Goal: Task Accomplishment & Management: Use online tool/utility

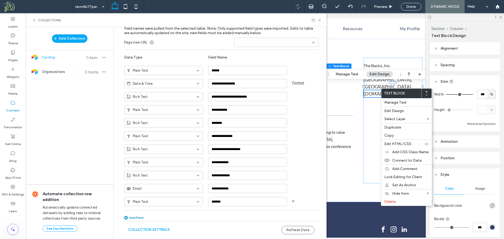
click at [197, 203] on icon at bounding box center [198, 202] width 4 height 4
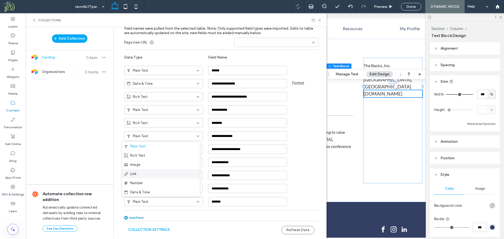
click at [179, 176] on div "Link" at bounding box center [161, 173] width 78 height 9
click at [305, 208] on div "**********" at bounding box center [221, 119] width 194 height 211
drag, startPoint x: 319, startPoint y: 20, endPoint x: 328, endPoint y: 46, distance: 27.3
click at [319, 20] on use at bounding box center [319, 20] width 2 height 2
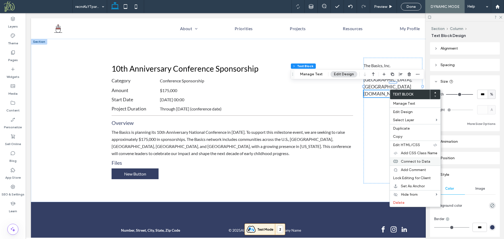
click at [418, 163] on span "Connect to Data" at bounding box center [415, 161] width 29 height 4
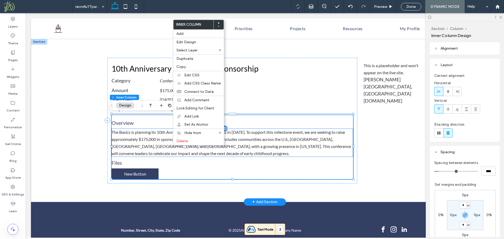
click at [153, 154] on div "The Basics is planning its 10th Anniversary National Conference in [DATE]. To s…" at bounding box center [232, 143] width 241 height 28
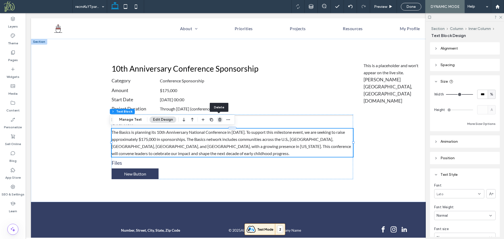
click at [219, 119] on icon "button" at bounding box center [220, 120] width 4 height 4
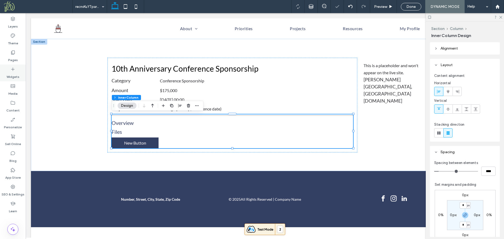
click at [13, 75] on label "Widgets" at bounding box center [13, 75] width 13 height 7
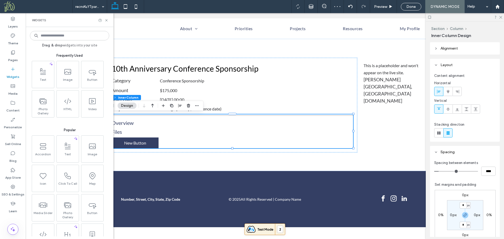
click at [72, 35] on input at bounding box center [69, 35] width 79 height 9
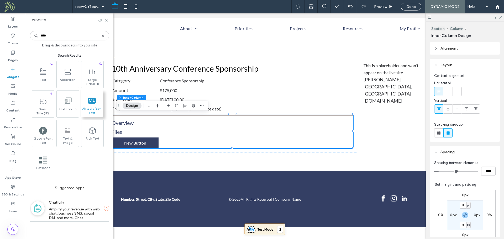
type input "****"
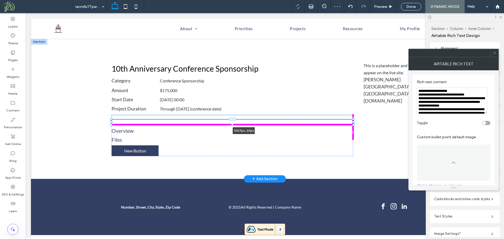
drag, startPoint x: 191, startPoint y: 121, endPoint x: 377, endPoint y: 132, distance: 186.7
click at [377, 132] on div "10th Anniversary Conference Sponsorship Category Conference Sponsorship Amount …" at bounding box center [264, 109] width 315 height 140
type input "***"
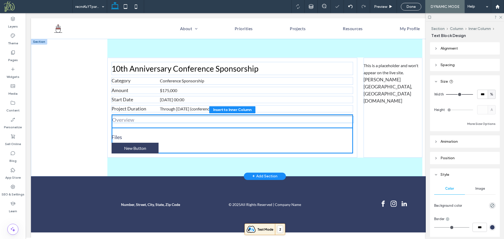
drag, startPoint x: 138, startPoint y: 130, endPoint x: 138, endPoint y: 122, distance: 8.4
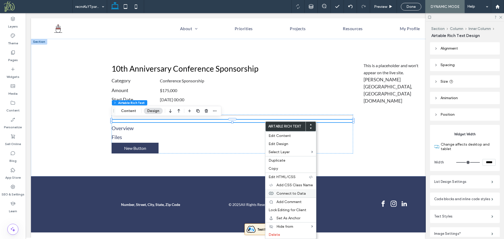
click at [301, 195] on span "Connect to Data" at bounding box center [290, 193] width 29 height 4
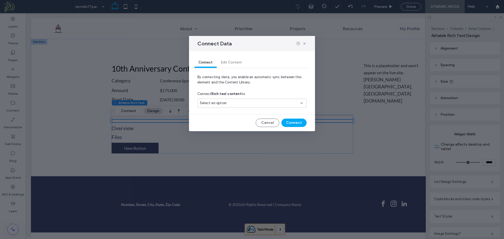
click at [244, 102] on div "Select an option" at bounding box center [249, 103] width 98 height 5
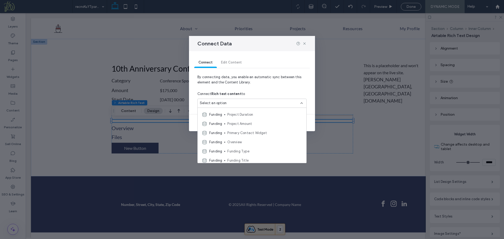
scroll to position [27, 0]
click at [240, 131] on span "Overview" at bounding box center [264, 131] width 75 height 5
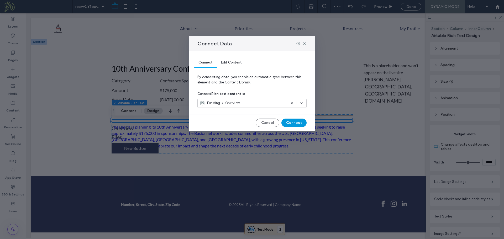
click at [288, 122] on button "Connect" at bounding box center [293, 123] width 25 height 8
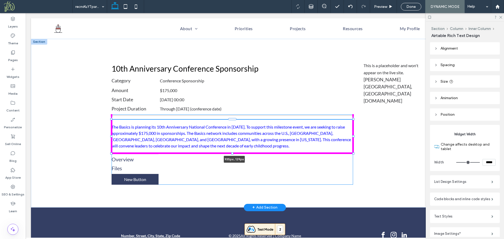
drag, startPoint x: 352, startPoint y: 122, endPoint x: 357, endPoint y: 153, distance: 31.4
click at [357, 153] on div "10th Anniversary Conference Sponsorship Category Conference Sponsorship Amount …" at bounding box center [264, 123] width 315 height 169
type input "***"
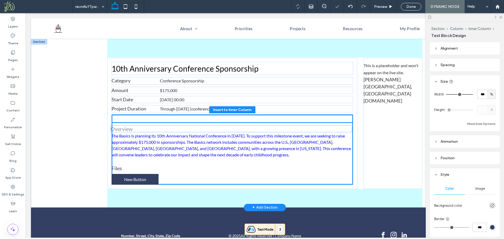
drag, startPoint x: 158, startPoint y: 158, endPoint x: 159, endPoint y: 128, distance: 30.2
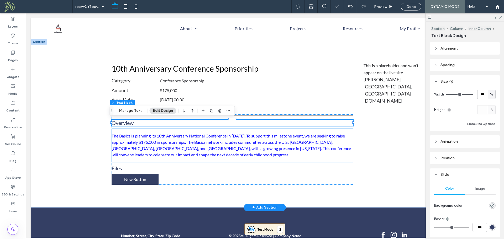
click at [150, 142] on p "The Basics is planning its 10th Anniversary National Conference in [DATE]. To s…" at bounding box center [232, 145] width 241 height 25
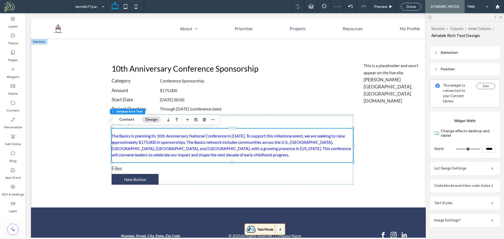
scroll to position [59, 0]
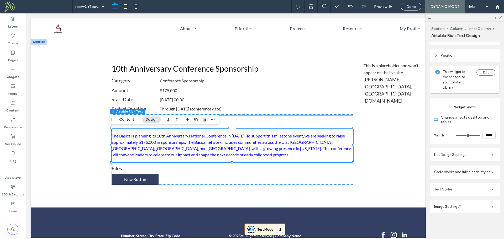
click at [457, 189] on label "Text Styles" at bounding box center [462, 189] width 57 height 10
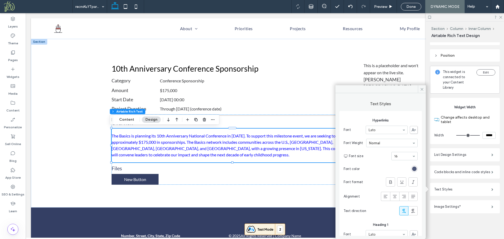
click at [412, 170] on div "rgb(52, 63, 100)" at bounding box center [414, 169] width 4 height 4
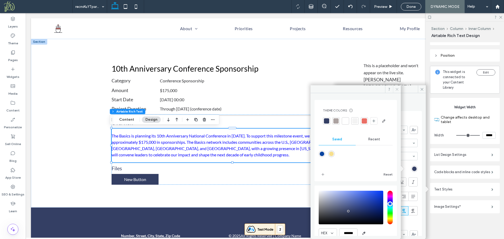
click at [395, 89] on span at bounding box center [397, 89] width 8 height 8
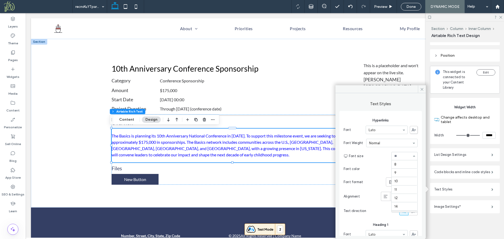
scroll to position [50, 0]
click at [412, 167] on div "rgb(52, 63, 100)" at bounding box center [414, 169] width 4 height 4
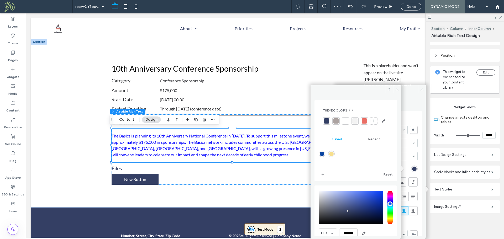
click at [375, 141] on span "Recent" at bounding box center [374, 139] width 12 height 4
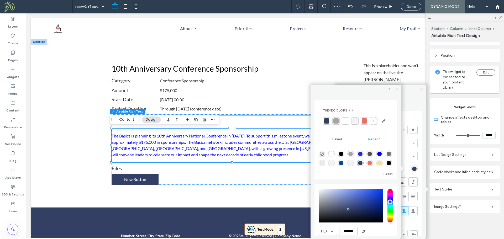
click at [342, 157] on div "rgba(0, 0, 0, 1)" at bounding box center [341, 154] width 7 height 7
type input "*******"
click at [394, 86] on span at bounding box center [397, 89] width 8 height 8
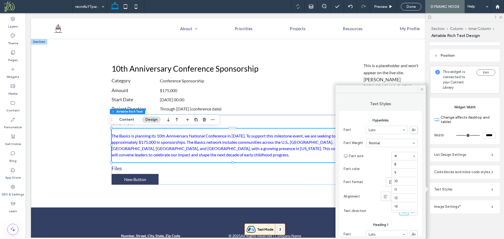
scroll to position [59, 0]
click at [401, 157] on input at bounding box center [403, 156] width 18 height 4
click at [422, 87] on icon at bounding box center [422, 89] width 4 height 4
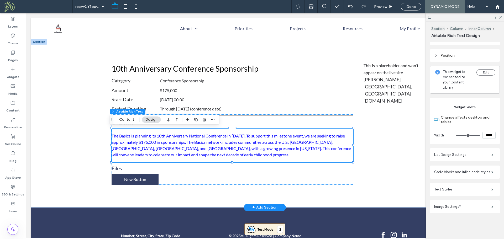
click at [287, 145] on p "The Basics is planning its 10th Anniversary National Conference in [DATE]. To s…" at bounding box center [232, 145] width 241 height 25
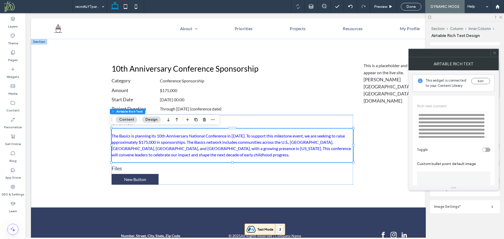
click at [497, 55] on div at bounding box center [495, 53] width 8 height 8
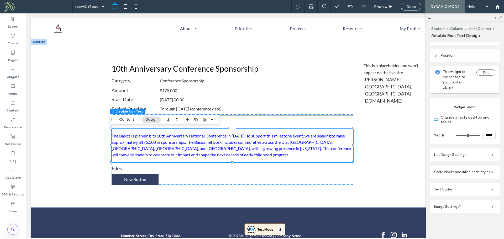
click at [459, 192] on label "Text Styles" at bounding box center [462, 189] width 57 height 10
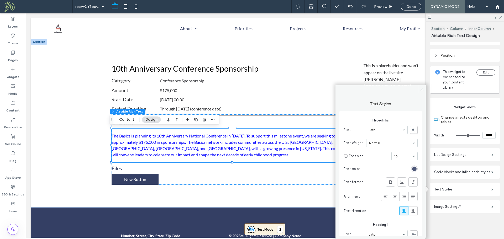
click at [412, 169] on div "rgb(52, 63, 100)" at bounding box center [414, 169] width 4 height 4
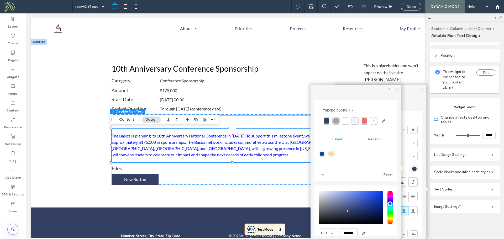
type input "*******"
drag, startPoint x: 375, startPoint y: 228, endPoint x: 384, endPoint y: 240, distance: 14.9
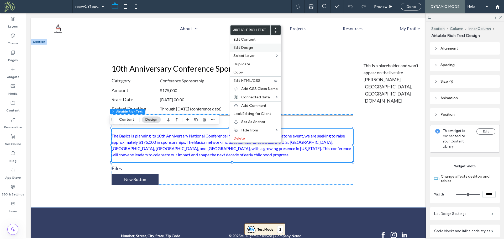
click at [257, 48] on label "Edit Design" at bounding box center [255, 47] width 44 height 4
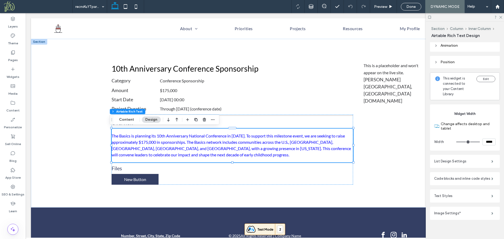
scroll to position [59, 0]
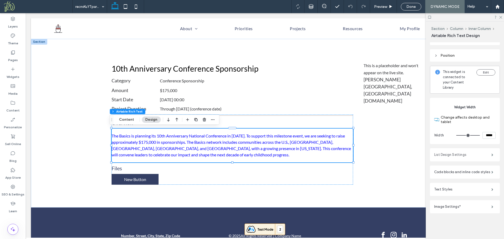
click at [461, 155] on label "List Design Settings" at bounding box center [462, 155] width 57 height 10
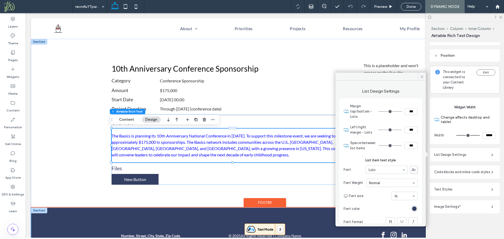
click at [312, 224] on div "Number, Street, City, State, Zip Code © 2025 All Rights Reserved | Company Name" at bounding box center [264, 236] width 315 height 56
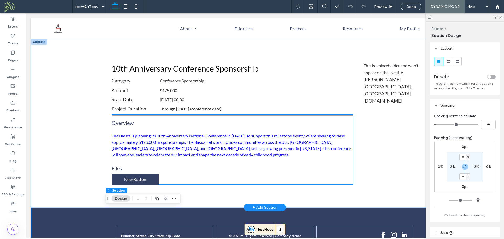
click at [340, 143] on p "The Basics is planning its 10th Anniversary National Conference in [DATE]. To s…" at bounding box center [232, 145] width 241 height 25
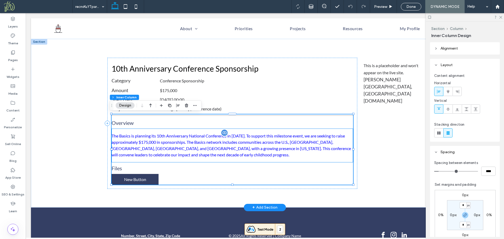
click at [327, 142] on p "The Basics is planning its 10th Anniversary National Conference in [DATE]. To s…" at bounding box center [232, 145] width 241 height 25
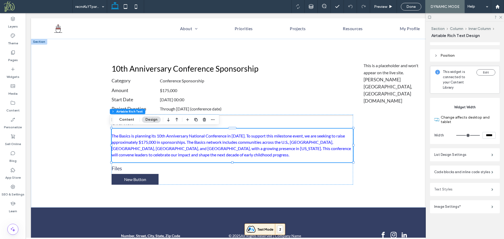
click at [460, 189] on label "Text Styles" at bounding box center [462, 189] width 57 height 10
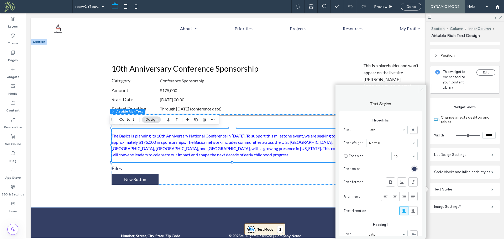
click at [413, 171] on div "rgb(52, 63, 100)" at bounding box center [414, 169] width 4 height 4
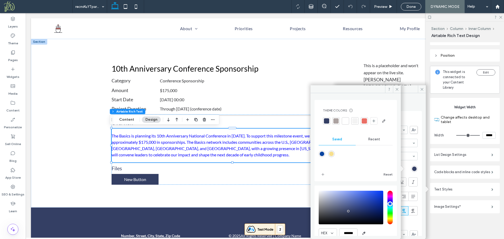
click at [372, 141] on span "Recent" at bounding box center [374, 139] width 12 height 4
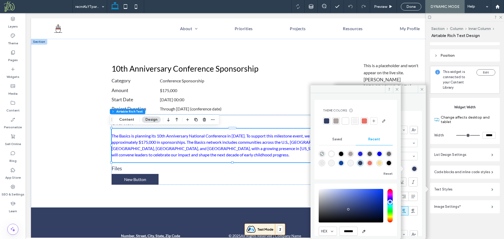
click at [342, 156] on div "rgba(0, 0, 0, 1)" at bounding box center [341, 154] width 4 height 4
type input "*******"
drag, startPoint x: 342, startPoint y: 165, endPoint x: 375, endPoint y: 148, distance: 37.8
click at [342, 156] on div "rgba(0, 0, 0, 1)" at bounding box center [341, 154] width 4 height 4
drag, startPoint x: 397, startPoint y: 91, endPoint x: 409, endPoint y: 91, distance: 11.3
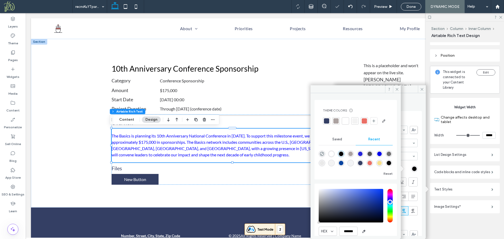
click at [398, 91] on icon at bounding box center [397, 89] width 4 height 4
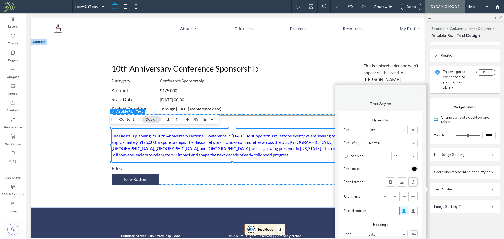
drag, startPoint x: 423, startPoint y: 89, endPoint x: 394, endPoint y: 77, distance: 30.9
click at [423, 89] on icon at bounding box center [422, 89] width 4 height 4
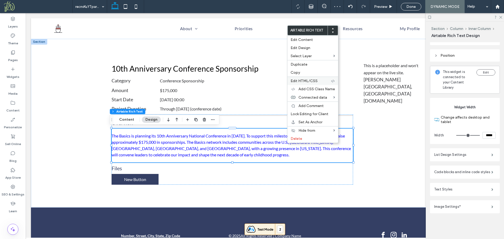
click at [321, 79] on label "Edit HTML/CSS" at bounding box center [311, 81] width 40 height 4
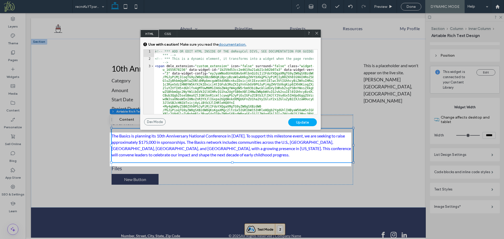
click at [167, 32] on span "CSS" at bounding box center [168, 34] width 18 height 8
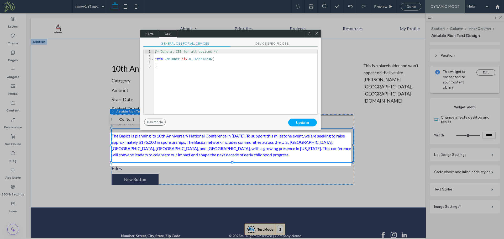
click at [271, 44] on span "DEVICE SPECIFIC CSS" at bounding box center [273, 44] width 87 height 6
click at [198, 43] on span "GENERAL CSS FOR ALL DEVICES" at bounding box center [186, 44] width 87 height 6
click at [316, 32] on use at bounding box center [316, 33] width 3 height 3
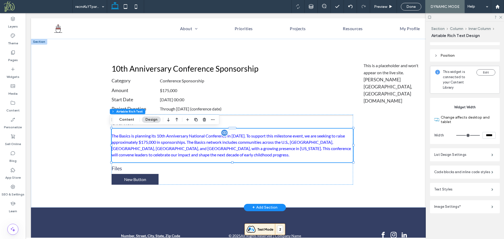
click at [245, 147] on p "The Basics is planning its 10th Anniversary National Conference in [DATE]. To s…" at bounding box center [232, 145] width 241 height 25
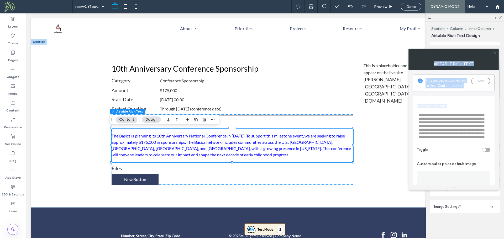
drag, startPoint x: 496, startPoint y: 53, endPoint x: 470, endPoint y: 126, distance: 77.5
click at [478, 99] on div "**********" at bounding box center [453, 120] width 90 height 142
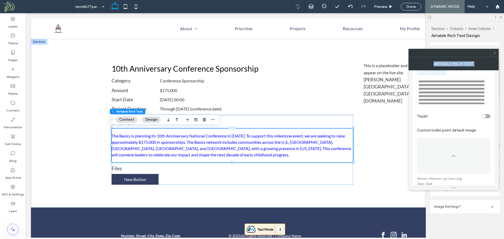
scroll to position [33, 0]
click at [495, 51] on span at bounding box center [495, 53] width 4 height 8
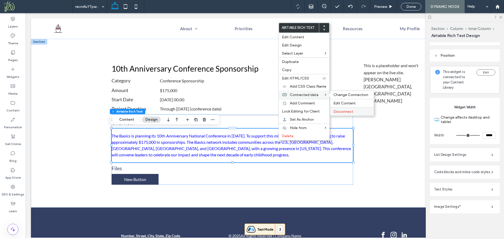
click at [350, 110] on span "Disconnect" at bounding box center [343, 111] width 20 height 4
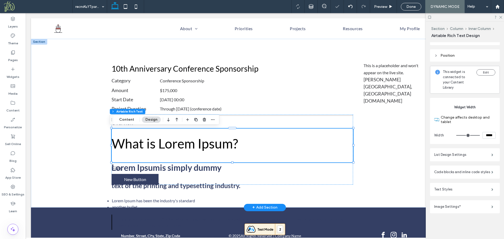
click at [239, 147] on h1 "What is Lorem Ipsum?" at bounding box center [232, 144] width 241 height 20
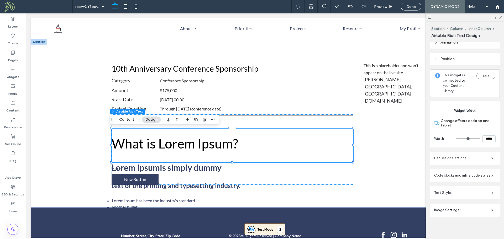
scroll to position [59, 0]
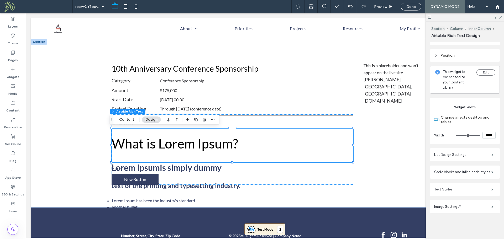
click at [455, 189] on label "Text Styles" at bounding box center [462, 189] width 57 height 10
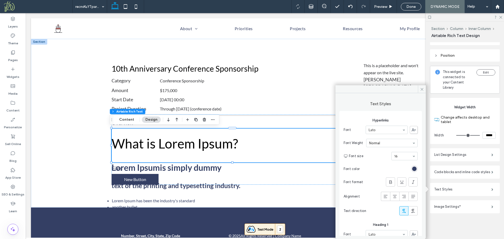
click at [413, 168] on div "rgb(52, 63, 100)" at bounding box center [414, 169] width 4 height 4
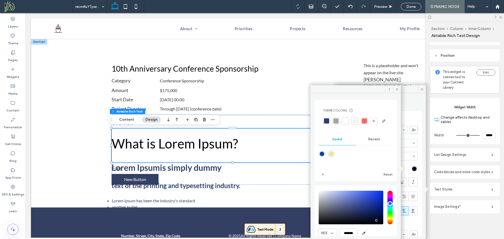
type input "*******"
drag, startPoint x: 375, startPoint y: 229, endPoint x: 381, endPoint y: 235, distance: 7.8
click at [381, 235] on div "HEX ******* Opacity ****" at bounding box center [356, 221] width 74 height 67
click at [396, 89] on icon at bounding box center [397, 89] width 4 height 4
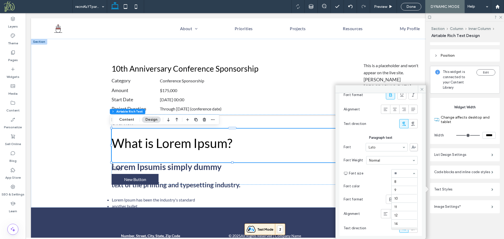
scroll to position [50, 0]
click at [412, 188] on div "rgb(0, 0, 255)" at bounding box center [414, 186] width 4 height 4
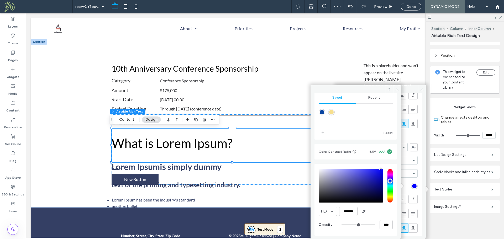
scroll to position [51, 0]
type input "*******"
drag, startPoint x: 376, startPoint y: 192, endPoint x: 381, endPoint y: 206, distance: 14.9
click at [381, 206] on div "HEX ******* Opacity ****" at bounding box center [356, 199] width 74 height 67
click at [397, 89] on icon at bounding box center [397, 89] width 4 height 4
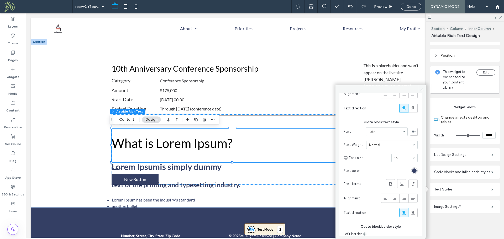
scroll to position [536, 0]
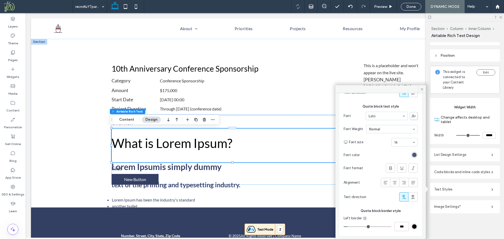
click at [412, 155] on div "rgb(52, 63, 100)" at bounding box center [414, 155] width 4 height 4
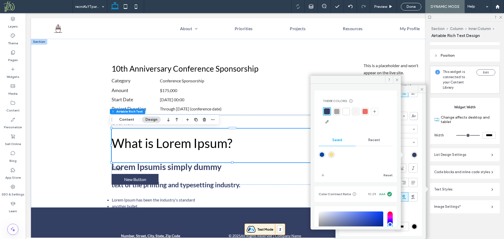
click at [371, 139] on span "Recent" at bounding box center [374, 140] width 12 height 4
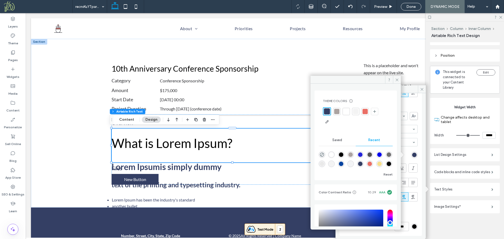
click at [343, 155] on div "rgba(0, 0, 0, 1)" at bounding box center [341, 155] width 4 height 4
type input "*******"
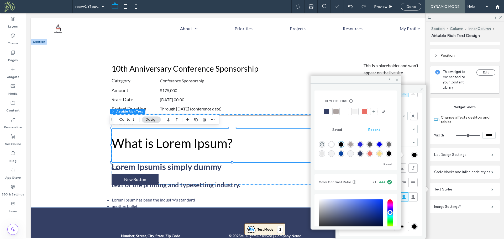
drag, startPoint x: 397, startPoint y: 81, endPoint x: 370, endPoint y: 70, distance: 29.3
click at [397, 81] on icon at bounding box center [397, 80] width 4 height 4
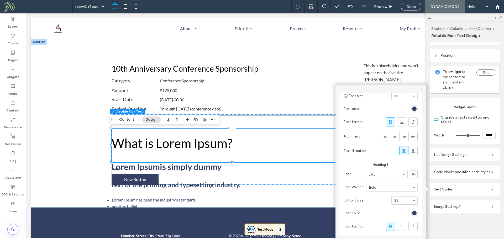
scroll to position [234, 0]
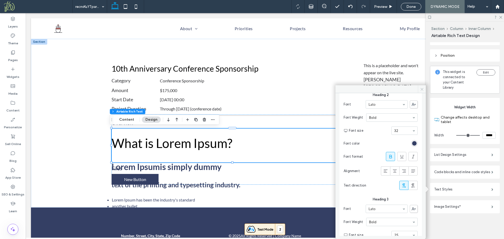
drag, startPoint x: 422, startPoint y: 88, endPoint x: 265, endPoint y: 113, distance: 158.6
click at [422, 88] on icon at bounding box center [422, 89] width 4 height 4
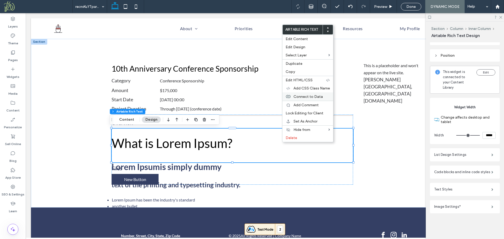
click at [325, 96] on label "Connect to Data" at bounding box center [311, 96] width 36 height 4
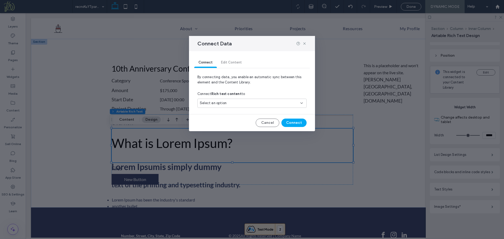
click at [220, 102] on span "Select an option" at bounding box center [213, 103] width 27 height 5
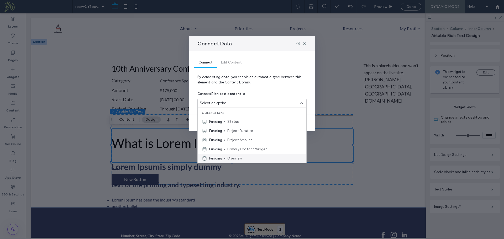
click at [240, 157] on span "Overview" at bounding box center [264, 158] width 75 height 5
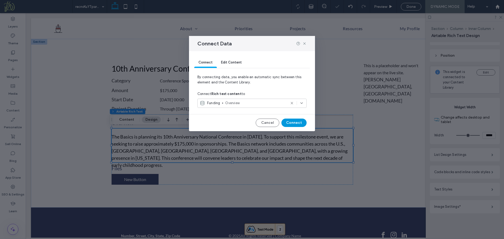
click at [296, 123] on button "Connect" at bounding box center [293, 123] width 25 height 8
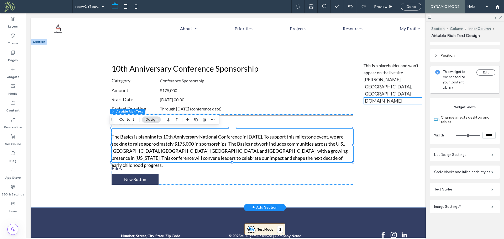
click at [391, 98] on span "[DOMAIN_NAME]" at bounding box center [383, 101] width 39 height 6
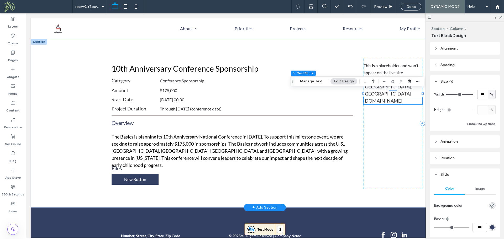
click at [409, 97] on p "[DOMAIN_NAME]" at bounding box center [393, 100] width 59 height 7
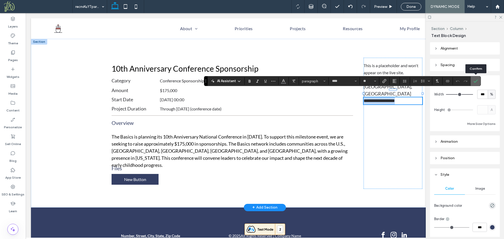
copy span "**********"
click at [477, 82] on icon "Confirm" at bounding box center [476, 81] width 4 height 4
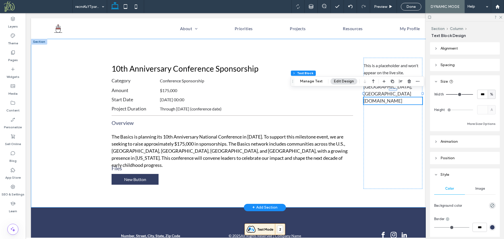
click at [357, 118] on div "10th Anniversary Conference Sponsorship Category Conference Sponsorship Amount …" at bounding box center [264, 123] width 315 height 169
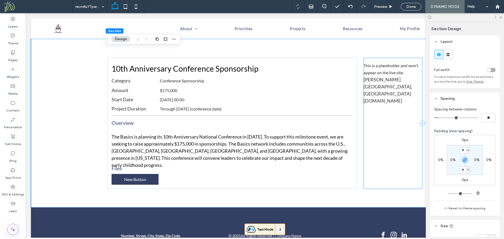
click at [366, 116] on div "This is a placeholder and won't appear on the live site. Ron Ferguson Boston, M…" at bounding box center [393, 123] width 59 height 131
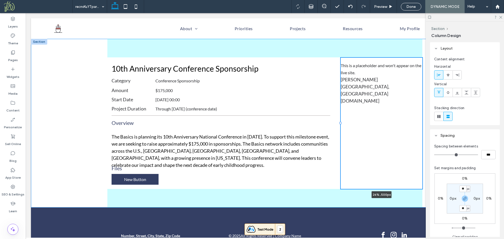
drag, startPoint x: 361, startPoint y: 122, endPoint x: 339, endPoint y: 125, distance: 23.0
click at [341, 58] on div at bounding box center [341, 57] width 0 height 0
type input "**"
type input "*****"
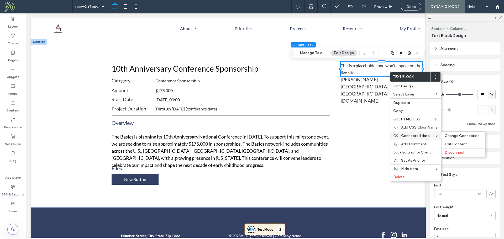
click at [422, 136] on span "Connected data" at bounding box center [415, 136] width 29 height 4
click at [450, 135] on span "Change Connection" at bounding box center [462, 136] width 35 height 4
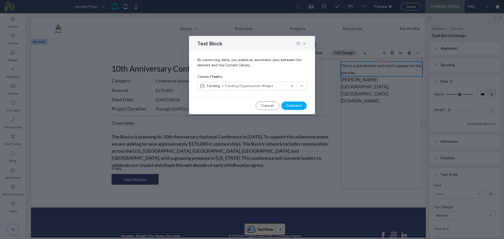
click at [268, 88] on span "Funding Organization Widget" at bounding box center [255, 85] width 61 height 5
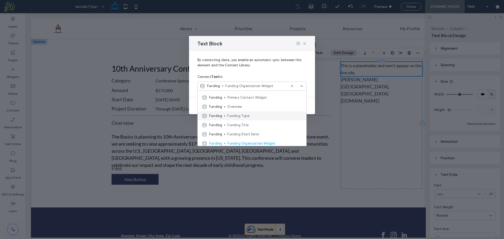
scroll to position [37, 0]
click at [304, 43] on use at bounding box center [304, 43] width 2 height 2
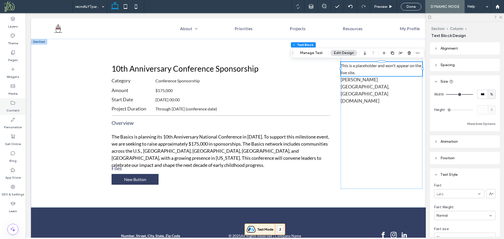
click at [15, 107] on label "Content" at bounding box center [12, 109] width 13 height 7
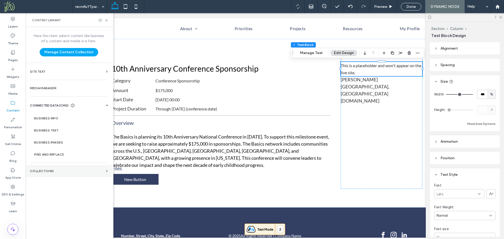
click at [63, 174] on section "Collections" at bounding box center [69, 171] width 86 height 12
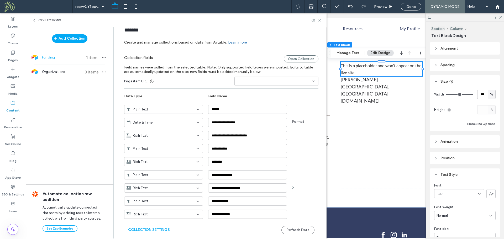
scroll to position [49, 0]
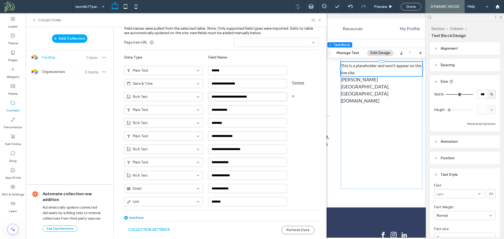
drag, startPoint x: 244, startPoint y: 96, endPoint x: 266, endPoint y: 95, distance: 22.9
click at [266, 95] on input "**********" at bounding box center [247, 96] width 79 height 9
type input "**********"
click at [292, 230] on button "Refresh Data" at bounding box center [297, 230] width 33 height 8
click at [320, 20] on icon at bounding box center [320, 20] width 4 height 4
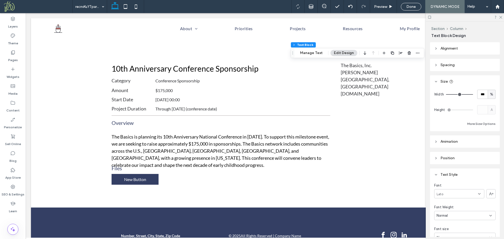
scroll to position [0, 0]
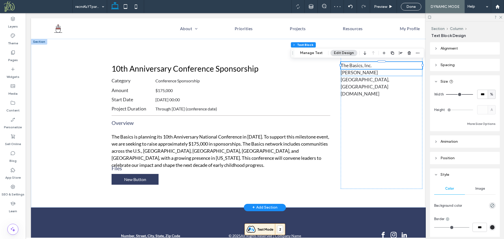
click at [369, 73] on p "[PERSON_NAME]" at bounding box center [382, 72] width 82 height 7
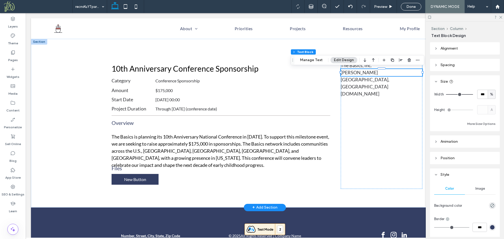
click at [385, 67] on p "The Basics, Inc." at bounding box center [382, 65] width 82 height 7
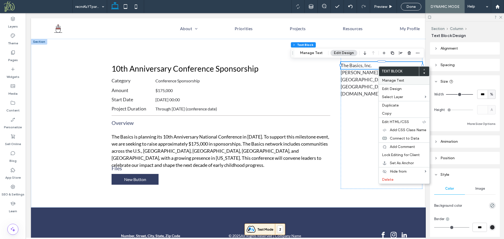
click at [388, 79] on span "Manage Text" at bounding box center [393, 80] width 22 height 4
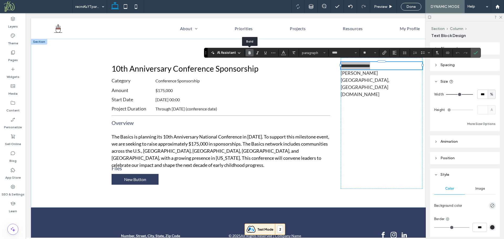
click at [249, 54] on icon "Bold" at bounding box center [250, 53] width 4 height 4
click at [475, 51] on icon "Confirm" at bounding box center [476, 53] width 4 height 4
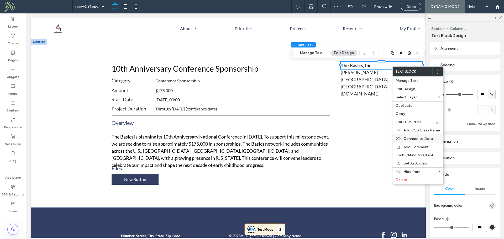
click at [411, 136] on span "Connect to Data" at bounding box center [417, 138] width 29 height 4
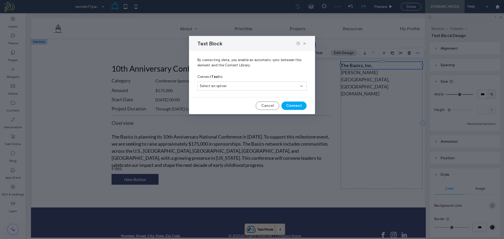
click at [243, 87] on div "Select an option" at bounding box center [249, 85] width 98 height 5
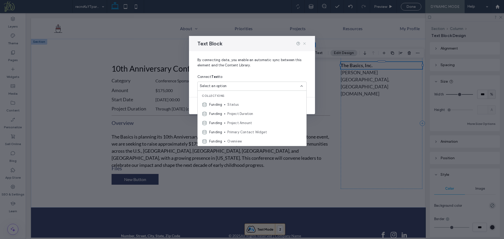
click at [305, 43] on use at bounding box center [304, 43] width 2 height 2
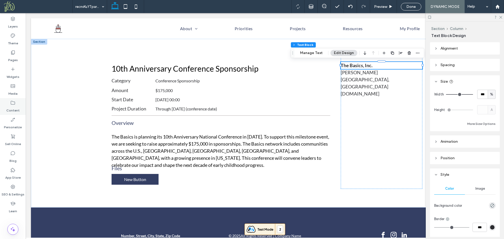
click at [15, 112] on label "Content" at bounding box center [12, 109] width 13 height 7
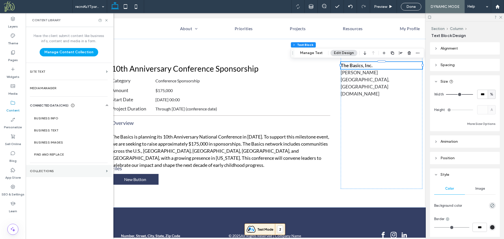
click at [68, 171] on label "Collections" at bounding box center [67, 171] width 74 height 4
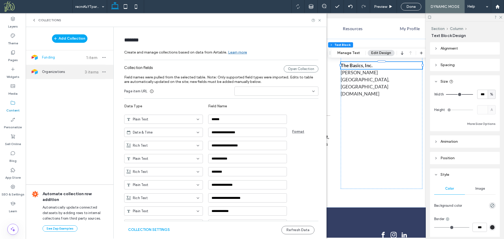
drag, startPoint x: 67, startPoint y: 70, endPoint x: 73, endPoint y: 75, distance: 7.7
click at [67, 70] on span "Organizations" at bounding box center [61, 71] width 39 height 5
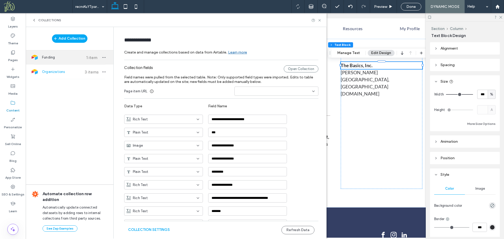
click at [67, 58] on span "Funding" at bounding box center [61, 57] width 39 height 5
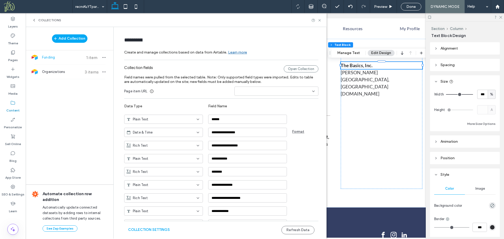
type input "*******"
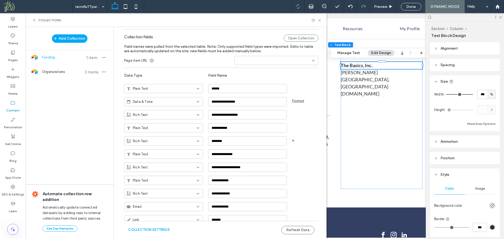
scroll to position [49, 0]
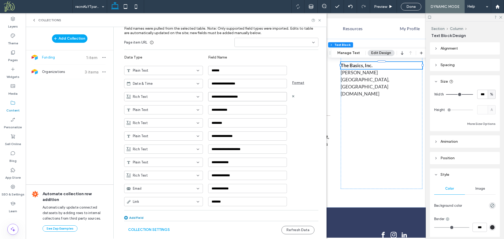
drag, startPoint x: 224, startPoint y: 95, endPoint x: 199, endPoint y: 93, distance: 25.3
click at [199, 93] on div "**********" at bounding box center [225, 94] width 202 height 13
type input "**********"
drag, startPoint x: 299, startPoint y: 230, endPoint x: 306, endPoint y: 215, distance: 16.1
click at [299, 229] on button "Refresh Data" at bounding box center [297, 230] width 33 height 8
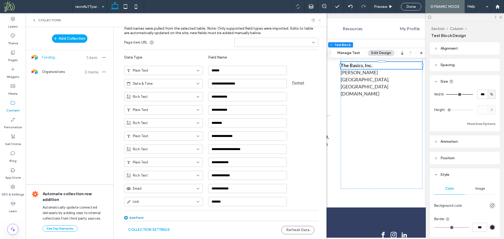
click at [319, 19] on icon at bounding box center [320, 20] width 4 height 4
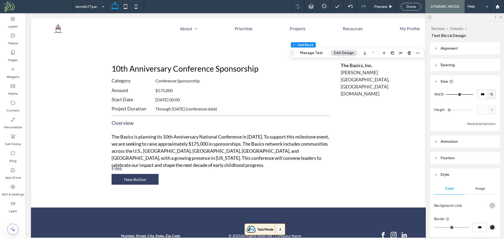
scroll to position [0, 0]
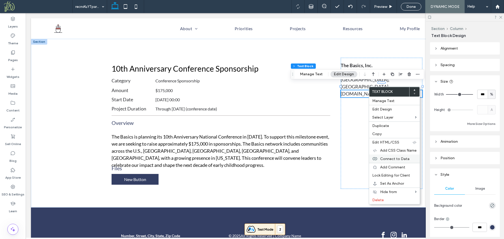
click at [399, 159] on span "Connect to Data" at bounding box center [394, 159] width 29 height 4
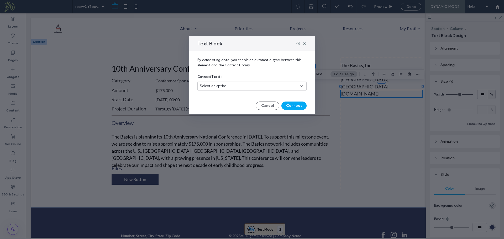
click at [234, 86] on div "Select an option" at bounding box center [249, 85] width 98 height 5
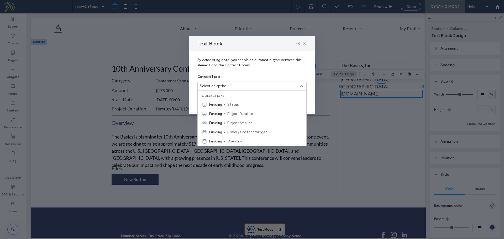
click at [304, 43] on icon at bounding box center [304, 43] width 4 height 4
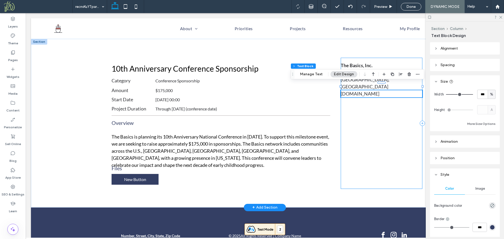
click at [359, 110] on div "The Basics, Inc. Ron Ferguson Boston, MA www.thebasics.org" at bounding box center [382, 123] width 82 height 131
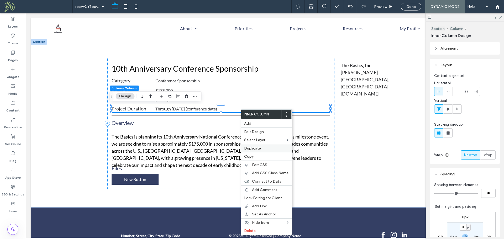
click at [259, 149] on span "Duplicate" at bounding box center [252, 148] width 17 height 4
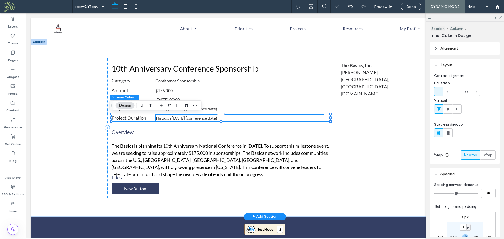
click at [192, 118] on div "Through [DATE] (conference date)" at bounding box center [239, 117] width 169 height 7
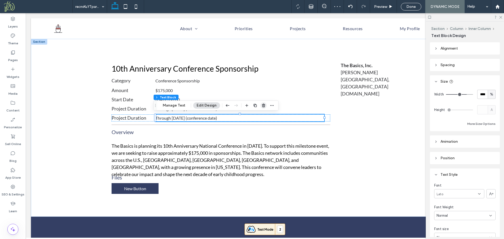
click at [262, 105] on icon "button" at bounding box center [263, 105] width 4 height 4
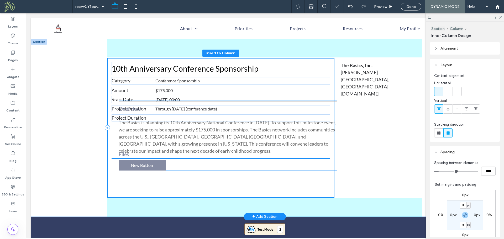
drag, startPoint x: 135, startPoint y: 188, endPoint x: 143, endPoint y: 169, distance: 20.4
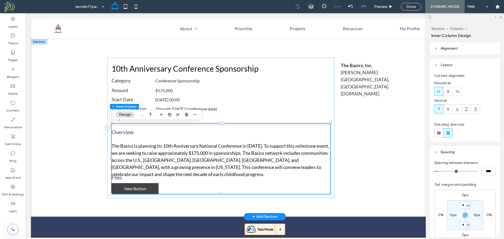
click at [138, 188] on span "New Button" at bounding box center [135, 188] width 22 height 5
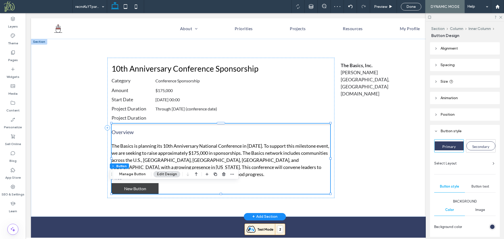
type input "**"
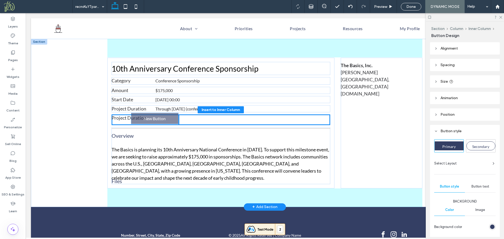
drag, startPoint x: 138, startPoint y: 191, endPoint x: 159, endPoint y: 121, distance: 73.1
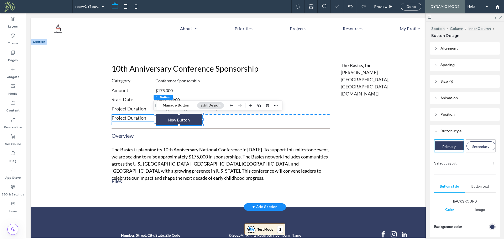
click at [134, 119] on span "Project Duration" at bounding box center [129, 118] width 35 height 6
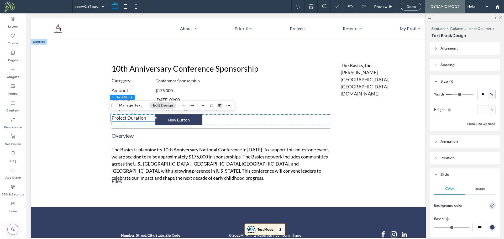
click at [219, 105] on use "button" at bounding box center [219, 105] width 3 height 3
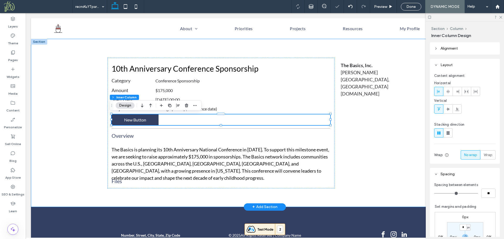
click at [83, 115] on div "10th Anniversary Conference Sponsorship Category Conference Sponsorship Amount …" at bounding box center [265, 123] width 468 height 168
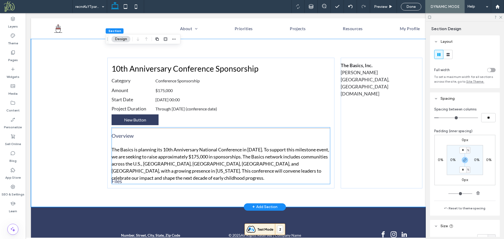
click at [169, 129] on hr at bounding box center [221, 128] width 219 height 1
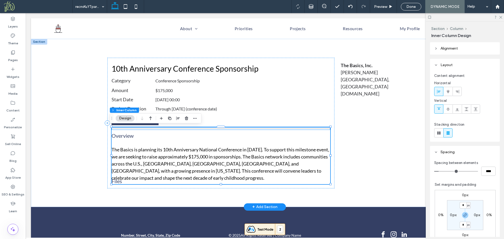
click at [168, 130] on div at bounding box center [221, 128] width 219 height 3
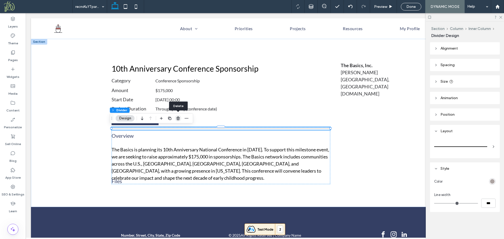
drag, startPoint x: 179, startPoint y: 120, endPoint x: 86, endPoint y: 129, distance: 93.6
click at [179, 120] on icon "button" at bounding box center [178, 118] width 4 height 4
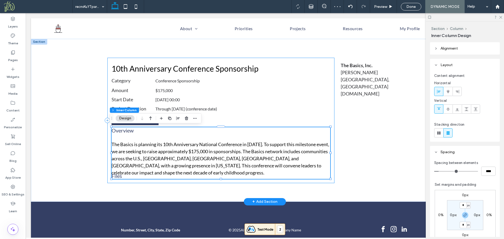
click at [107, 139] on div "10th Anniversary Conference Sponsorship Category Conference Sponsorship Amount …" at bounding box center [220, 120] width 227 height 125
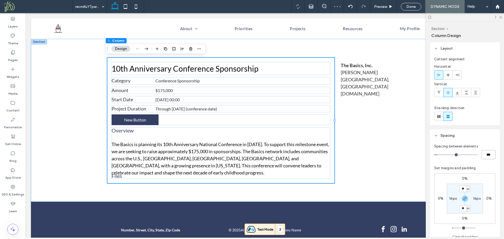
drag, startPoint x: 490, startPoint y: 155, endPoint x: 457, endPoint y: 159, distance: 33.6
click at [459, 158] on div "***" at bounding box center [464, 154] width 61 height 9
type input "**"
type input "****"
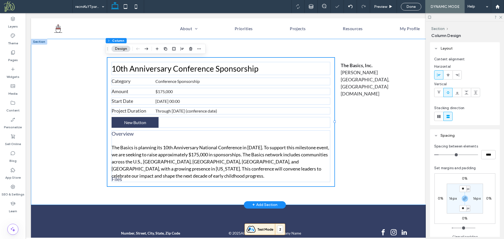
click at [72, 118] on div "10th Anniversary Conference Sponsorship Category Conference Sponsorship Amount …" at bounding box center [265, 122] width 468 height 166
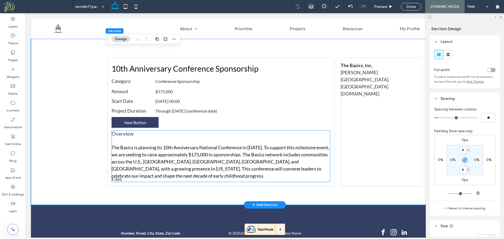
click at [147, 154] on p "The Basics is planning its 10th Anniversary National Conference in [DATE]. To s…" at bounding box center [221, 161] width 219 height 35
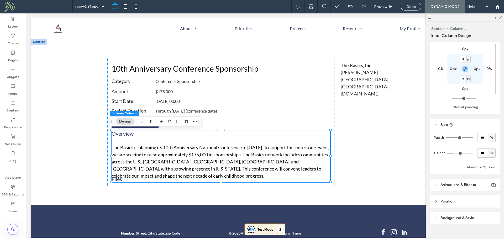
scroll to position [154, 0]
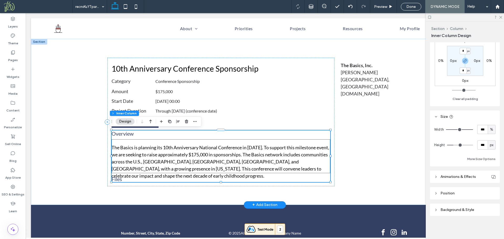
click at [306, 143] on div "The Basics is planning its 10th Anniversary National Conference in [DATE]. To s…" at bounding box center [221, 156] width 219 height 34
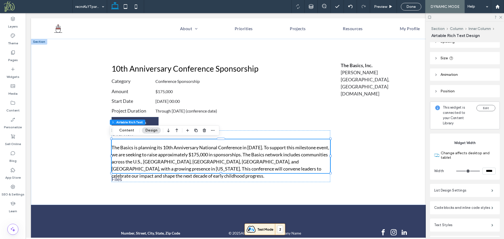
scroll to position [24, 0]
click at [464, 58] on header "Size" at bounding box center [465, 57] width 70 height 12
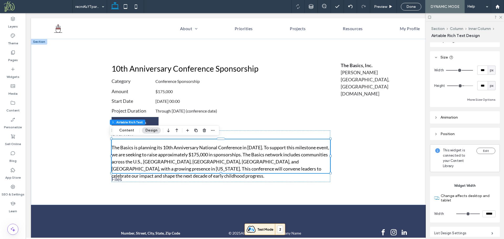
click at [489, 89] on div "px" at bounding box center [492, 85] width 8 height 9
click at [490, 133] on span "A" at bounding box center [489, 131] width 2 height 5
type input "*"
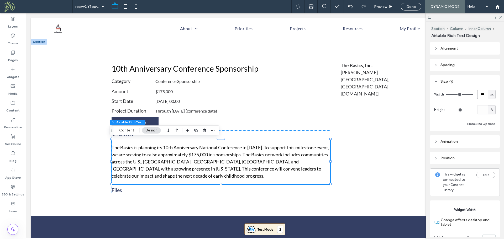
drag, startPoint x: 482, startPoint y: 94, endPoint x: 474, endPoint y: 94, distance: 8.4
click at [474, 94] on div "Width *** px" at bounding box center [464, 94] width 61 height 9
click at [82, 165] on div "10th Anniversary Conference Sponsorship Category Conference Sponsorship Amount …" at bounding box center [265, 127] width 468 height 177
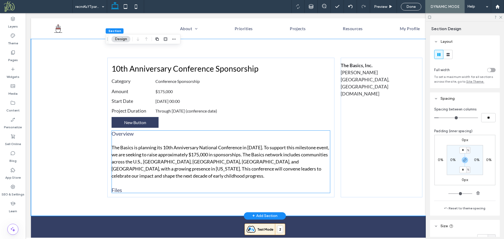
click at [129, 137] on div "Overview The Basics is planning its 10th Anniversary National Conference in Apr…" at bounding box center [221, 161] width 219 height 63
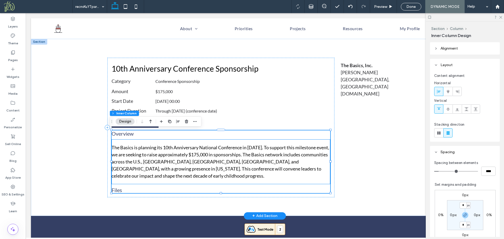
click at [134, 147] on p "The Basics is planning its 10th Anniversary National Conference in [DATE]. To s…" at bounding box center [221, 161] width 219 height 35
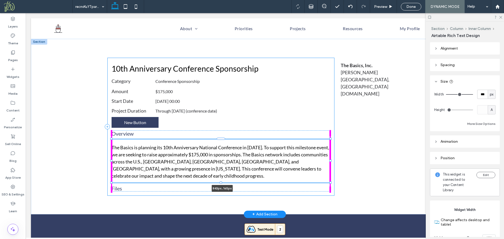
drag, startPoint x: 328, startPoint y: 184, endPoint x: 331, endPoint y: 182, distance: 2.8
click at [331, 182] on div "10th Anniversary Conference Sponsorship Category Conference Sponsorship Amount …" at bounding box center [264, 127] width 315 height 176
type input "***"
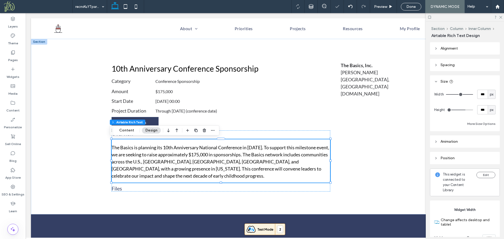
click at [490, 111] on span "px" at bounding box center [492, 109] width 4 height 5
click at [490, 155] on div "A" at bounding box center [488, 155] width 7 height 9
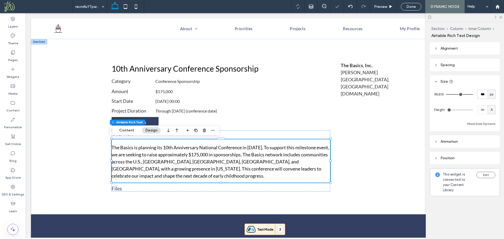
type input "*"
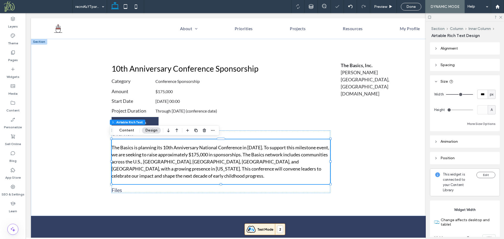
click at [461, 64] on header "Spacing" at bounding box center [465, 65] width 70 height 12
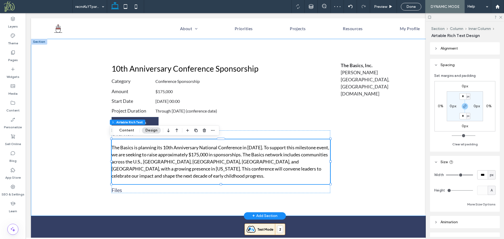
click at [85, 144] on div "10th Anniversary Conference Sponsorship Category Conference Sponsorship Amount …" at bounding box center [265, 127] width 468 height 177
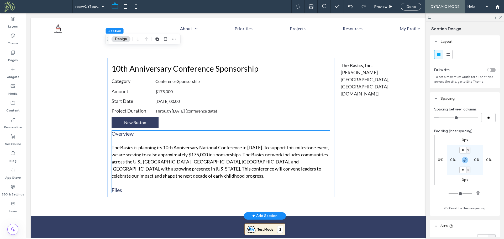
click at [127, 134] on span "Overview" at bounding box center [123, 133] width 22 height 6
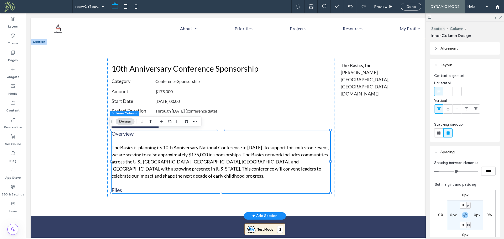
click at [61, 101] on div "10th Anniversary Conference Sponsorship Category Conference Sponsorship Amount …" at bounding box center [265, 127] width 468 height 177
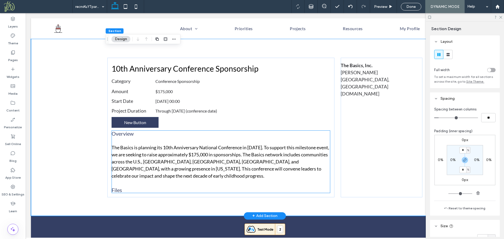
click at [146, 152] on p "The Basics is planning its 10th Anniversary National Conference in [DATE]. To s…" at bounding box center [221, 161] width 219 height 35
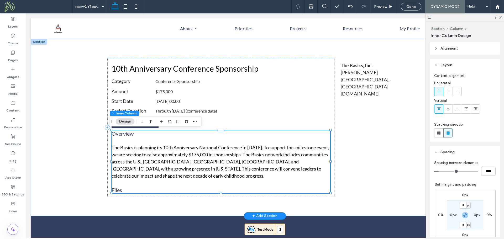
click at [147, 150] on p "The Basics is planning its 10th Anniversary National Conference in [DATE]. To s…" at bounding box center [221, 161] width 219 height 35
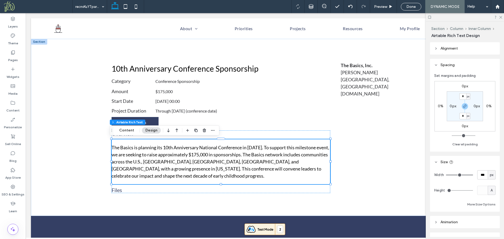
click at [490, 177] on span "px" at bounding box center [492, 174] width 4 height 5
click at [489, 193] on span "%" at bounding box center [488, 193] width 3 height 5
type input "***"
click at [81, 164] on div "10th Anniversary Conference Sponsorship Category Conference Sponsorship Amount …" at bounding box center [265, 127] width 468 height 177
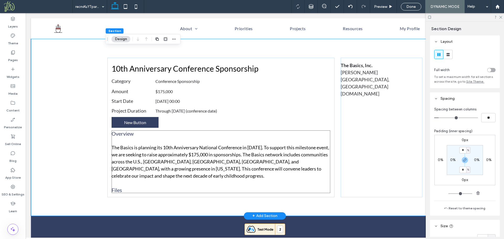
click at [129, 133] on span "Overview" at bounding box center [123, 133] width 22 height 6
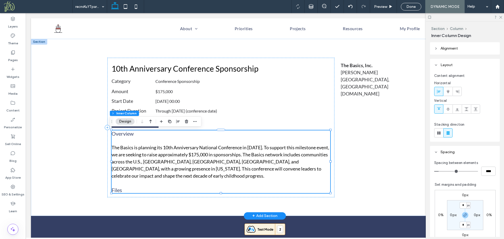
click at [129, 133] on span "Overview" at bounding box center [123, 133] width 22 height 6
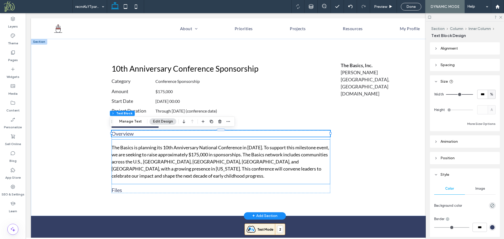
click at [112, 142] on div "The Basics is planning its 10th Anniversary National Conference in [DATE]. To s…" at bounding box center [221, 161] width 219 height 45
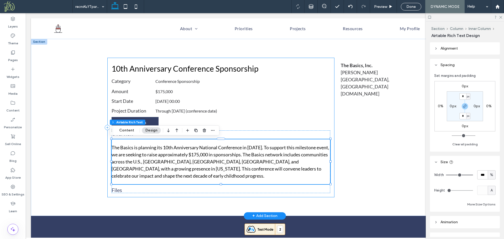
click at [107, 66] on div "10th Anniversary Conference Sponsorship Category Conference Sponsorship Amount …" at bounding box center [220, 128] width 227 height 140
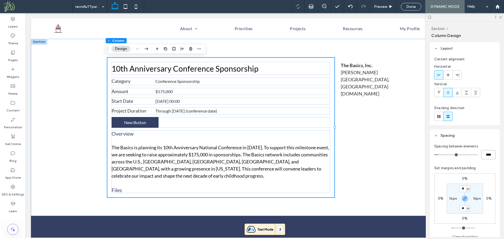
drag, startPoint x: 490, startPoint y: 154, endPoint x: 481, endPoint y: 154, distance: 8.7
click at [481, 154] on input "****" at bounding box center [488, 154] width 14 height 9
type input "**"
type input "****"
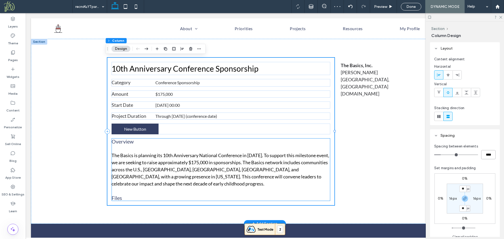
click at [138, 146] on div "Overview The Basics is planning its 10th Anniversary National Conference in Apr…" at bounding box center [221, 169] width 219 height 63
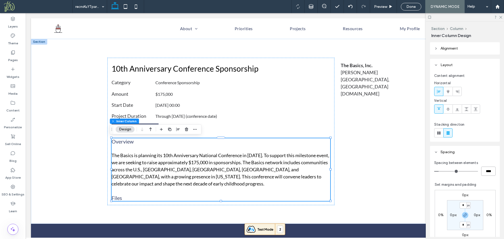
drag, startPoint x: 489, startPoint y: 172, endPoint x: 478, endPoint y: 176, distance: 12.3
click at [478, 176] on div "Spacing between elements **** Set margins and padding 0px 0% 0px 0% * px 0px * …" at bounding box center [465, 209] width 70 height 102
type input "*"
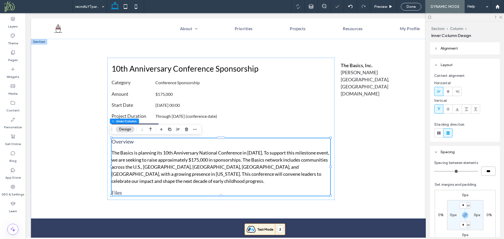
drag, startPoint x: 490, startPoint y: 173, endPoint x: 478, endPoint y: 173, distance: 12.1
click at [478, 173] on div "***" at bounding box center [464, 171] width 61 height 9
type input "**"
type input "****"
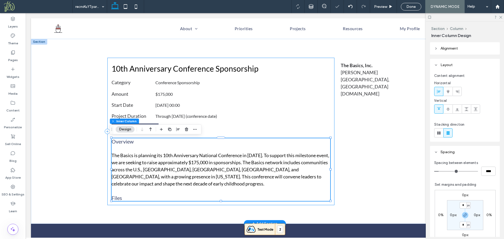
click at [237, 77] on div "10th Anniversary Conference Sponsorship Category Conference Sponsorship Amount …" at bounding box center [220, 132] width 227 height 148
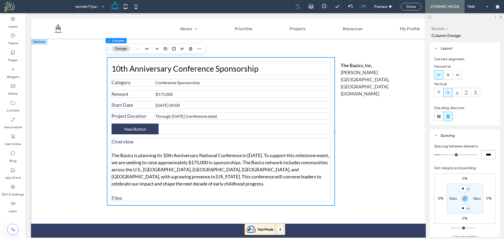
drag, startPoint x: 491, startPoint y: 156, endPoint x: 472, endPoint y: 156, distance: 18.6
click at [473, 157] on div "****" at bounding box center [464, 154] width 61 height 9
type input "*"
type input "***"
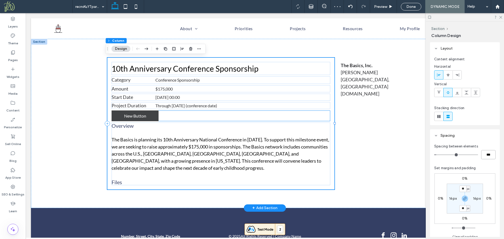
click at [142, 113] on link "New Button" at bounding box center [135, 116] width 47 height 11
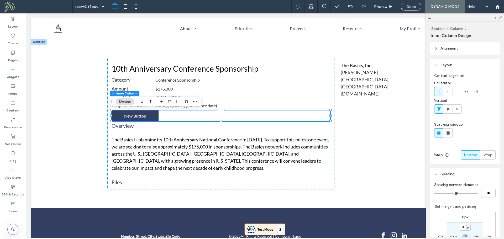
click at [462, 218] on label "0px" at bounding box center [465, 217] width 7 height 4
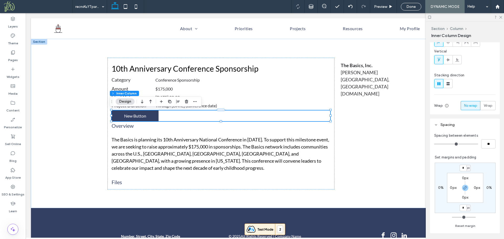
scroll to position [51, 0]
click at [462, 166] on input "*" at bounding box center [463, 167] width 7 height 7
click at [464, 188] on use "button" at bounding box center [465, 186] width 3 height 3
click at [462, 167] on input "*" at bounding box center [463, 167] width 7 height 7
type input "**"
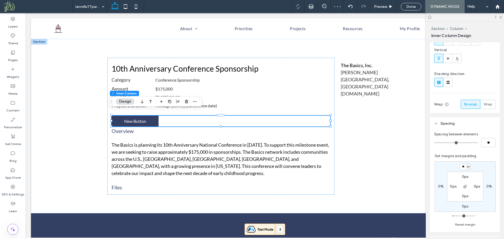
click at [463, 207] on label "0px" at bounding box center [465, 206] width 7 height 4
type input "*"
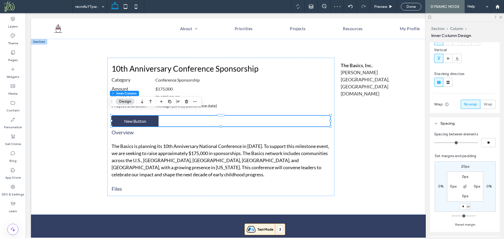
click at [464, 166] on label "20px" at bounding box center [465, 166] width 9 height 4
type input "**"
type input "*"
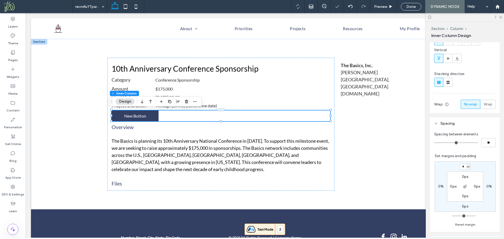
click at [463, 207] on label "5px" at bounding box center [465, 206] width 6 height 4
type input "*"
type input "**"
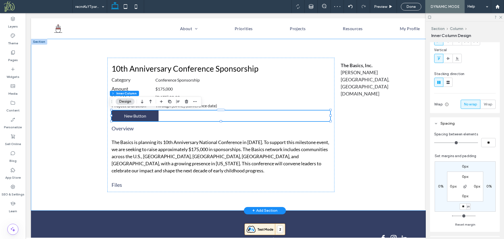
click at [70, 82] on div "10th Anniversary Conference Sponsorship Category Conference Sponsorship Amount …" at bounding box center [265, 125] width 468 height 172
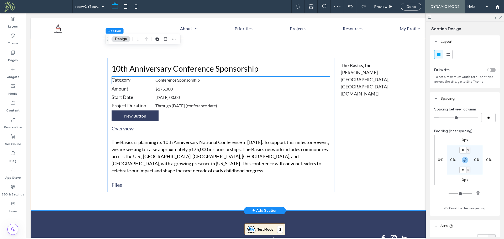
click at [163, 81] on div "Conference Sponsorship" at bounding box center [233, 79] width 157 height 7
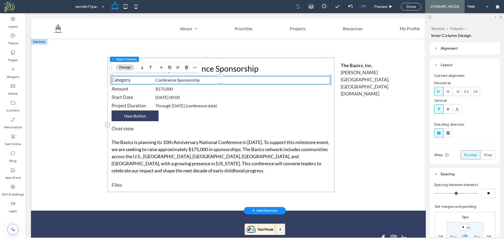
click at [171, 79] on div "Conference Sponsorship" at bounding box center [233, 79] width 157 height 7
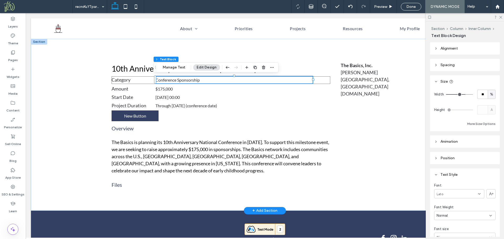
click at [179, 78] on div "Conference Sponsorship" at bounding box center [233, 79] width 157 height 7
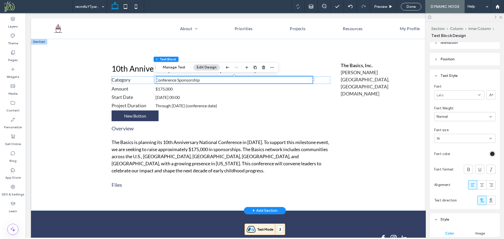
scroll to position [99, 0]
click at [464, 140] on div "16" at bounding box center [462, 138] width 50 height 5
click at [13, 28] on label "Layers" at bounding box center [13, 25] width 10 height 7
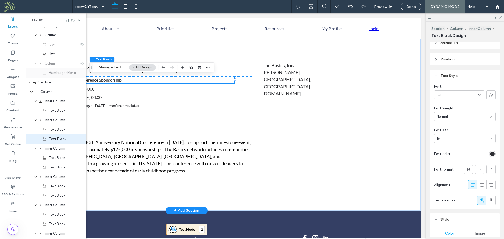
scroll to position [59, 0]
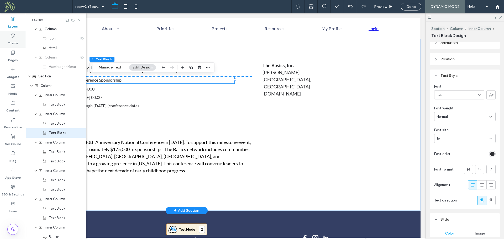
click at [17, 41] on label "Theme" at bounding box center [13, 41] width 10 height 7
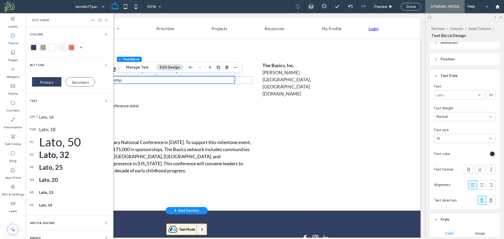
scroll to position [0, 78]
click at [54, 121] on div "dflt Lato, 16" at bounding box center [69, 117] width 79 height 13
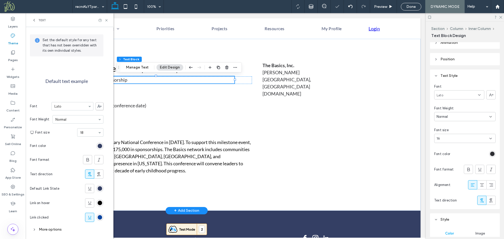
scroll to position [22, 0]
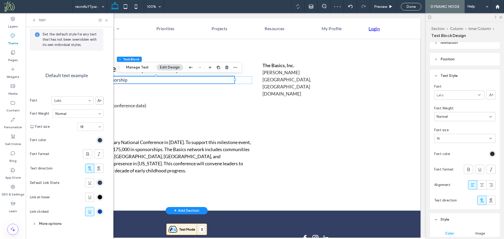
click at [92, 213] on icon at bounding box center [89, 211] width 5 height 5
click at [106, 20] on use at bounding box center [106, 20] width 2 height 2
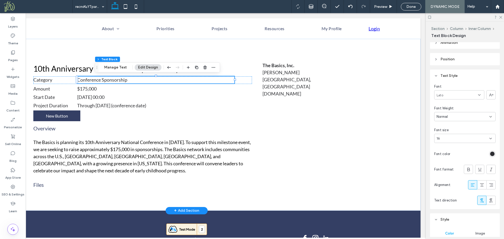
scroll to position [0, 0]
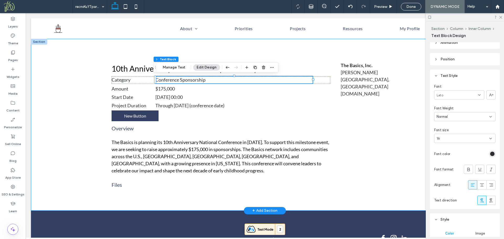
click at [58, 109] on div "10th Anniversary Conference Sponsorship Category Conference Sponsorship Amount …" at bounding box center [265, 125] width 468 height 172
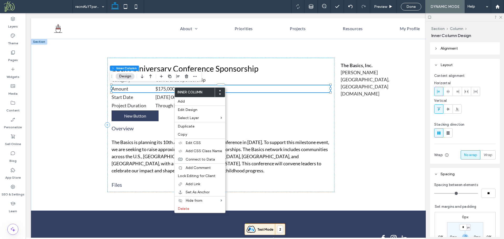
click at [165, 87] on div "$175,000" at bounding box center [242, 88] width 175 height 7
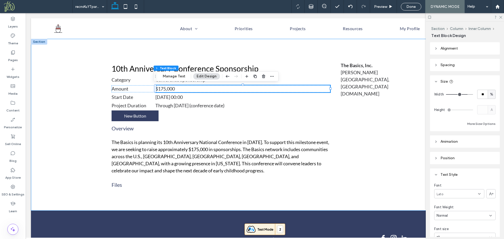
click at [54, 119] on div "10th Anniversary Conference Sponsorship Category Conference Sponsorship Amount …" at bounding box center [265, 125] width 468 height 172
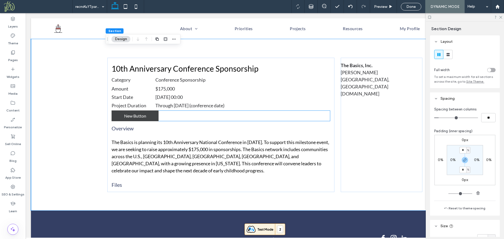
click at [131, 117] on span "New Button" at bounding box center [135, 115] width 22 height 5
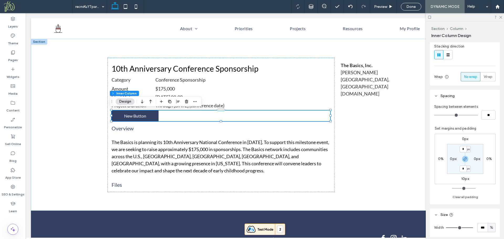
scroll to position [79, 0]
click at [463, 137] on label "0px" at bounding box center [465, 138] width 7 height 4
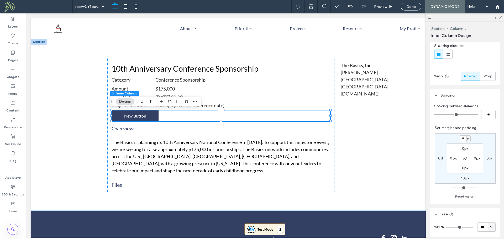
type input "**"
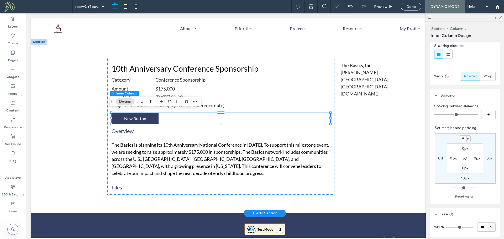
click at [72, 169] on div "10th Anniversary Conference Sponsorship Category Conference Sponsorship Amount …" at bounding box center [265, 126] width 468 height 175
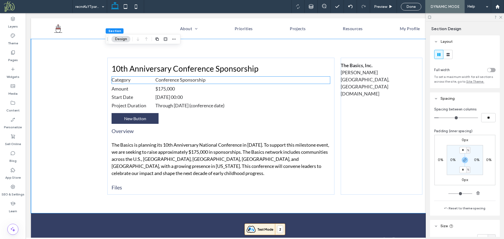
click at [129, 79] on p "Category" at bounding box center [134, 79] width 44 height 7
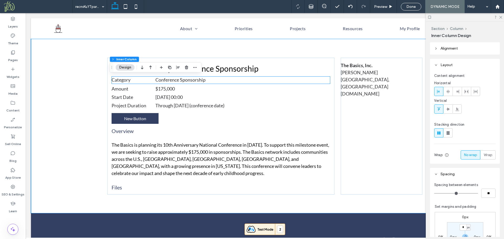
click at [129, 79] on p "Category" at bounding box center [134, 79] width 44 height 7
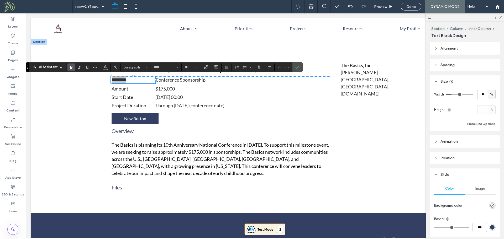
click at [73, 69] on label "Bold" at bounding box center [71, 67] width 8 height 7
click at [129, 87] on p "Amount" at bounding box center [134, 88] width 44 height 7
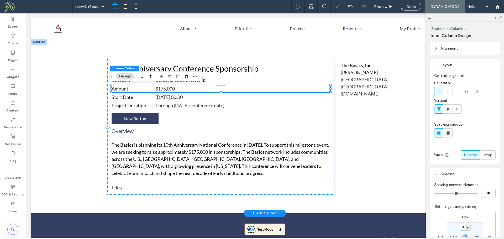
click at [129, 87] on p "Amount" at bounding box center [134, 88] width 44 height 7
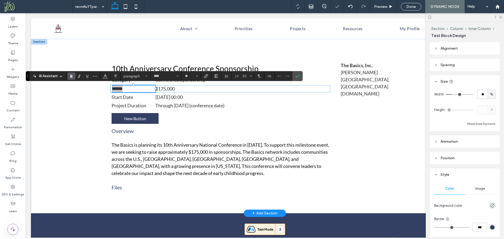
click at [70, 76] on icon "Bold" at bounding box center [71, 76] width 4 height 4
click at [131, 96] on span "Start Date" at bounding box center [123, 97] width 22 height 6
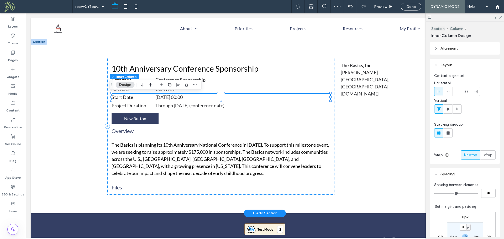
click at [131, 96] on span "Start Date" at bounding box center [123, 97] width 22 height 6
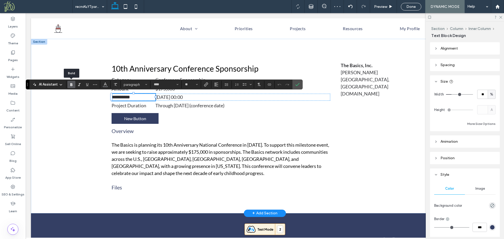
click at [70, 85] on icon "Bold" at bounding box center [71, 84] width 4 height 4
click at [143, 105] on span "Project Duration" at bounding box center [129, 106] width 35 height 6
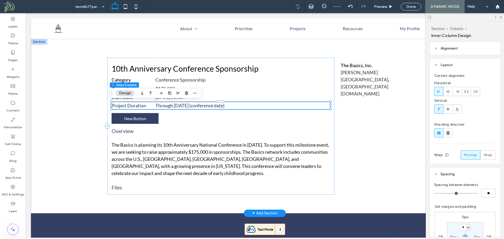
click at [143, 105] on span "Project Duration" at bounding box center [129, 106] width 35 height 6
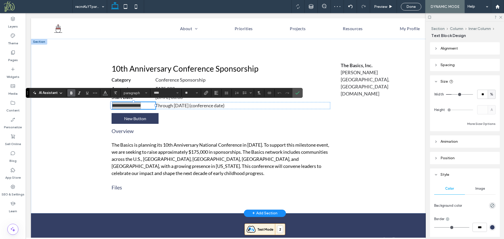
click at [71, 94] on icon "Bold" at bounding box center [71, 93] width 4 height 4
click at [83, 109] on div "**********" at bounding box center [265, 126] width 468 height 175
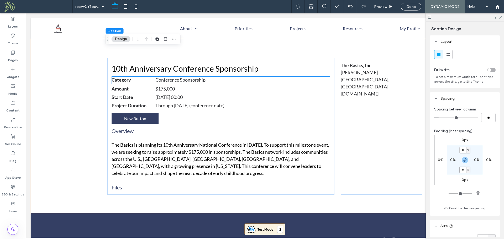
click at [129, 81] on p "Category" at bounding box center [134, 79] width 44 height 7
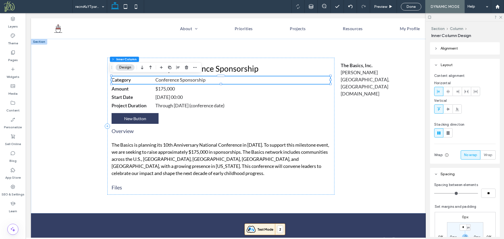
click at [129, 81] on p "Category" at bounding box center [134, 79] width 44 height 7
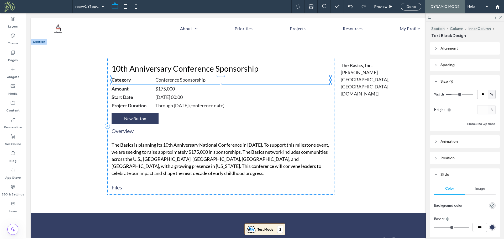
type input "****"
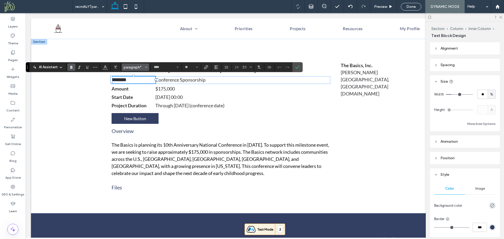
click at [144, 70] on button "paragraph*" at bounding box center [135, 67] width 27 height 7
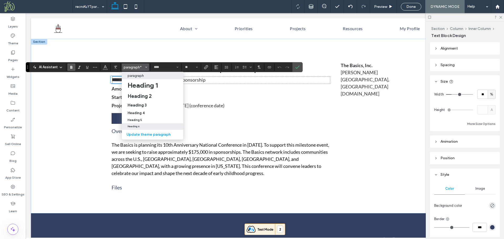
click at [148, 126] on div "Heading 6" at bounding box center [153, 126] width 50 height 3
type input "**"
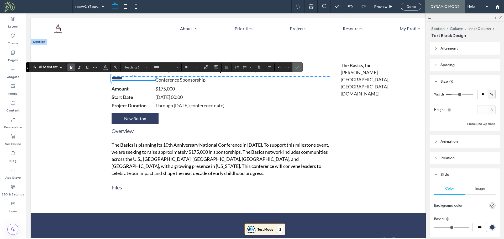
drag, startPoint x: 296, startPoint y: 67, endPoint x: 211, endPoint y: 56, distance: 85.3
click at [296, 67] on use "Confirm" at bounding box center [298, 67] width 4 height 3
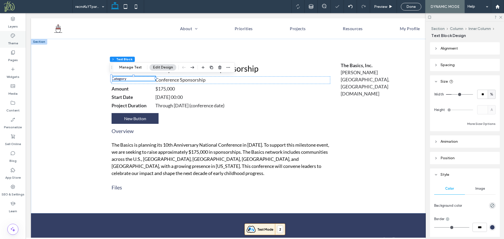
click at [13, 40] on label "Theme" at bounding box center [13, 41] width 10 height 7
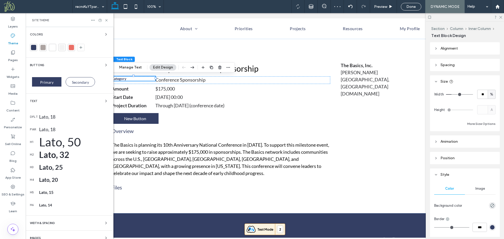
click at [50, 206] on div "Lato, 14" at bounding box center [74, 205] width 70 height 4
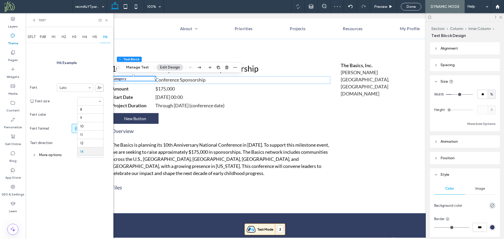
scroll to position [42, 0]
drag, startPoint x: 89, startPoint y: 116, endPoint x: 66, endPoint y: 138, distance: 31.9
click at [56, 154] on div "More options" at bounding box center [66, 154] width 73 height 7
click at [98, 204] on div "toggle" at bounding box center [99, 205] width 8 height 4
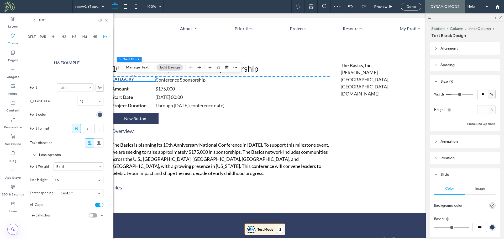
click at [102, 116] on div "rgb(52, 63, 100)" at bounding box center [100, 115] width 4 height 4
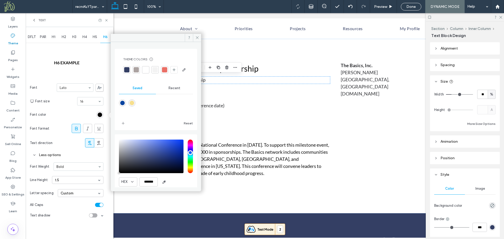
type input "*******"
drag, startPoint x: 169, startPoint y: 171, endPoint x: 184, endPoint y: 188, distance: 22.4
click at [184, 188] on div "Theme Colors Save time with Theme Colors Create a color palette to instantly ad…" at bounding box center [156, 112] width 90 height 157
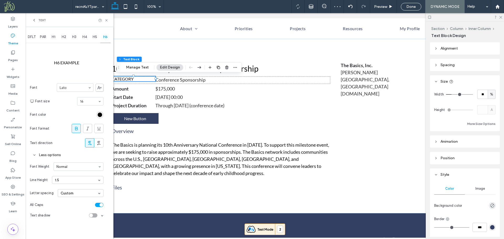
click at [74, 167] on input at bounding box center [76, 167] width 41 height 4
click at [106, 20] on icon at bounding box center [106, 20] width 4 height 4
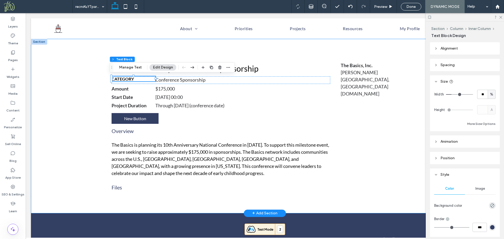
click at [89, 106] on div "10th Anniversary Conference Sponsorship Category Conference Sponsorship Amount …" at bounding box center [265, 126] width 468 height 175
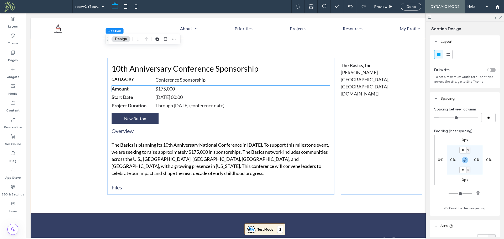
click at [128, 89] on p "Amount" at bounding box center [134, 88] width 44 height 7
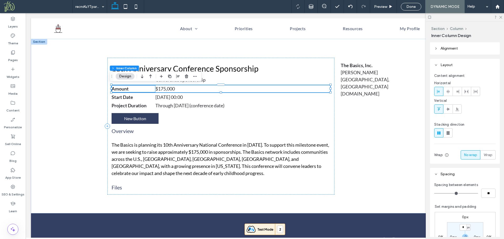
click at [123, 88] on strong "Amount" at bounding box center [120, 89] width 17 height 6
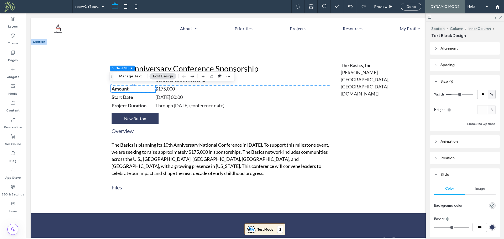
click at [123, 88] on strong "Amount" at bounding box center [120, 89] width 17 height 6
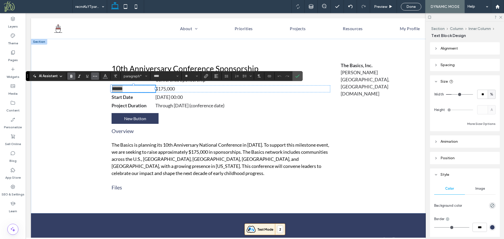
click at [97, 77] on button "More" at bounding box center [95, 75] width 8 height 7
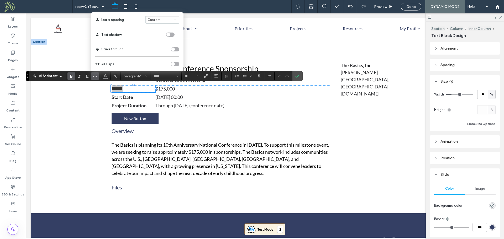
click at [175, 63] on div "toggle" at bounding box center [175, 64] width 8 height 4
click at [146, 76] on use "Styles" at bounding box center [146, 76] width 2 height 1
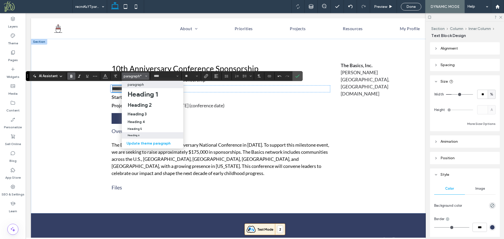
click at [141, 134] on div "Heading 6" at bounding box center [153, 135] width 50 height 3
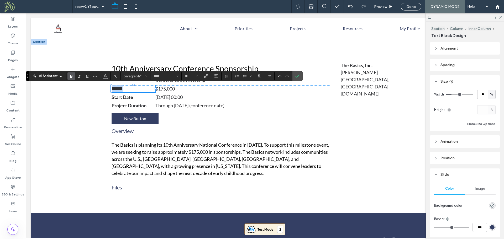
type input "**"
click at [297, 75] on icon "Confirm" at bounding box center [297, 76] width 4 height 4
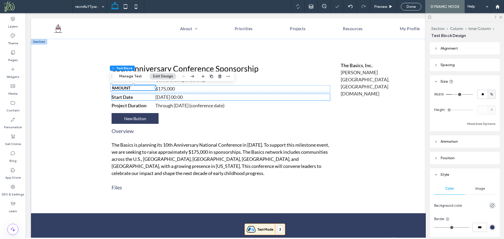
click at [136, 97] on p "Start Date" at bounding box center [134, 97] width 44 height 7
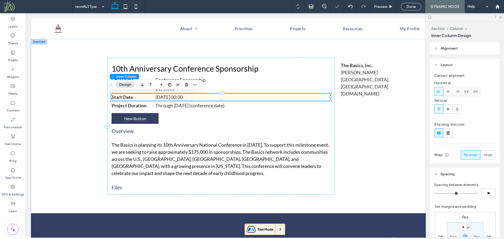
click at [136, 97] on p "Start Date" at bounding box center [134, 97] width 44 height 7
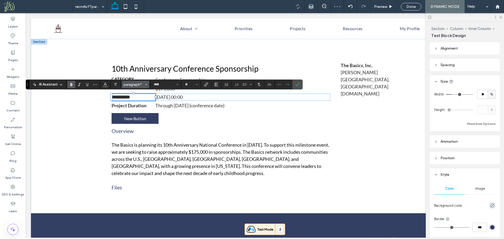
click at [144, 85] on button "paragraph*" at bounding box center [135, 84] width 27 height 7
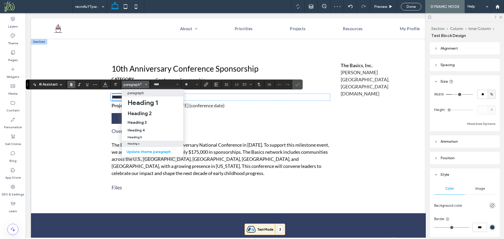
drag, startPoint x: 147, startPoint y: 144, endPoint x: 162, endPoint y: 117, distance: 31.3
click at [147, 144] on div "Heading 6" at bounding box center [153, 144] width 50 height 3
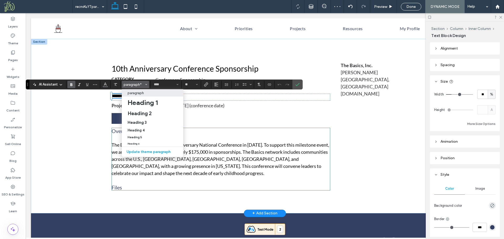
type input "**"
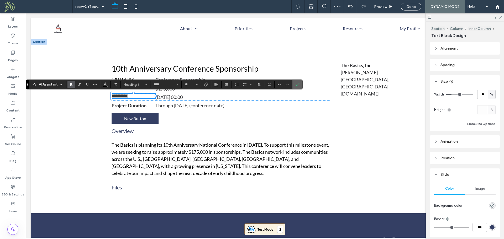
click at [297, 85] on icon "Confirm" at bounding box center [297, 84] width 4 height 4
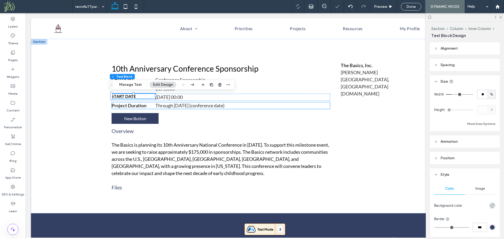
click at [145, 104] on p "Project Duration" at bounding box center [134, 105] width 44 height 7
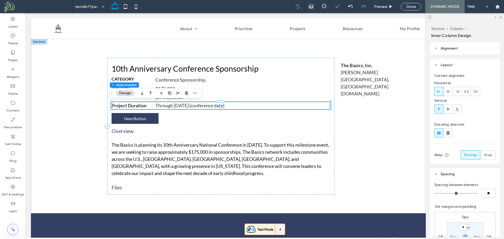
click at [145, 104] on p "Project Duration" at bounding box center [134, 105] width 44 height 7
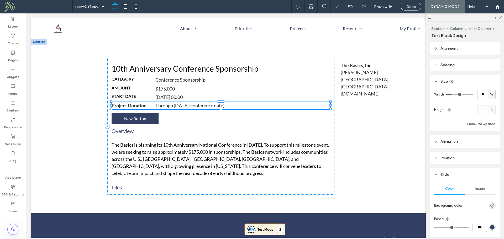
type input "****"
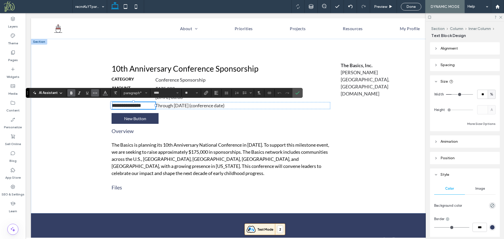
click at [94, 94] on icon "More" at bounding box center [95, 93] width 4 height 4
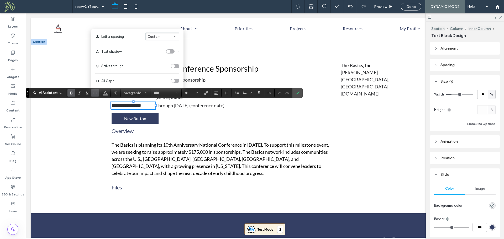
click at [176, 79] on div "toggle" at bounding box center [175, 81] width 8 height 4
click at [143, 94] on span "paragraph*" at bounding box center [134, 93] width 20 height 4
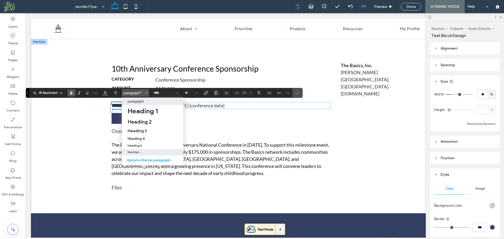
click at [143, 152] on div "Heading 6" at bounding box center [153, 152] width 50 height 3
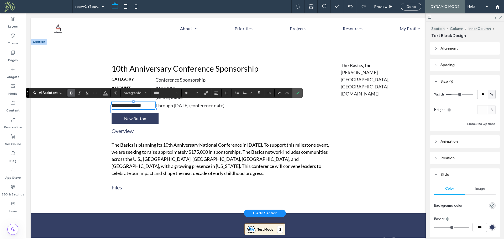
type input "**"
click at [298, 92] on icon "Confirm" at bounding box center [297, 93] width 4 height 4
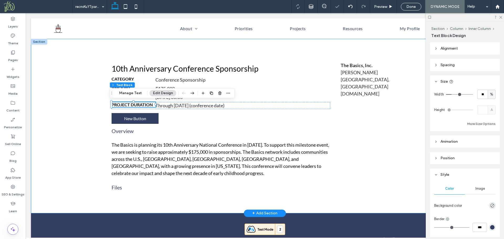
click at [65, 130] on div "10th Anniversary Conference Sponsorship Category Conference Sponsorship Amount …" at bounding box center [265, 126] width 468 height 175
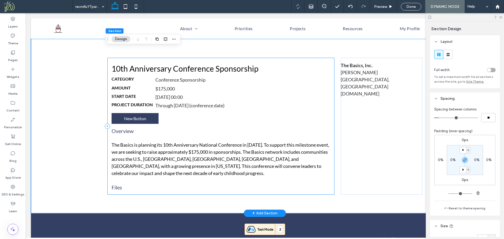
click at [107, 78] on div "10th Anniversary Conference Sponsorship Category Conference Sponsorship Amount …" at bounding box center [220, 126] width 227 height 137
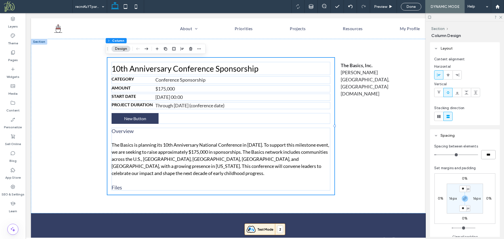
drag, startPoint x: 491, startPoint y: 155, endPoint x: 476, endPoint y: 157, distance: 15.4
click at [476, 157] on div "***" at bounding box center [464, 154] width 61 height 9
type input "*"
type input "***"
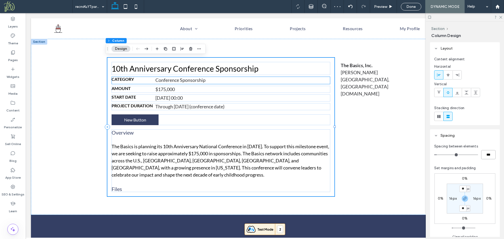
click at [137, 81] on h6 "Category" at bounding box center [134, 79] width 44 height 5
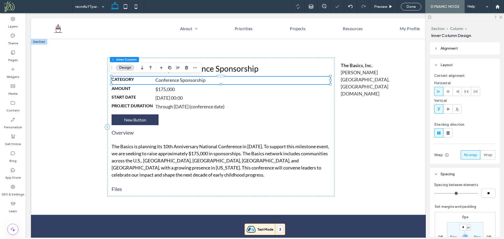
click at [137, 80] on h6 "Category" at bounding box center [134, 79] width 44 height 5
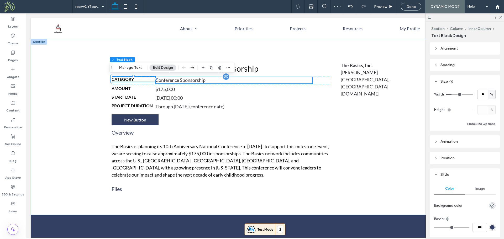
click at [165, 79] on div "Conference Sponsorship" at bounding box center [233, 80] width 157 height 7
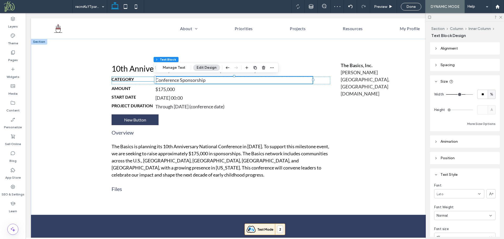
click at [141, 81] on h6 "Category" at bounding box center [134, 79] width 44 height 5
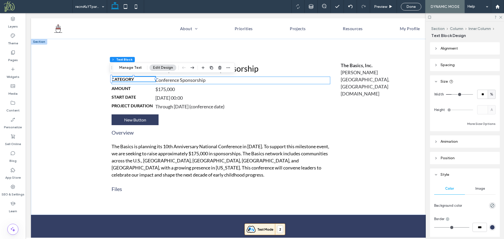
click at [148, 82] on div "Category Conference Sponsorship" at bounding box center [221, 81] width 219 height 8
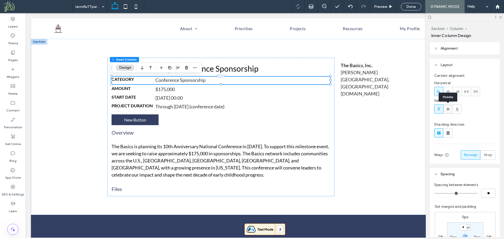
click at [447, 109] on use at bounding box center [448, 109] width 4 height 3
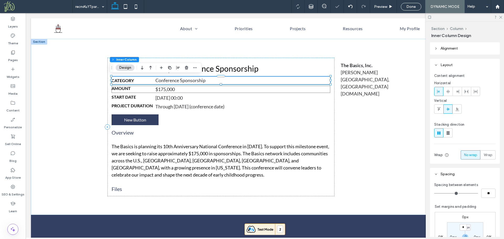
click at [229, 88] on div "$175,000" at bounding box center [242, 89] width 175 height 7
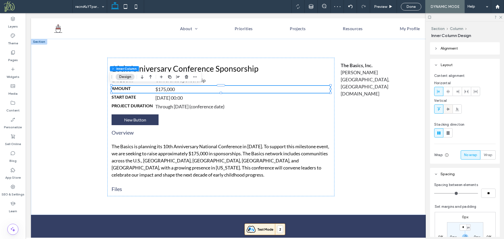
click at [448, 110] on icon at bounding box center [448, 109] width 4 height 4
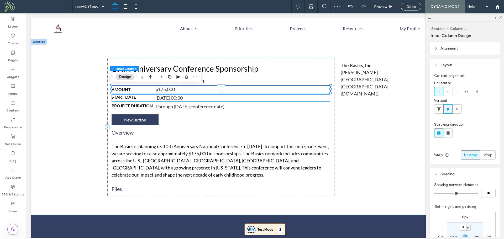
click at [243, 98] on div "[DATE] 00:00" at bounding box center [239, 97] width 169 height 7
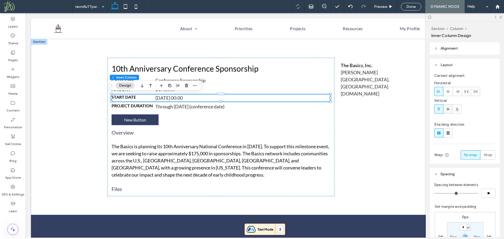
click at [450, 110] on icon at bounding box center [448, 109] width 4 height 4
click at [257, 106] on div "Through [DATE] (conference date)" at bounding box center [239, 106] width 169 height 7
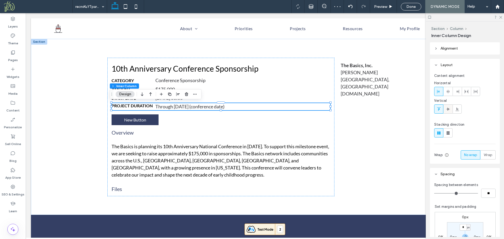
click at [449, 106] on span at bounding box center [448, 109] width 4 height 9
click at [79, 110] on div "10th Anniversary Conference Sponsorship Category Conference Sponsorship Amount …" at bounding box center [265, 127] width 468 height 176
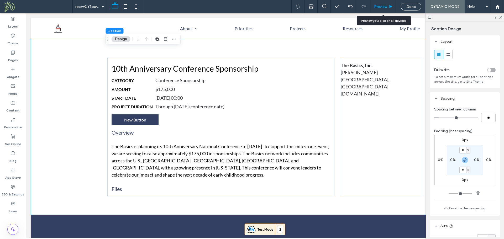
click at [380, 5] on span "Preview" at bounding box center [380, 6] width 13 height 4
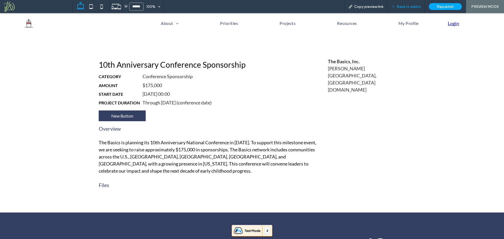
click at [420, 6] on span "Back to editor" at bounding box center [409, 6] width 24 height 4
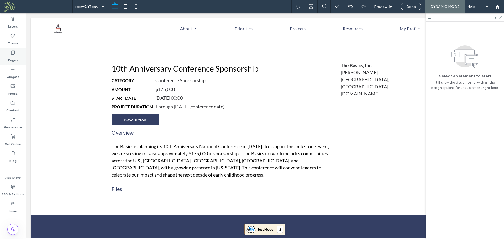
drag, startPoint x: 10, startPoint y: 53, endPoint x: 9, endPoint y: 62, distance: 8.8
click at [10, 53] on icon at bounding box center [12, 52] width 5 height 5
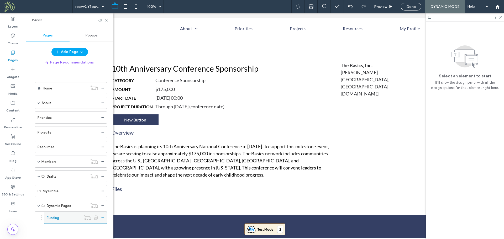
click at [103, 218] on icon at bounding box center [103, 218] width 4 height 4
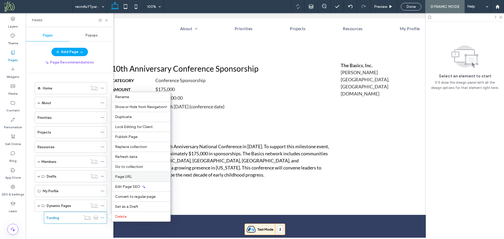
click at [131, 175] on span "Page URL" at bounding box center [123, 177] width 17 height 4
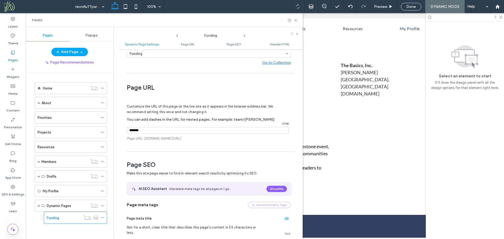
scroll to position [95, 0]
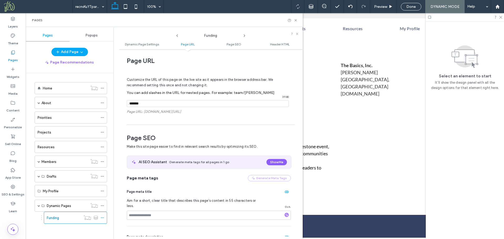
click at [145, 104] on input "notEmpty" at bounding box center [208, 103] width 162 height 7
type input "**********"
click at [296, 20] on icon at bounding box center [296, 20] width 4 height 4
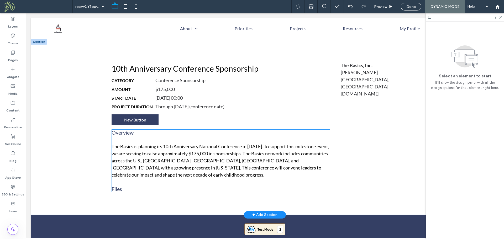
click at [134, 135] on h4 "Overview" at bounding box center [221, 132] width 219 height 6
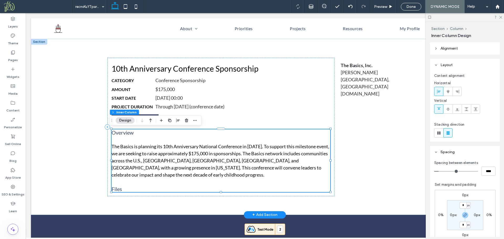
click at [134, 133] on h4 "Overview" at bounding box center [221, 132] width 219 height 6
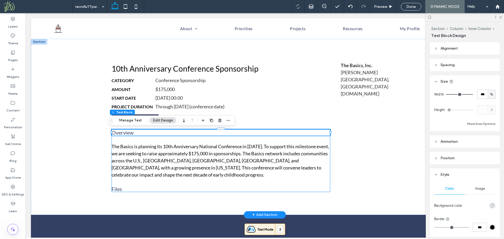
click at [134, 133] on h4 "Overview" at bounding box center [221, 132] width 219 height 6
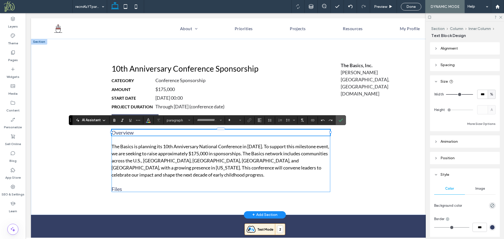
type input "****"
type input "**"
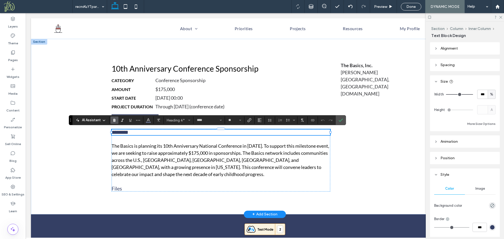
click at [115, 120] on icon "Bold" at bounding box center [114, 120] width 4 height 4
click at [127, 186] on h4 "Files" at bounding box center [221, 188] width 219 height 6
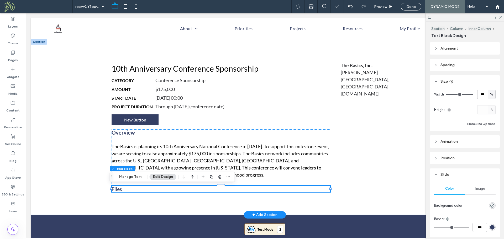
click at [125, 188] on h4 "Files" at bounding box center [221, 189] width 219 height 6
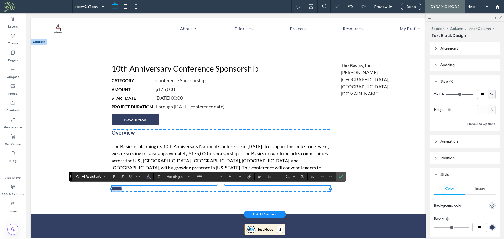
click at [125, 188] on h4 "*****" at bounding box center [221, 189] width 219 height 6
click at [116, 178] on icon "Bold" at bounding box center [114, 177] width 4 height 4
click at [190, 180] on span "Styles" at bounding box center [189, 176] width 2 height 7
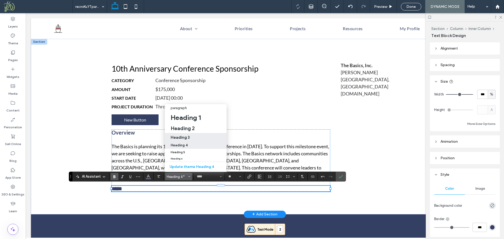
click at [192, 135] on div "Heading 3" at bounding box center [196, 137] width 50 height 5
type input "**"
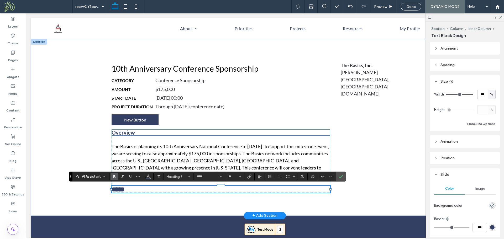
click at [143, 135] on h4 "Overview" at bounding box center [221, 132] width 219 height 6
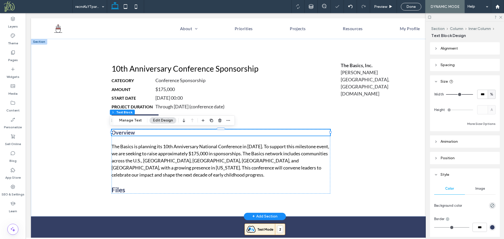
click at [143, 135] on h4 "Overview" at bounding box center [221, 132] width 219 height 6
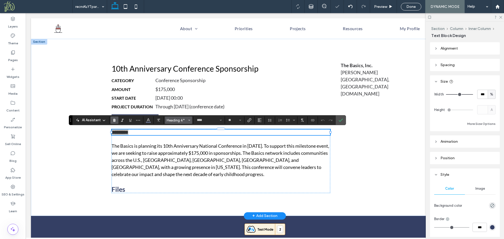
click at [183, 120] on span "Heading 4*" at bounding box center [177, 120] width 20 height 4
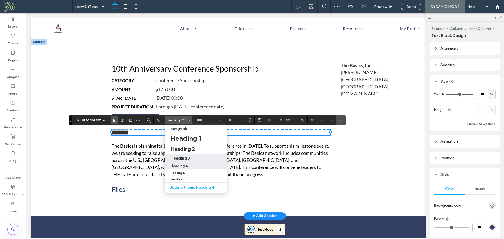
click at [186, 157] on h3 "Heading 3" at bounding box center [180, 158] width 19 height 5
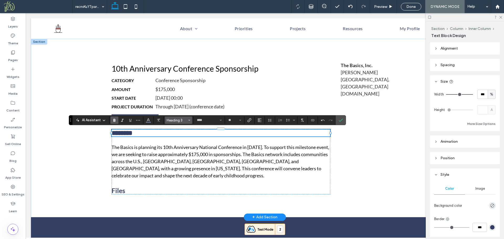
click at [187, 122] on span "Heading 3" at bounding box center [177, 120] width 20 height 4
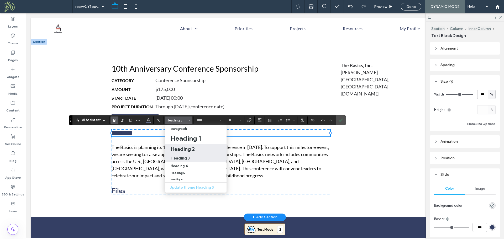
drag, startPoint x: 188, startPoint y: 149, endPoint x: 156, endPoint y: 120, distance: 43.3
click at [188, 149] on h2 "Heading 2" at bounding box center [183, 149] width 24 height 6
type input "**"
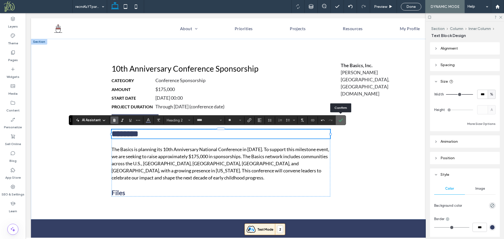
click at [339, 121] on icon "Confirm" at bounding box center [341, 120] width 4 height 4
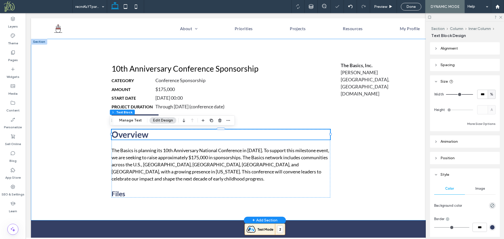
click at [63, 140] on div "10th Anniversary Conference Sponsorship Category Conference Sponsorship Amount …" at bounding box center [265, 130] width 468 height 182
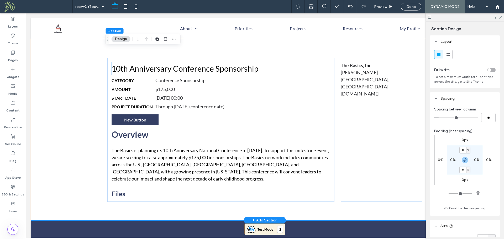
click at [240, 69] on div "10th Anniversary Conference Sponsorship" at bounding box center [221, 68] width 219 height 9
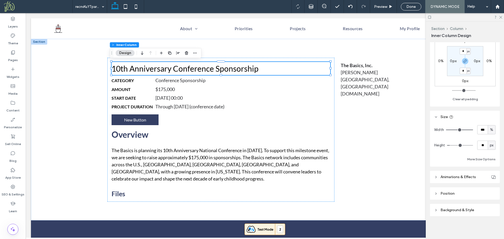
scroll to position [154, 0]
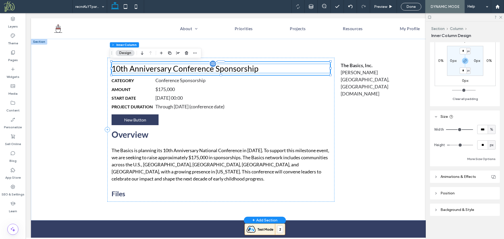
click at [295, 68] on div "10th Anniversary Conference Sponsorship" at bounding box center [221, 68] width 219 height 9
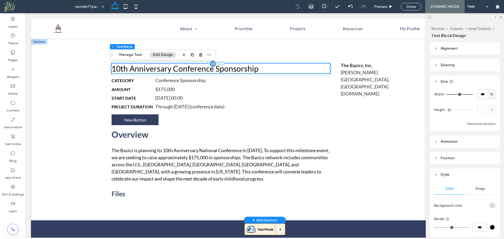
click at [295, 68] on div "10th Anniversary Conference Sponsorship" at bounding box center [221, 68] width 219 height 9
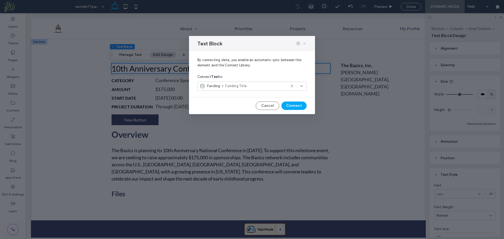
click at [305, 43] on icon at bounding box center [304, 43] width 4 height 4
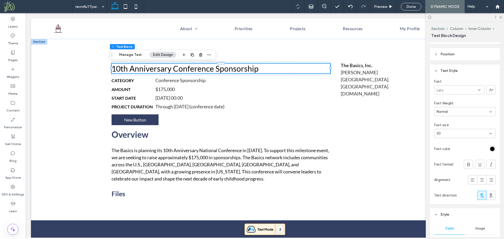
scroll to position [104, 0]
click at [459, 134] on div "30" at bounding box center [462, 133] width 50 height 5
click at [449, 133] on div "30" at bounding box center [462, 133] width 50 height 5
type input "**"
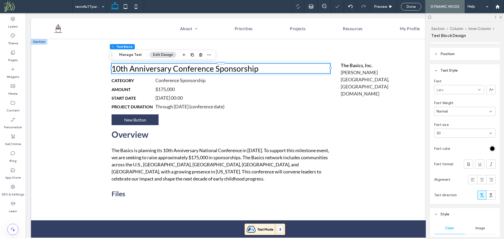
click at [447, 131] on div "30" at bounding box center [462, 133] width 50 height 5
click at [453, 174] on div "25" at bounding box center [463, 174] width 58 height 9
click at [356, 81] on span "[GEOGRAPHIC_DATA], [GEOGRAPHIC_DATA]" at bounding box center [365, 83] width 49 height 13
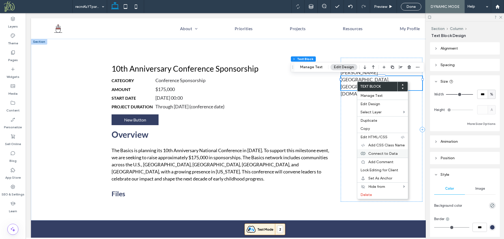
click at [384, 154] on span "Connect to Data" at bounding box center [382, 153] width 29 height 4
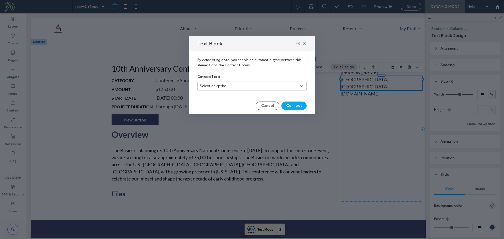
click at [252, 86] on div "Select an option" at bounding box center [249, 85] width 98 height 5
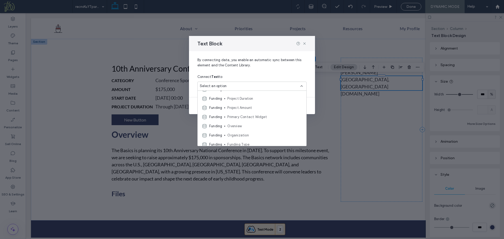
scroll to position [0, 0]
drag, startPoint x: 303, startPoint y: 44, endPoint x: 241, endPoint y: 19, distance: 66.9
click at [303, 44] on icon at bounding box center [304, 43] width 4 height 4
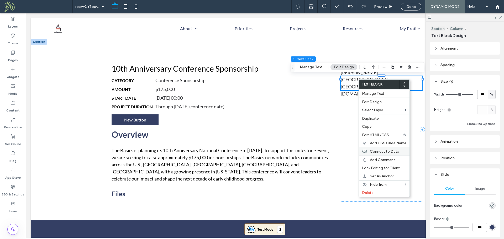
click at [385, 151] on span "Connect to Data" at bounding box center [384, 151] width 29 height 4
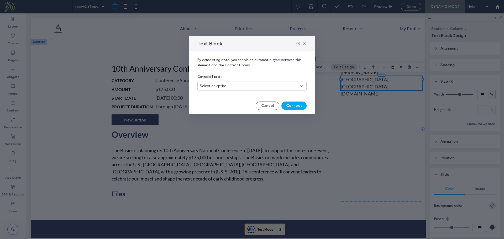
click at [257, 88] on div "Select an option" at bounding box center [249, 85] width 98 height 5
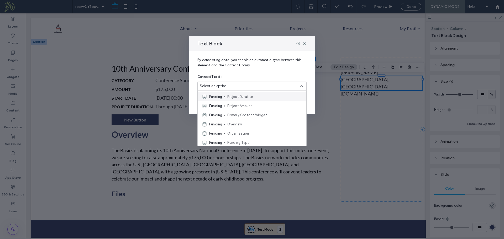
scroll to position [37, 0]
click at [304, 44] on icon at bounding box center [304, 43] width 4 height 4
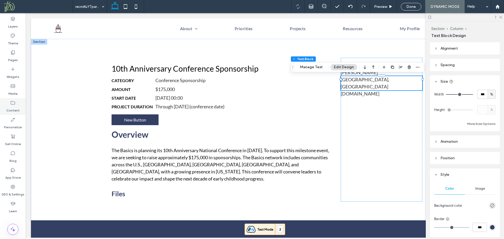
click at [14, 108] on label "Content" at bounding box center [12, 109] width 13 height 7
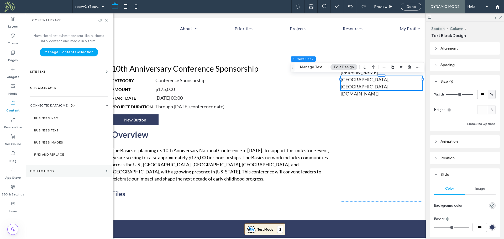
click at [50, 170] on label "Collections" at bounding box center [67, 171] width 74 height 4
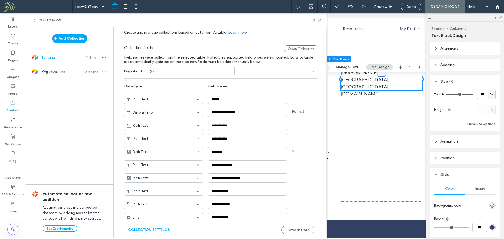
scroll to position [49, 0]
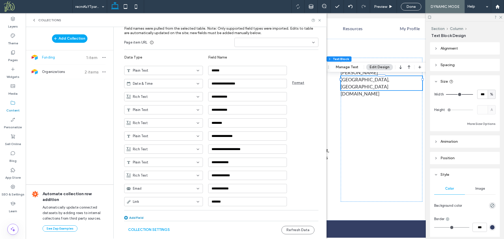
click at [134, 218] on div "Add Field" at bounding box center [133, 218] width 19 height 4
click at [144, 214] on span "Rich Text" at bounding box center [140, 214] width 15 height 5
click at [154, 157] on div "Plain Text" at bounding box center [161, 159] width 78 height 9
drag, startPoint x: 239, startPoint y: 215, endPoint x: 203, endPoint y: 225, distance: 37.9
click at [203, 225] on form "**********" at bounding box center [221, 117] width 210 height 269
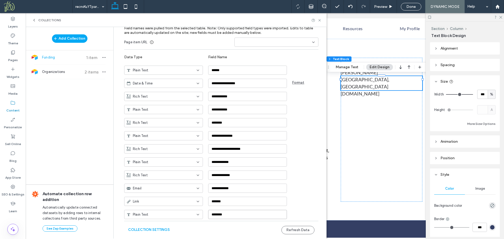
type input "********"
drag, startPoint x: 262, startPoint y: 229, endPoint x: 283, endPoint y: 230, distance: 20.5
click at [264, 228] on div "Collection Settings Refresh Data" at bounding box center [221, 230] width 194 height 18
click at [298, 229] on button "Refresh Data" at bounding box center [297, 230] width 33 height 8
drag, startPoint x: 319, startPoint y: 21, endPoint x: 346, endPoint y: 48, distance: 38.8
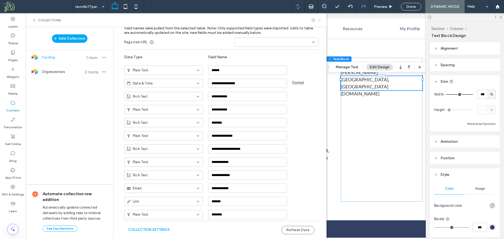
click at [319, 21] on use at bounding box center [319, 20] width 2 height 2
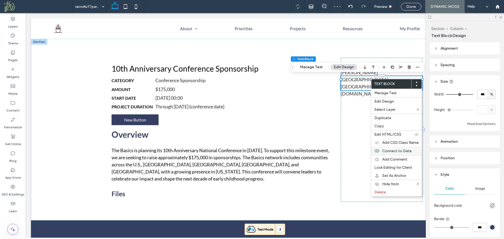
click at [399, 151] on span "Connect to Data" at bounding box center [396, 151] width 29 height 4
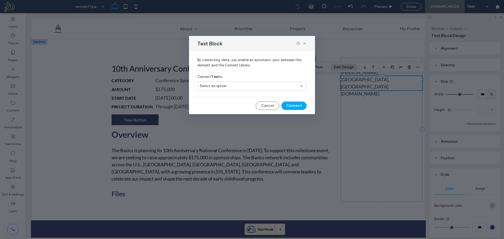
click at [240, 86] on div "Select an option" at bounding box center [249, 85] width 98 height 5
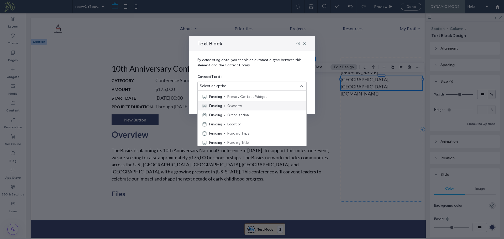
scroll to position [46, 0]
click at [242, 113] on span "Location" at bounding box center [264, 113] width 75 height 5
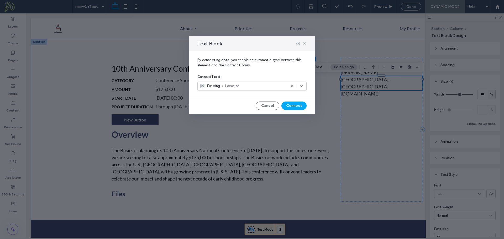
click at [304, 43] on icon at bounding box center [304, 43] width 4 height 4
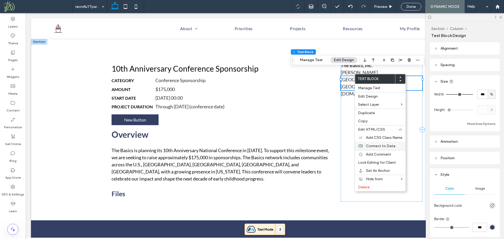
click at [386, 148] on span "Connect to Data" at bounding box center [380, 146] width 29 height 4
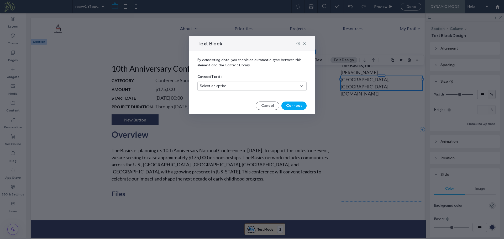
click at [261, 86] on div "Select an option" at bounding box center [249, 85] width 98 height 5
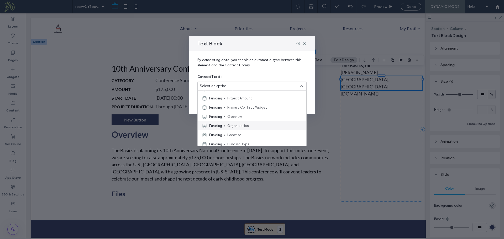
scroll to position [26, 0]
click at [265, 107] on span "Primary Contact Widget" at bounding box center [264, 106] width 75 height 5
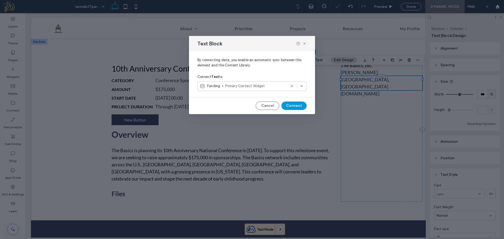
click at [298, 105] on button "Connect" at bounding box center [293, 106] width 25 height 8
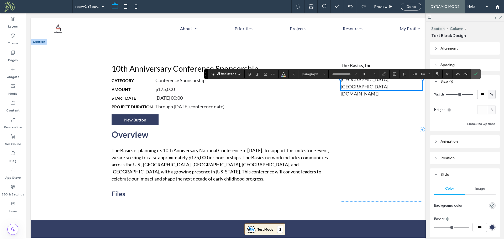
type input "****"
type input "**"
click at [476, 73] on icon "Confirm" at bounding box center [476, 74] width 4 height 4
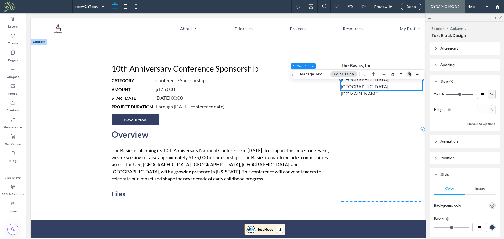
click at [408, 73] on use "button" at bounding box center [409, 73] width 3 height 3
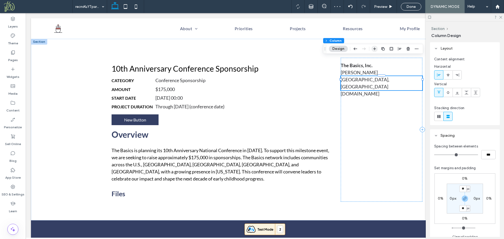
click at [376, 49] on icon "button" at bounding box center [374, 49] width 4 height 4
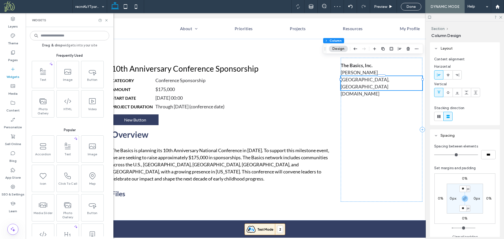
click at [59, 36] on input at bounding box center [69, 35] width 79 height 9
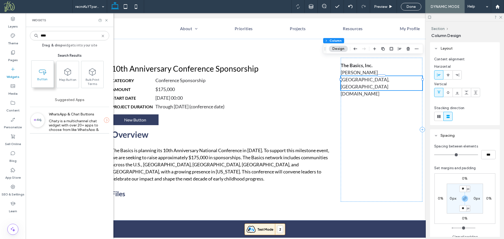
type input "****"
click at [42, 75] on icon at bounding box center [42, 71] width 8 height 8
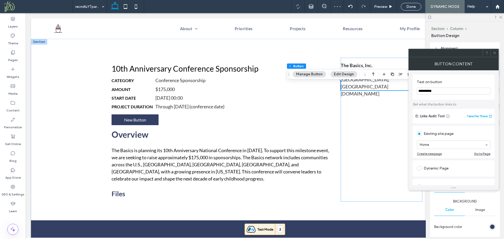
drag, startPoint x: 438, startPoint y: 91, endPoint x: 412, endPoint y: 91, distance: 25.5
click at [412, 91] on div "**********" at bounding box center [453, 127] width 90 height 115
click at [495, 52] on use at bounding box center [494, 53] width 3 height 3
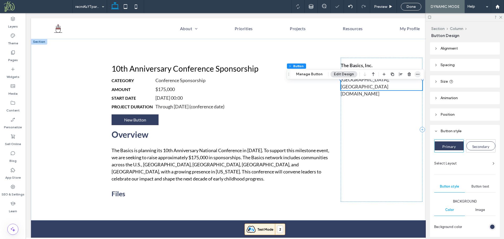
click at [416, 74] on icon "button" at bounding box center [418, 74] width 4 height 4
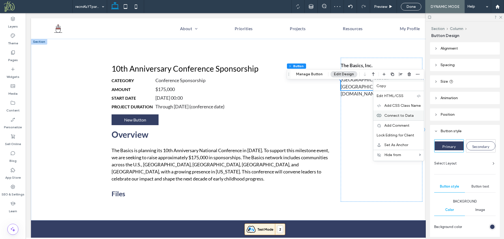
click at [398, 115] on span "Connect to Data" at bounding box center [398, 115] width 29 height 4
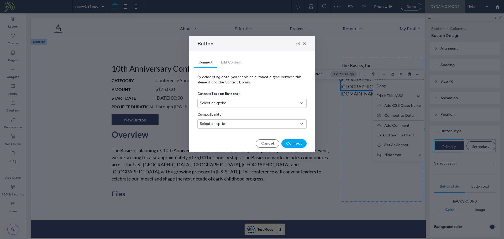
click at [223, 103] on span "Select an option" at bounding box center [213, 103] width 27 height 5
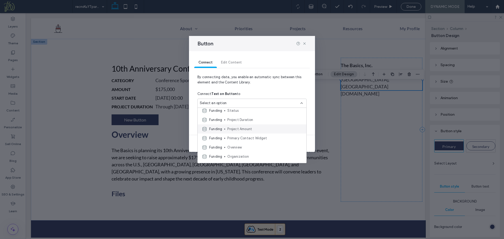
scroll to position [0, 0]
click at [266, 91] on div "Connect Text on Button to" at bounding box center [251, 93] width 109 height 9
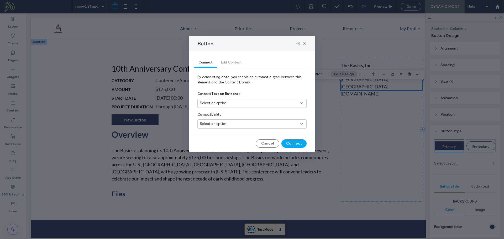
click at [245, 125] on div "Select an option" at bounding box center [249, 123] width 98 height 5
click at [243, 142] on span "Website" at bounding box center [264, 142] width 75 height 5
click at [292, 145] on button "Connect" at bounding box center [293, 143] width 25 height 8
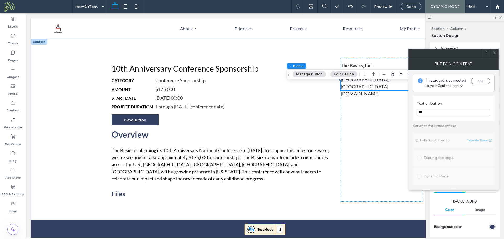
type input "***"
click at [494, 51] on icon at bounding box center [495, 53] width 4 height 4
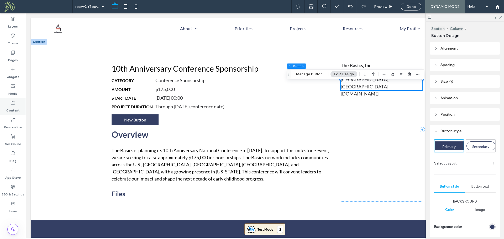
click at [13, 107] on label "Content" at bounding box center [12, 109] width 13 height 7
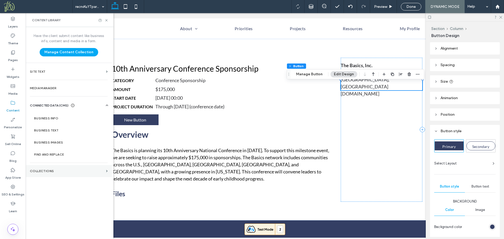
click at [64, 175] on section "Collections" at bounding box center [69, 171] width 86 height 12
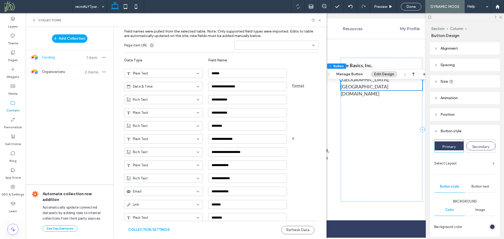
scroll to position [62, 0]
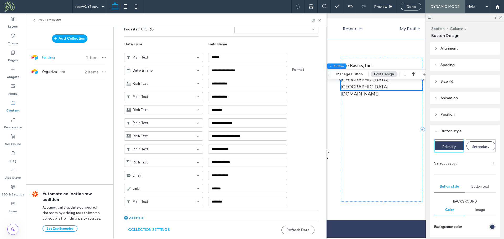
click at [138, 217] on div "Add Field" at bounding box center [133, 218] width 19 height 4
click at [146, 216] on div "Rich Text" at bounding box center [161, 214] width 68 height 5
click at [159, 161] on div "Plain Text" at bounding box center [161, 159] width 78 height 9
drag, startPoint x: 241, startPoint y: 217, endPoint x: 191, endPoint y: 220, distance: 49.7
click at [191, 220] on div "**********" at bounding box center [221, 119] width 194 height 237
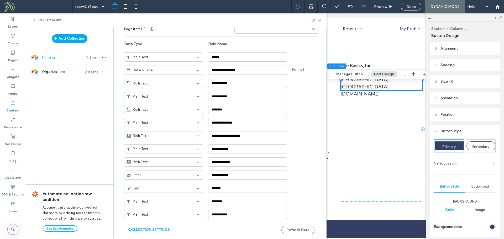
paste input "*****"
type input "**********"
click at [229, 228] on div "Collection Settings Refresh Data" at bounding box center [221, 230] width 194 height 18
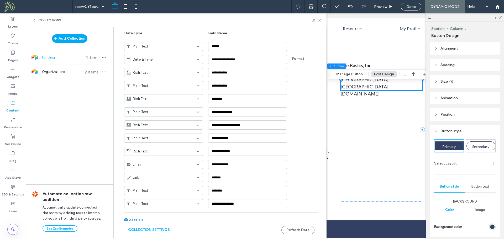
scroll to position [75, 0]
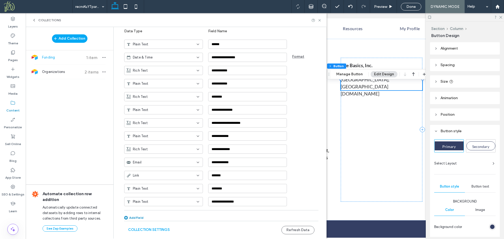
drag, startPoint x: 297, startPoint y: 230, endPoint x: 297, endPoint y: 209, distance: 21.8
click at [297, 230] on button "Refresh Data" at bounding box center [297, 230] width 33 height 8
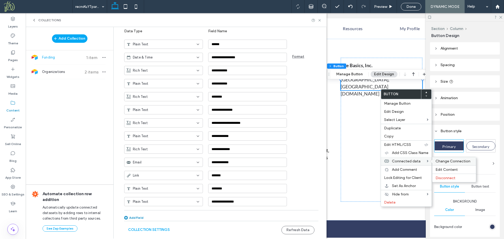
click at [441, 161] on span "Change Connection" at bounding box center [452, 161] width 35 height 4
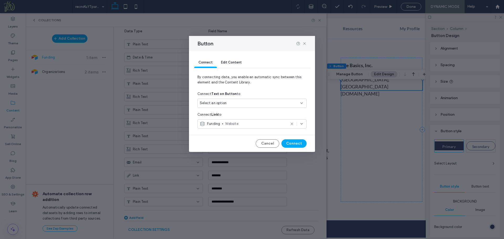
click at [245, 104] on div "Select an option" at bounding box center [249, 103] width 98 height 5
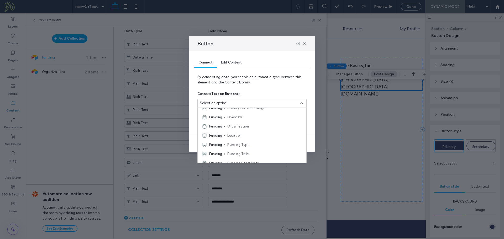
scroll to position [46, 0]
click at [305, 44] on icon at bounding box center [304, 43] width 4 height 4
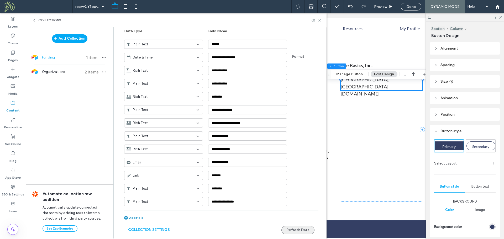
click at [297, 230] on button "Refresh Data" at bounding box center [297, 230] width 33 height 8
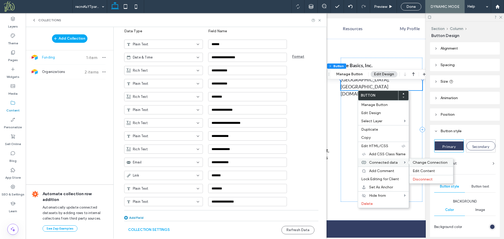
click at [428, 165] on div "Change Connection" at bounding box center [431, 163] width 44 height 8
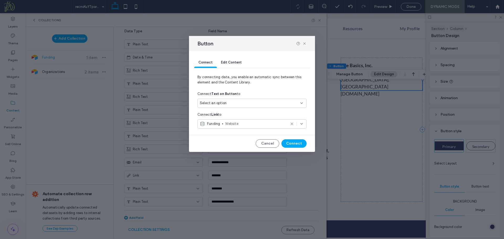
click at [229, 104] on div "Select an option" at bounding box center [249, 103] width 98 height 5
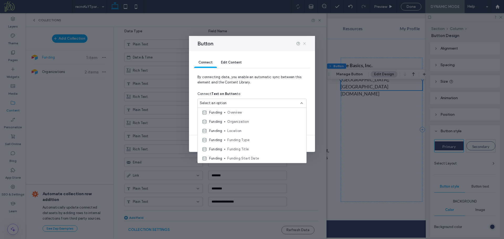
click at [304, 44] on icon at bounding box center [304, 43] width 4 height 4
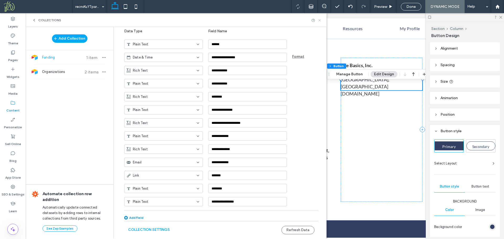
click at [320, 20] on icon at bounding box center [320, 20] width 4 height 4
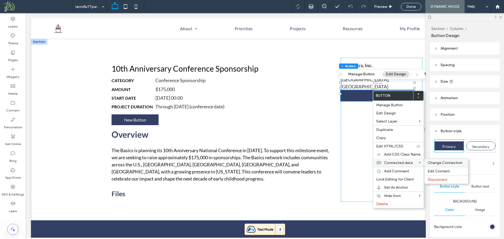
click at [431, 164] on span "Change Connection" at bounding box center [445, 163] width 35 height 4
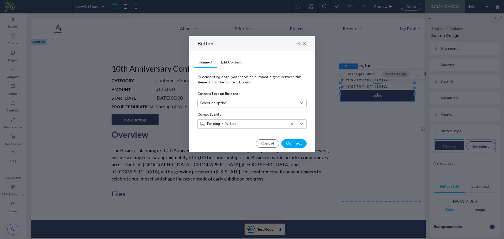
click at [227, 103] on div "Select an option" at bounding box center [249, 103] width 98 height 5
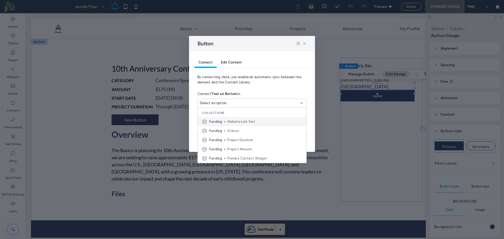
click at [228, 120] on span "Website Link Text" at bounding box center [264, 121] width 75 height 5
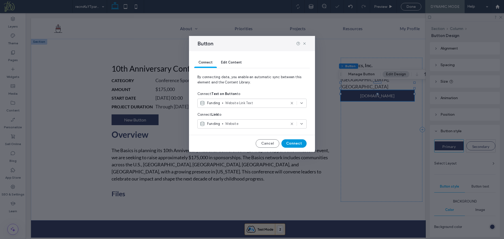
click at [291, 145] on button "Connect" at bounding box center [293, 143] width 25 height 8
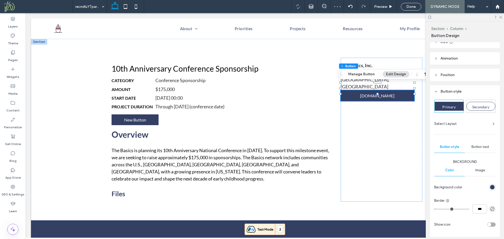
scroll to position [71, 0]
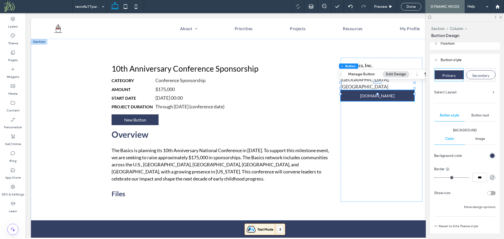
click at [482, 116] on span "Button text" at bounding box center [480, 115] width 18 height 4
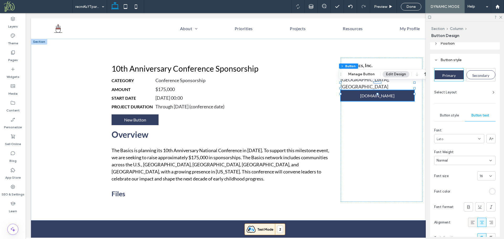
click at [470, 224] on icon at bounding box center [472, 222] width 5 height 5
click at [451, 114] on span "Button style" at bounding box center [449, 115] width 19 height 4
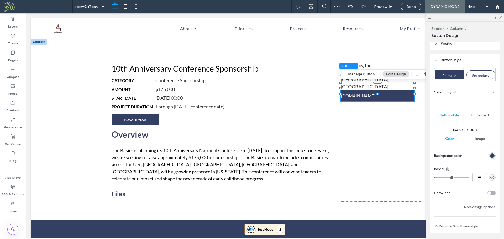
click at [490, 157] on div "rgb(52, 63, 100)" at bounding box center [492, 156] width 4 height 4
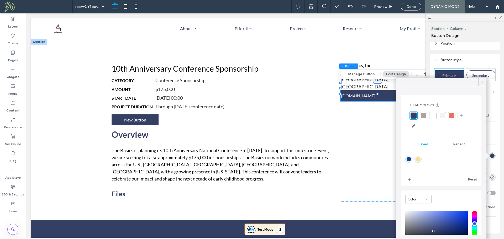
click at [454, 145] on span "Recent" at bounding box center [459, 144] width 12 height 4
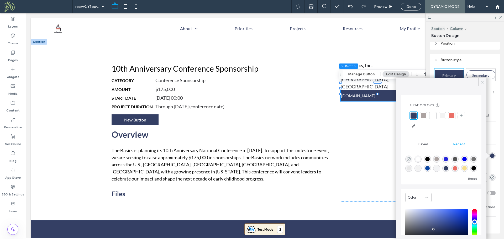
click at [410, 160] on icon "rgba(0, 0, 0, 0)" at bounding box center [409, 159] width 4 height 4
type input "*******"
type input "*"
type input "**"
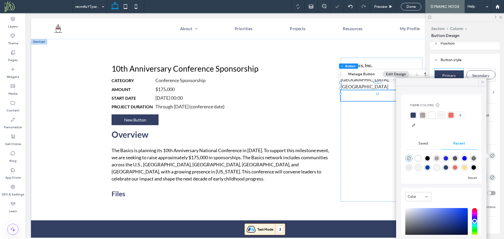
click at [482, 83] on icon at bounding box center [482, 82] width 5 height 5
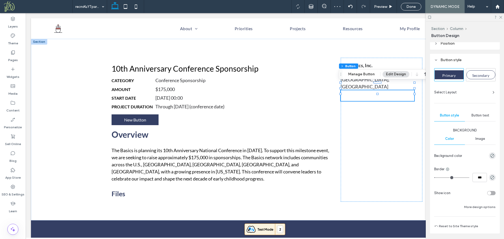
click at [479, 117] on span "Button text" at bounding box center [480, 115] width 18 height 4
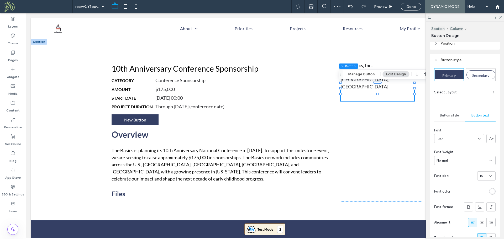
click at [490, 192] on div "rgb(255, 255, 255)" at bounding box center [492, 191] width 4 height 4
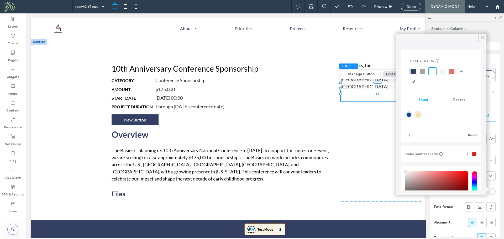
drag, startPoint x: 410, startPoint y: 115, endPoint x: 420, endPoint y: 124, distance: 13.4
click at [410, 115] on div "rgba(9,68,160,1)" at bounding box center [409, 115] width 4 height 4
type input "*******"
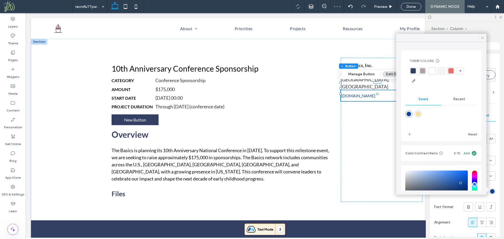
click at [483, 38] on icon at bounding box center [482, 37] width 5 height 5
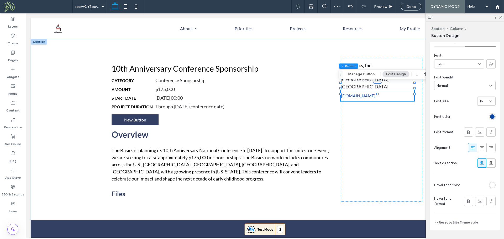
scroll to position [146, 0]
click at [490, 185] on div "rgb(255, 255, 255)" at bounding box center [492, 185] width 4 height 4
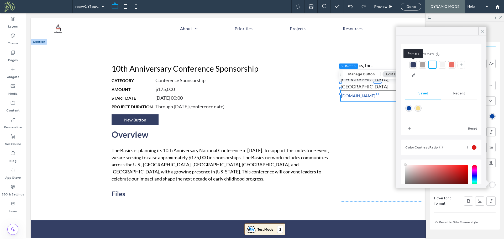
drag, startPoint x: 415, startPoint y: 67, endPoint x: 409, endPoint y: 94, distance: 28.2
click at [415, 67] on div at bounding box center [413, 64] width 5 height 5
click at [461, 211] on div "Primary Secondary Select Layout Button style Button text Font Lato Font Weight …" at bounding box center [464, 109] width 61 height 232
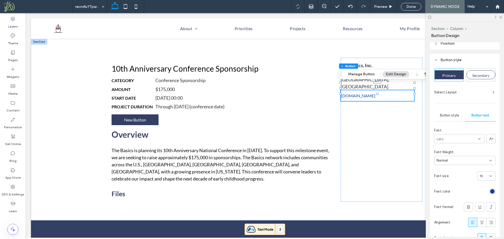
scroll to position [76, 0]
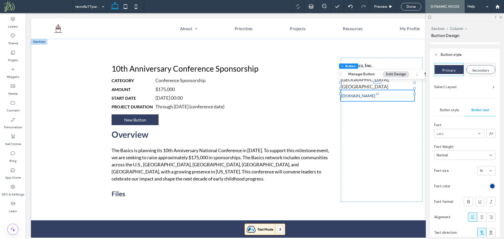
click at [451, 110] on span "Button style" at bounding box center [449, 110] width 19 height 4
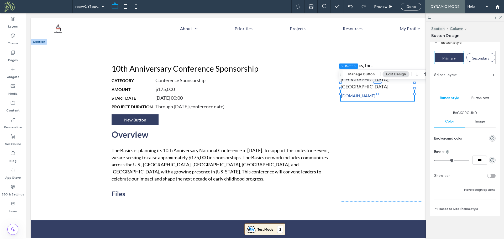
scroll to position [89, 0]
click at [473, 190] on button "More design options" at bounding box center [479, 189] width 31 height 6
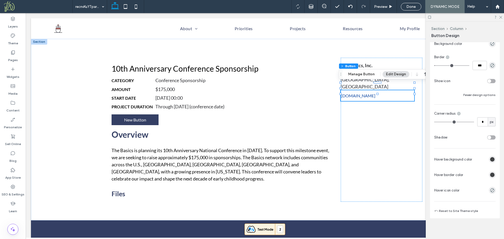
scroll to position [183, 0]
click at [382, 8] on span "Preview" at bounding box center [380, 6] width 13 height 4
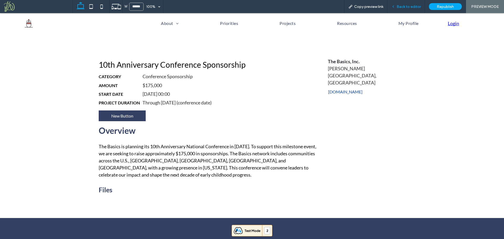
click at [406, 6] on span "Back to editor" at bounding box center [409, 6] width 24 height 4
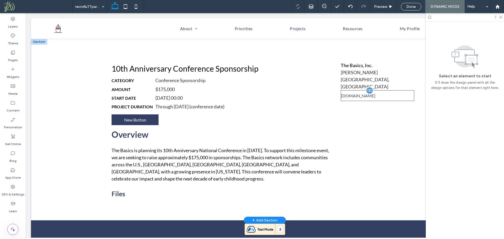
click at [386, 90] on link "[DOMAIN_NAME]" at bounding box center [377, 95] width 73 height 11
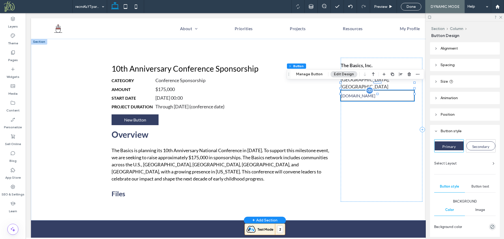
type input "**"
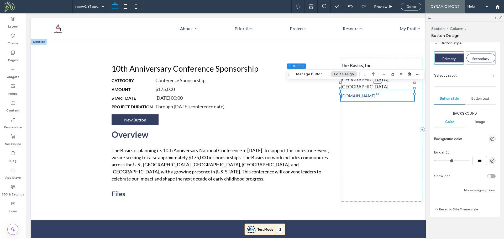
scroll to position [89, 0]
type input "*"
type input "***"
drag, startPoint x: 437, startPoint y: 160, endPoint x: 429, endPoint y: 160, distance: 7.4
type input "*"
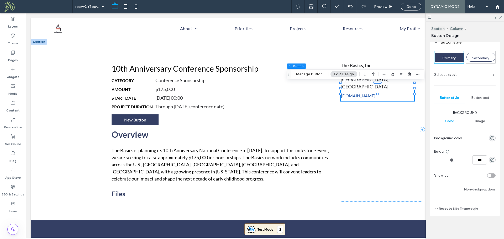
click at [434, 160] on input "range" at bounding box center [451, 160] width 35 height 1
click at [483, 190] on button "More design options" at bounding box center [479, 189] width 31 height 6
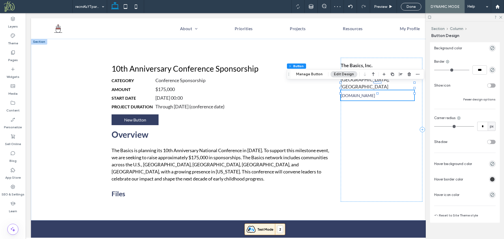
scroll to position [186, 0]
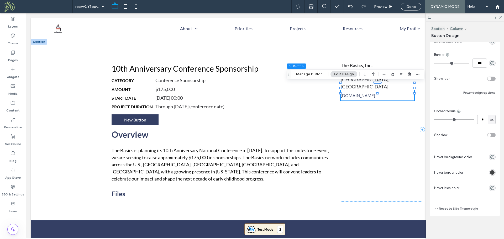
click at [490, 172] on div "rgb(65, 67, 69)" at bounding box center [492, 172] width 4 height 4
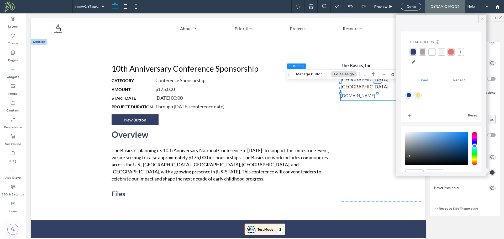
click at [456, 80] on span "Recent" at bounding box center [459, 80] width 12 height 4
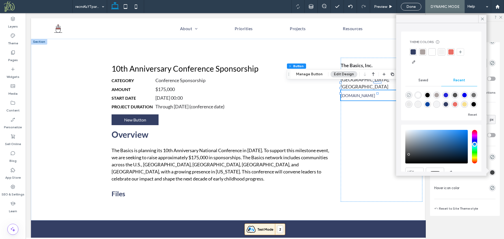
click at [408, 94] on icon "rgba(0, 0, 0, 0)" at bounding box center [409, 95] width 4 height 4
type input "*******"
type input "*"
type input "**"
click at [483, 18] on icon at bounding box center [482, 19] width 5 height 5
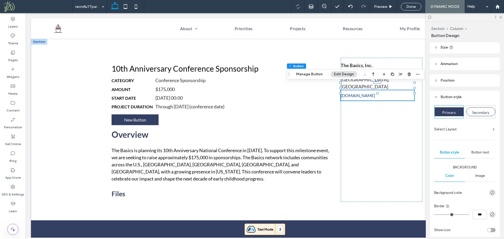
scroll to position [33, 0]
click at [485, 129] on div "Select Layout" at bounding box center [464, 130] width 61 height 5
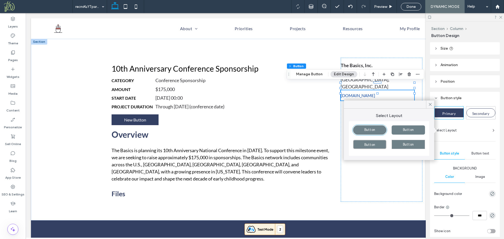
click at [458, 138] on div "Primary Secondary Select Layout Button style Button text Background Color Image…" at bounding box center [464, 235] width 61 height 258
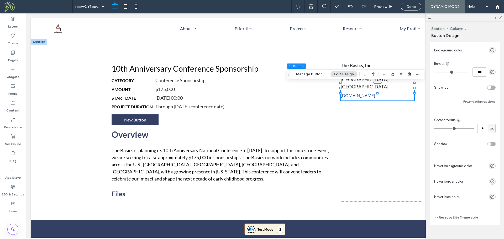
scroll to position [186, 0]
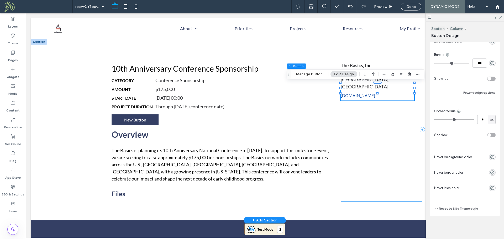
click at [384, 103] on div "The Basics, Inc. Ron Ferguson Boston, MA www.thebasics.org" at bounding box center [382, 130] width 82 height 144
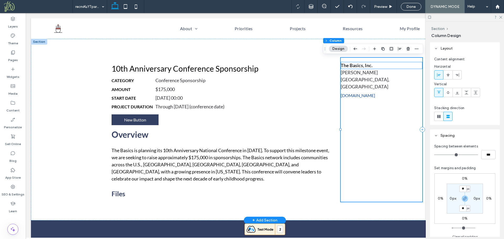
click at [358, 68] on strong "The Basics, Inc." at bounding box center [357, 65] width 32 height 6
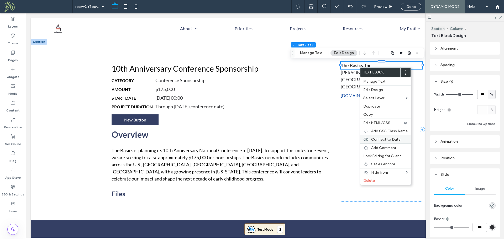
click at [390, 138] on span "Connect to Data" at bounding box center [385, 139] width 29 height 4
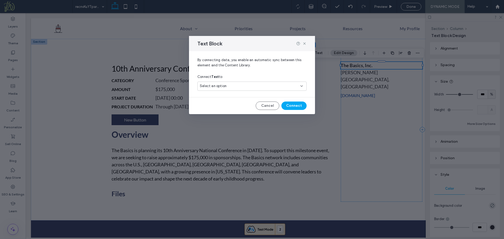
click at [251, 89] on div "Select an option" at bounding box center [249, 85] width 98 height 5
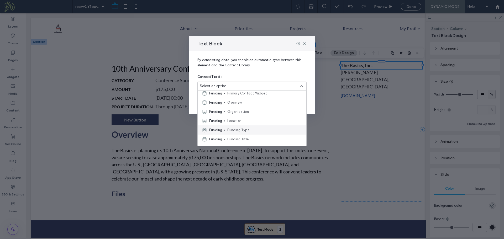
scroll to position [50, 0]
click at [258, 110] on span "Organization" at bounding box center [264, 110] width 75 height 5
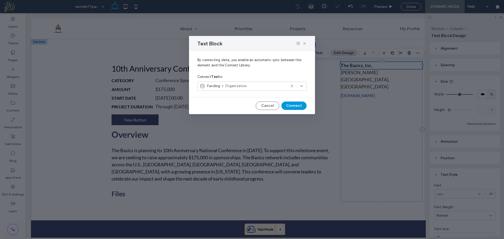
click at [293, 105] on button "Connect" at bounding box center [293, 106] width 25 height 8
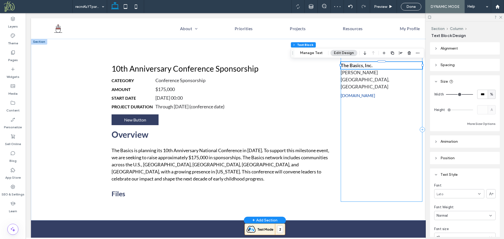
click at [366, 153] on div "The Basics, Inc. Ron Ferguson Boston, MA www.thebasics.org" at bounding box center [382, 130] width 82 height 144
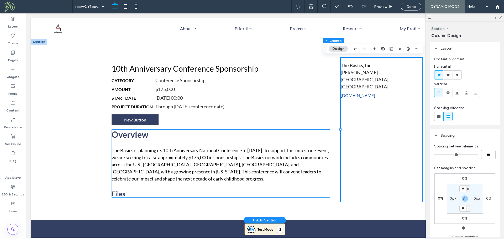
click at [136, 188] on div "The Basics is planning its 10th Anniversary National Conference in [DATE]. To s…" at bounding box center [221, 169] width 219 height 45
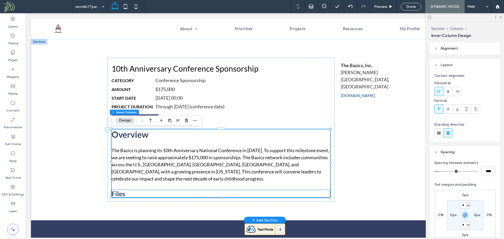
click at [137, 191] on h3 "Files" at bounding box center [221, 194] width 219 height 8
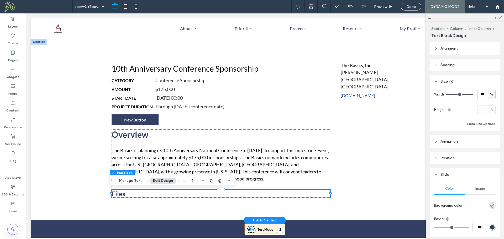
click at [136, 194] on h3 "Files" at bounding box center [221, 194] width 219 height 8
type input "****"
type input "**"
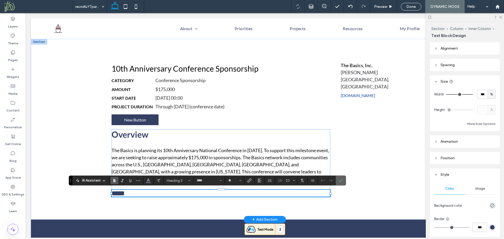
click at [341, 181] on icon "Confirm" at bounding box center [341, 180] width 4 height 4
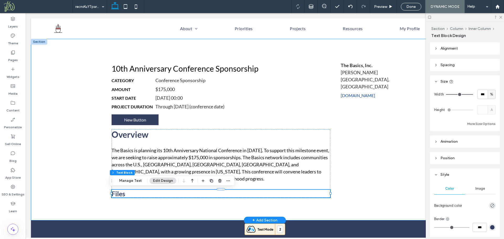
click at [88, 153] on div "10th Anniversary Conference Sponsorship Category Conference Sponsorship Amount …" at bounding box center [265, 130] width 468 height 182
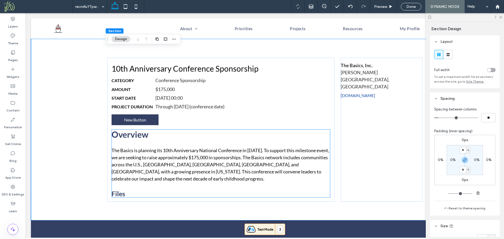
click at [130, 194] on h3 "Files" at bounding box center [221, 194] width 219 height 8
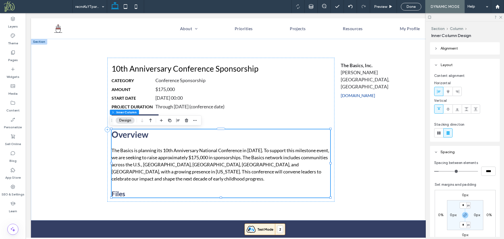
click at [130, 192] on h3 "Files" at bounding box center [221, 194] width 219 height 8
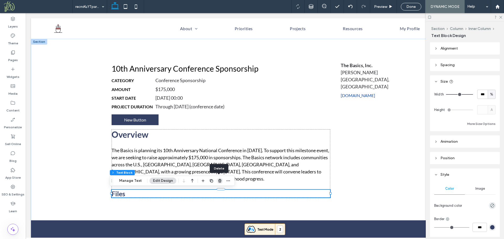
click at [219, 180] on use "button" at bounding box center [219, 180] width 3 height 3
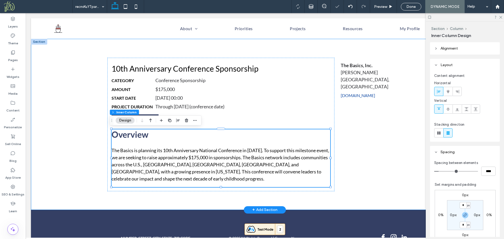
click at [74, 148] on div "10th Anniversary Conference Sponsorship Category Conference Sponsorship Amount …" at bounding box center [265, 124] width 468 height 171
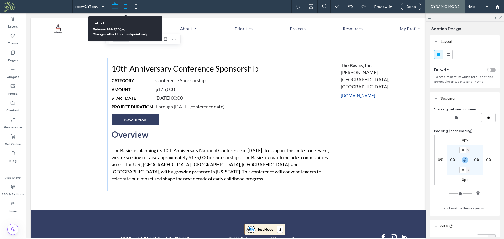
click at [125, 6] on icon at bounding box center [125, 6] width 10 height 10
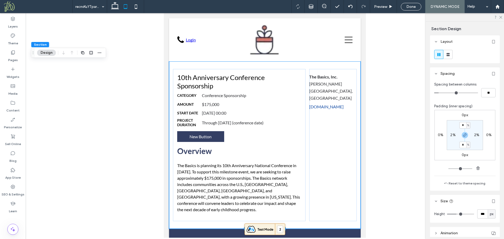
click at [196, 66] on div "10th Anniversary Conference Sponsorship Category Conference Sponsorship Amount …" at bounding box center [265, 144] width 192 height 167
click at [450, 54] on icon at bounding box center [447, 54] width 5 height 5
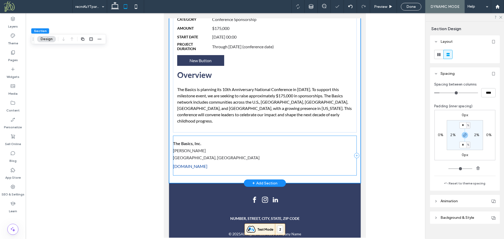
scroll to position [76, 0]
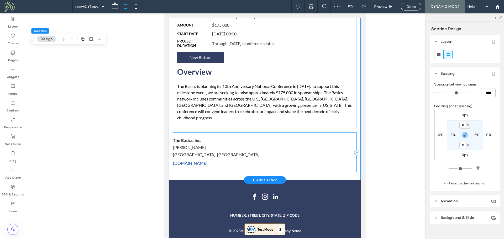
click at [302, 162] on div "The Basics, Inc. Ron Ferguson Boston, MA www.thebasics.org" at bounding box center [265, 153] width 184 height 40
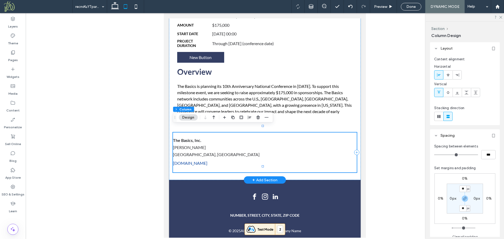
click at [332, 133] on div "The Basics, Inc. Ron Ferguson Boston, MA www.thebasics.org" at bounding box center [265, 153] width 184 height 40
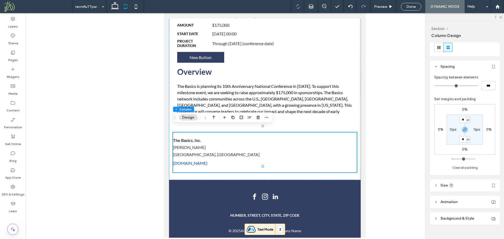
scroll to position [77, 0]
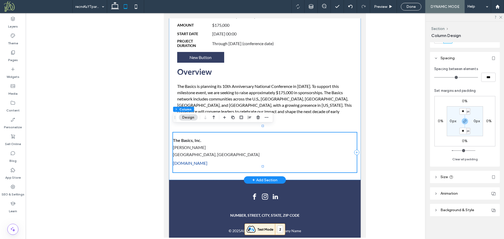
click at [288, 133] on div "The Basics, Inc. Ron Ferguson Boston, MA www.thebasics.org" at bounding box center [265, 153] width 184 height 40
click at [459, 177] on header "Size" at bounding box center [465, 177] width 70 height 12
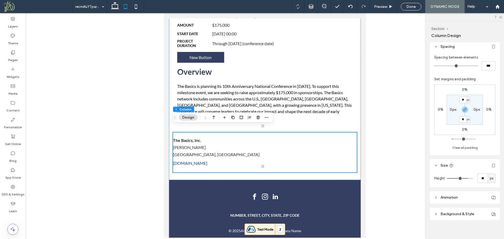
scroll to position [93, 0]
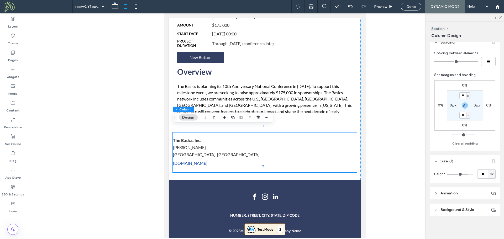
type input "**"
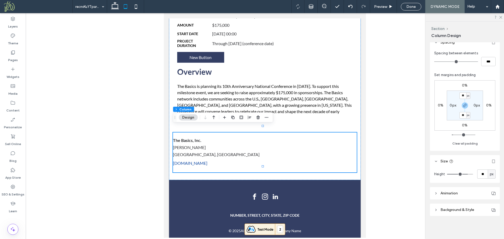
type input "**"
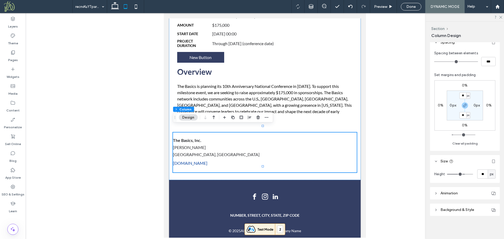
type input "**"
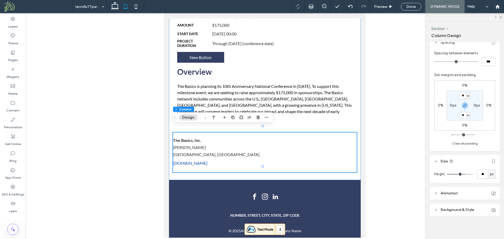
type input "**"
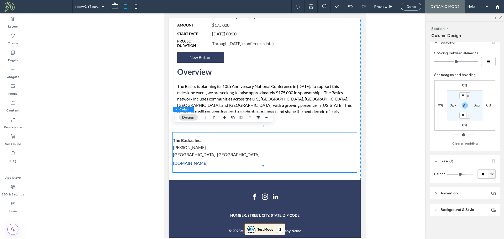
type input "**"
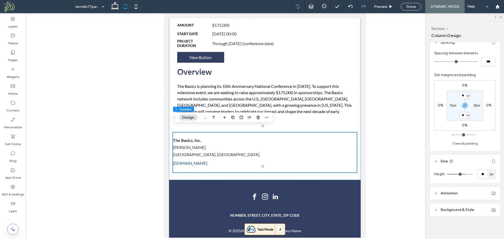
type input "**"
drag, startPoint x: 464, startPoint y: 175, endPoint x: 460, endPoint y: 175, distance: 3.4
type input "**"
click at [460, 175] on input "range" at bounding box center [460, 174] width 26 height 1
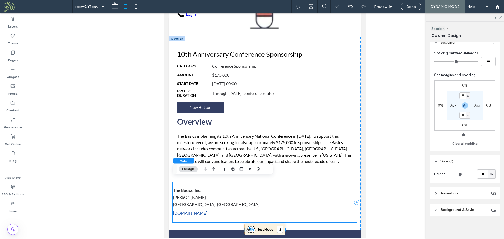
scroll to position [24, 0]
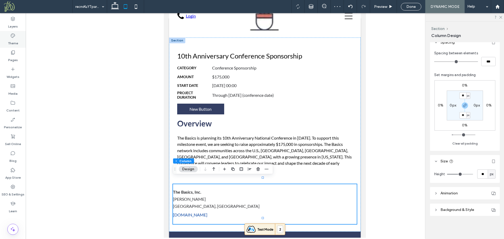
click at [12, 36] on icon at bounding box center [12, 35] width 5 height 5
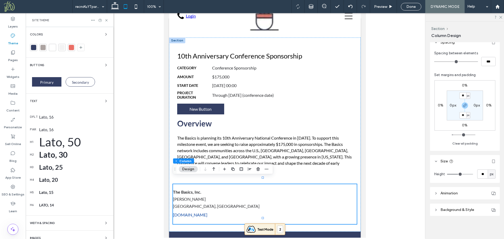
click at [52, 118] on div "Lato, 16" at bounding box center [74, 116] width 70 height 5
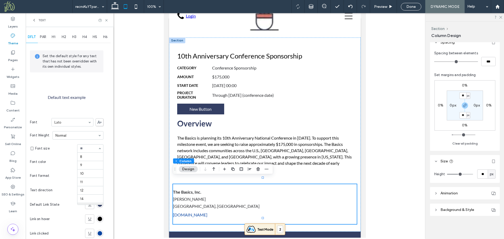
scroll to position [50, 0]
click at [90, 150] on input at bounding box center [89, 149] width 18 height 4
click at [43, 35] on span "PAR" at bounding box center [43, 37] width 6 height 4
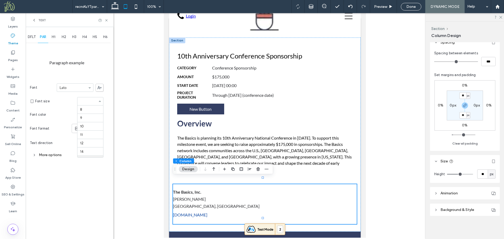
scroll to position [50, 0]
click at [90, 166] on div "DFLT PAR H1 H2 H3 H4 H5 H6 Paragraph example Font Lato Font size 18 Font color …" at bounding box center [70, 133] width 88 height 212
click at [34, 36] on span "DFLT" at bounding box center [32, 37] width 8 height 4
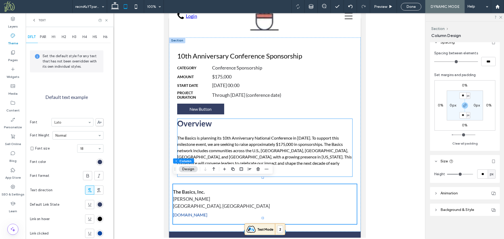
click at [234, 145] on p "The Basics is planning its 10th Anniversary National Conference in [DATE]. To s…" at bounding box center [265, 154] width 176 height 38
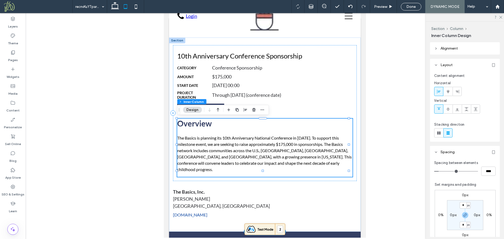
click at [239, 145] on p "The Basics is planning its 10th Anniversary National Conference in [DATE]. To s…" at bounding box center [265, 154] width 176 height 38
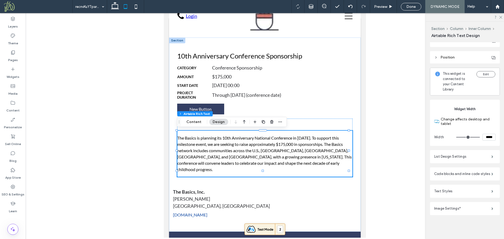
scroll to position [183, 0]
click at [459, 191] on label "Text Styles" at bounding box center [462, 189] width 57 height 10
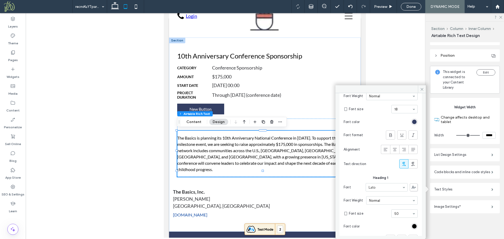
scroll to position [46, 0]
click at [413, 122] on div "rgb(52, 63, 100)" at bounding box center [414, 122] width 4 height 4
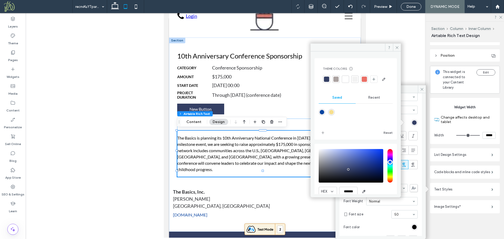
click at [320, 114] on div "rgba(9,68,160,1)" at bounding box center [322, 112] width 4 height 4
type input "*******"
click at [394, 47] on span at bounding box center [397, 48] width 8 height 8
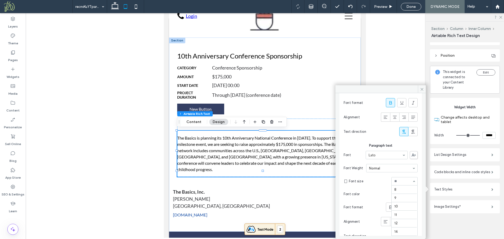
scroll to position [50, 0]
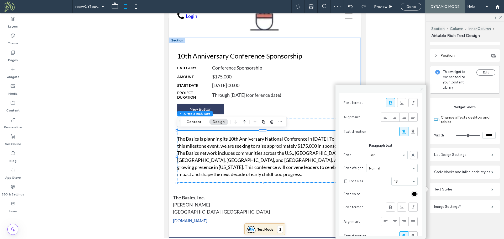
click at [422, 88] on icon at bounding box center [422, 89] width 4 height 4
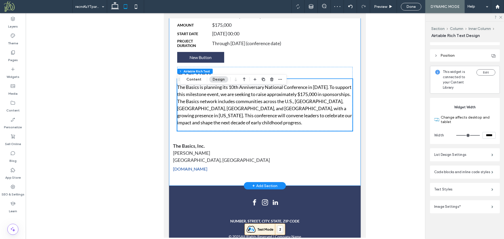
scroll to position [76, 0]
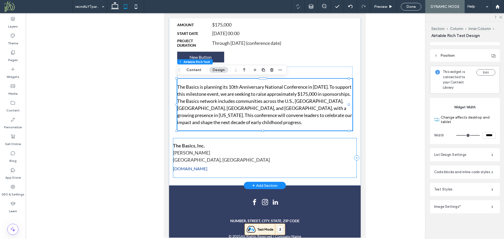
click at [204, 140] on div "The Basics, Inc. Ron Ferguson Boston, MA www.thebasics.org" at bounding box center [265, 158] width 184 height 40
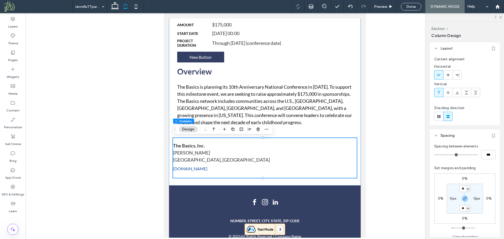
click at [454, 199] on label "0px" at bounding box center [453, 198] width 7 height 4
type input "*"
type input "**"
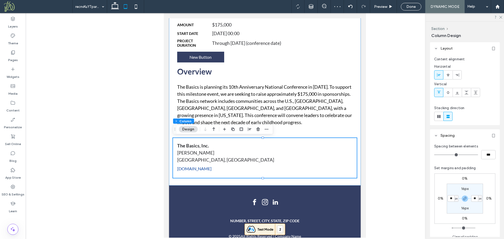
click at [148, 110] on div at bounding box center [265, 125] width 478 height 225
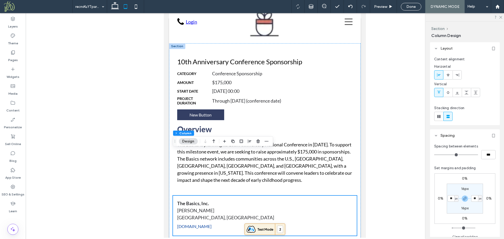
scroll to position [0, 0]
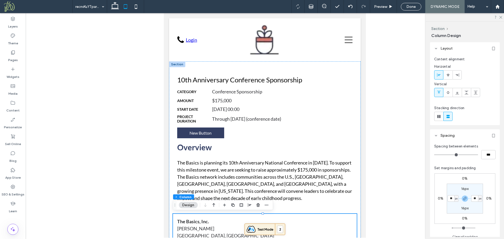
drag, startPoint x: 364, startPoint y: 152, endPoint x: 530, endPoint y: 98, distance: 174.3
click at [200, 91] on h6 "Category" at bounding box center [194, 92] width 35 height 4
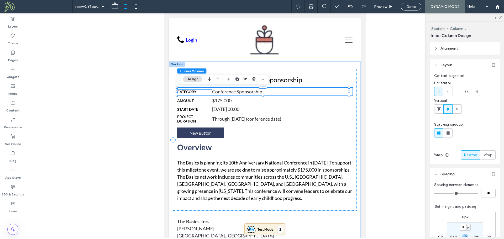
click at [202, 91] on h6 "Category" at bounding box center [194, 92] width 35 height 4
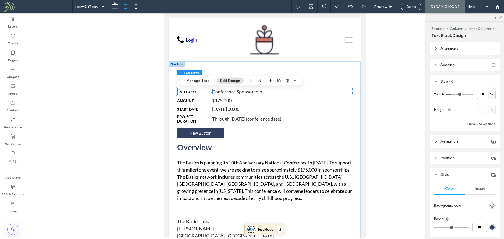
click at [206, 92] on h6 "Category" at bounding box center [194, 92] width 35 height 4
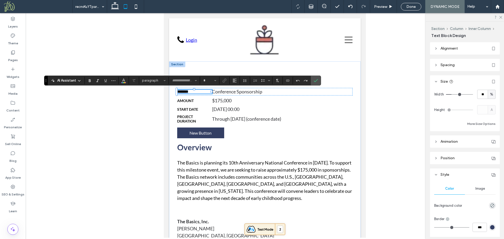
type input "****"
type input "**"
click at [205, 89] on div "******** Conference Sponsorship" at bounding box center [265, 92] width 176 height 8
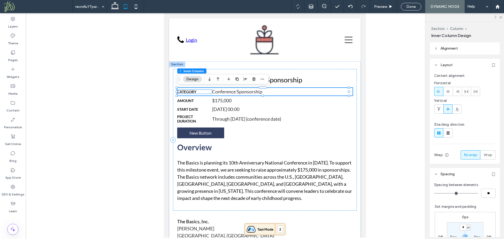
click at [202, 92] on h6 "Category" at bounding box center [194, 92] width 35 height 4
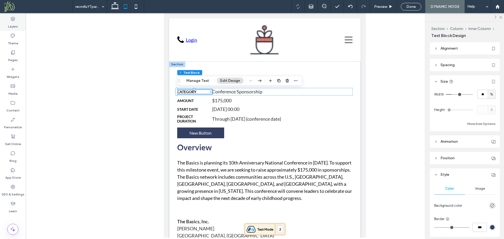
click at [16, 28] on label "Layers" at bounding box center [13, 25] width 10 height 7
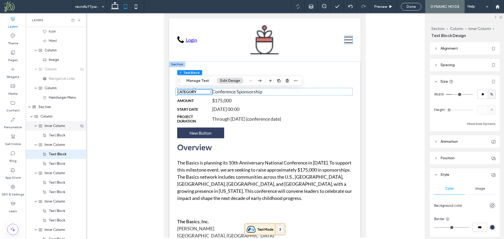
scroll to position [50, 0]
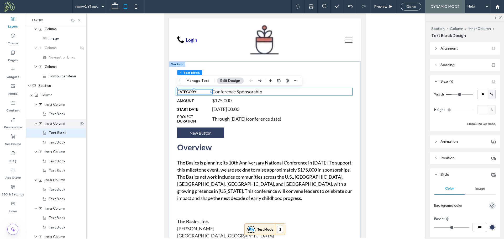
click at [54, 125] on span "Inner Column" at bounding box center [55, 123] width 20 height 5
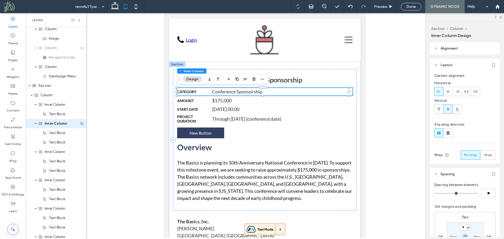
scroll to position [40, 0]
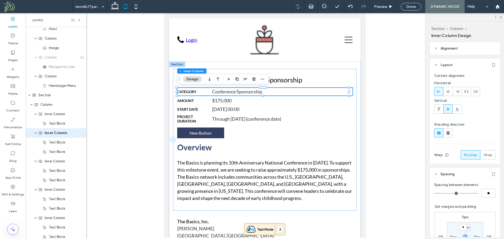
click at [342, 92] on div "Category Conference Sponsorship" at bounding box center [265, 92] width 176 height 8
drag, startPoint x: 488, startPoint y: 195, endPoint x: 480, endPoint y: 197, distance: 8.3
click at [481, 197] on input "**" at bounding box center [488, 193] width 14 height 9
type input "*"
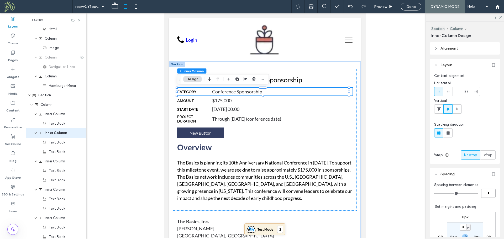
type input "**"
click at [198, 92] on h6 "Category" at bounding box center [194, 92] width 35 height 4
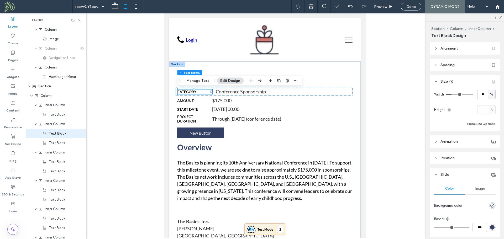
scroll to position [50, 0]
click at [327, 101] on div "$175,000" at bounding box center [282, 100] width 140 height 7
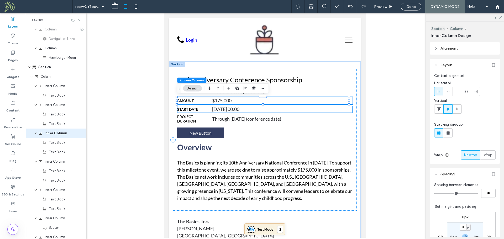
scroll to position [69, 0]
drag, startPoint x: 487, startPoint y: 195, endPoint x: 481, endPoint y: 196, distance: 5.9
click at [482, 196] on input "**" at bounding box center [488, 193] width 14 height 9
type input "*"
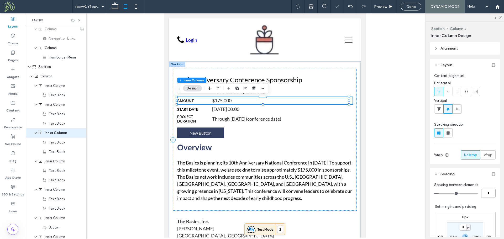
type input "**"
click at [336, 109] on div "[DATE] 00:00" at bounding box center [279, 109] width 135 height 7
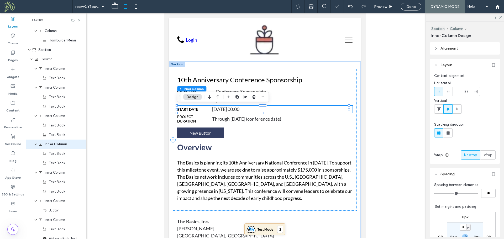
scroll to position [97, 0]
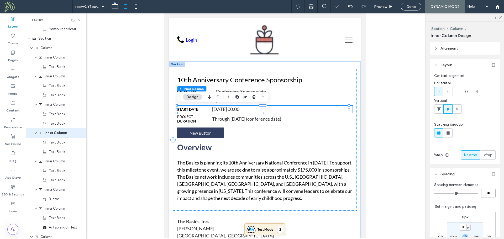
drag, startPoint x: 490, startPoint y: 194, endPoint x: 471, endPoint y: 196, distance: 18.7
click at [474, 196] on div "**" at bounding box center [464, 193] width 61 height 9
type input "*"
type input "**"
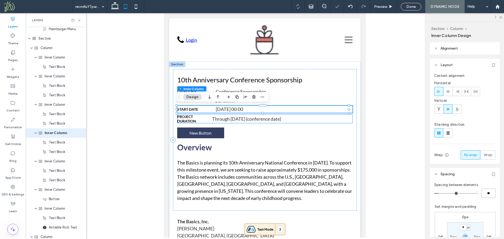
click at [322, 119] on div "Through [DATE] (conference date)" at bounding box center [279, 118] width 135 height 7
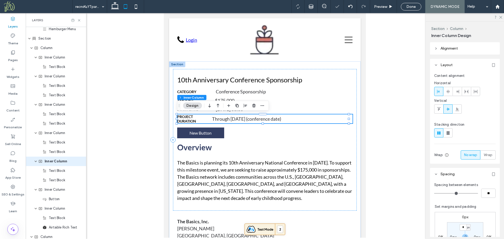
scroll to position [125, 0]
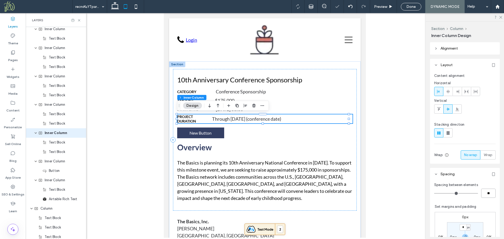
click at [483, 196] on input "**" at bounding box center [488, 193] width 14 height 9
type input "*"
type input "**"
click at [297, 92] on div "Conference Sponsorship" at bounding box center [279, 91] width 127 height 7
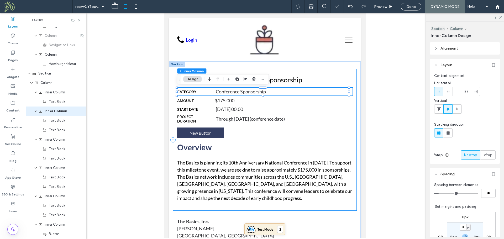
scroll to position [40, 0]
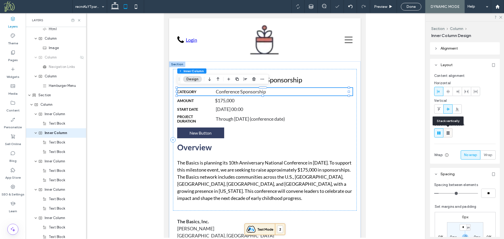
click at [449, 135] on icon at bounding box center [447, 132] width 5 height 5
type input "**"
type input "****"
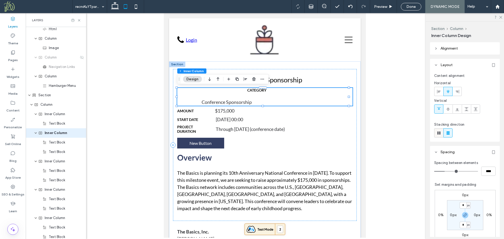
click at [439, 134] on use at bounding box center [438, 133] width 3 height 3
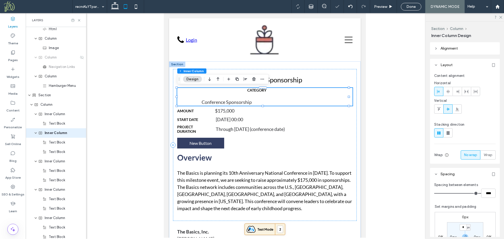
type input "*"
type input "**"
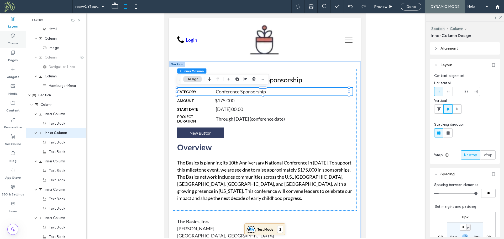
click at [15, 43] on label "Theme" at bounding box center [13, 41] width 10 height 7
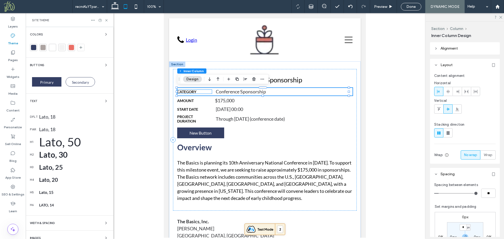
click at [192, 92] on span "Category" at bounding box center [186, 92] width 19 height 4
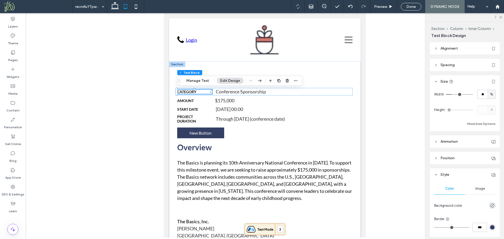
click at [192, 92] on span "Category" at bounding box center [186, 92] width 19 height 4
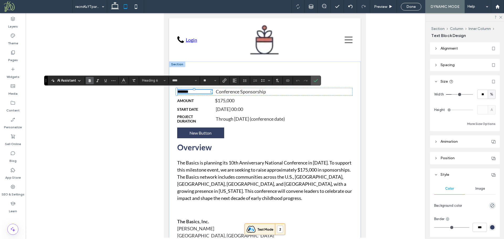
click at [188, 92] on span "********" at bounding box center [182, 92] width 11 height 4
click at [316, 83] on span "Confirm" at bounding box center [315, 80] width 2 height 9
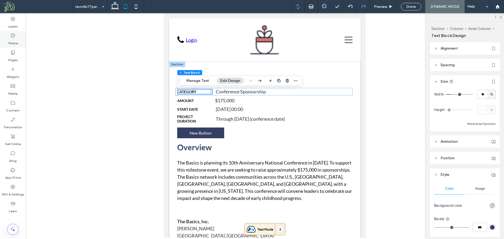
click at [15, 42] on label "Theme" at bounding box center [13, 41] width 10 height 7
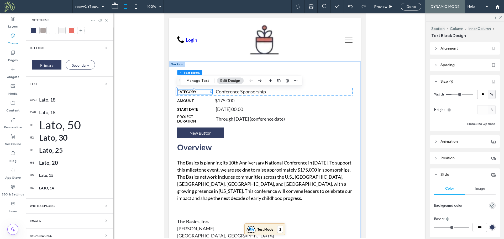
scroll to position [22, 0]
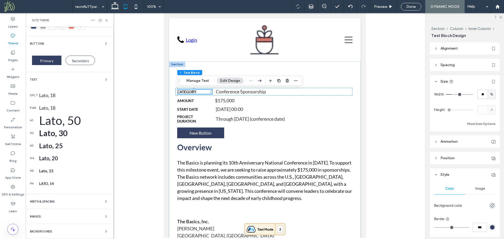
click at [50, 185] on div "Lato, 14" at bounding box center [74, 183] width 70 height 4
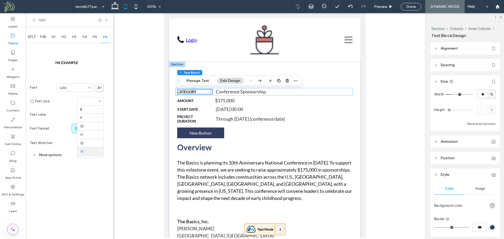
scroll to position [42, 0]
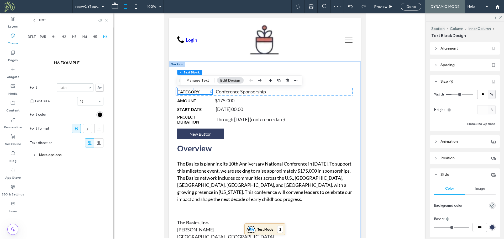
click at [106, 20] on icon at bounding box center [106, 20] width 4 height 4
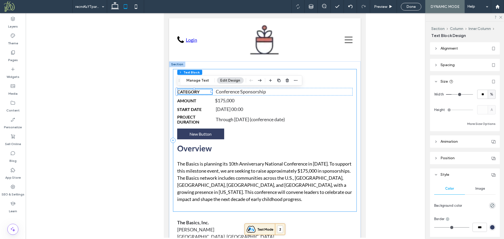
click at [351, 74] on div "10th Anniversary Conference Sponsorship Category Conference Sponsorship Amount …" at bounding box center [265, 140] width 184 height 143
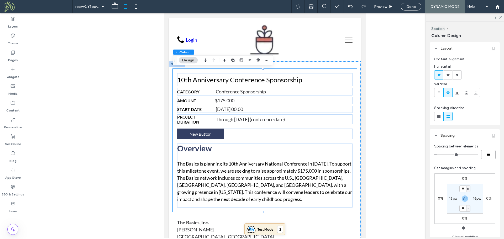
drag, startPoint x: 490, startPoint y: 156, endPoint x: 482, endPoint y: 157, distance: 7.4
click at [482, 157] on input "***" at bounding box center [488, 154] width 14 height 9
type input "*"
type input "***"
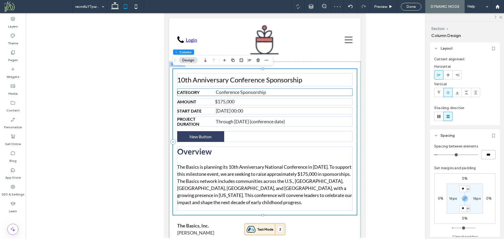
click at [200, 95] on div "Category Conference Sponsorship" at bounding box center [265, 92] width 176 height 8
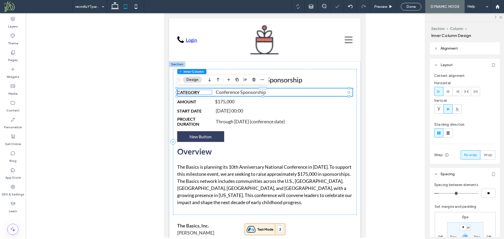
click at [201, 93] on h6 "Category" at bounding box center [194, 92] width 35 height 5
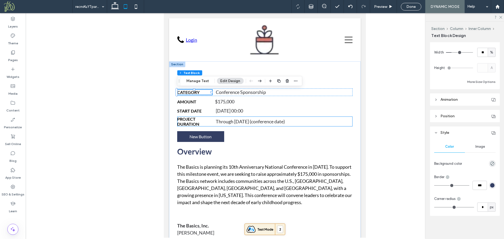
click at [202, 120] on h6 "Project Duration" at bounding box center [194, 122] width 35 height 10
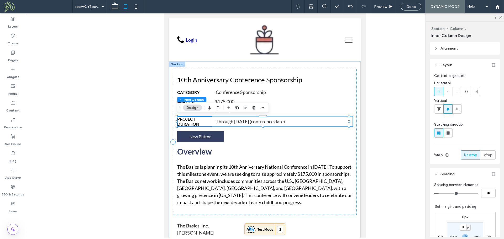
click at [188, 124] on span "Project Duration" at bounding box center [188, 122] width 22 height 10
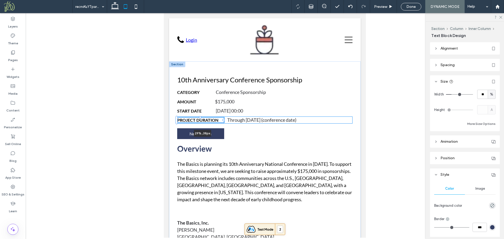
drag, startPoint x: 211, startPoint y: 122, endPoint x: 228, endPoint y: 122, distance: 16.3
click at [228, 122] on div "10th Anniversary Conference Sponsorship Category Conference Sponsorship Amount …" at bounding box center [265, 161] width 192 height 201
type input "**"
drag, startPoint x: 484, startPoint y: 95, endPoint x: 471, endPoint y: 93, distance: 13.2
click at [471, 93] on div "Width **** %" at bounding box center [464, 94] width 61 height 9
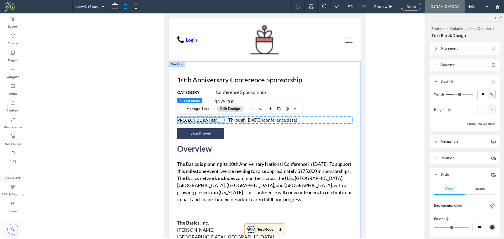
type input "**"
click at [382, 138] on div at bounding box center [265, 125] width 478 height 225
click at [187, 92] on span "Category" at bounding box center [188, 92] width 22 height 5
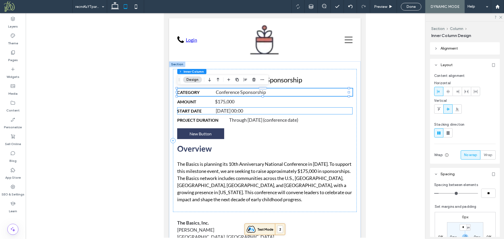
click at [193, 111] on span "Start Date" at bounding box center [189, 110] width 24 height 5
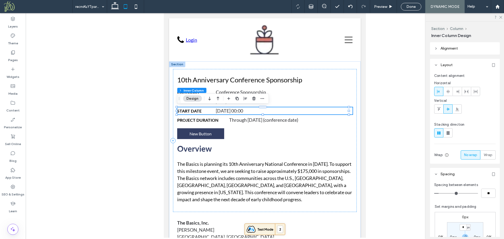
click at [199, 111] on span "Start Date" at bounding box center [189, 110] width 24 height 5
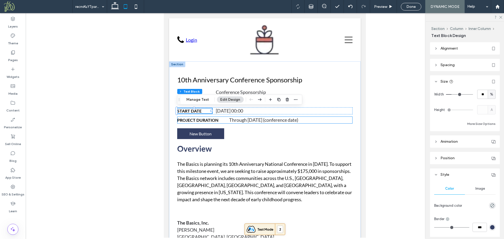
click at [209, 120] on span "Project Duration" at bounding box center [197, 120] width 41 height 5
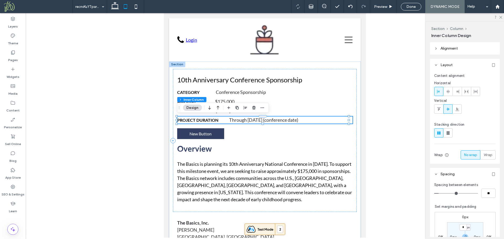
click at [209, 119] on span "Project Duration" at bounding box center [197, 120] width 41 height 5
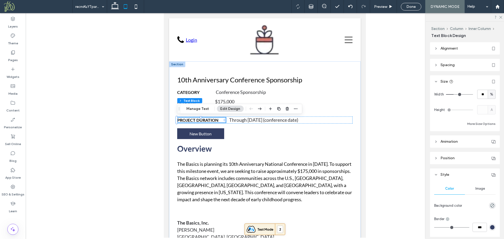
click at [141, 106] on div at bounding box center [265, 125] width 478 height 225
click at [207, 117] on div "Project Duration Through April 2026 (conference date)" at bounding box center [265, 120] width 176 height 7
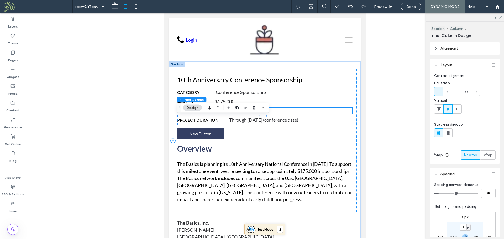
click at [208, 113] on h6 "Start Date" at bounding box center [194, 110] width 35 height 5
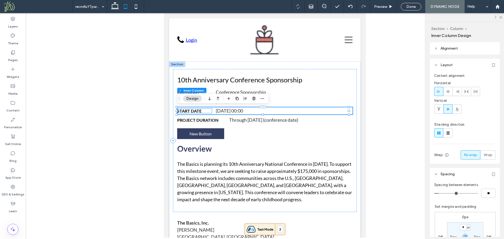
click at [196, 110] on span "Start Date" at bounding box center [189, 110] width 24 height 5
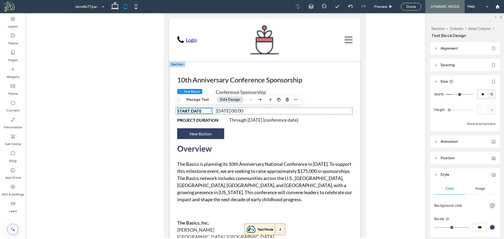
drag, startPoint x: 485, startPoint y: 95, endPoint x: 478, endPoint y: 95, distance: 7.1
click at [478, 95] on input "**" at bounding box center [482, 94] width 10 height 9
type input "**"
click at [141, 115] on div at bounding box center [265, 125] width 478 height 225
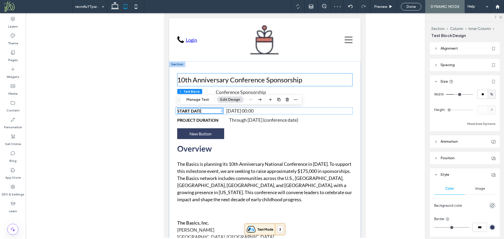
click at [197, 83] on div "10th Anniversary Conference Sponsorship" at bounding box center [265, 80] width 176 height 8
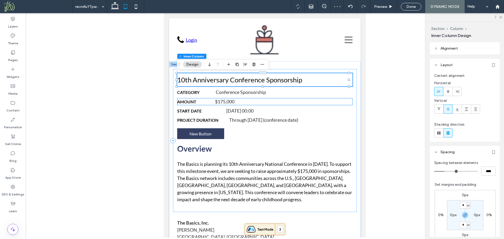
click at [192, 102] on span "Amount" at bounding box center [186, 101] width 19 height 5
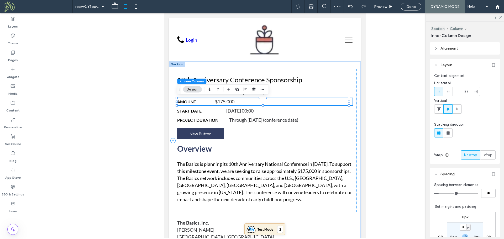
click at [192, 100] on span "Amount" at bounding box center [186, 101] width 19 height 5
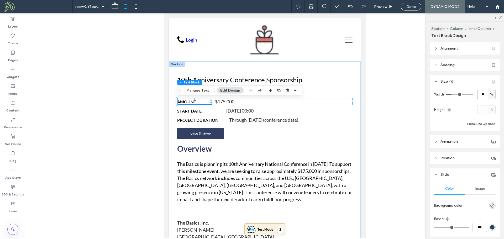
drag, startPoint x: 483, startPoint y: 95, endPoint x: 476, endPoint y: 96, distance: 6.9
click at [477, 96] on input "**" at bounding box center [482, 94] width 10 height 9
type input "**"
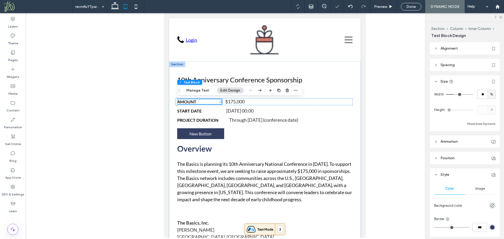
click at [145, 99] on div at bounding box center [265, 125] width 478 height 225
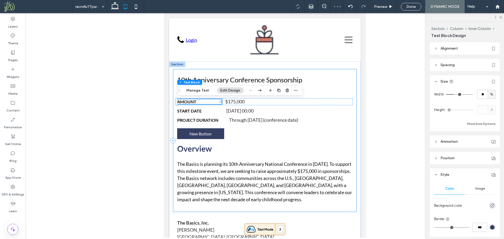
click at [209, 97] on div "10th Anniversary Conference Sponsorship Category Conference Sponsorship Amount …" at bounding box center [265, 140] width 184 height 143
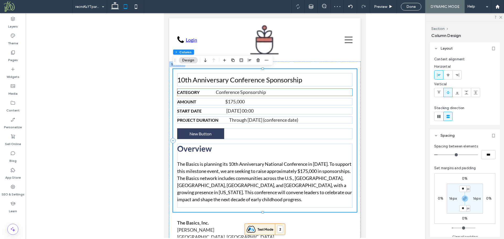
click at [194, 92] on span "Category" at bounding box center [188, 92] width 22 height 5
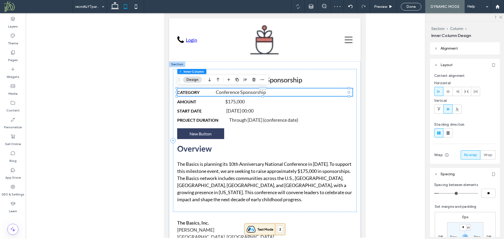
click at [198, 91] on span "Category" at bounding box center [188, 92] width 22 height 5
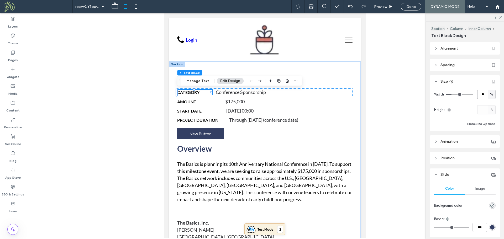
drag, startPoint x: 483, startPoint y: 93, endPoint x: 477, endPoint y: 93, distance: 5.2
click at [478, 93] on input "**" at bounding box center [482, 94] width 10 height 9
type input "**"
click at [155, 106] on div at bounding box center [265, 125] width 478 height 225
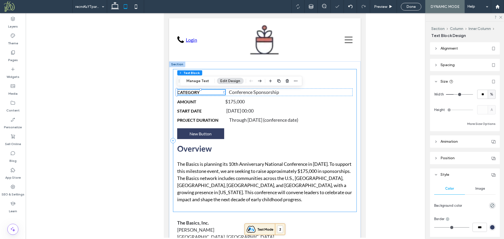
click at [175, 104] on div "10th Anniversary Conference Sponsorship Category Conference Sponsorship Amount …" at bounding box center [265, 140] width 184 height 143
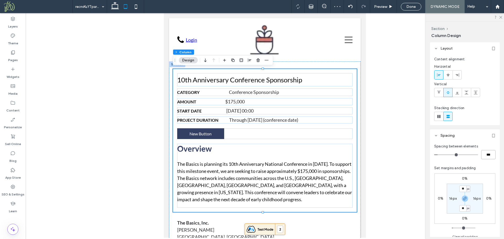
drag, startPoint x: 490, startPoint y: 154, endPoint x: 477, endPoint y: 157, distance: 12.6
click at [477, 157] on div "***" at bounding box center [464, 154] width 61 height 9
type input "*"
type input "***"
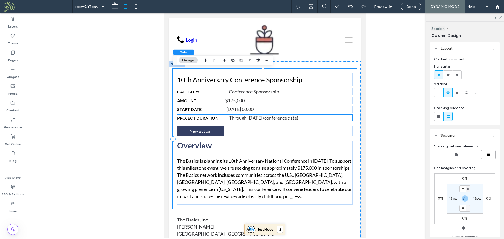
click at [210, 117] on span "Project Duration" at bounding box center [197, 117] width 41 height 5
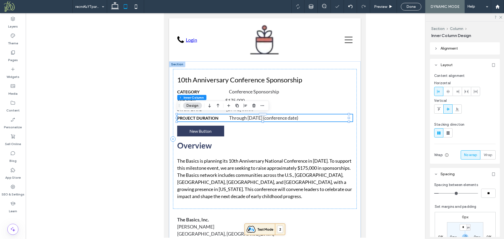
click at [213, 117] on span "Project Duration" at bounding box center [197, 117] width 41 height 5
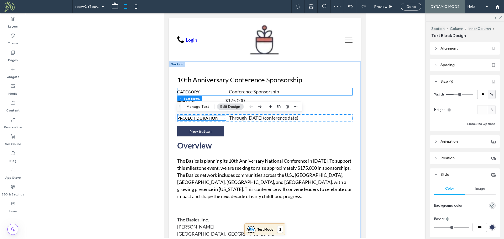
click at [213, 92] on h6 "Category" at bounding box center [201, 91] width 48 height 5
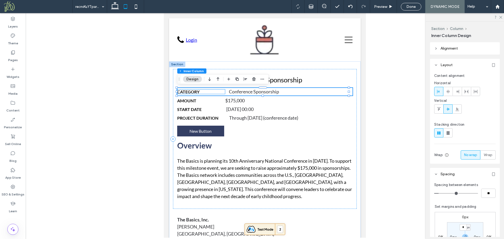
click at [207, 92] on h6 "Category" at bounding box center [201, 91] width 48 height 5
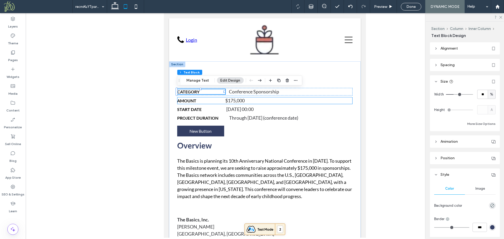
click at [210, 99] on h6 "Amount" at bounding box center [199, 100] width 45 height 5
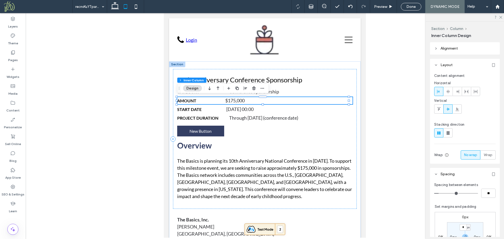
click at [204, 99] on h6 "Amount" at bounding box center [199, 100] width 45 height 5
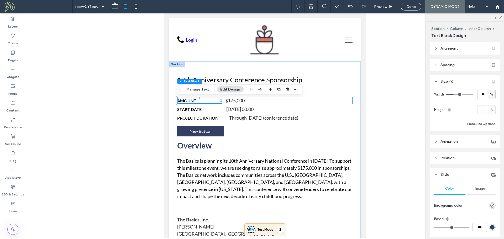
click at [204, 100] on h6 "Amount" at bounding box center [199, 100] width 45 height 5
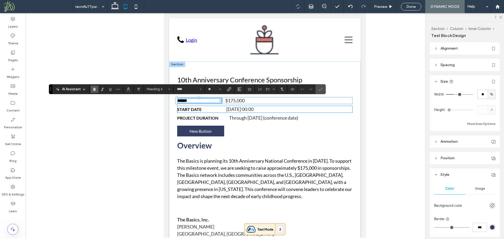
click at [208, 109] on h6 "Start Date" at bounding box center [200, 109] width 46 height 5
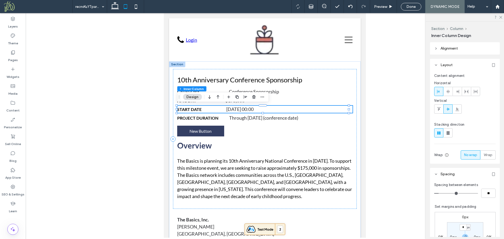
click at [208, 109] on h6 "Start Date" at bounding box center [200, 109] width 46 height 5
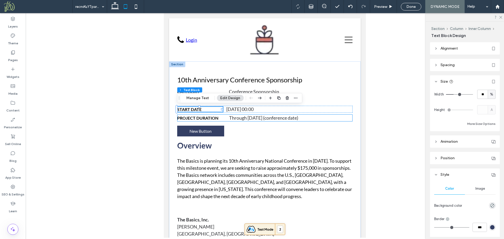
click at [209, 118] on span "Project Duration" at bounding box center [197, 117] width 41 height 5
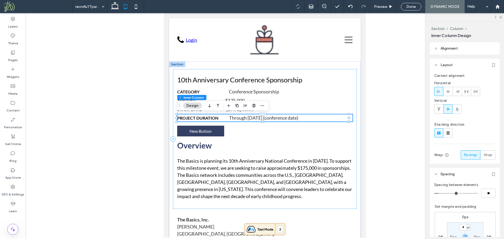
click at [209, 118] on span "Project Duration" at bounding box center [197, 117] width 41 height 5
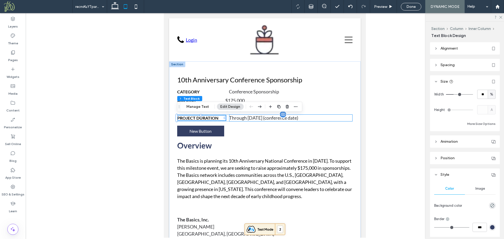
click at [332, 119] on div "Through [DATE] (conference date)" at bounding box center [290, 117] width 123 height 7
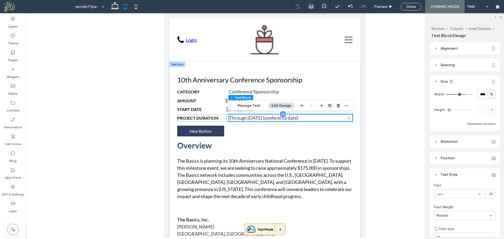
click at [341, 118] on div "Through [DATE] (conference date)" at bounding box center [290, 117] width 123 height 7
click at [186, 116] on span "Project Duration" at bounding box center [197, 117] width 41 height 5
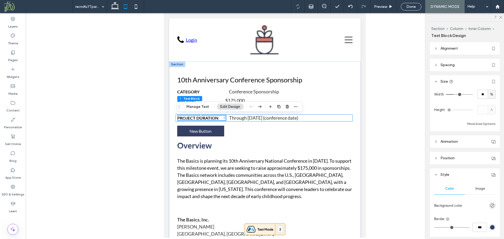
click at [226, 115] on div "Project Duration Through April 2026 (conference date)" at bounding box center [265, 117] width 176 height 7
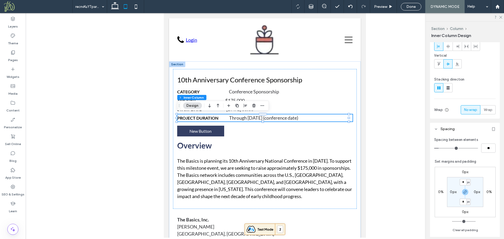
scroll to position [50, 0]
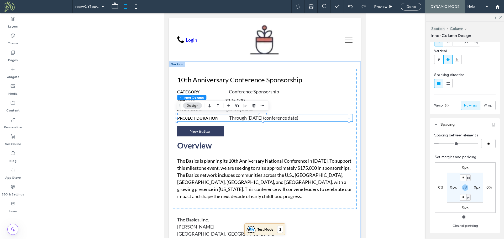
type input "*"
type input "**"
type input "*"
type input "**"
drag, startPoint x: 440, startPoint y: 144, endPoint x: 428, endPoint y: 143, distance: 11.9
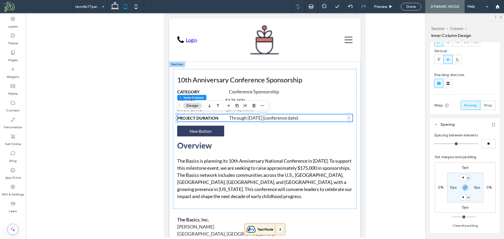
type input "*"
click at [434, 144] on input "range" at bounding box center [456, 144] width 44 height 1
click at [347, 109] on div "[DATE] 00:00" at bounding box center [289, 109] width 126 height 7
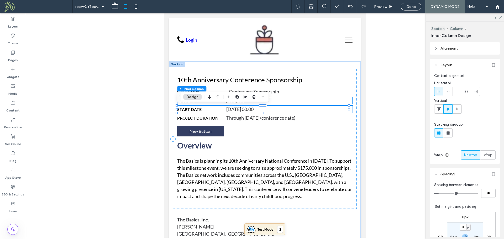
click at [345, 100] on div "$175,000" at bounding box center [288, 100] width 127 height 7
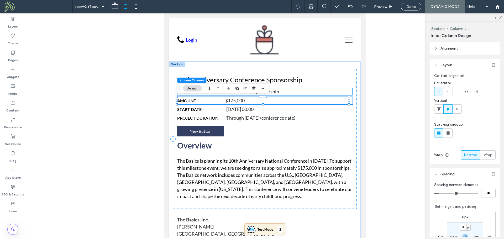
click at [345, 92] on div "Conference Sponsorship" at bounding box center [291, 91] width 124 height 7
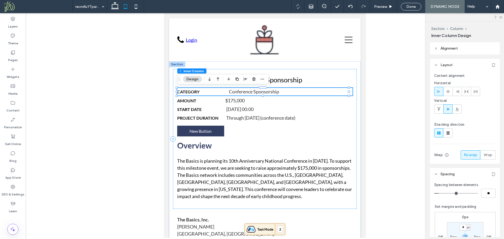
type input "*"
type input "**"
type input "*"
type input "**"
drag, startPoint x: 440, startPoint y: 192, endPoint x: 424, endPoint y: 192, distance: 15.5
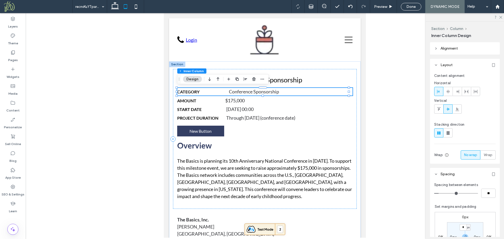
type input "*"
click at [434, 193] on input "range" at bounding box center [456, 193] width 44 height 1
click at [234, 101] on div "$175,000" at bounding box center [288, 100] width 127 height 7
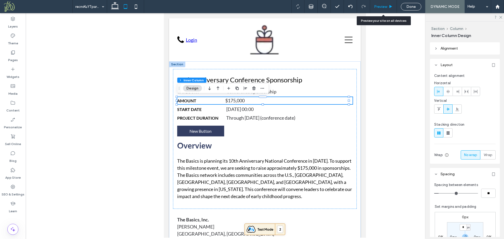
click at [382, 7] on span "Preview" at bounding box center [380, 6] width 13 height 4
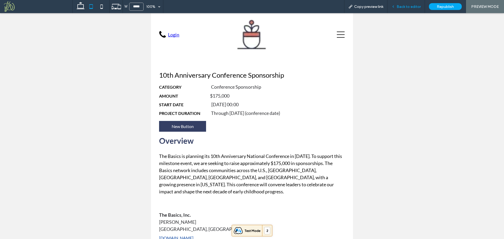
click at [405, 5] on span "Back to editor" at bounding box center [409, 6] width 24 height 4
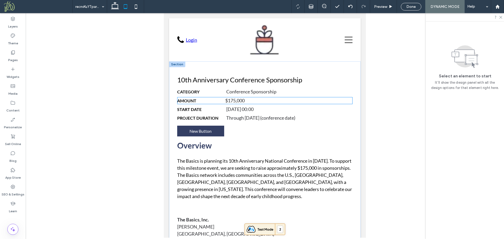
click at [229, 101] on div "$175,000" at bounding box center [288, 100] width 127 height 7
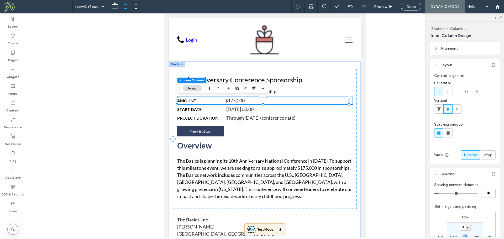
click at [230, 100] on div "$175,000" at bounding box center [288, 100] width 127 height 7
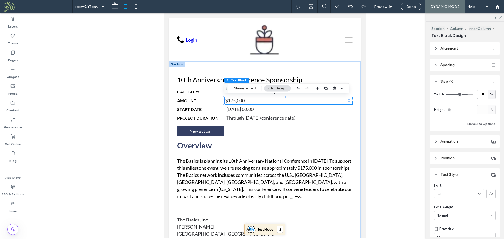
click at [472, 67] on header "Spacing" at bounding box center [465, 65] width 70 height 12
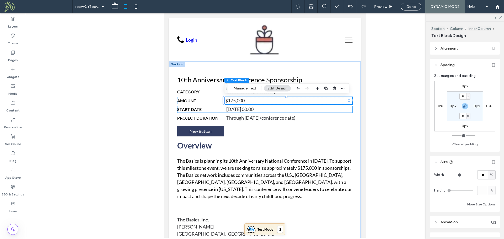
click at [252, 110] on div "[DATE] 00:00" at bounding box center [289, 109] width 126 height 7
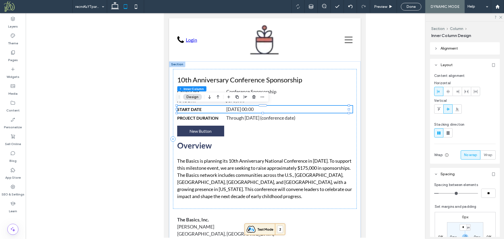
click at [252, 109] on div "[DATE] 00:00" at bounding box center [289, 109] width 126 height 7
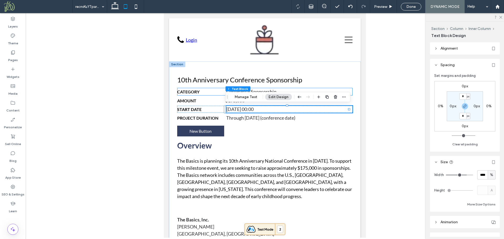
click at [259, 89] on div "Conference Sponsorship" at bounding box center [289, 91] width 127 height 7
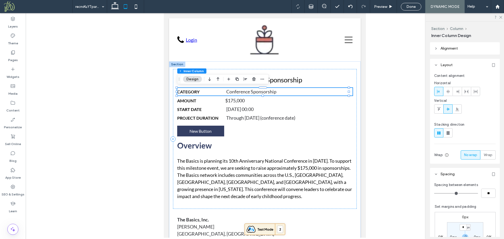
click at [255, 90] on div "Conference Sponsorship" at bounding box center [289, 91] width 127 height 7
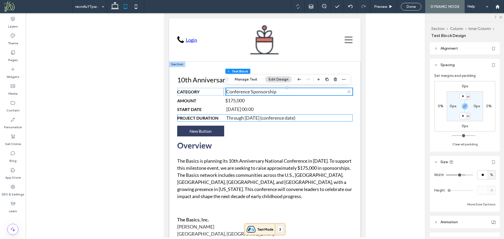
click at [242, 119] on div "Through [DATE] (conference date)" at bounding box center [288, 117] width 124 height 7
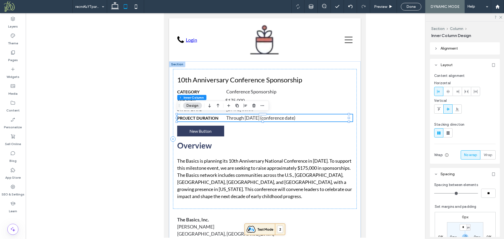
click at [237, 119] on div "Through [DATE] (conference date)" at bounding box center [288, 117] width 124 height 7
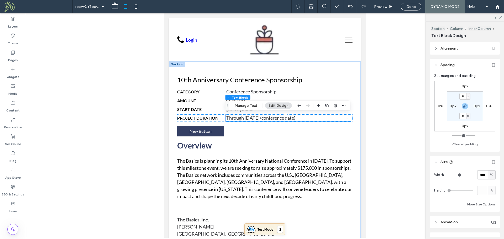
click at [147, 113] on div at bounding box center [265, 125] width 478 height 225
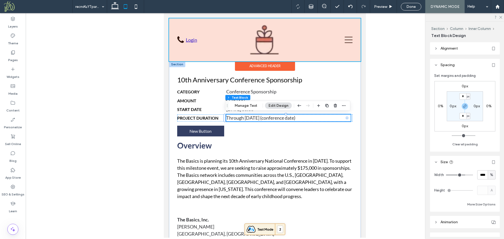
click at [266, 44] on div at bounding box center [265, 39] width 192 height 43
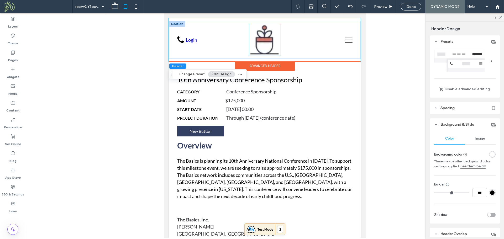
click at [268, 47] on img at bounding box center [264, 39] width 31 height 31
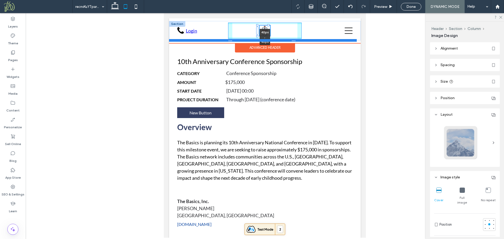
drag, startPoint x: 279, startPoint y: 55, endPoint x: 272, endPoint y: 40, distance: 16.1
click at [272, 40] on div "40px , 40px About Our Vision & Role Leadership Membership​ News Priorities Proj…" at bounding box center [265, 30] width 192 height 19
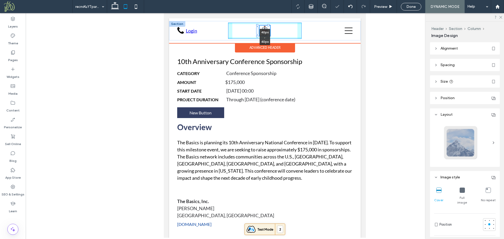
type input "**"
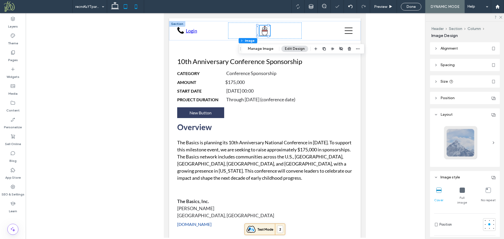
click at [137, 9] on icon at bounding box center [136, 6] width 10 height 10
type input "***"
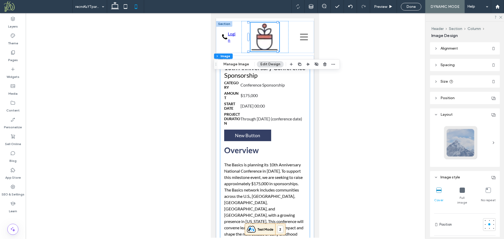
click at [303, 87] on div "10th Anniversary Conference Sponsorship Category Conference Sponsorship Amount …" at bounding box center [265, 156] width 90 height 192
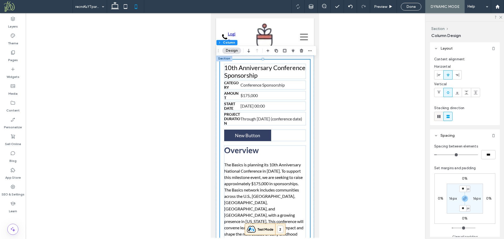
click at [442, 118] on div at bounding box center [438, 116] width 9 height 9
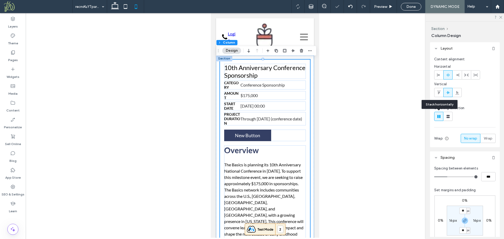
type input "*"
type input "**"
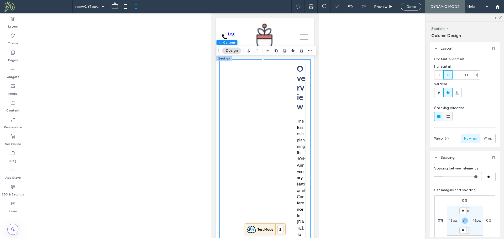
click at [449, 115] on use at bounding box center [448, 116] width 3 height 3
type input "*"
type input "***"
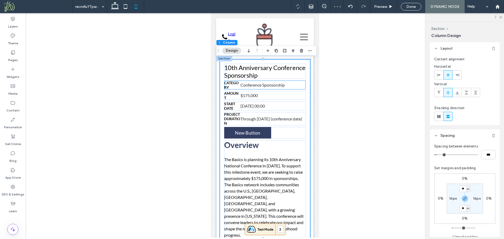
click at [235, 81] on span "Category" at bounding box center [231, 85] width 14 height 9
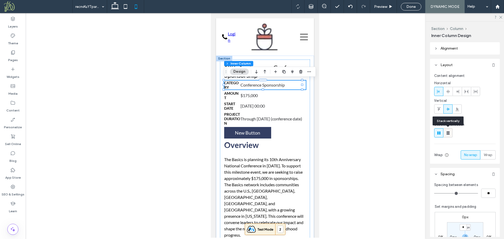
click at [450, 132] on icon at bounding box center [447, 132] width 5 height 5
type input "**"
type input "****"
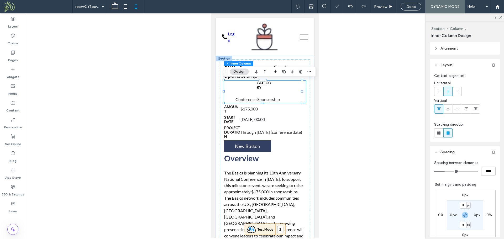
click at [297, 98] on div "Category Conference Sponsorship" at bounding box center [265, 92] width 82 height 22
click at [439, 90] on icon at bounding box center [439, 92] width 4 height 4
click at [236, 86] on h6 "Category" at bounding box center [232, 85] width 16 height 9
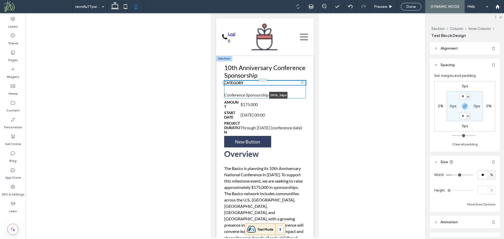
drag, startPoint x: 240, startPoint y: 85, endPoint x: 535, endPoint y: 104, distance: 296.2
click at [319, 89] on html "About Our Vision & Role Leadership Membership​ News Priorities Projects Resourc…" at bounding box center [265, 200] width 108 height 375
type input "***"
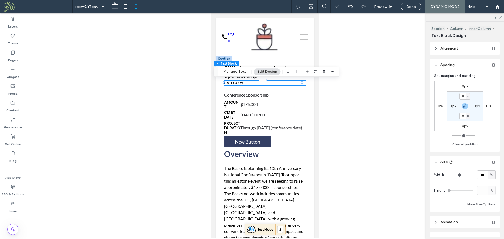
click at [298, 95] on div "Category 139% , 34px Conference Sponsorship" at bounding box center [265, 90] width 82 height 18
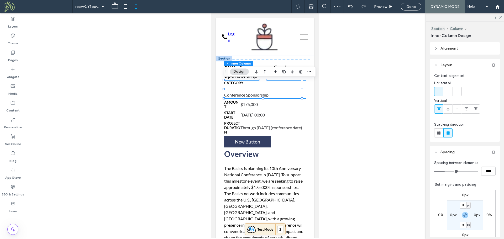
type input "**"
type input "****"
type input "**"
type input "****"
type input "**"
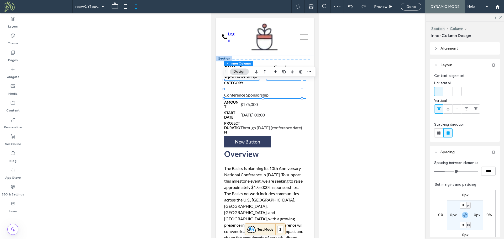
type input "****"
type input "*"
type input "***"
drag, startPoint x: 424, startPoint y: 168, endPoint x: 407, endPoint y: 167, distance: 16.9
type input "*"
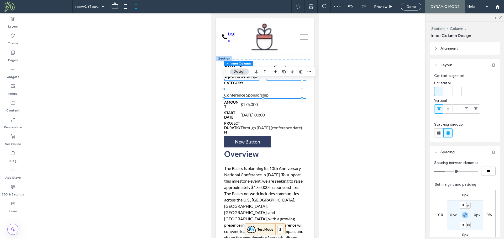
click at [434, 171] on input "range" at bounding box center [456, 171] width 44 height 1
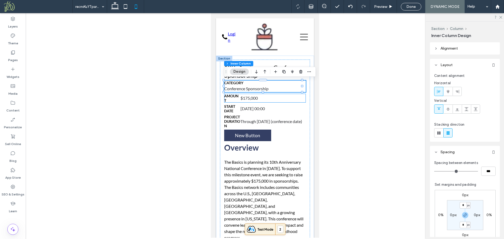
click at [238, 97] on span "Amount" at bounding box center [231, 98] width 14 height 9
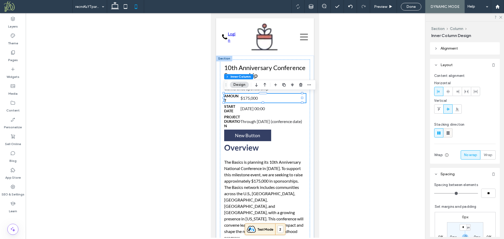
click at [448, 134] on use at bounding box center [448, 133] width 3 height 3
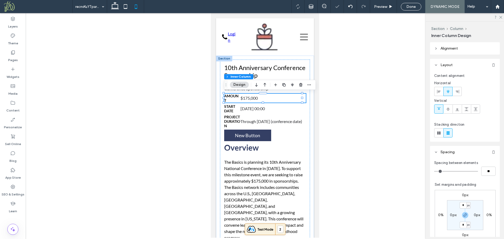
type input "**"
type input "****"
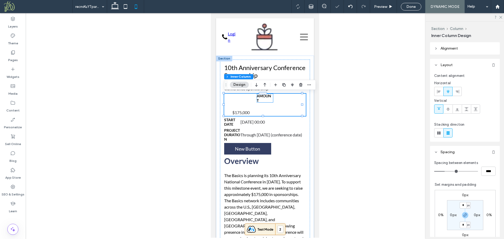
click at [268, 97] on span "Amount" at bounding box center [263, 98] width 14 height 9
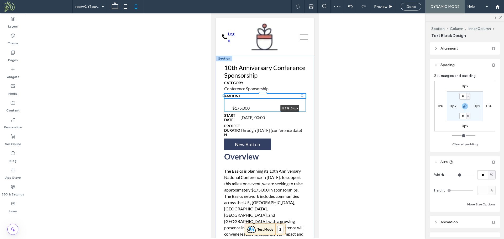
drag, startPoint x: 271, startPoint y: 98, endPoint x: 330, endPoint y: 103, distance: 59.8
click at [319, 103] on html "About Our Vision & Role Leadership Membership​ News Priorities Projects Resourc…" at bounding box center [265, 201] width 108 height 377
type input "***"
click at [288, 107] on div "$175,000" at bounding box center [264, 107] width 65 height 7
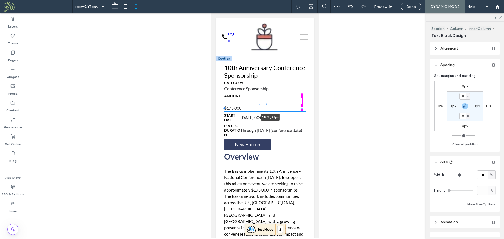
drag, startPoint x: 295, startPoint y: 108, endPoint x: 310, endPoint y: 108, distance: 15.0
click at [310, 108] on body "About Our Vision & Role Leadership Membership​ News Priorities Projects Resourc…" at bounding box center [265, 201] width 108 height 376
type input "***"
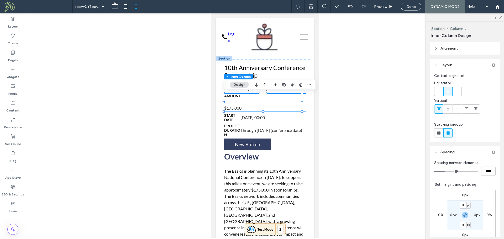
type input "**"
type input "****"
type input "**"
type input "****"
type input "**"
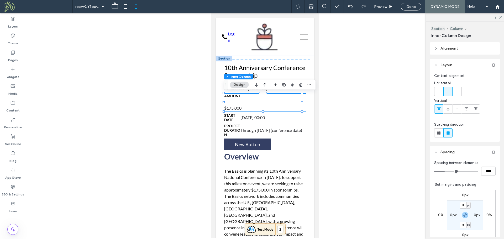
type input "****"
type input "**"
type input "****"
type input "**"
type input "****"
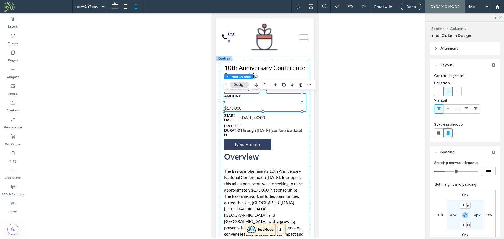
type input "*"
type input "***"
type input "*"
type input "***"
drag, startPoint x: 444, startPoint y: 171, endPoint x: 429, endPoint y: 171, distance: 15.0
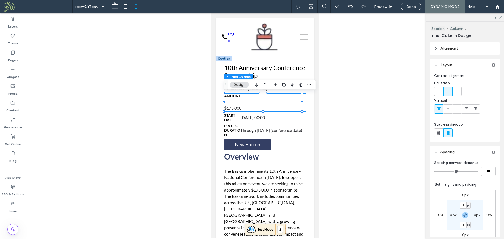
type input "*"
click at [434, 171] on input "range" at bounding box center [456, 171] width 44 height 1
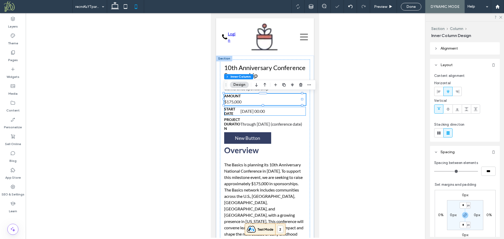
click at [288, 111] on div "[DATE] 00:00" at bounding box center [271, 111] width 63 height 7
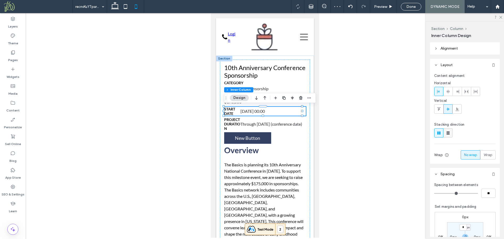
click at [449, 132] on use at bounding box center [448, 133] width 3 height 3
type input "**"
type input "****"
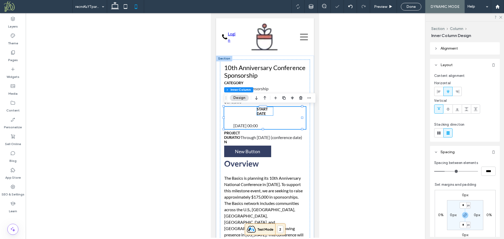
click at [263, 112] on span "Start Date" at bounding box center [261, 111] width 11 height 9
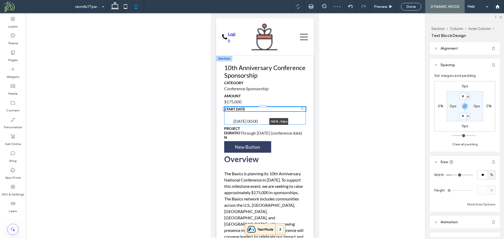
drag, startPoint x: 270, startPoint y: 112, endPoint x: 319, endPoint y: 116, distance: 49.3
click at [319, 116] on html "About Our Vision & Role Leadership Membership​ News Priorities Projects Resourc…" at bounding box center [265, 203] width 108 height 380
type input "***"
click at [286, 122] on div "[DATE] 00:00" at bounding box center [264, 121] width 63 height 7
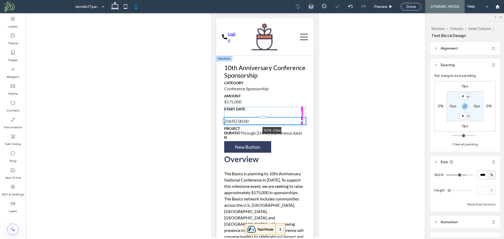
drag, startPoint x: 293, startPoint y: 121, endPoint x: 311, endPoint y: 121, distance: 17.6
click at [311, 121] on body "About Our Vision & Role Leadership Membership​ News Priorities Projects Resourc…" at bounding box center [265, 202] width 108 height 379
type input "***"
click at [293, 115] on div "Start Date Jan 01 2025 00:00 122% , 27px" at bounding box center [265, 116] width 82 height 18
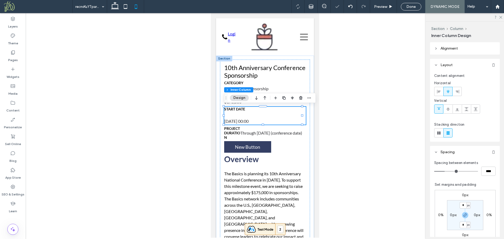
type input "**"
type input "****"
type input "**"
type input "****"
type input "**"
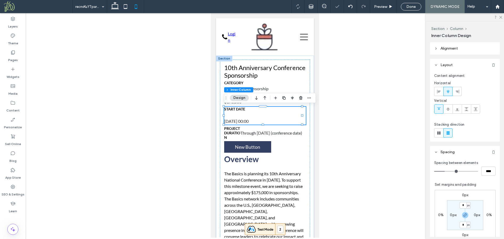
type input "****"
type input "*"
type input "***"
type input "*"
type input "***"
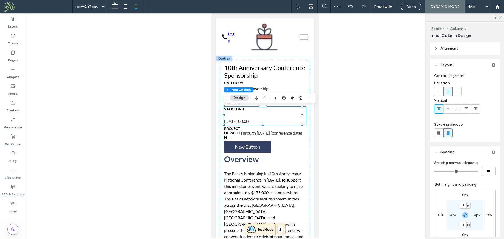
drag, startPoint x: 446, startPoint y: 170, endPoint x: 405, endPoint y: 169, distance: 41.0
type input "*"
click at [434, 171] on input "range" at bounding box center [456, 171] width 44 height 1
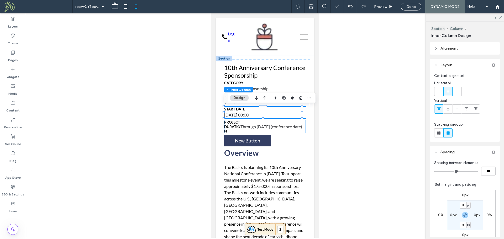
click at [274, 126] on div "Through [DATE] (conference date)" at bounding box center [271, 126] width 63 height 7
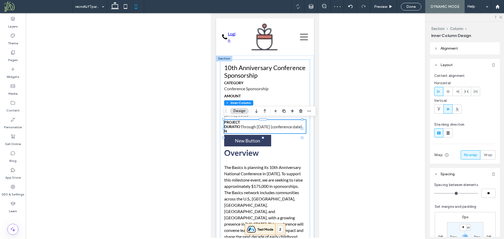
click at [274, 124] on div "Through [DATE] (conference date)" at bounding box center [271, 126] width 63 height 7
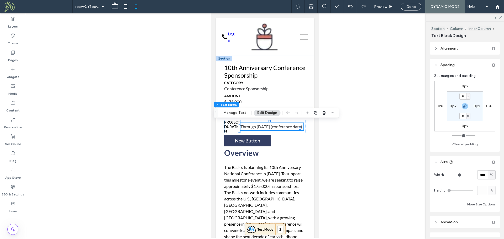
click at [231, 124] on span "Project Duration" at bounding box center [232, 126] width 16 height 13
click at [253, 123] on div "Through [DATE] (conference date)" at bounding box center [271, 126] width 63 height 7
click at [253, 121] on div "Project Duration Through April 2026 (conference date)" at bounding box center [265, 126] width 82 height 13
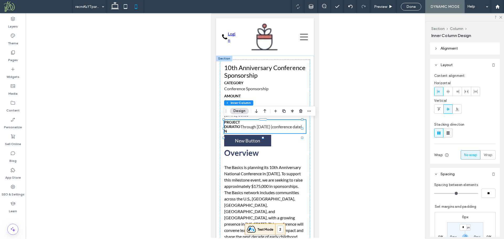
click at [450, 133] on icon at bounding box center [447, 132] width 5 height 5
type input "**"
type input "****"
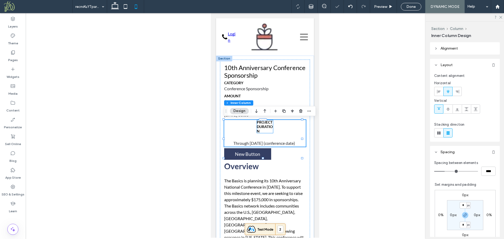
click at [260, 129] on span "Project Duration" at bounding box center [264, 126] width 16 height 13
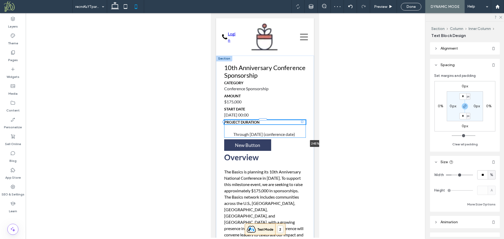
drag, startPoint x: 270, startPoint y: 129, endPoint x: 535, endPoint y: 159, distance: 266.0
click at [319, 142] on html "About Our Vision & Role Leadership Membership​ News Priorities Projects Resourc…" at bounding box center [265, 202] width 108 height 378
type input "***"
click at [281, 138] on div "Through [DATE] (conference date)" at bounding box center [264, 134] width 63 height 7
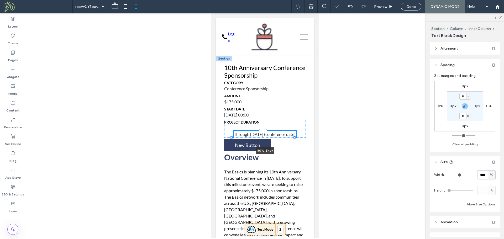
drag, startPoint x: 293, startPoint y: 138, endPoint x: 337, endPoint y: 140, distance: 43.6
click at [319, 140] on html "About Our Vision & Role Leadership Membership​ News Priorities Projects Resourc…" at bounding box center [265, 202] width 108 height 378
type input "***"
click at [293, 129] on div "Project Duration Through April 2026 (conference date) 189% , 54px" at bounding box center [265, 129] width 82 height 18
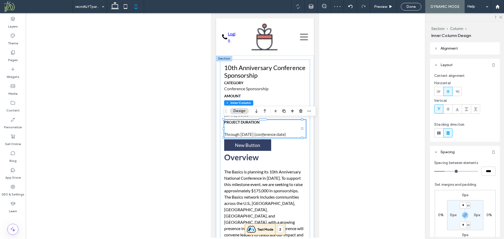
type input "**"
type input "****"
type input "**"
type input "****"
type input "**"
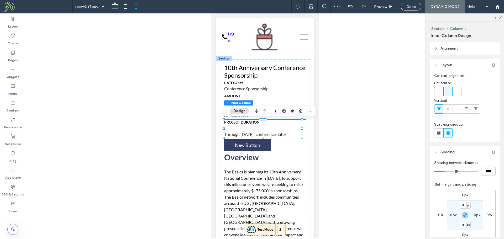
type input "****"
type input "**"
type input "****"
type input "*"
type input "***"
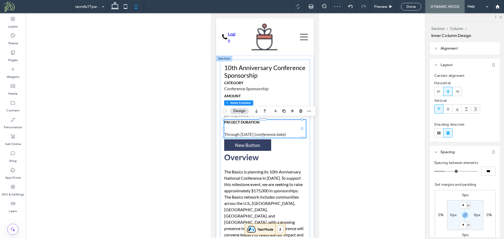
type input "*"
type input "***"
drag, startPoint x: 444, startPoint y: 171, endPoint x: 422, endPoint y: 170, distance: 22.1
type input "*"
click at [434, 171] on input "range" at bounding box center [456, 171] width 44 height 1
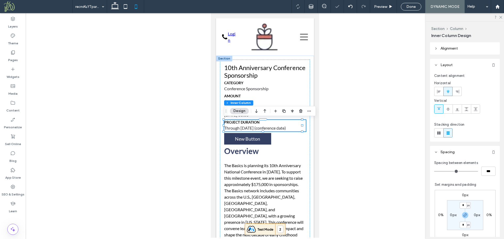
click at [380, 142] on div at bounding box center [265, 125] width 478 height 225
click at [303, 137] on div "10th Anniversary Conference Sponsorship Category Conference Sponsorship Amount …" at bounding box center [265, 156] width 90 height 193
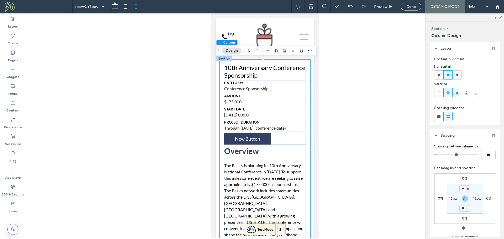
click at [304, 131] on div "10th Anniversary Conference Sponsorship Category Conference Sponsorship Amount …" at bounding box center [265, 156] width 90 height 193
click at [451, 198] on label "16px" at bounding box center [453, 198] width 8 height 4
type input "*"
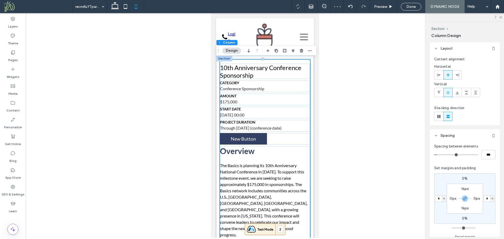
type input "**"
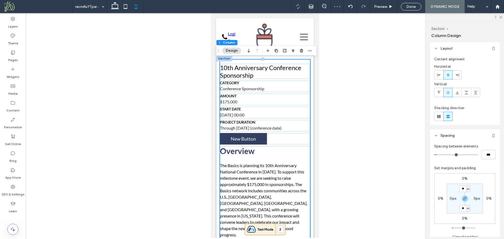
type input "*"
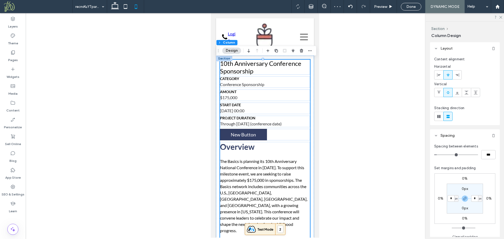
click at [298, 128] on div "10th Anniversary Conference Sponsorship Category Conference Sponsorship Amount …" at bounding box center [265, 149] width 90 height 178
drag, startPoint x: 490, startPoint y: 156, endPoint x: 470, endPoint y: 154, distance: 20.3
click at [471, 154] on div "***" at bounding box center [464, 154] width 61 height 9
type input "*"
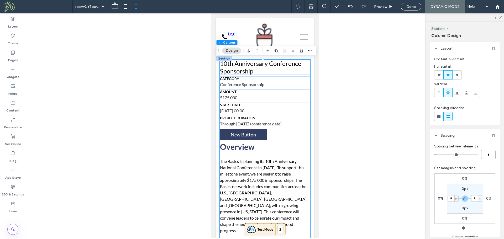
type input "***"
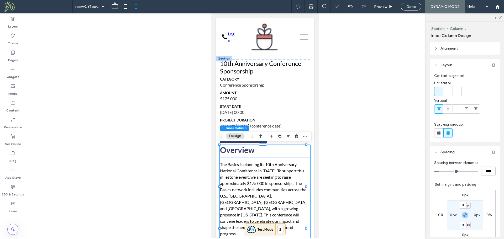
click at [265, 162] on div "The Basics is planning its 10th Anniversary National Conference in [DATE]. To s…" at bounding box center [265, 199] width 90 height 76
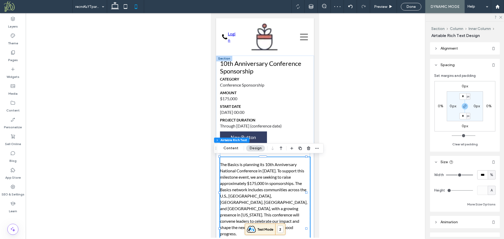
click at [475, 49] on header "Alignment" at bounding box center [465, 48] width 70 height 12
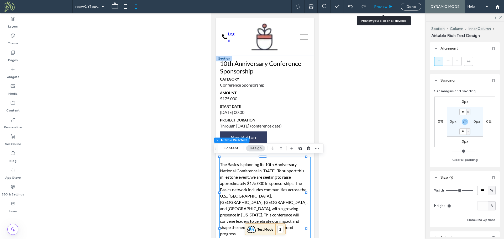
click at [380, 7] on span "Preview" at bounding box center [380, 6] width 13 height 4
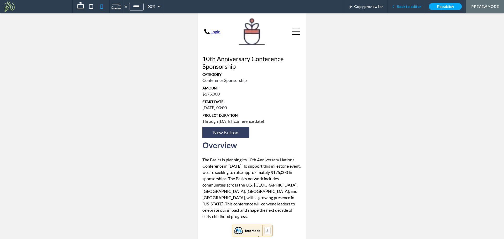
click at [408, 6] on span "Back to editor" at bounding box center [409, 6] width 24 height 4
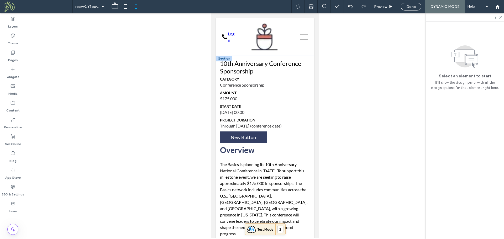
click at [251, 156] on div "Overview The Basics is planning its 10th Anniversary National Conference in Apr…" at bounding box center [265, 193] width 90 height 96
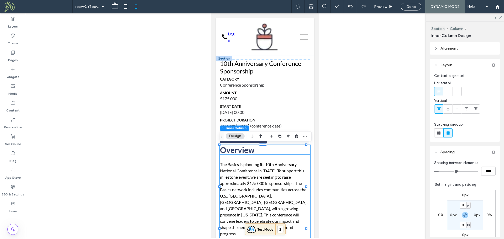
click at [255, 152] on h2 "Overview" at bounding box center [265, 149] width 90 height 9
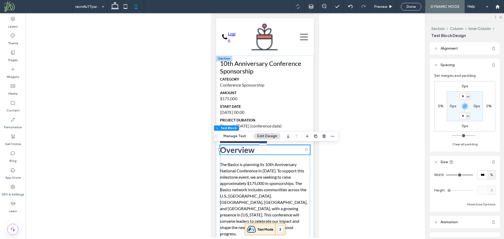
click at [259, 151] on h2 "Overview" at bounding box center [265, 149] width 90 height 9
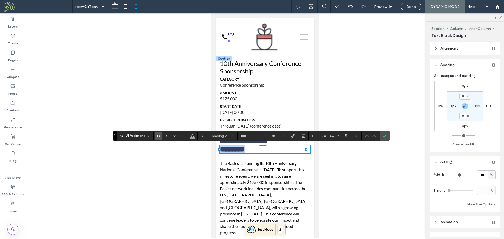
click at [259, 151] on h2 "********" at bounding box center [265, 149] width 90 height 8
click at [14, 41] on label "Theme" at bounding box center [13, 41] width 10 height 7
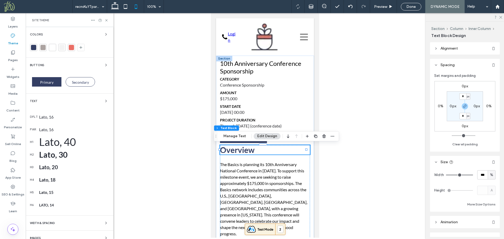
click at [44, 156] on div "Lato, 30" at bounding box center [74, 154] width 70 height 9
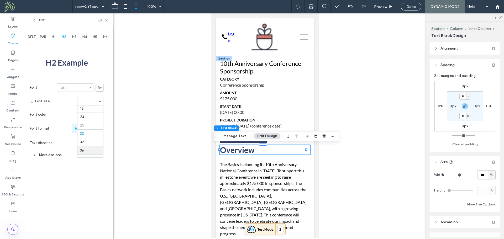
scroll to position [58, 0]
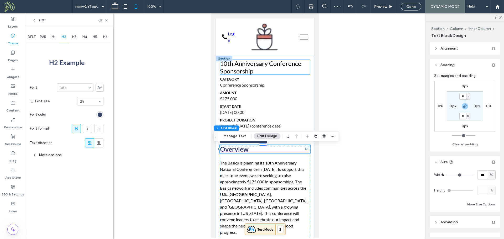
click at [261, 69] on div "10th Anniversary Conference Sponsorship" at bounding box center [265, 67] width 90 height 15
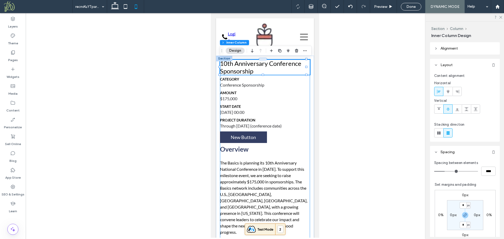
click at [237, 130] on div "10th Anniversary Conference Sponsorship Category Conference Sponsorship Amount …" at bounding box center [265, 150] width 90 height 180
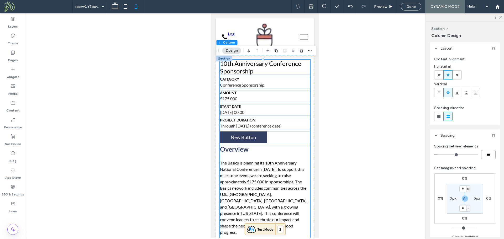
drag, startPoint x: 490, startPoint y: 155, endPoint x: 472, endPoint y: 156, distance: 17.6
click at [473, 157] on div "***" at bounding box center [464, 154] width 61 height 9
type input "**"
type input "****"
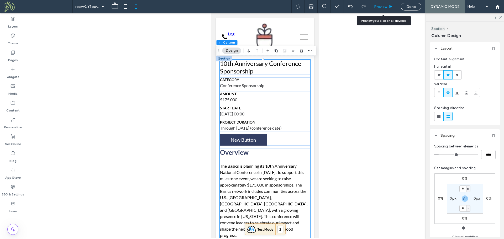
click at [384, 6] on span "Preview" at bounding box center [380, 6] width 13 height 4
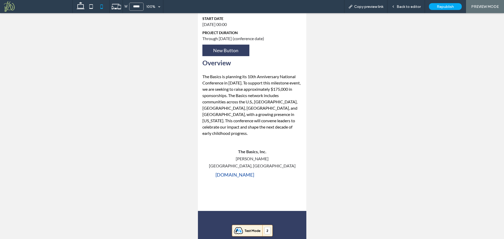
scroll to position [88, 0]
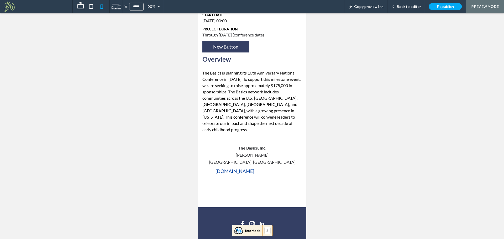
drag, startPoint x: 304, startPoint y: 127, endPoint x: 544, endPoint y: 157, distance: 242.3
drag, startPoint x: 417, startPoint y: 8, endPoint x: 395, endPoint y: 35, distance: 35.2
click at [417, 8] on span "Back to editor" at bounding box center [409, 6] width 24 height 4
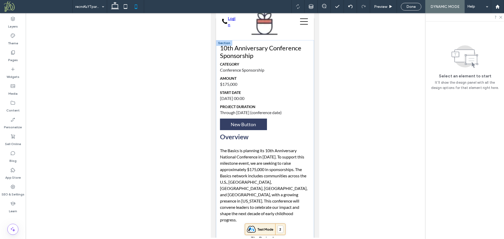
scroll to position [14, 0]
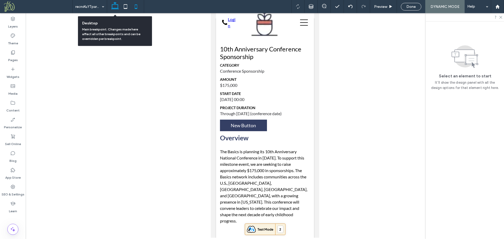
click at [115, 8] on icon at bounding box center [115, 6] width 10 height 10
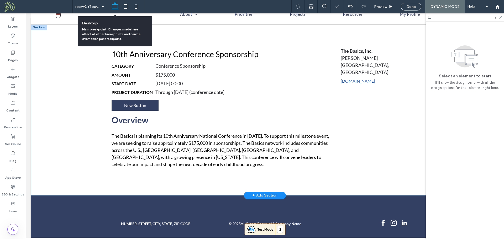
scroll to position [20, 0]
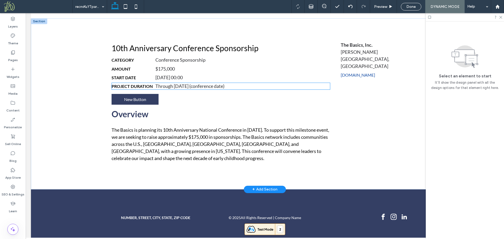
click at [135, 86] on span "Project Duration" at bounding box center [132, 86] width 41 height 5
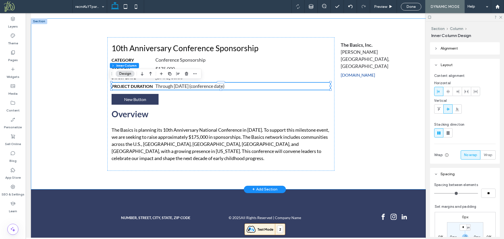
click at [77, 78] on div "10th Anniversary Conference Sponsorship Category Conference Sponsorship Amount …" at bounding box center [265, 103] width 468 height 171
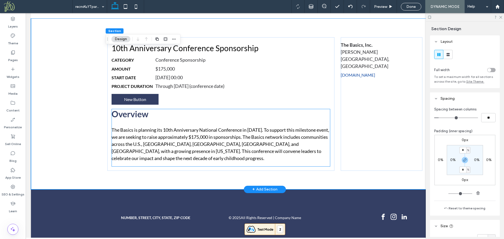
click at [157, 118] on h2 "Overview" at bounding box center [221, 114] width 219 height 10
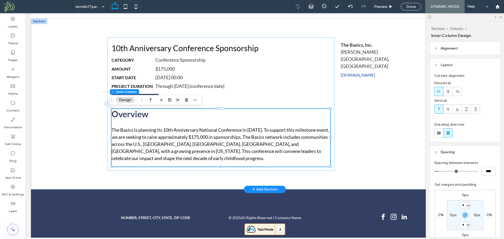
click at [153, 112] on h2 "Overview" at bounding box center [221, 114] width 219 height 10
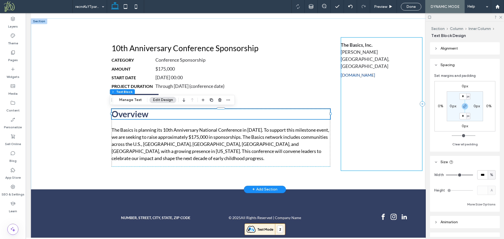
click at [355, 87] on div "The Basics, Inc. [PERSON_NAME] [GEOGRAPHIC_DATA], [GEOGRAPHIC_DATA] [DOMAIN_NAM…" at bounding box center [382, 104] width 82 height 134
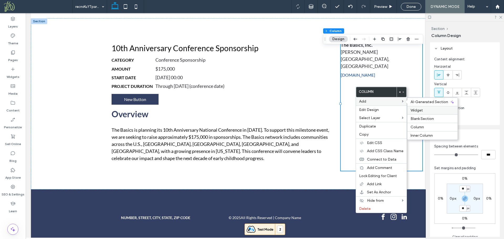
click at [430, 109] on label "Widget" at bounding box center [433, 110] width 44 height 4
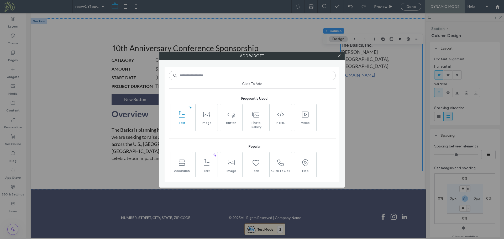
click at [184, 118] on icon at bounding box center [182, 115] width 8 height 8
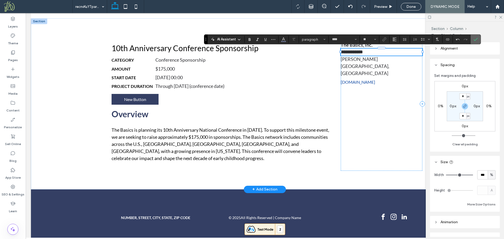
click at [476, 39] on icon "Confirm" at bounding box center [476, 39] width 4 height 4
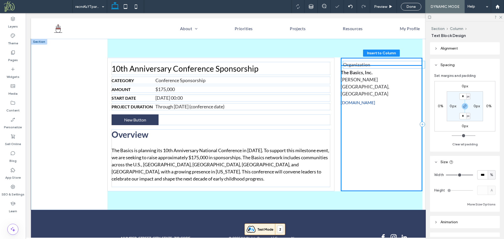
drag, startPoint x: 393, startPoint y: 53, endPoint x: 397, endPoint y: 66, distance: 13.6
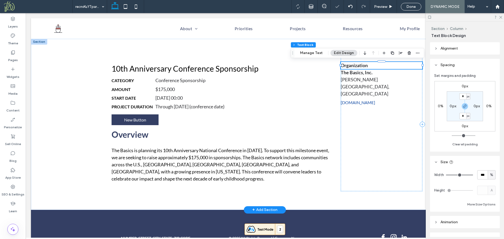
click at [390, 66] on p "Organization" at bounding box center [382, 65] width 82 height 7
type input "****"
type input "**"
click at [390, 66] on p "**********" at bounding box center [382, 65] width 82 height 7
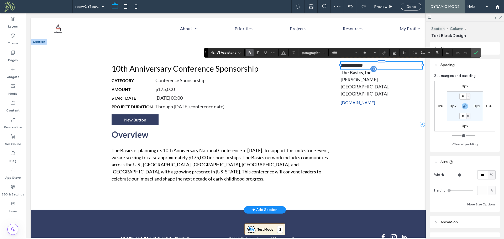
click at [387, 75] on div "The Basics, Inc." at bounding box center [382, 72] width 82 height 7
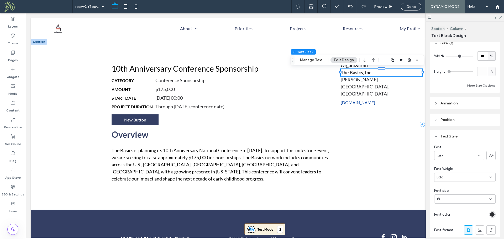
scroll to position [126, 0]
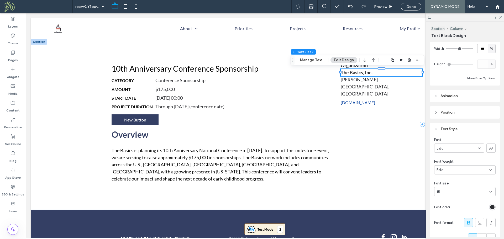
click at [456, 169] on div "Bold" at bounding box center [463, 169] width 53 height 5
click at [462, 195] on div "Normal" at bounding box center [463, 197] width 58 height 9
click at [370, 117] on div "Organization The Basics, Inc. [PERSON_NAME] Boston, [GEOGRAPHIC_DATA] [DOMAIN_N…" at bounding box center [382, 125] width 82 height 134
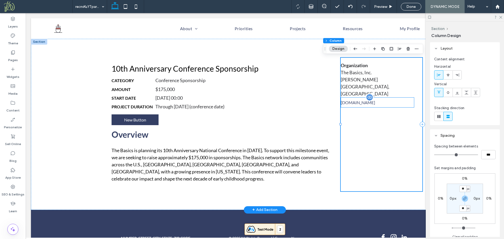
click at [389, 97] on link "[DOMAIN_NAME]" at bounding box center [377, 102] width 73 height 10
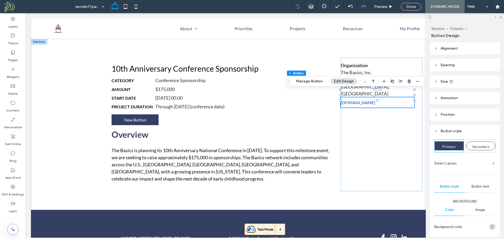
click at [469, 65] on header "Spacing" at bounding box center [465, 65] width 70 height 12
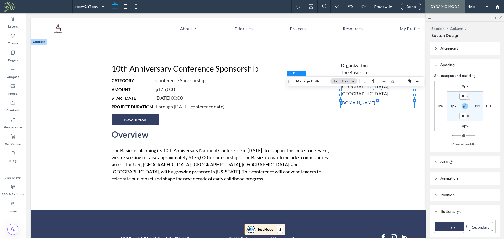
drag, startPoint x: 464, startPoint y: 96, endPoint x: 461, endPoint y: 96, distance: 2.9
click at [461, 96] on input "**" at bounding box center [462, 96] width 7 height 7
type input "*"
click at [402, 100] on div "Organization The Basics, Inc. Ron Ferguson Boston, MA www.thebasics.org" at bounding box center [382, 125] width 82 height 134
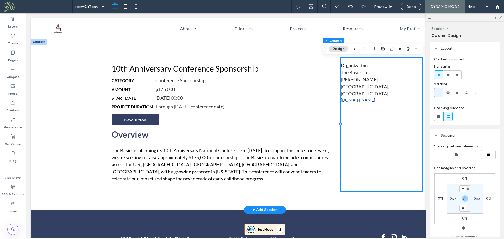
click at [142, 105] on span "Project Duration" at bounding box center [132, 106] width 41 height 5
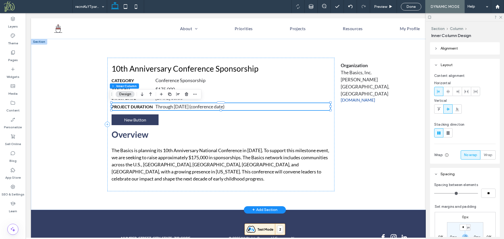
click at [146, 105] on span "Project Duration" at bounding box center [132, 106] width 41 height 5
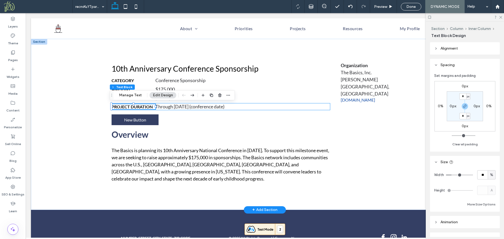
click at [152, 106] on h6 "Project Duration" at bounding box center [134, 106] width 44 height 5
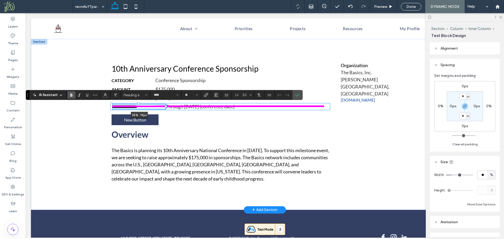
drag, startPoint x: 154, startPoint y: 106, endPoint x: 166, endPoint y: 106, distance: 11.8
click at [166, 106] on div "**********" at bounding box center [264, 124] width 315 height 171
type input "**"
type input "****"
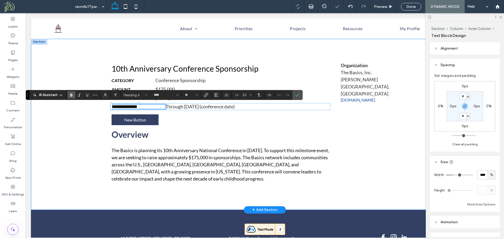
click at [90, 117] on div "**********" at bounding box center [265, 124] width 468 height 171
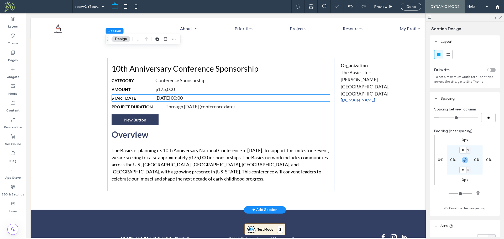
click at [143, 99] on h6 "Start Date" at bounding box center [134, 98] width 44 height 5
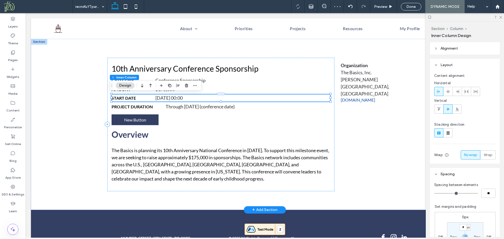
click at [135, 97] on h6 "Start Date" at bounding box center [134, 98] width 44 height 5
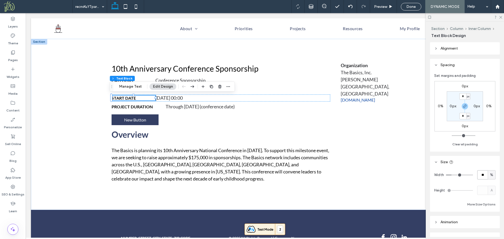
drag, startPoint x: 483, startPoint y: 174, endPoint x: 470, endPoint y: 173, distance: 12.9
click at [469, 177] on div "Width ** %" at bounding box center [464, 174] width 61 height 9
type input "**"
drag, startPoint x: 73, startPoint y: 104, endPoint x: 126, endPoint y: 103, distance: 52.5
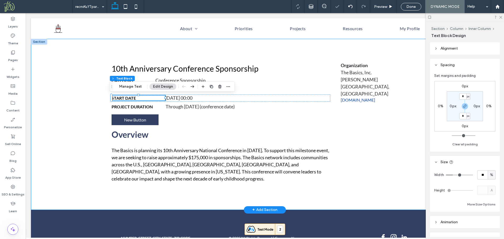
click at [74, 104] on div "10th Anniversary Conference Sponsorship Category Conference Sponsorship Amount …" at bounding box center [265, 124] width 468 height 171
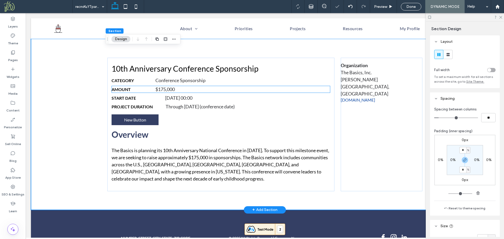
click at [135, 89] on h6 "Amount" at bounding box center [134, 89] width 44 height 5
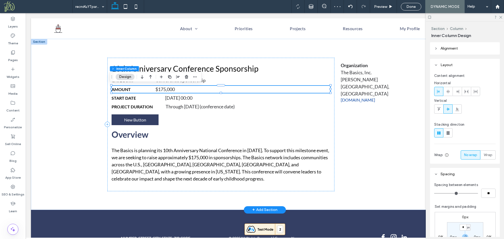
click at [139, 88] on h6 "Amount" at bounding box center [134, 89] width 44 height 5
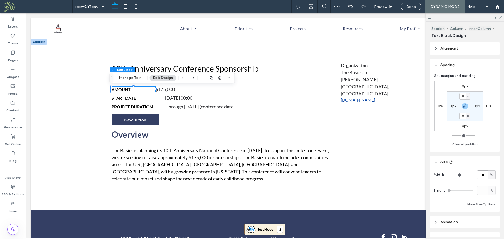
drag, startPoint x: 483, startPoint y: 176, endPoint x: 477, endPoint y: 176, distance: 6.3
click at [477, 176] on input "**" at bounding box center [482, 174] width 10 height 9
type input "**"
click at [59, 93] on div "10th Anniversary Conference Sponsorship Category Conference Sponsorship Amount …" at bounding box center [265, 124] width 468 height 171
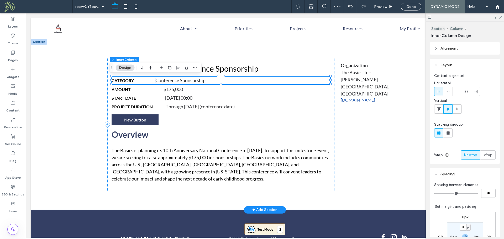
click at [135, 81] on h6 "Category" at bounding box center [134, 80] width 44 height 5
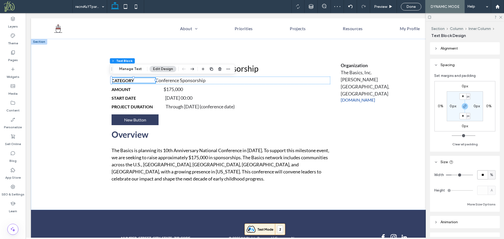
drag, startPoint x: 479, startPoint y: 175, endPoint x: 474, endPoint y: 177, distance: 5.6
click at [474, 177] on div "Width ** %" at bounding box center [464, 174] width 61 height 9
type input "**"
click at [65, 136] on div "10th Anniversary Conference Sponsorship Category Conference Sponsorship Amount …" at bounding box center [265, 124] width 468 height 171
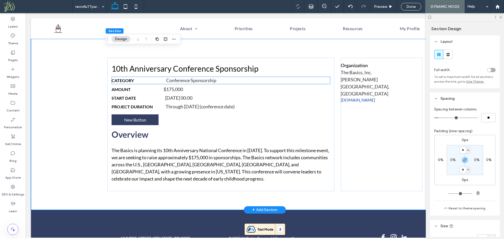
click at [182, 80] on div "Conference Sponsorship" at bounding box center [244, 80] width 157 height 7
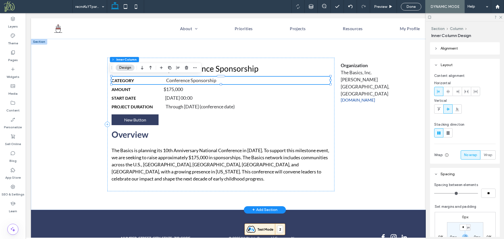
click at [173, 78] on div "Conference Sponsorship" at bounding box center [244, 80] width 157 height 7
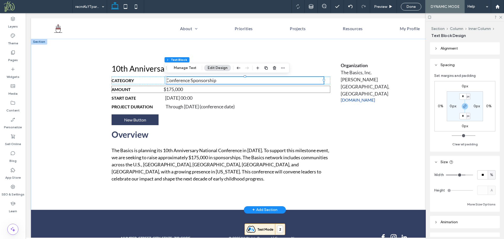
click at [152, 89] on h6 "Amount" at bounding box center [138, 89] width 52 height 5
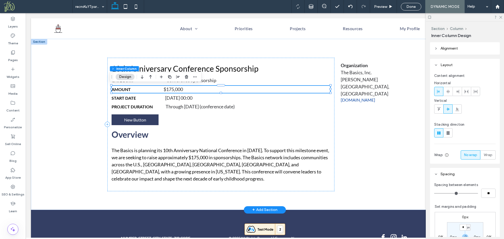
click at [149, 89] on h6 "Amount" at bounding box center [138, 89] width 52 height 5
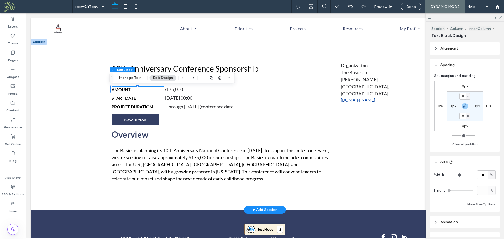
click at [97, 97] on div "10th Anniversary Conference Sponsorship Category Conference Sponsorship Amount …" at bounding box center [265, 124] width 468 height 171
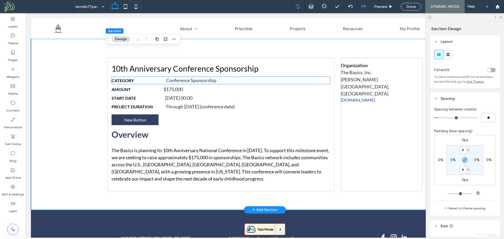
click at [138, 81] on h6 "Category" at bounding box center [139, 80] width 55 height 5
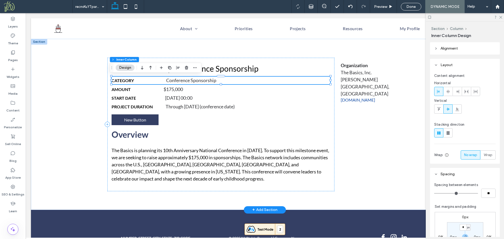
click at [138, 81] on h6 "Category" at bounding box center [139, 80] width 55 height 5
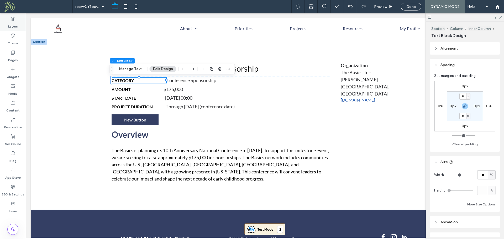
click at [14, 21] on icon at bounding box center [12, 18] width 5 height 5
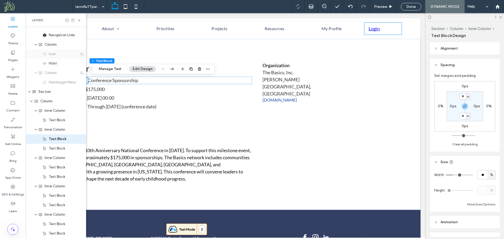
scroll to position [50, 0]
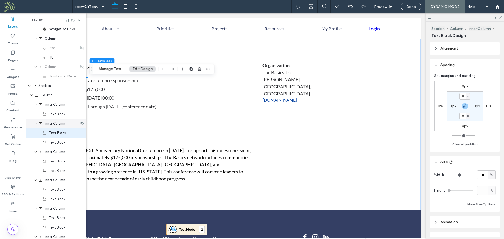
click at [55, 125] on span "Inner Column" at bounding box center [55, 123] width 20 height 5
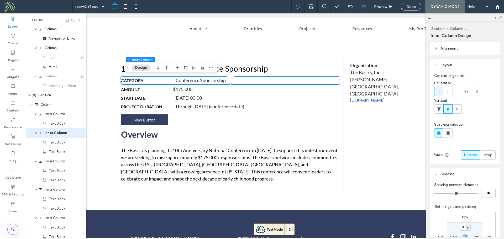
scroll to position [0, 41]
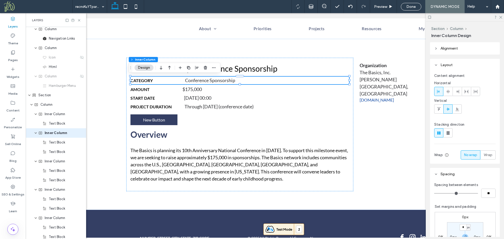
drag, startPoint x: 199, startPoint y: 237, endPoint x: 82, endPoint y: 175, distance: 132.9
click at [50, 116] on span "Inner Column" at bounding box center [55, 114] width 20 height 5
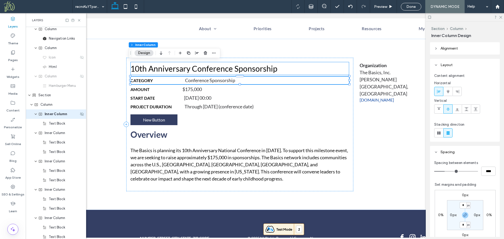
scroll to position [22, 0]
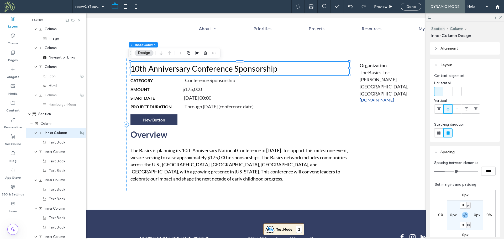
click at [36, 134] on icon "expand Inner Column" at bounding box center [35, 133] width 3 height 4
click at [53, 143] on span "Inner Column" at bounding box center [55, 142] width 20 height 5
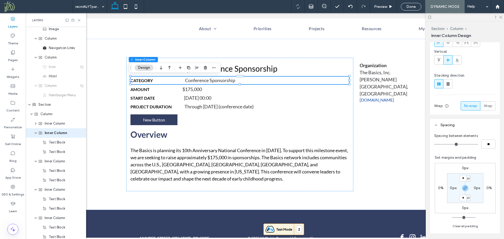
scroll to position [52, 0]
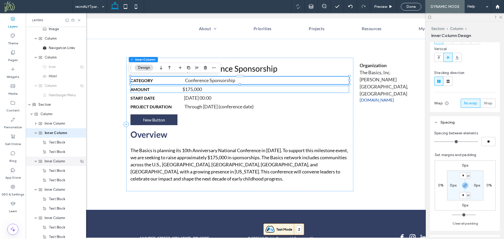
click at [55, 162] on span "Inner Column" at bounding box center [55, 161] width 20 height 5
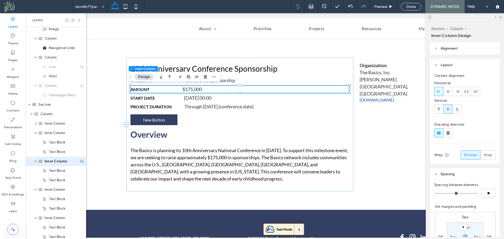
scroll to position [59, 0]
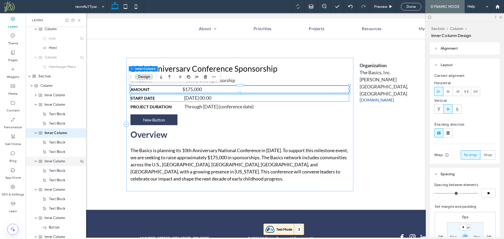
click at [57, 161] on span "Inner Column" at bounding box center [55, 161] width 20 height 5
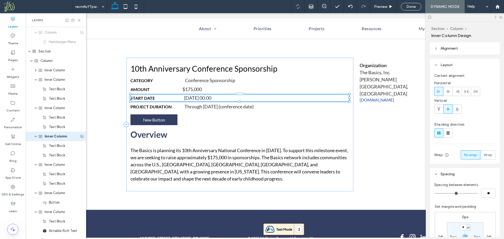
scroll to position [88, 0]
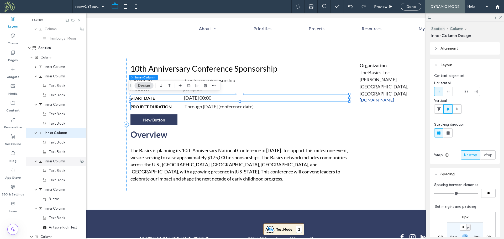
click at [58, 164] on span "Inner Column" at bounding box center [55, 161] width 20 height 5
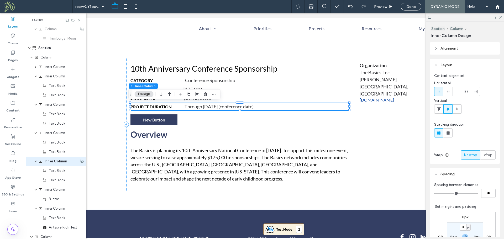
scroll to position [116, 0]
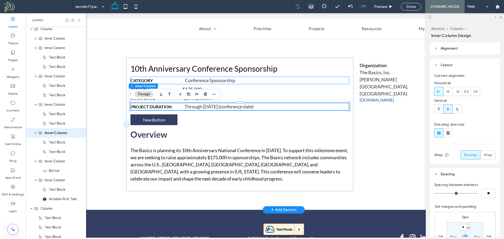
click at [149, 78] on span "Category" at bounding box center [141, 80] width 22 height 5
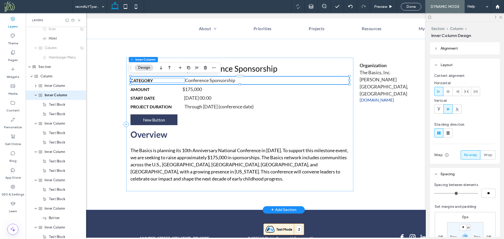
scroll to position [31, 0]
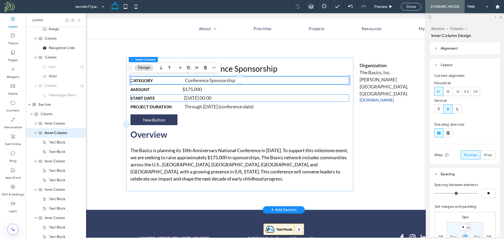
click at [191, 97] on div "[DATE] 00:00" at bounding box center [266, 97] width 165 height 7
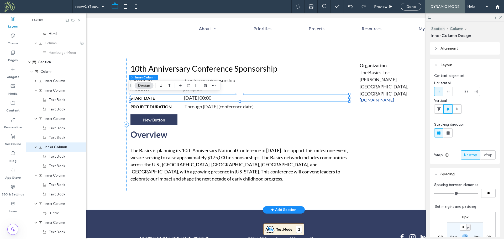
scroll to position [88, 0]
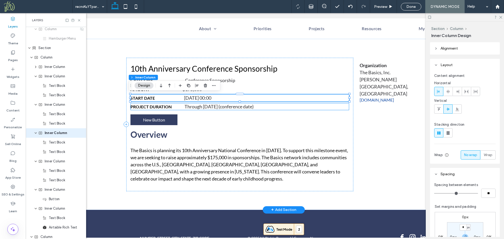
click at [190, 107] on div "Through [DATE] (conference date)" at bounding box center [267, 106] width 165 height 7
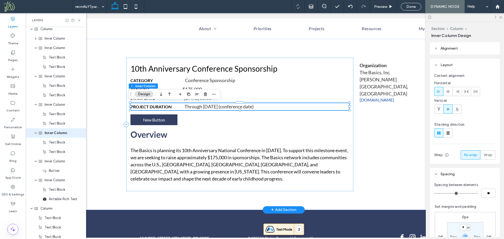
click at [192, 106] on div "Through [DATE] (conference date)" at bounding box center [267, 106] width 165 height 7
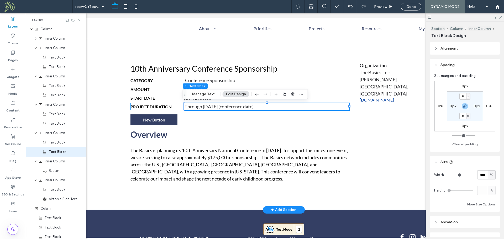
scroll to position [135, 0]
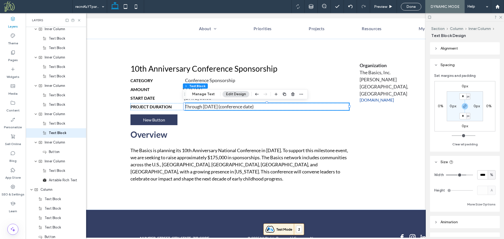
click at [460, 49] on header "Alignment" at bounding box center [465, 48] width 70 height 12
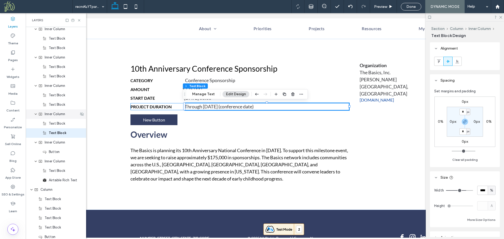
click at [52, 116] on span "Inner Column" at bounding box center [55, 114] width 20 height 5
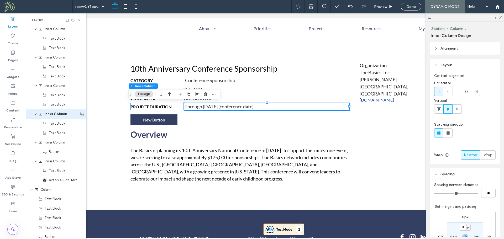
scroll to position [116, 0]
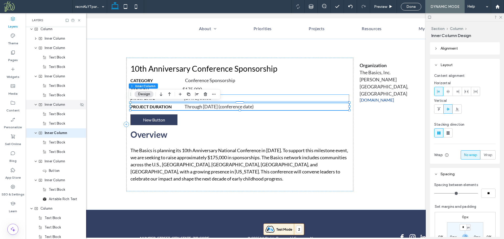
click at [53, 105] on span "Inner Column" at bounding box center [55, 104] width 20 height 5
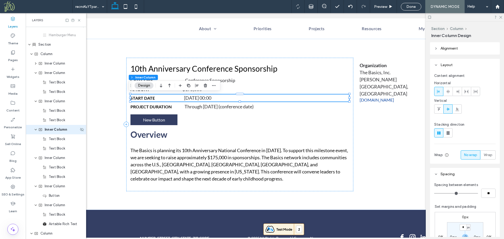
scroll to position [88, 0]
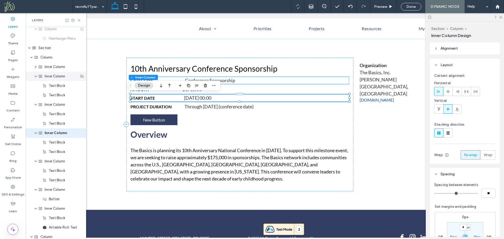
click at [54, 79] on span "Inner Column" at bounding box center [55, 76] width 20 height 5
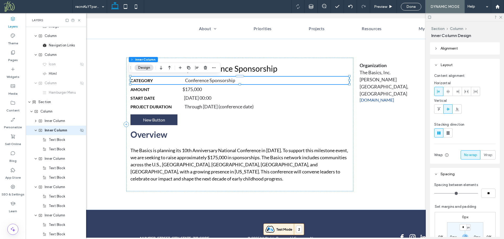
scroll to position [31, 0]
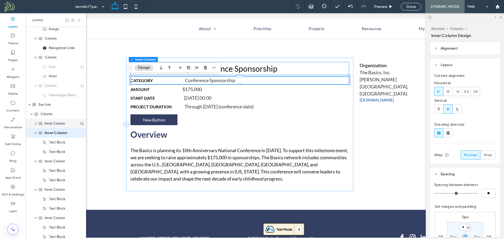
click at [56, 123] on span "Inner Column" at bounding box center [55, 123] width 20 height 5
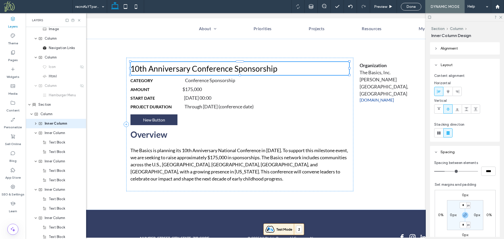
scroll to position [22, 0]
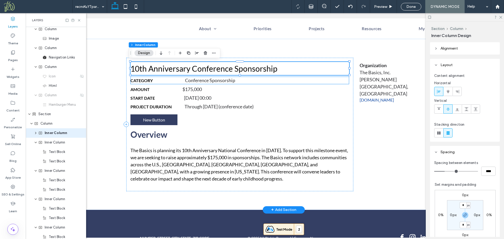
click at [200, 78] on div "Conference Sponsorship" at bounding box center [263, 80] width 157 height 7
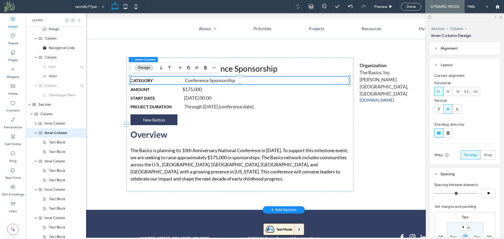
click at [196, 80] on div "Conference Sponsorship" at bounding box center [263, 80] width 157 height 7
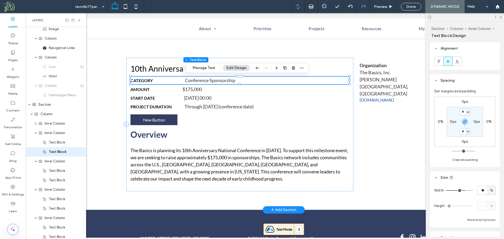
scroll to position [50, 0]
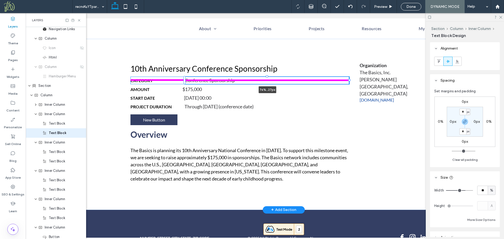
drag, startPoint x: 341, startPoint y: 80, endPoint x: 349, endPoint y: 78, distance: 8.1
click at [349, 78] on div "10th Anniversary Conference Sponsorship Category Conference Sponsorship 76% , 2…" at bounding box center [283, 124] width 315 height 171
type input "**"
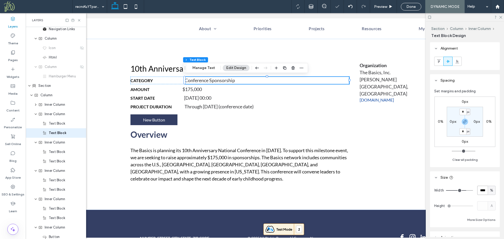
drag, startPoint x: 476, startPoint y: 190, endPoint x: 500, endPoint y: 188, distance: 24.2
click at [500, 188] on div "Alignment Spacing Set margins and padding 0px 0% 0px 0% * px 0px * px 0px Clear…" at bounding box center [466, 139] width 73 height 195
type input "**"
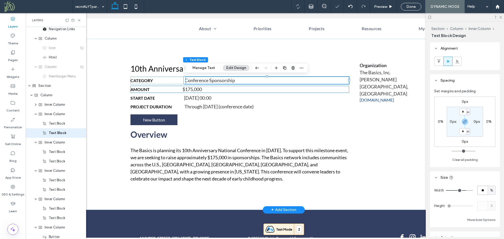
click at [248, 89] on div "$175,000" at bounding box center [265, 89] width 167 height 7
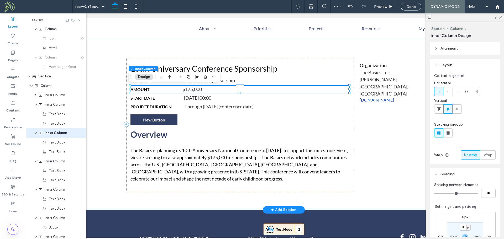
click at [218, 90] on div "$175,000" at bounding box center [265, 89] width 167 height 7
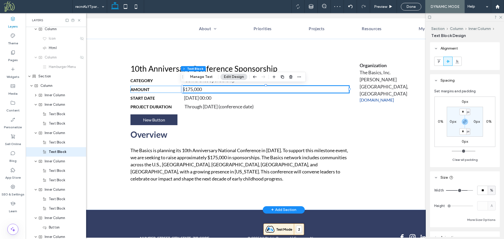
scroll to position [78, 0]
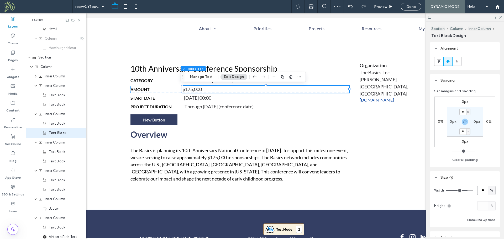
drag, startPoint x: 483, startPoint y: 188, endPoint x: 487, endPoint y: 188, distance: 3.7
click at [487, 188] on div "** %" at bounding box center [486, 190] width 18 height 9
type input "**"
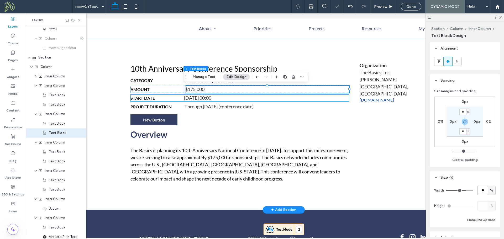
click at [233, 97] on div "[DATE] 00:00" at bounding box center [266, 97] width 165 height 7
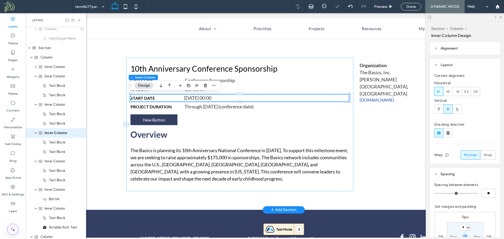
click at [216, 97] on div "[DATE] 00:00" at bounding box center [266, 97] width 165 height 7
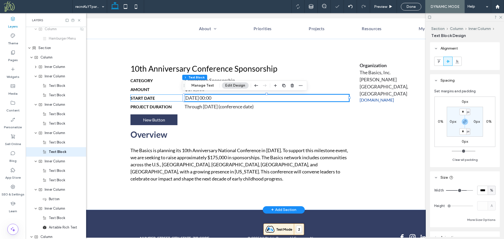
scroll to position [107, 0]
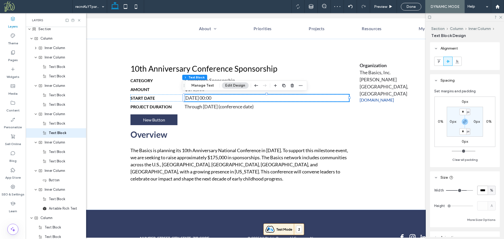
drag, startPoint x: 477, startPoint y: 191, endPoint x: 493, endPoint y: 188, distance: 16.7
click at [493, 188] on div "Width **** % Height A More Size Options" at bounding box center [465, 206] width 70 height 44
type input "**"
click at [260, 106] on div "Through [DATE] (conference date)" at bounding box center [267, 106] width 165 height 7
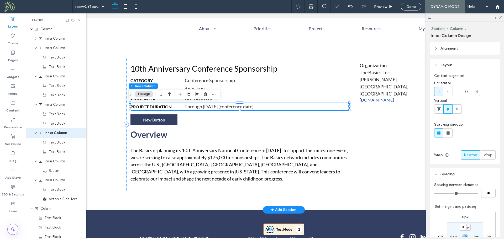
click at [261, 104] on div "Through [DATE] (conference date)" at bounding box center [267, 106] width 165 height 7
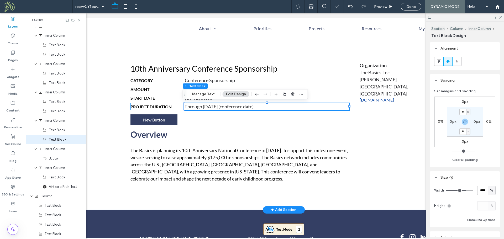
scroll to position [135, 0]
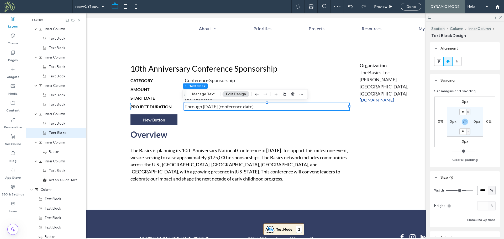
drag, startPoint x: 476, startPoint y: 191, endPoint x: 502, endPoint y: 190, distance: 26.0
click at [502, 190] on div "Alignment Spacing Set margins and padding 0px 0% 0px 0% * px 0px * px 0px Clear…" at bounding box center [466, 139] width 73 height 195
type input "**"
click at [103, 157] on div "10th Anniversary Conference Sponsorship Category Conference Sponsorship Amount …" at bounding box center [284, 124] width 468 height 171
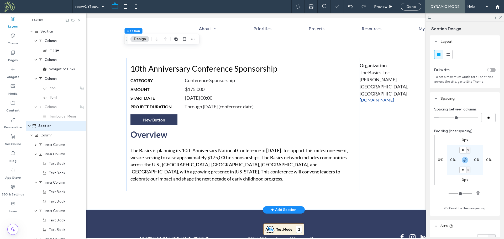
scroll to position [3, 0]
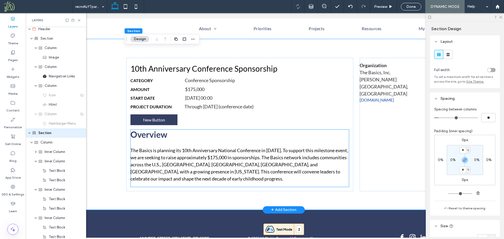
click at [158, 138] on span "Overview" at bounding box center [148, 134] width 37 height 10
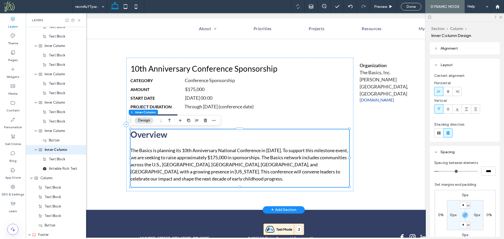
scroll to position [163, 0]
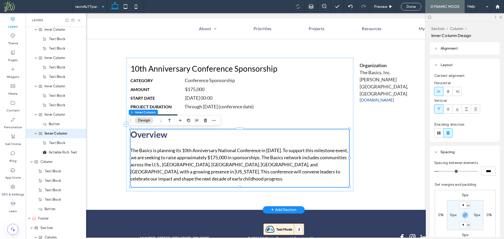
click at [168, 141] on div "Overview The Basics is planning its 10th Anniversary National Conference in Apr…" at bounding box center [239, 158] width 219 height 58
click at [189, 149] on p "The Basics is planning its 10th Anniversary National Conference in [DATE]. To s…" at bounding box center [239, 164] width 219 height 35
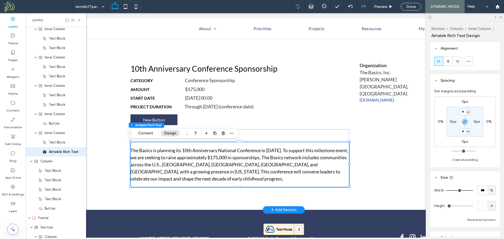
scroll to position [182, 0]
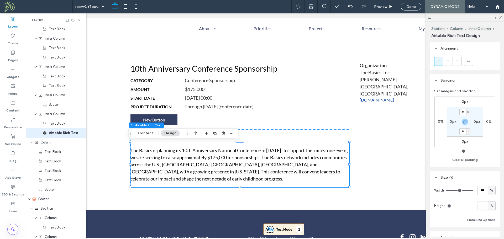
click at [465, 101] on label "0px" at bounding box center [465, 101] width 7 height 4
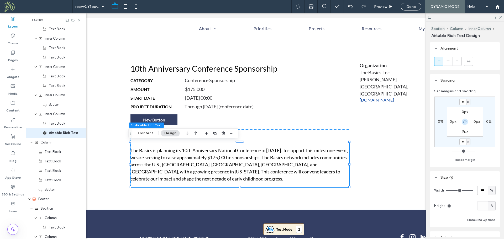
click at [465, 122] on icon "button" at bounding box center [465, 122] width 4 height 4
drag, startPoint x: 463, startPoint y: 102, endPoint x: 460, endPoint y: 102, distance: 2.9
click at [460, 102] on input "*" at bounding box center [462, 102] width 7 height 7
type input "***"
type input "*"
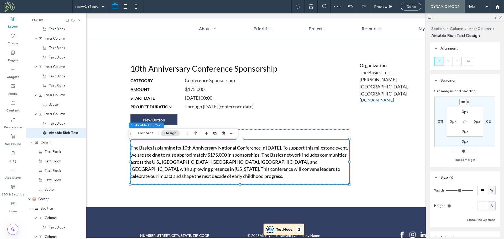
drag, startPoint x: 462, startPoint y: 101, endPoint x: 475, endPoint y: 100, distance: 12.9
click at [475, 100] on div "*** px 0% 0px 0% 0px 0px 0px 0px" at bounding box center [464, 122] width 61 height 50
type input "***"
type input "*"
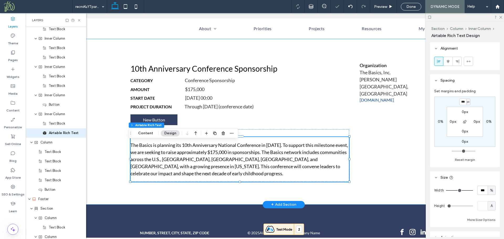
click at [355, 194] on div "10th Anniversary Conference Sponsorship Category Conference Sponsorship Amount …" at bounding box center [283, 122] width 315 height 166
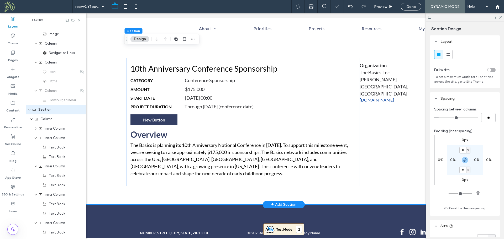
scroll to position [3, 0]
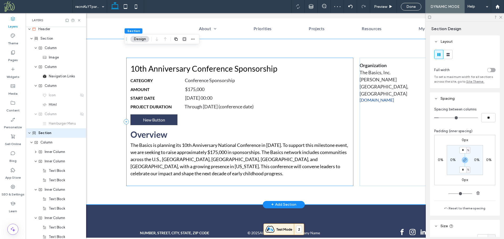
click at [165, 129] on div "10th Anniversary Conference Sponsorship Category Conference Sponsorship Amount …" at bounding box center [239, 122] width 227 height 128
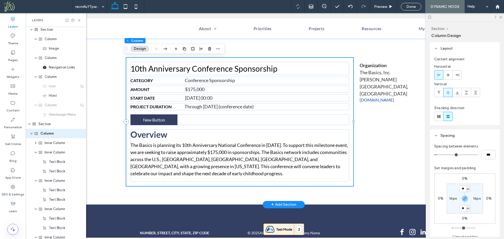
scroll to position [12, 0]
drag, startPoint x: 490, startPoint y: 156, endPoint x: 471, endPoint y: 158, distance: 19.5
click at [471, 158] on div "***" at bounding box center [464, 154] width 61 height 9
type input "*"
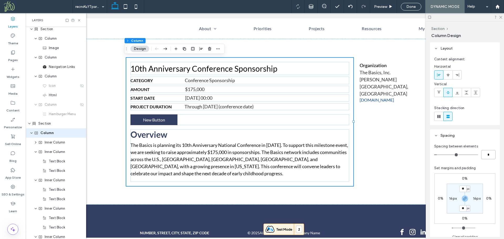
type input "***"
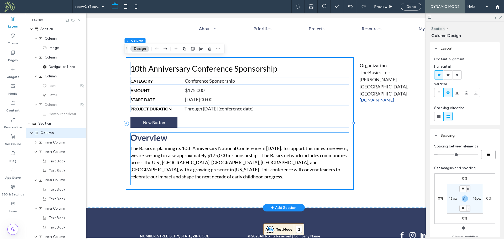
click at [291, 174] on p "The Basics is planning its 10th Anniversary National Conference in [DATE]. To s…" at bounding box center [239, 162] width 219 height 35
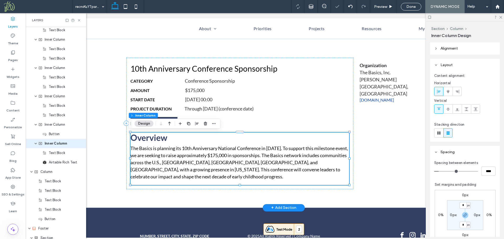
scroll to position [163, 0]
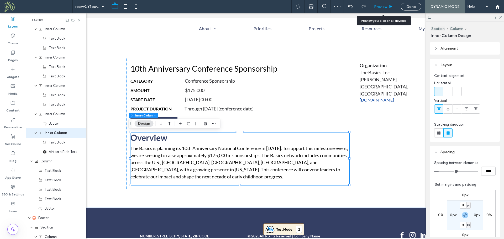
click at [383, 3] on div "Preview" at bounding box center [383, 6] width 27 height 13
click at [382, 4] on div "Preview" at bounding box center [383, 6] width 27 height 13
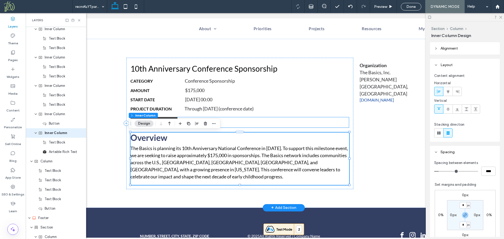
click at [166, 118] on link "New Button" at bounding box center [153, 122] width 47 height 11
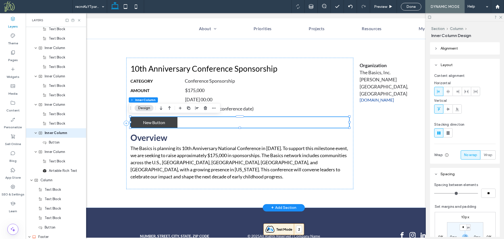
click at [165, 121] on link "New Button" at bounding box center [153, 122] width 47 height 11
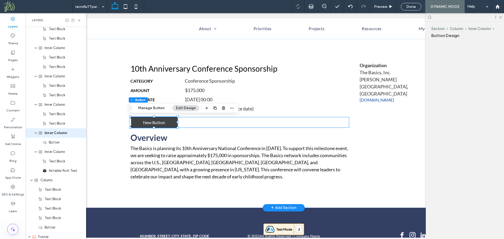
scroll to position [154, 0]
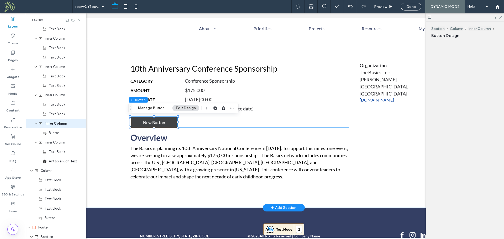
click at [165, 121] on link "New Button" at bounding box center [153, 122] width 47 height 11
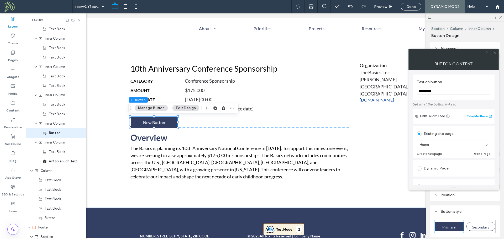
drag, startPoint x: 448, startPoint y: 90, endPoint x: 413, endPoint y: 90, distance: 35.7
click at [413, 90] on div "**********" at bounding box center [454, 87] width 82 height 25
type input "*******"
click at [497, 53] on div at bounding box center [495, 53] width 8 height 8
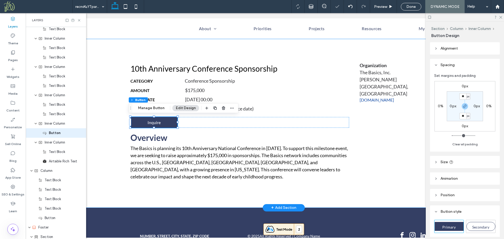
click at [101, 143] on div "10th Anniversary Conference Sponsorship Category Conference Sponsorship Amount …" at bounding box center [284, 123] width 468 height 169
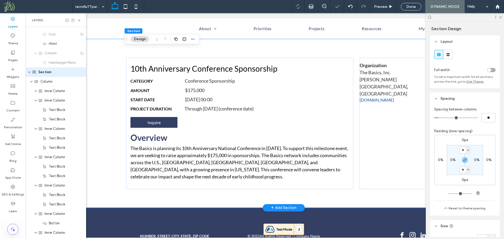
scroll to position [3, 0]
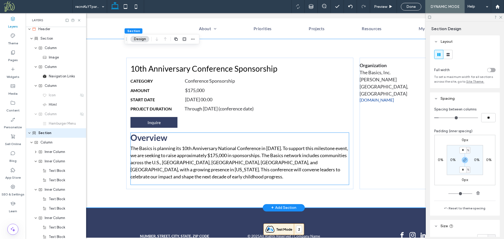
click at [159, 188] on div "The Basics is planning its 10th Anniversary National Conference in [DATE]. To s…" at bounding box center [239, 167] width 219 height 45
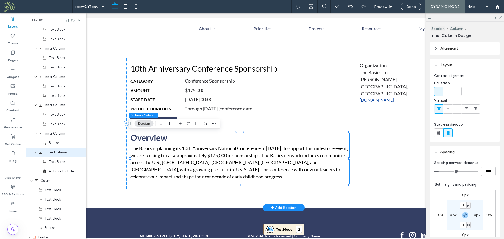
scroll to position [163, 0]
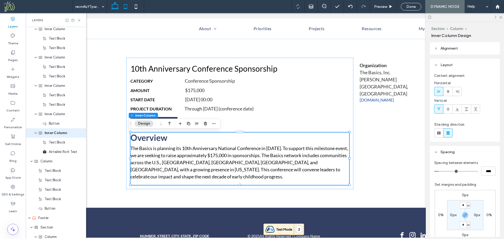
click at [127, 8] on use at bounding box center [125, 6] width 3 height 4
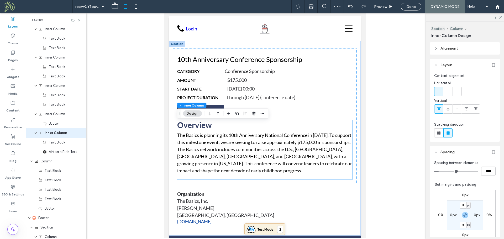
scroll to position [0, 0]
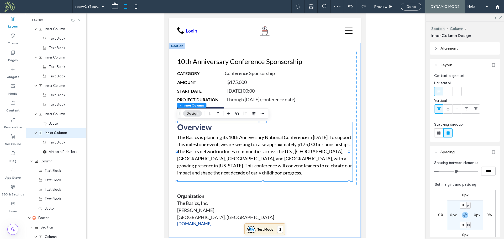
drag, startPoint x: 364, startPoint y: 153, endPoint x: 535, endPoint y: 93, distance: 181.8
click at [214, 47] on div "10th Anniversary Conference Sponsorship Category Conference Sponsorship Amount …" at bounding box center [265, 140] width 192 height 195
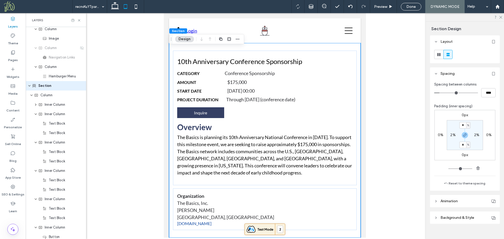
scroll to position [3, 0]
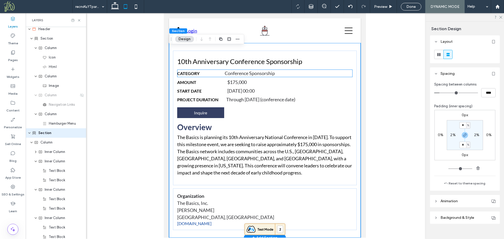
click at [265, 72] on div "Conference Sponsorship" at bounding box center [289, 73] width 128 height 7
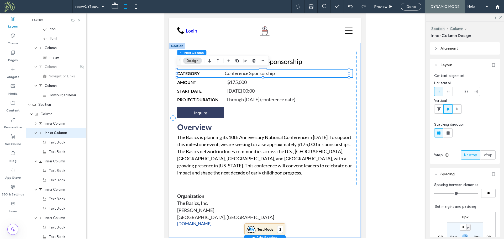
click at [270, 72] on div "Conference Sponsorship" at bounding box center [289, 73] width 128 height 7
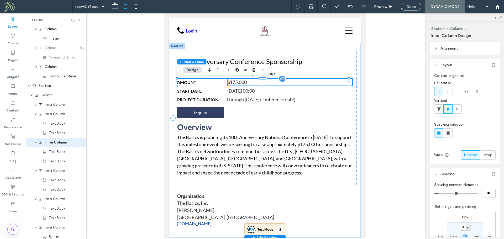
scroll to position [59, 0]
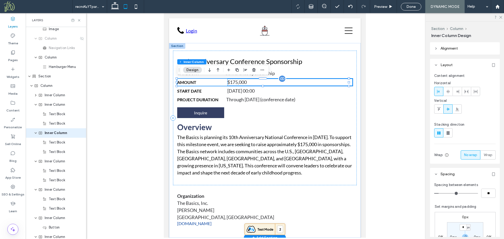
click at [253, 82] on div "$175,000" at bounding box center [289, 82] width 125 height 7
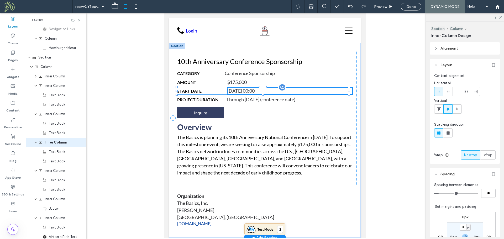
scroll to position [88, 0]
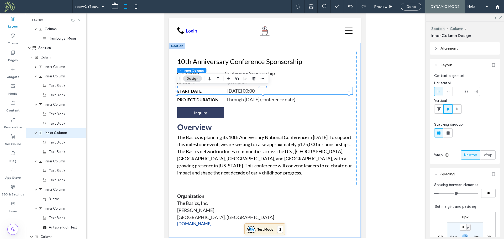
click at [137, 80] on div at bounding box center [265, 125] width 478 height 225
click at [195, 93] on span "Start Date" at bounding box center [189, 90] width 24 height 5
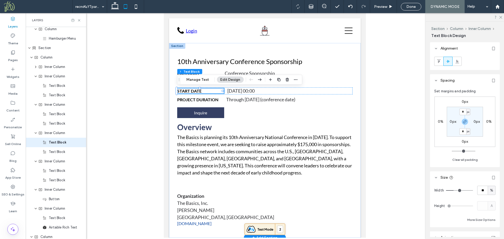
scroll to position [97, 0]
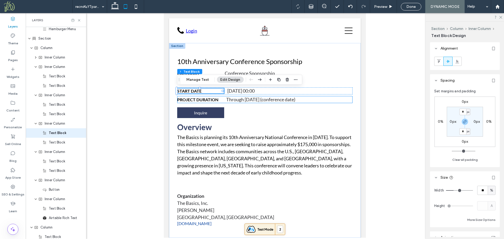
click at [202, 98] on span "Project Duration" at bounding box center [197, 99] width 41 height 5
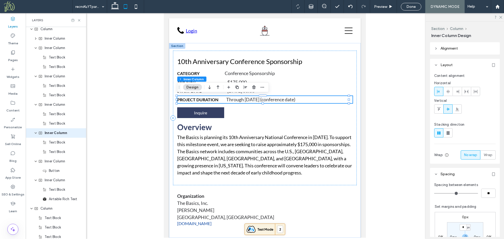
click at [203, 99] on span "Project Duration" at bounding box center [197, 99] width 41 height 5
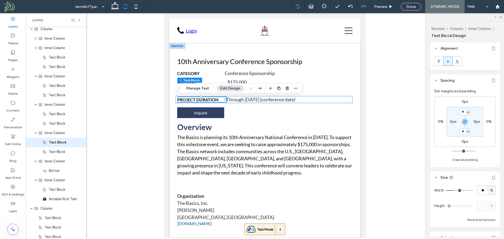
scroll to position [125, 0]
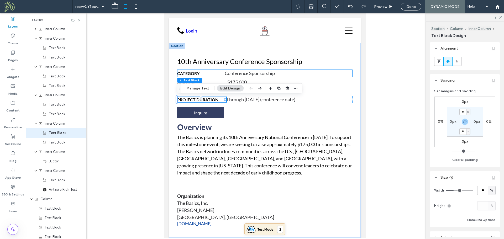
click at [207, 74] on h6 "Category" at bounding box center [201, 73] width 48 height 5
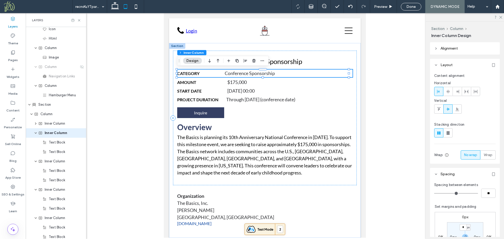
click at [202, 74] on h6 "Category" at bounding box center [201, 73] width 48 height 5
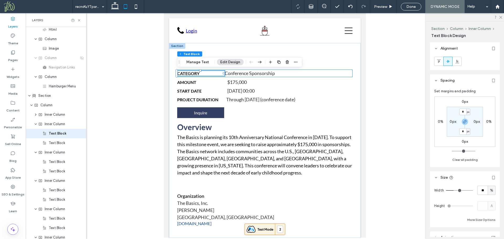
scroll to position [40, 0]
click at [241, 74] on div "Conference Sponsorship" at bounding box center [289, 73] width 128 height 7
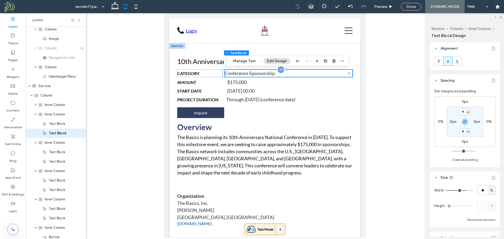
scroll to position [50, 0]
click at [204, 74] on h6 "Category" at bounding box center [201, 73] width 48 height 5
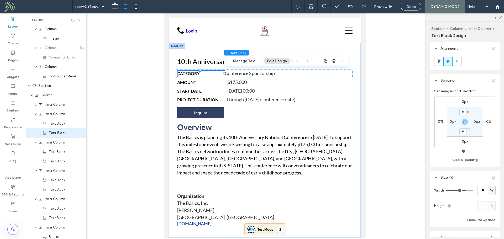
scroll to position [40, 0]
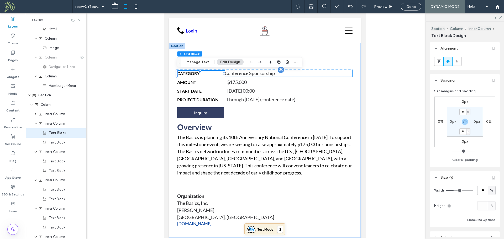
click at [236, 74] on div "Conference Sponsorship" at bounding box center [289, 73] width 128 height 7
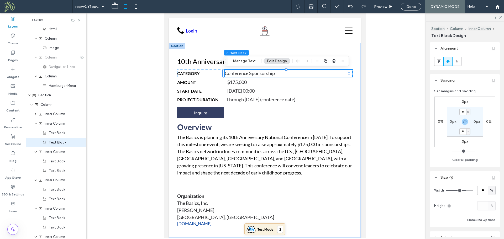
scroll to position [50, 0]
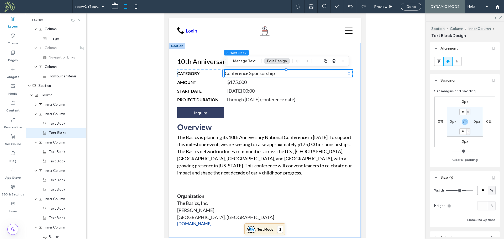
drag, startPoint x: 483, startPoint y: 191, endPoint x: 475, endPoint y: 192, distance: 8.0
click at [477, 192] on input "**" at bounding box center [482, 190] width 10 height 9
type input "**"
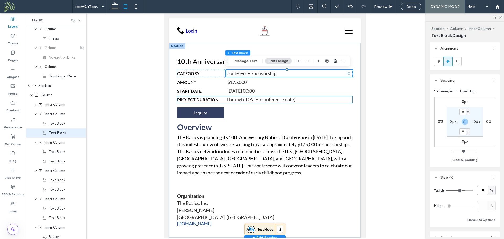
click at [246, 99] on div "Through [DATE] (conference date)" at bounding box center [288, 99] width 124 height 7
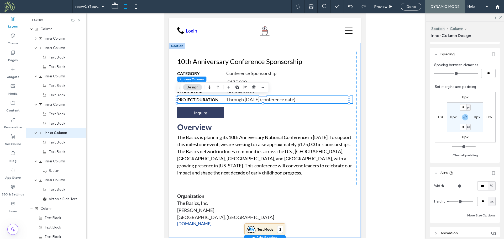
scroll to position [131, 0]
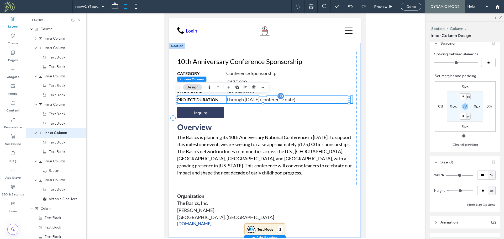
click at [313, 99] on div "Through [DATE] (conference date)" at bounding box center [288, 99] width 124 height 7
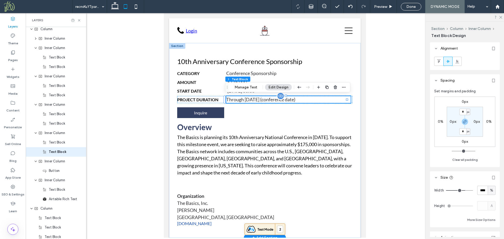
scroll to position [135, 0]
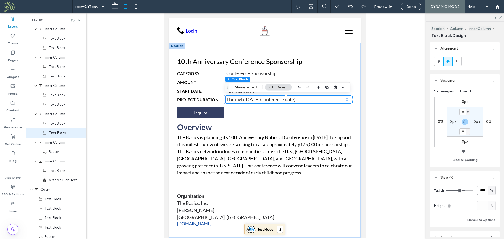
drag, startPoint x: 479, startPoint y: 190, endPoint x: 469, endPoint y: 192, distance: 9.9
click at [472, 191] on div "Width **** %" at bounding box center [464, 190] width 61 height 9
type input "**"
click at [378, 4] on span "Preview" at bounding box center [380, 6] width 13 height 4
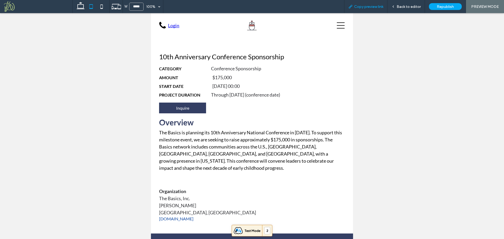
click at [375, 6] on span "Copy preview link" at bounding box center [368, 6] width 29 height 4
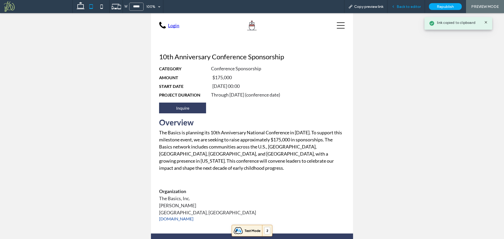
click at [402, 5] on span "Back to editor" at bounding box center [409, 6] width 24 height 4
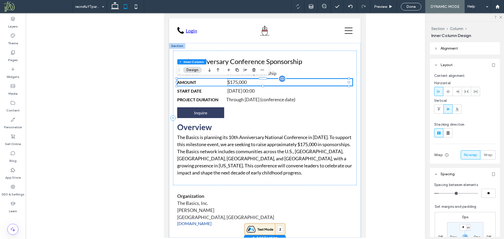
click at [246, 83] on div "$175,000" at bounding box center [289, 82] width 125 height 7
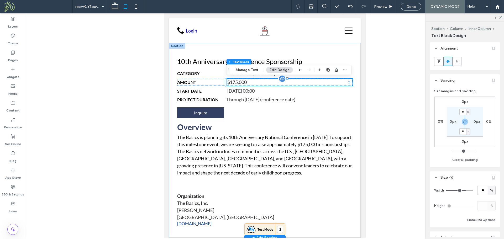
click at [312, 83] on div "$175,000" at bounding box center [289, 82] width 125 height 7
drag, startPoint x: 482, startPoint y: 190, endPoint x: 475, endPoint y: 192, distance: 7.1
click at [477, 191] on input "**" at bounding box center [482, 190] width 10 height 9
type input "**"
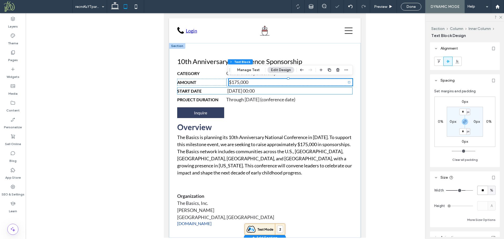
click at [274, 92] on div "[DATE] 00:00" at bounding box center [289, 90] width 125 height 7
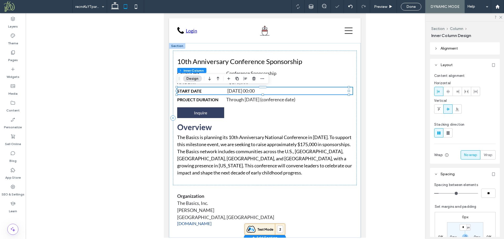
click at [266, 90] on div "[DATE] 00:00" at bounding box center [289, 90] width 125 height 7
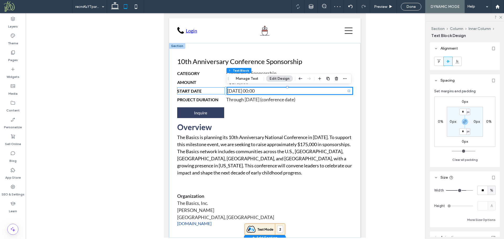
click at [266, 90] on div "[DATE] 00:00" at bounding box center [289, 90] width 125 height 7
drag, startPoint x: 482, startPoint y: 191, endPoint x: 476, endPoint y: 192, distance: 6.9
click at [477, 192] on input "**" at bounding box center [482, 190] width 10 height 9
type input "**"
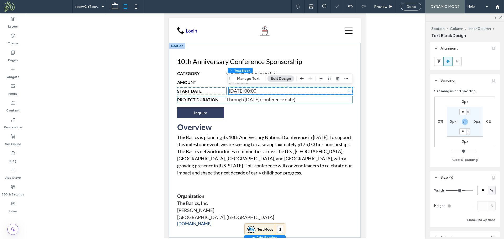
click at [267, 101] on div "Through [DATE] (conference date)" at bounding box center [289, 99] width 127 height 7
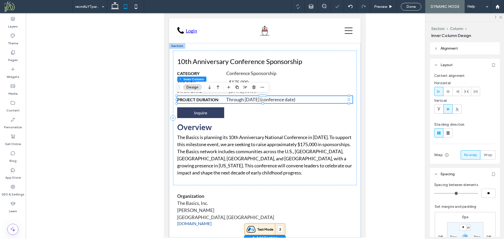
click at [270, 99] on div "Through [DATE] (conference date)" at bounding box center [289, 99] width 127 height 7
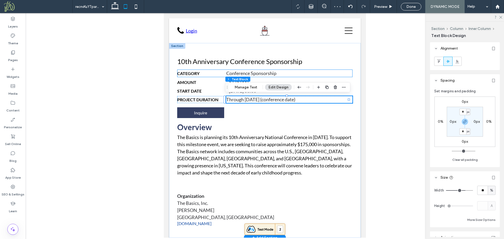
click at [268, 73] on div "Conference Sponsorship" at bounding box center [289, 73] width 127 height 7
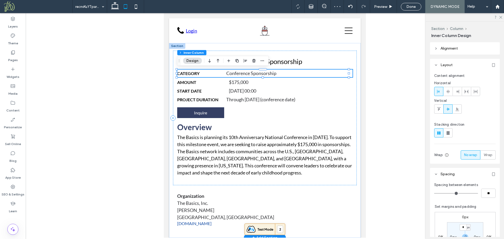
click at [268, 73] on div "Conference Sponsorship" at bounding box center [289, 73] width 127 height 7
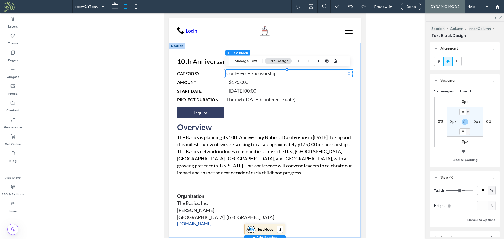
click at [216, 74] on h6 "Category" at bounding box center [201, 73] width 49 height 5
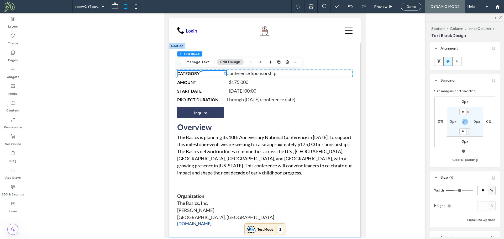
drag, startPoint x: 483, startPoint y: 190, endPoint x: 469, endPoint y: 193, distance: 13.7
click at [469, 193] on div "Width ** %" at bounding box center [464, 190] width 61 height 9
type input "**"
drag, startPoint x: 482, startPoint y: 190, endPoint x: 476, endPoint y: 191, distance: 5.5
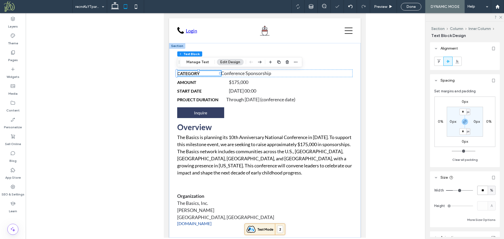
click at [477, 191] on input "**" at bounding box center [482, 190] width 10 height 9
type input "**"
click at [298, 74] on div "Conference Sponsorship" at bounding box center [291, 73] width 124 height 7
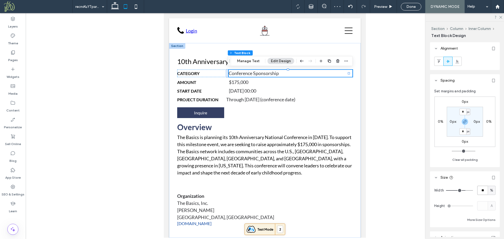
drag, startPoint x: 481, startPoint y: 190, endPoint x: 476, endPoint y: 191, distance: 5.3
click at [477, 191] on input "**" at bounding box center [482, 190] width 10 height 9
type input "**"
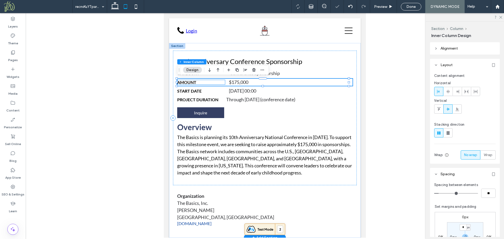
click at [205, 82] on h6 "Amount" at bounding box center [201, 82] width 48 height 5
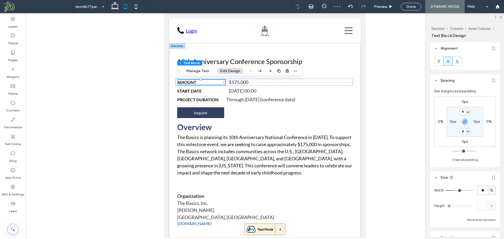
drag, startPoint x: 482, startPoint y: 190, endPoint x: 478, endPoint y: 190, distance: 3.4
click at [479, 190] on input "**" at bounding box center [482, 190] width 10 height 9
type input "**"
click at [260, 83] on div "$175,000" at bounding box center [292, 82] width 122 height 7
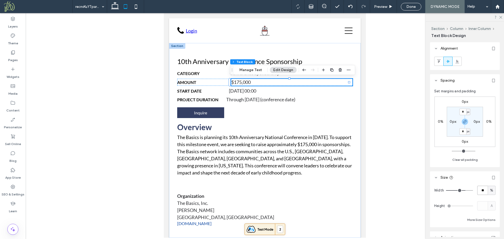
drag, startPoint x: 482, startPoint y: 191, endPoint x: 479, endPoint y: 191, distance: 3.4
click at [479, 191] on input "**" at bounding box center [482, 190] width 10 height 9
type input "**"
click at [214, 82] on h6 "Amount" at bounding box center [203, 82] width 52 height 5
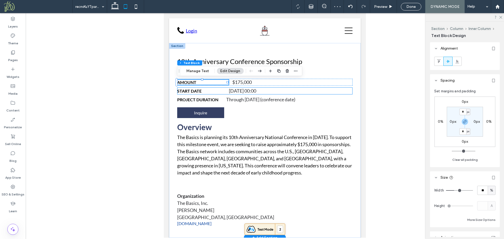
click at [214, 89] on h6 "Start Date" at bounding box center [201, 90] width 48 height 5
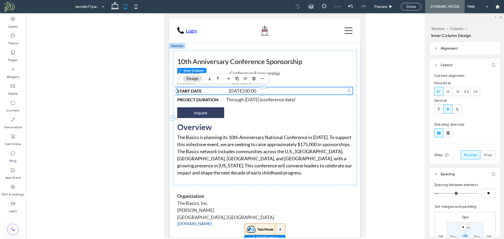
click at [209, 90] on h6 "Start Date" at bounding box center [201, 90] width 48 height 5
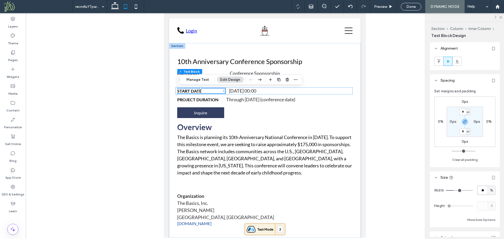
drag, startPoint x: 482, startPoint y: 191, endPoint x: 477, endPoint y: 191, distance: 5.0
click at [477, 191] on input "**" at bounding box center [482, 190] width 10 height 9
type input "**"
click at [271, 91] on div "[DATE] 00:00" at bounding box center [292, 90] width 122 height 7
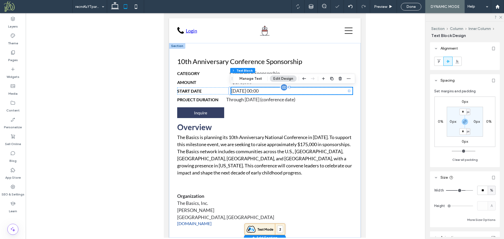
click at [266, 91] on div "[DATE] 00:00" at bounding box center [292, 90] width 122 height 7
drag, startPoint x: 484, startPoint y: 190, endPoint x: 478, endPoint y: 190, distance: 5.8
click at [478, 190] on input "**" at bounding box center [482, 190] width 10 height 9
type input "**"
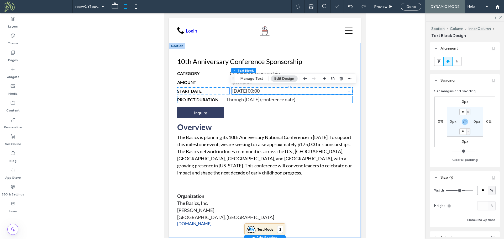
click at [211, 98] on span "Project Duration" at bounding box center [197, 99] width 41 height 5
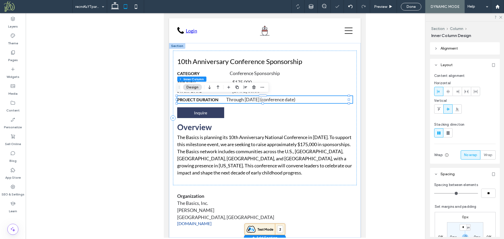
click at [210, 99] on span "Project Duration" at bounding box center [197, 99] width 41 height 5
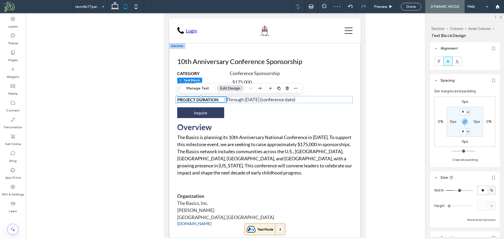
drag, startPoint x: 483, startPoint y: 190, endPoint x: 468, endPoint y: 187, distance: 14.9
click at [468, 187] on div "Width ** %" at bounding box center [464, 190] width 61 height 9
type input "**"
click at [315, 100] on div "Through [DATE] (conference date)" at bounding box center [291, 99] width 124 height 7
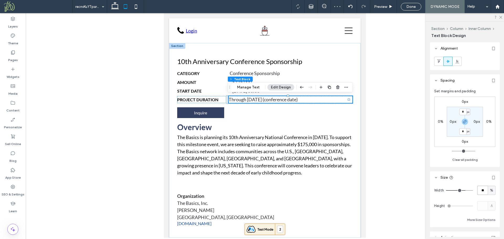
drag, startPoint x: 482, startPoint y: 191, endPoint x: 477, endPoint y: 191, distance: 5.0
click at [478, 191] on input "**" at bounding box center [482, 190] width 10 height 9
type input "**"
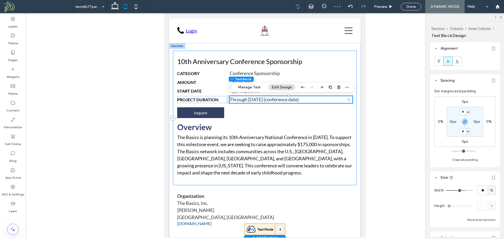
click at [275, 118] on div "10th Anniversary Conference Sponsorship Category Conference Sponsorship Amount …" at bounding box center [265, 118] width 184 height 135
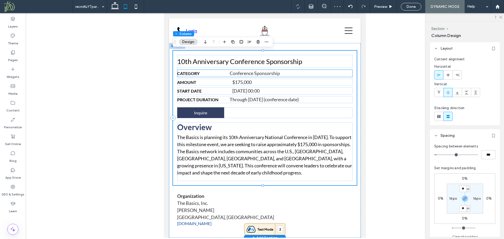
click at [269, 71] on div "Conference Sponsorship" at bounding box center [291, 73] width 123 height 7
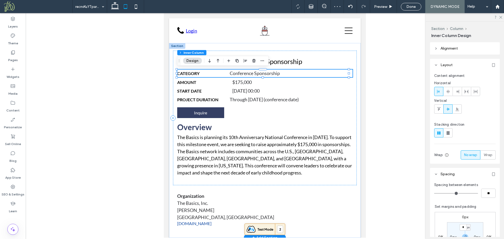
click at [266, 72] on div "Conference Sponsorship" at bounding box center [291, 73] width 123 height 7
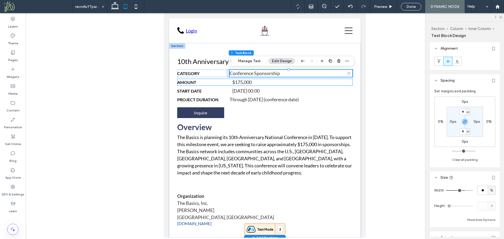
click at [248, 84] on div "$175,000" at bounding box center [292, 82] width 120 height 7
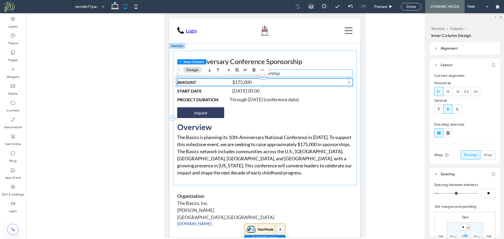
click at [238, 77] on div "Category Conference Sponsorship" at bounding box center [265, 74] width 176 height 8
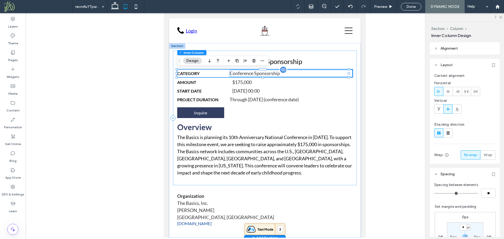
click at [281, 74] on div "Conference Sponsorship" at bounding box center [291, 73] width 123 height 7
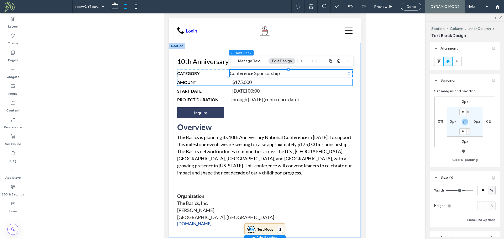
click at [254, 83] on div "$175,000" at bounding box center [292, 82] width 120 height 7
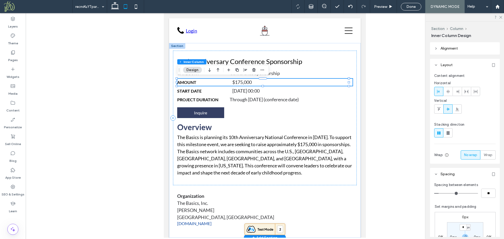
click at [255, 81] on div "$175,000" at bounding box center [292, 82] width 120 height 7
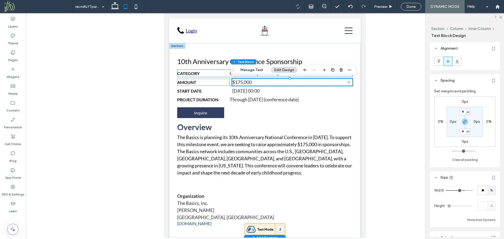
click at [223, 73] on h6 "Category" at bounding box center [203, 73] width 53 height 5
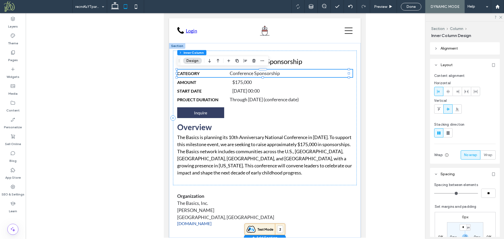
click at [209, 73] on h6 "Category" at bounding box center [203, 73] width 53 height 5
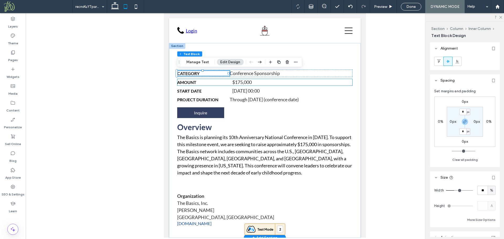
click at [207, 80] on h6 "Amount" at bounding box center [203, 82] width 52 height 5
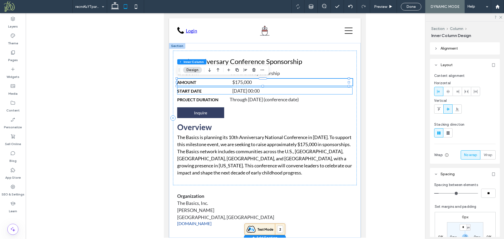
click at [209, 88] on h6 "Start Date" at bounding box center [203, 90] width 52 height 5
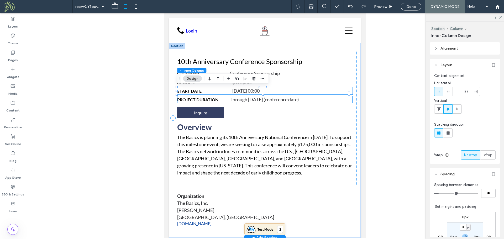
click at [206, 98] on span "Project Duration" at bounding box center [197, 99] width 41 height 5
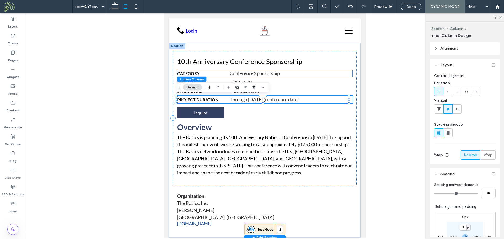
click at [303, 73] on div "Conference Sponsorship" at bounding box center [291, 73] width 123 height 7
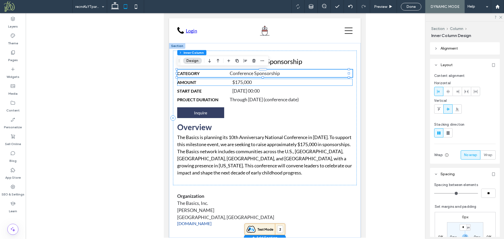
click at [261, 83] on div "$175,000" at bounding box center [292, 82] width 120 height 7
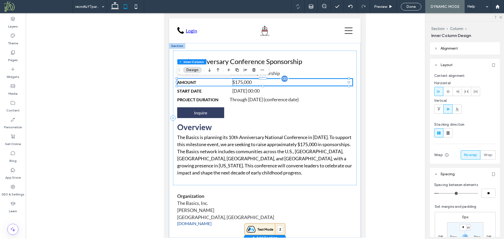
click at [339, 81] on div "$175,000" at bounding box center [292, 82] width 120 height 7
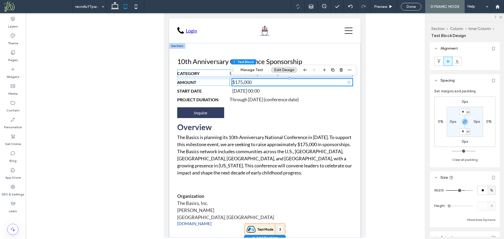
click at [217, 73] on h6 "Category" at bounding box center [203, 73] width 53 height 5
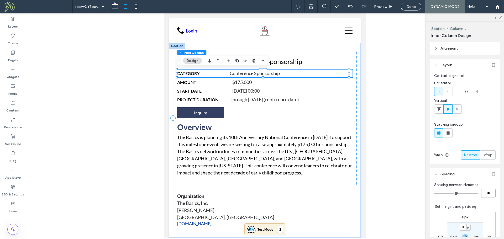
drag, startPoint x: 489, startPoint y: 194, endPoint x: 481, endPoint y: 194, distance: 7.4
click at [481, 196] on input "**" at bounding box center [488, 193] width 14 height 9
type input "*"
type input "**"
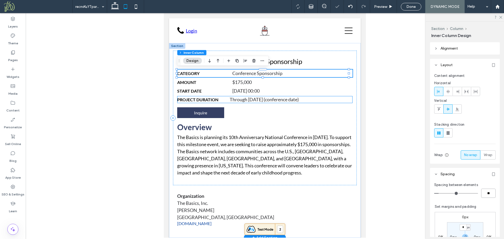
click at [223, 98] on h6 "Project Duration" at bounding box center [203, 99] width 53 height 5
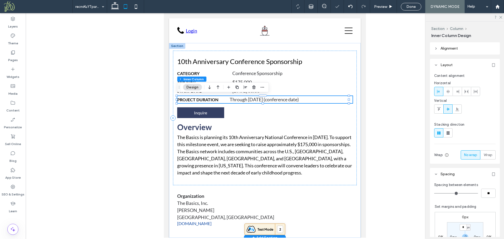
click at [225, 101] on h6 "Project Duration" at bounding box center [203, 99] width 53 height 5
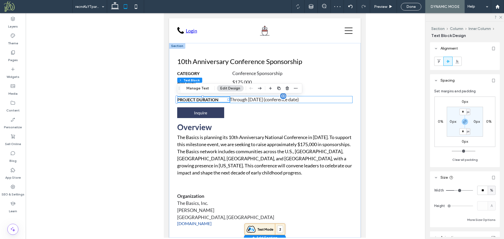
click at [338, 99] on div "Through [DATE] (conference date)" at bounding box center [291, 99] width 123 height 7
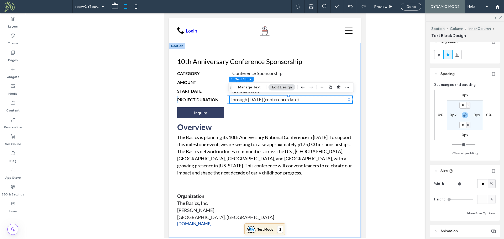
scroll to position [5, 0]
click at [185, 99] on span "Project Duration" at bounding box center [197, 99] width 41 height 5
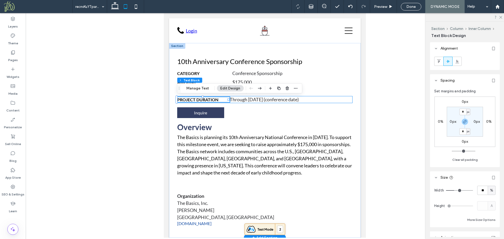
click at [190, 96] on div "Project Duration Through April 2026 (conference date)" at bounding box center [265, 99] width 176 height 7
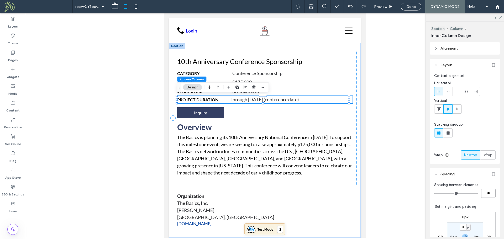
drag, startPoint x: 490, startPoint y: 193, endPoint x: 477, endPoint y: 196, distance: 12.9
click at [477, 196] on div "**" at bounding box center [464, 193] width 61 height 9
type input "*"
type input "**"
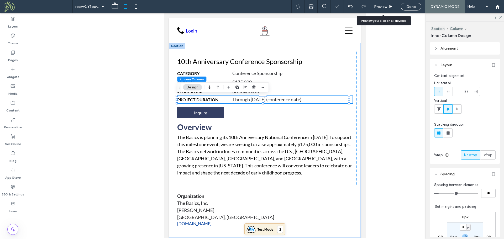
drag, startPoint x: 382, startPoint y: 6, endPoint x: 396, endPoint y: 86, distance: 81.3
click at [382, 6] on span "Preview" at bounding box center [380, 6] width 13 height 4
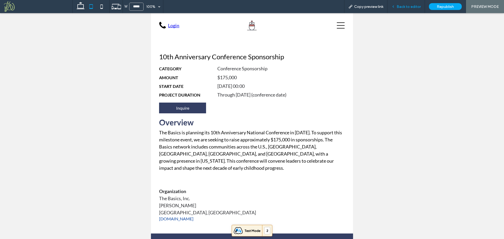
click at [412, 6] on span "Back to editor" at bounding box center [409, 6] width 24 height 4
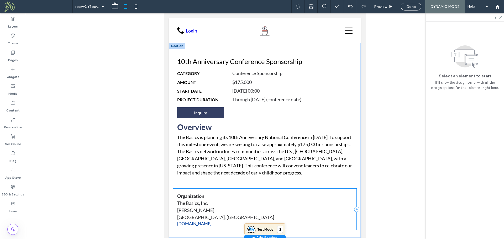
click at [205, 189] on div "Organization The Basics, Inc. Ron Ferguson Boston, MA www.thebasics.org" at bounding box center [265, 209] width 184 height 42
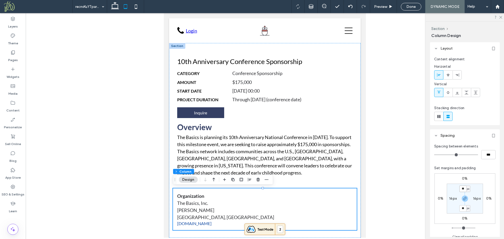
click at [465, 189] on input "**" at bounding box center [462, 189] width 7 height 7
type input "*"
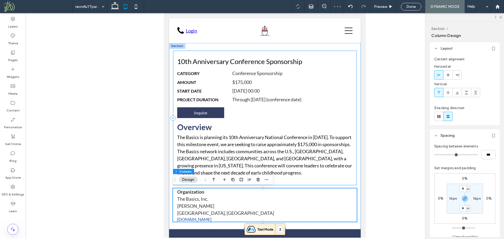
drag, startPoint x: 351, startPoint y: 176, endPoint x: 535, endPoint y: 185, distance: 184.5
click at [351, 176] on div "10th Anniversary Conference Sponsorship Category Conference Sponsorship Amount …" at bounding box center [265, 118] width 184 height 135
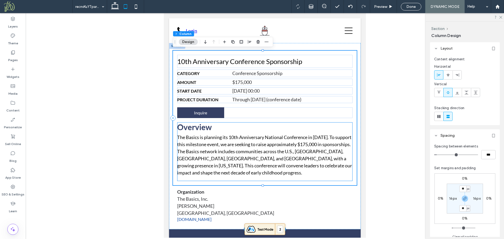
click at [347, 126] on h2 "Overview" at bounding box center [265, 126] width 176 height 9
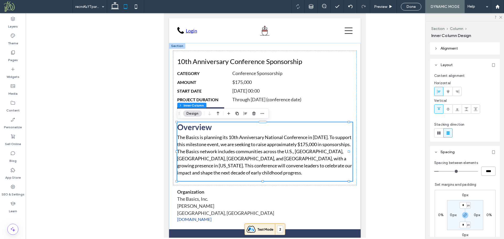
drag, startPoint x: 489, startPoint y: 171, endPoint x: 482, endPoint y: 171, distance: 6.6
click at [482, 171] on input "****" at bounding box center [488, 171] width 14 height 9
type input "**"
type input "****"
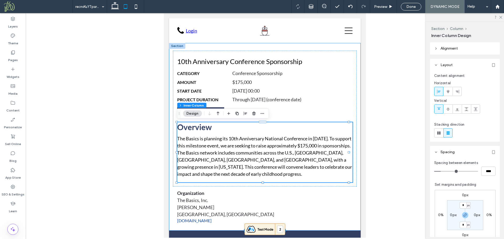
click at [238, 188] on div "10th Anniversary Conference Sponsorship Category Conference Sponsorship Amount …" at bounding box center [265, 137] width 192 height 188
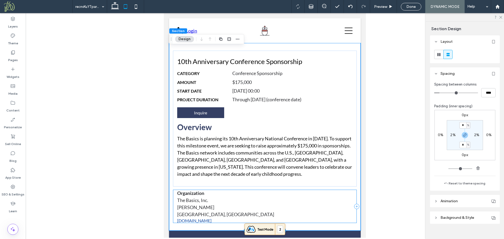
click at [351, 193] on div "Organization The Basics, Inc. Ron Ferguson Boston, MA www.thebasics.org" at bounding box center [265, 206] width 184 height 33
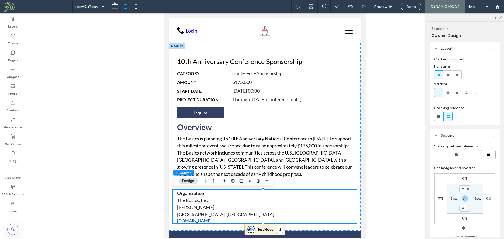
drag, startPoint x: 490, startPoint y: 154, endPoint x: 482, endPoint y: 154, distance: 8.4
click at [482, 154] on input "***" at bounding box center [488, 154] width 14 height 9
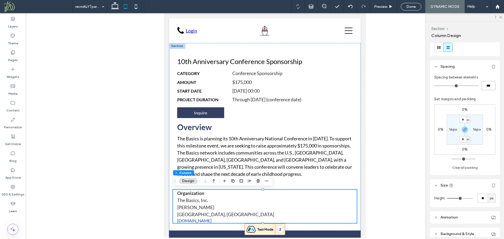
scroll to position [70, 0]
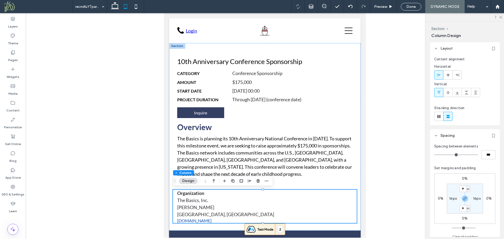
scroll to position [70, 0]
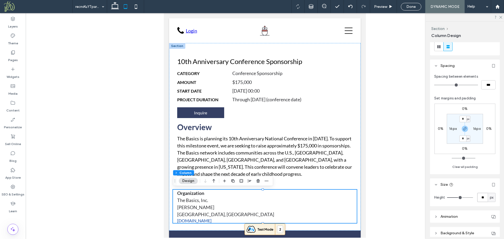
drag, startPoint x: 482, startPoint y: 198, endPoint x: 474, endPoint y: 197, distance: 8.2
click at [477, 197] on input "**" at bounding box center [482, 197] width 10 height 9
drag, startPoint x: 489, startPoint y: 86, endPoint x: 479, endPoint y: 86, distance: 10.5
click at [481, 86] on input "***" at bounding box center [488, 84] width 14 height 9
type input "**"
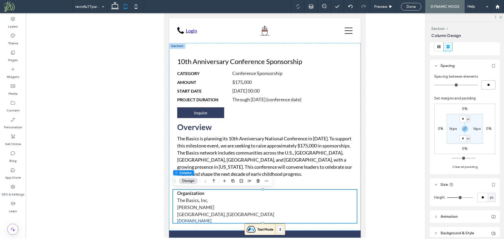
type input "**"
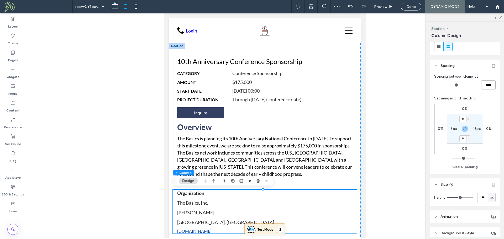
drag, startPoint x: 485, startPoint y: 85, endPoint x: 476, endPoint y: 86, distance: 9.6
click at [476, 86] on div "****" at bounding box center [464, 84] width 61 height 9
type input "*"
type input "***"
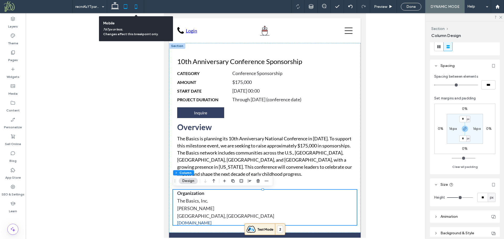
click at [136, 7] on icon at bounding box center [136, 6] width 10 height 10
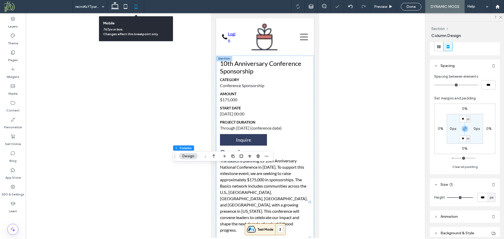
type input "*"
type input "***"
type input "**"
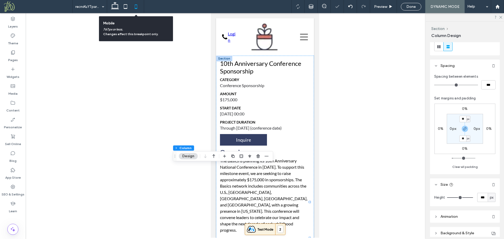
type input "***"
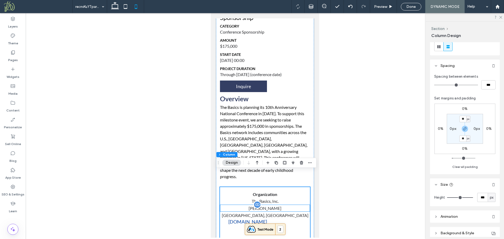
scroll to position [77, 0]
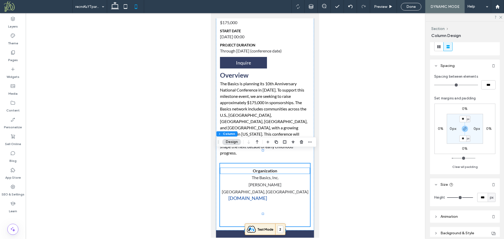
click at [284, 168] on p "Organization" at bounding box center [265, 171] width 90 height 6
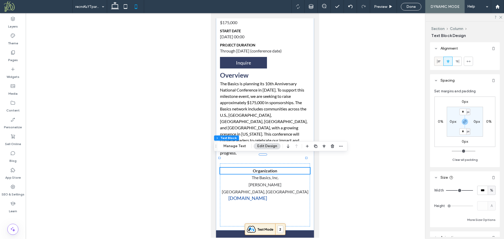
click at [440, 61] on icon at bounding box center [439, 61] width 4 height 4
click at [290, 174] on div "The Basics, Inc." at bounding box center [265, 177] width 90 height 7
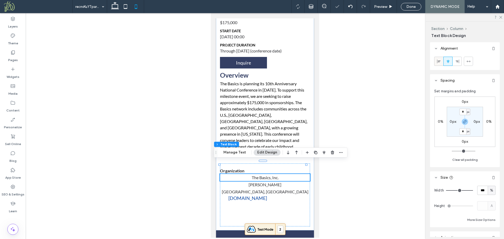
click at [438, 59] on span at bounding box center [439, 61] width 4 height 9
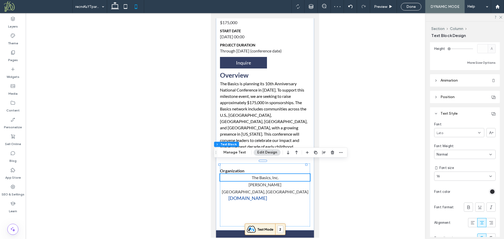
scroll to position [157, 0]
click at [471, 224] on use at bounding box center [473, 222] width 4 height 3
click at [287, 181] on div "[PERSON_NAME]" at bounding box center [265, 184] width 90 height 7
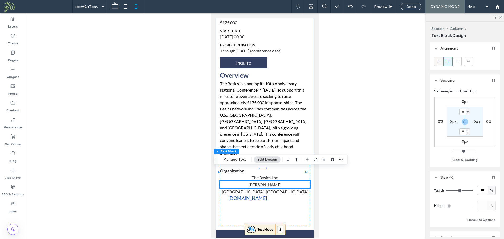
click at [440, 60] on icon at bounding box center [439, 61] width 4 height 4
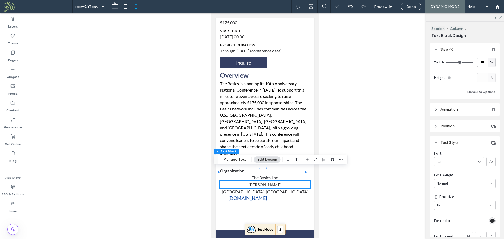
scroll to position [130, 0]
drag, startPoint x: 294, startPoint y: 201, endPoint x: 531, endPoint y: 211, distance: 237.5
click at [294, 201] on div "Organization The Basics, Inc. [PERSON_NAME] [GEOGRAPHIC_DATA], [GEOGRAPHIC_DATA…" at bounding box center [265, 195] width 90 height 63
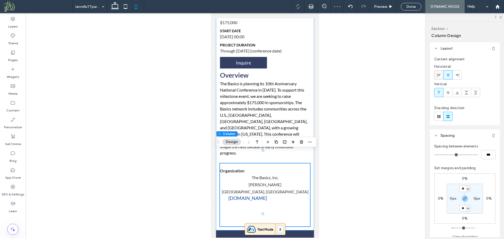
click at [438, 75] on icon at bounding box center [439, 75] width 4 height 4
click at [274, 188] on div "[GEOGRAPHIC_DATA], [GEOGRAPHIC_DATA]" at bounding box center [265, 191] width 90 height 7
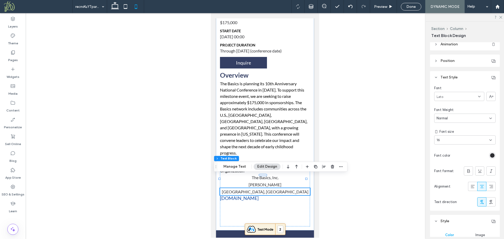
scroll to position [196, 0]
click at [471, 184] on use at bounding box center [473, 183] width 4 height 3
click at [278, 192] on div "Organization The Basics, Inc. [PERSON_NAME] Boston, [GEOGRAPHIC_DATA] [DOMAIN_N…" at bounding box center [265, 195] width 90 height 63
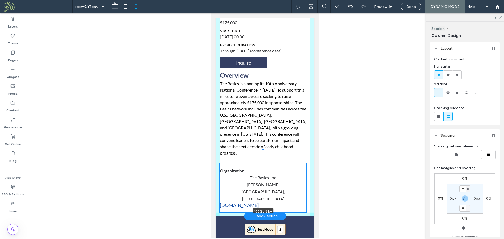
drag, startPoint x: 263, startPoint y: 213, endPoint x: 268, endPoint y: 192, distance: 21.5
click at [268, 192] on div "10th Anniversary Conference Sponsorship Category Conference Sponsorship Amount …" at bounding box center [265, 97] width 98 height 238
type input "***"
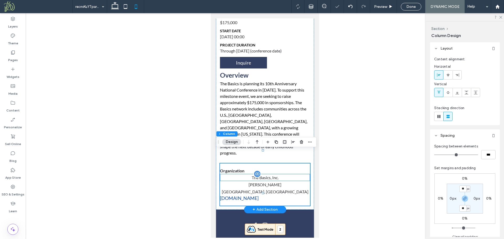
click at [270, 174] on div "The Basics, Inc." at bounding box center [265, 177] width 90 height 7
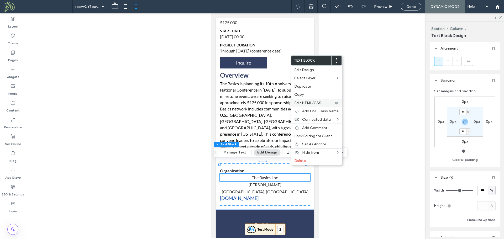
click at [331, 105] on label "Edit HTML/CSS" at bounding box center [314, 103] width 40 height 4
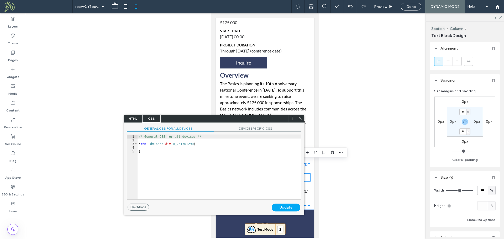
click at [243, 127] on span "DEVICE SPECIFIC CSS" at bounding box center [257, 130] width 87 height 6
drag, startPoint x: 300, startPoint y: 118, endPoint x: 105, endPoint y: 111, distance: 194.9
click at [300, 118] on use at bounding box center [300, 118] width 3 height 3
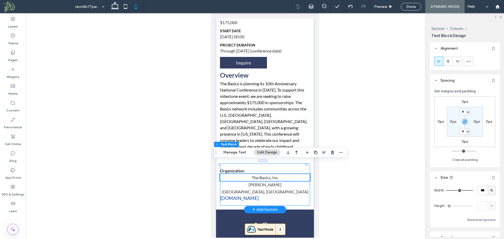
click at [302, 187] on div "Organization The Basics, Inc. [PERSON_NAME] Boston, [GEOGRAPHIC_DATA] [DOMAIN_N…" at bounding box center [265, 185] width 90 height 42
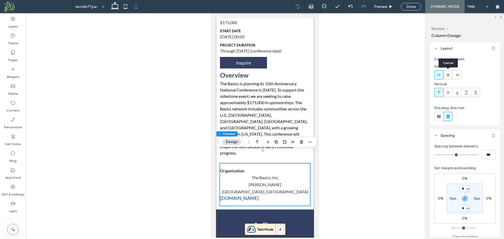
drag, startPoint x: 449, startPoint y: 77, endPoint x: 446, endPoint y: 76, distance: 3.2
click at [449, 77] on span at bounding box center [448, 75] width 4 height 9
click at [440, 75] on icon at bounding box center [439, 75] width 4 height 4
click at [447, 75] on use at bounding box center [448, 75] width 3 height 4
click at [440, 75] on icon at bounding box center [439, 75] width 4 height 4
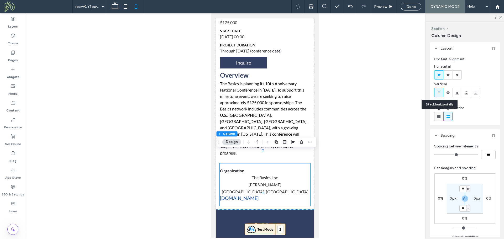
click at [438, 116] on use at bounding box center [438, 116] width 3 height 3
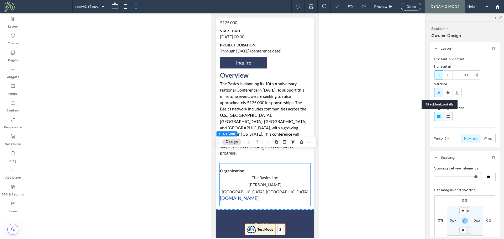
type input "*"
type input "**"
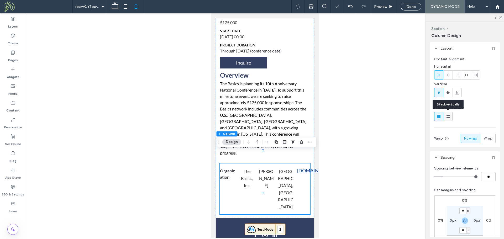
click at [448, 117] on use at bounding box center [448, 116] width 3 height 3
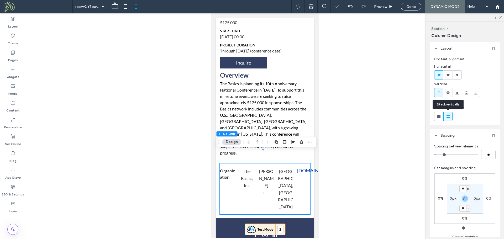
type input "*"
type input "***"
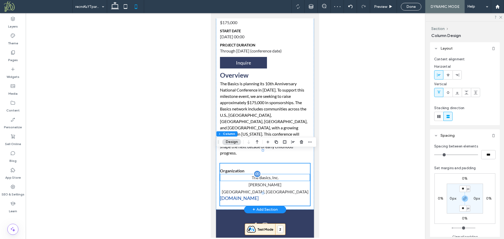
click at [271, 174] on div "The Basics, Inc." at bounding box center [265, 177] width 90 height 7
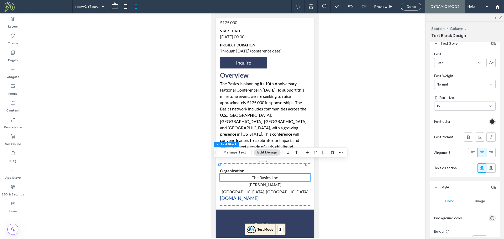
scroll to position [228, 0]
click at [470, 153] on icon at bounding box center [472, 152] width 5 height 5
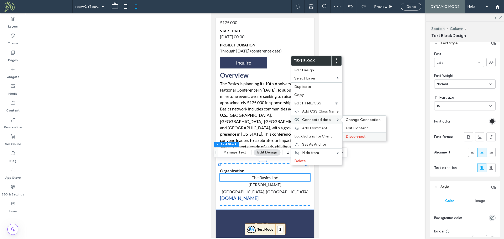
click at [358, 135] on span "Disconnect" at bounding box center [356, 136] width 20 height 4
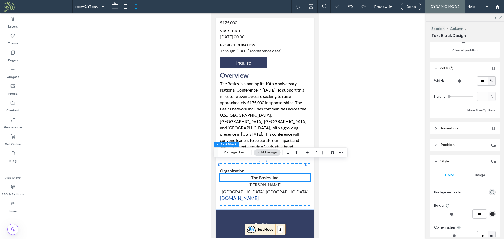
scroll to position [132, 0]
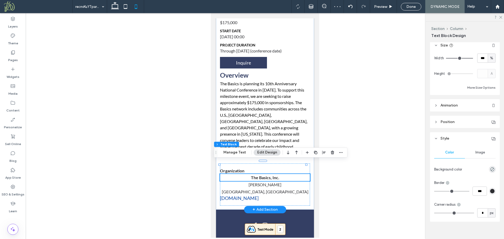
click at [287, 174] on p "The Basics, Inc." at bounding box center [265, 177] width 90 height 7
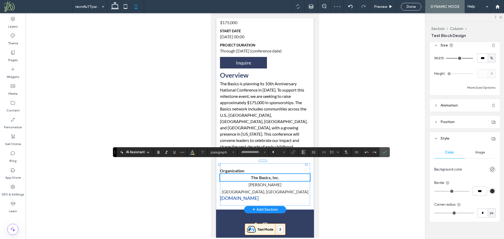
type input "****"
type input "**"
click at [287, 174] on p "**********" at bounding box center [265, 178] width 90 height 8
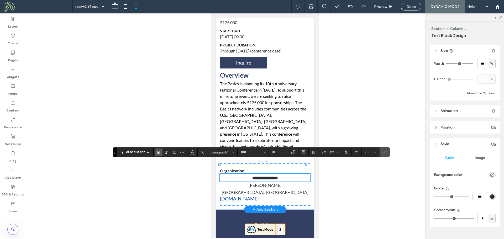
scroll to position [128, 0]
click at [303, 152] on use "Alignment" at bounding box center [304, 152] width 4 height 4
click at [309, 119] on label "ui.textEditor.alignment.left" at bounding box center [309, 121] width 18 height 8
click at [303, 152] on icon "Alignment" at bounding box center [303, 152] width 4 height 4
click at [308, 119] on icon "ui.textEditor.alignment.left" at bounding box center [307, 121] width 4 height 4
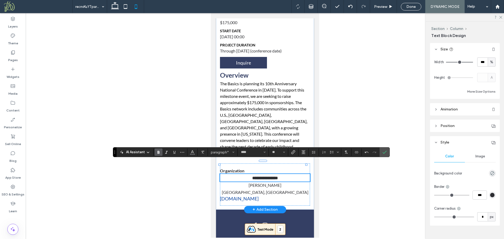
click at [252, 176] on strong "**********" at bounding box center [265, 178] width 26 height 4
click at [255, 176] on strong "**********" at bounding box center [265, 178] width 26 height 4
drag, startPoint x: 282, startPoint y: 164, endPoint x: 236, endPoint y: 164, distance: 46.2
click at [236, 174] on p "**********" at bounding box center [265, 178] width 90 height 8
click at [295, 174] on p "**********" at bounding box center [265, 178] width 90 height 8
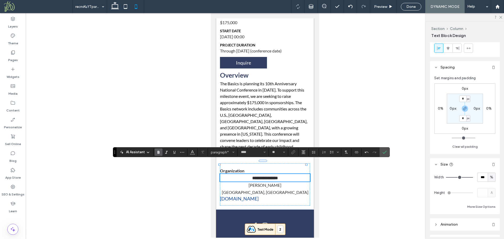
scroll to position [0, 0]
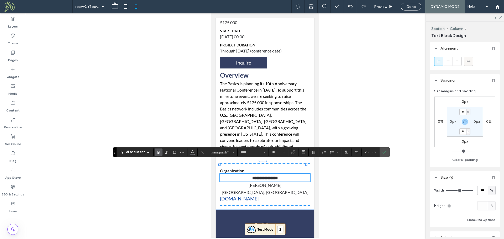
click at [470, 61] on icon at bounding box center [468, 61] width 4 height 4
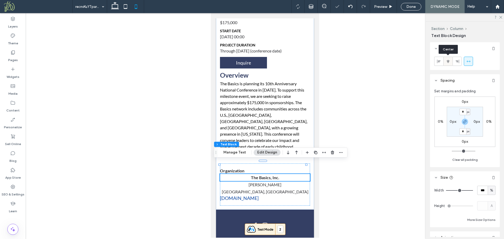
click at [448, 62] on use at bounding box center [448, 61] width 3 height 4
click at [439, 62] on icon at bounding box center [439, 61] width 4 height 4
click at [288, 174] on p "The Basics, Inc." at bounding box center [265, 177] width 90 height 7
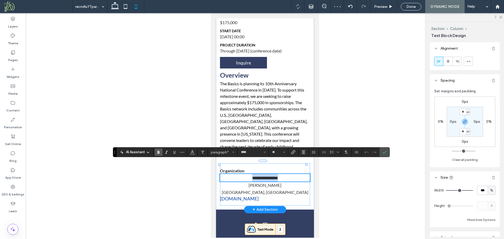
drag, startPoint x: 279, startPoint y: 164, endPoint x: 239, endPoint y: 165, distance: 40.4
click at [239, 174] on p "**********" at bounding box center [265, 178] width 90 height 8
click at [302, 154] on icon "Alignment" at bounding box center [303, 152] width 4 height 4
click at [309, 119] on div "ui.textEditor.alignment.left" at bounding box center [308, 121] width 7 height 4
click at [384, 151] on icon "Confirm" at bounding box center [384, 152] width 4 height 4
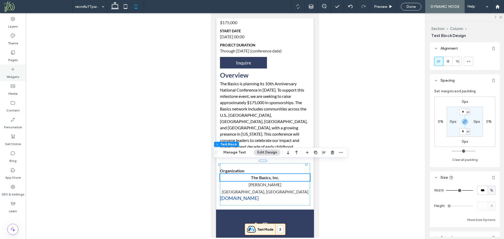
click at [15, 75] on label "Widgets" at bounding box center [13, 75] width 13 height 7
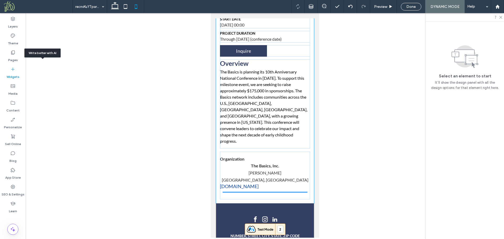
scroll to position [92, 0]
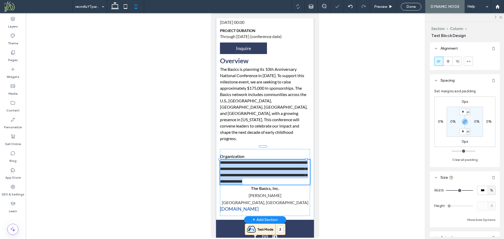
type input "****"
type input "**"
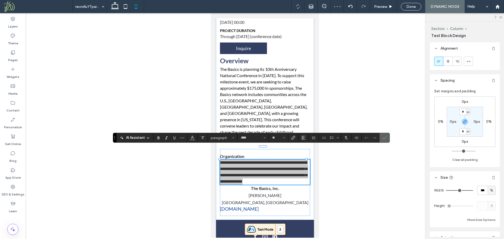
click at [385, 138] on icon "Confirm" at bounding box center [384, 138] width 4 height 4
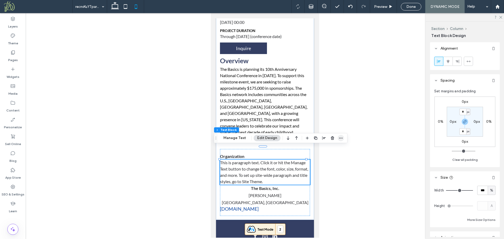
click at [340, 138] on icon "button" at bounding box center [341, 138] width 4 height 4
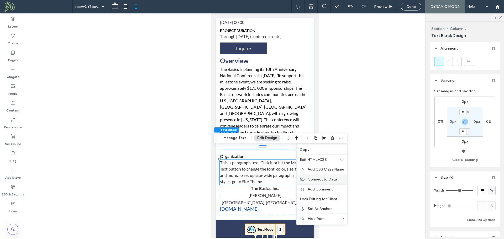
click at [329, 178] on span "Connect to Data" at bounding box center [322, 179] width 29 height 4
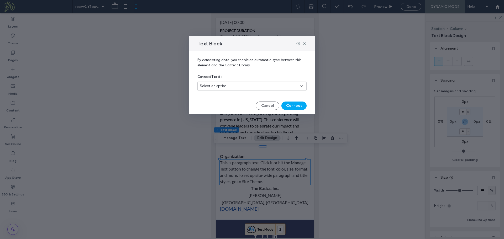
click at [251, 83] on div "Select an option" at bounding box center [249, 85] width 98 height 5
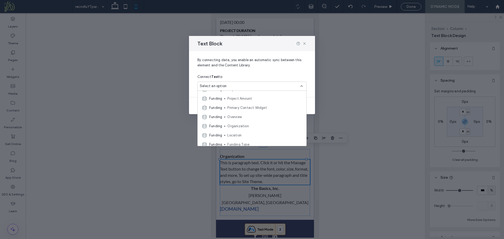
scroll to position [38, 0]
click at [274, 122] on span "Organization" at bounding box center [264, 121] width 75 height 5
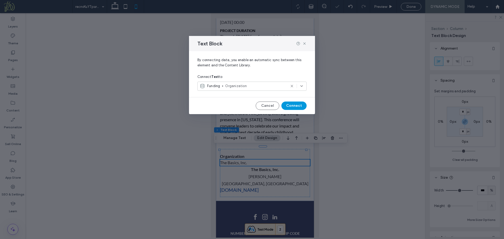
drag, startPoint x: 298, startPoint y: 105, endPoint x: 108, endPoint y: 106, distance: 190.0
click at [298, 105] on button "Connect" at bounding box center [293, 106] width 25 height 8
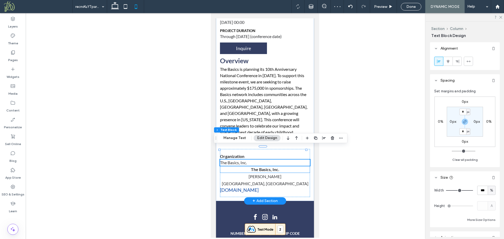
click at [280, 166] on p "The Basics, Inc." at bounding box center [265, 169] width 90 height 7
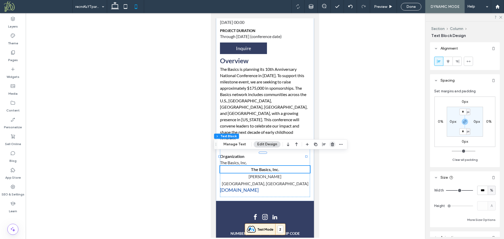
click at [330, 145] on icon "button" at bounding box center [332, 144] width 4 height 4
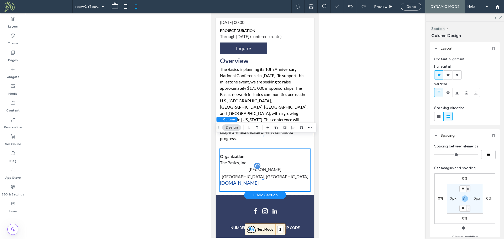
click at [280, 166] on div "[PERSON_NAME]" at bounding box center [265, 169] width 90 height 7
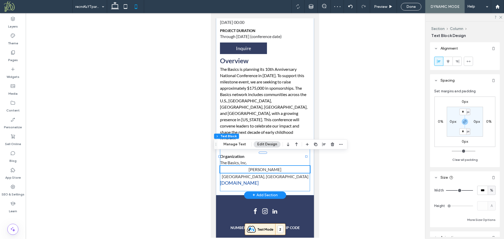
click at [237, 176] on div "Organization The Basics, Inc. [PERSON_NAME] [GEOGRAPHIC_DATA], [GEOGRAPHIC_DATA…" at bounding box center [265, 170] width 90 height 42
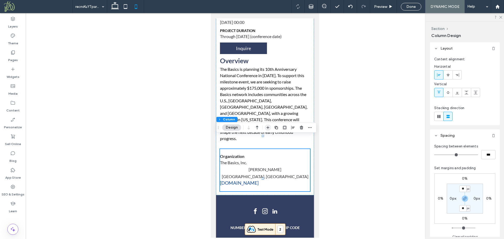
click at [269, 126] on icon "button" at bounding box center [268, 127] width 4 height 4
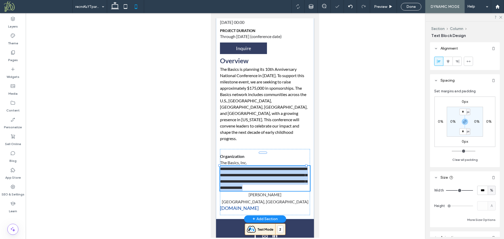
type input "****"
type input "**"
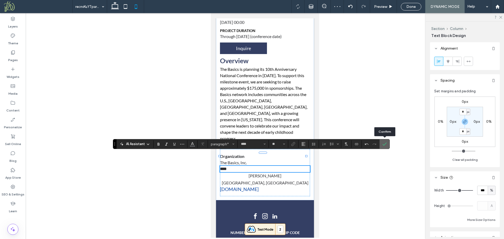
click at [384, 144] on icon "Confirm" at bounding box center [384, 144] width 4 height 4
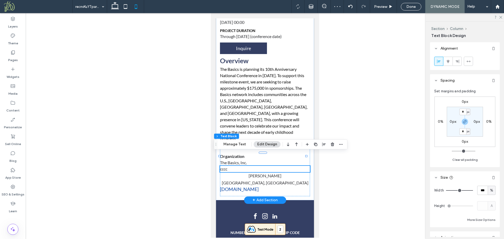
click at [283, 166] on p "cccc" at bounding box center [265, 169] width 90 height 6
type input "****"
type input "**"
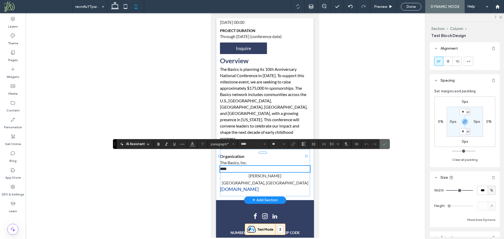
click at [385, 145] on icon "Confirm" at bounding box center [384, 144] width 4 height 4
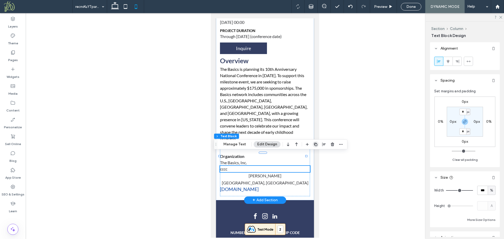
click at [316, 145] on icon "button" at bounding box center [316, 144] width 4 height 4
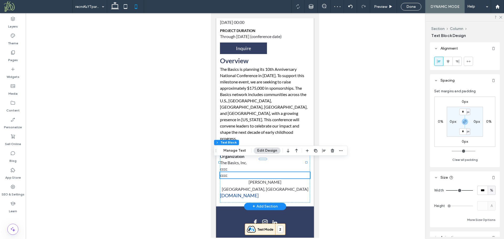
click at [343, 168] on div at bounding box center [265, 125] width 478 height 225
click at [280, 166] on p "cccc" at bounding box center [265, 169] width 90 height 6
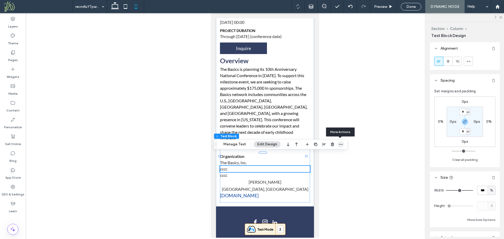
click at [339, 145] on icon "button" at bounding box center [341, 144] width 4 height 4
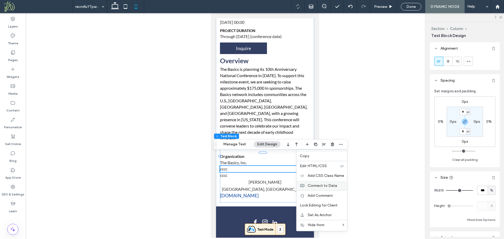
click at [323, 185] on span "Connect to Data" at bounding box center [322, 185] width 29 height 4
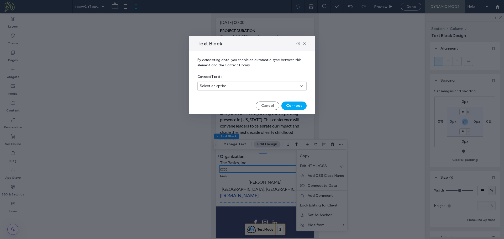
click at [246, 85] on div "Select an option" at bounding box center [249, 85] width 98 height 5
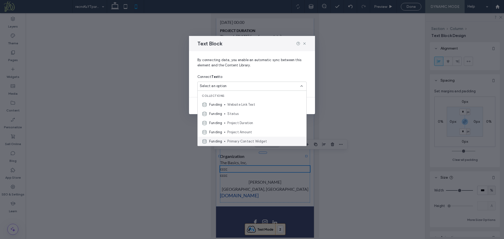
click at [253, 141] on span "Primary Contact Widget" at bounding box center [264, 141] width 75 height 5
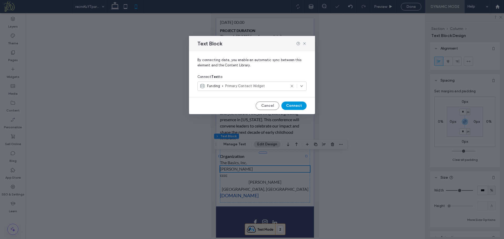
click at [295, 106] on button "Connect" at bounding box center [293, 106] width 25 height 8
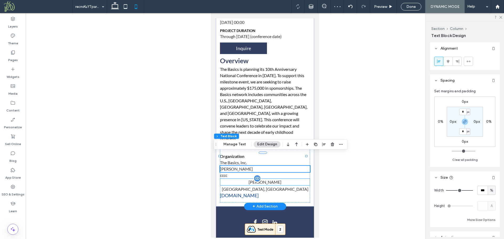
click at [272, 178] on div "[PERSON_NAME]" at bounding box center [265, 181] width 90 height 7
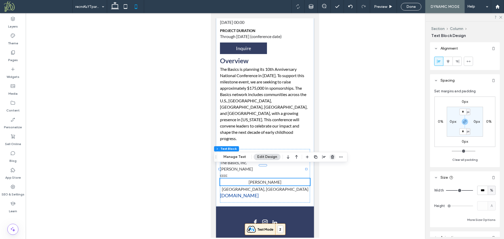
click at [332, 158] on icon "button" at bounding box center [332, 157] width 4 height 4
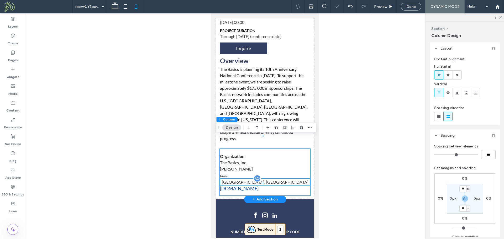
click at [272, 178] on div "[GEOGRAPHIC_DATA], [GEOGRAPHIC_DATA]" at bounding box center [265, 181] width 90 height 7
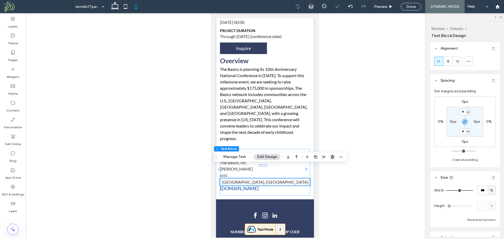
drag, startPoint x: 331, startPoint y: 158, endPoint x: 102, endPoint y: 150, distance: 229.3
click at [331, 158] on icon "button" at bounding box center [332, 157] width 4 height 4
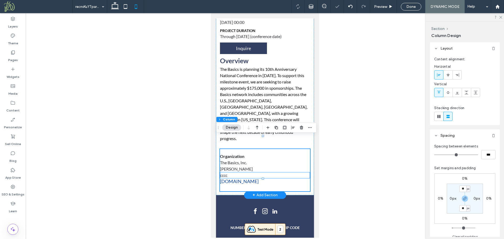
click at [263, 172] on p "cccc" at bounding box center [265, 175] width 90 height 6
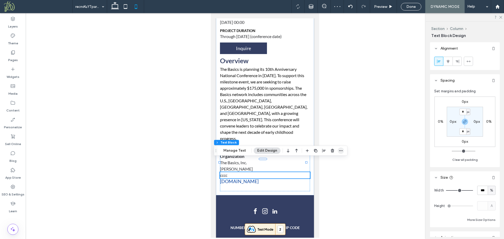
click at [340, 152] on icon "button" at bounding box center [341, 151] width 4 height 4
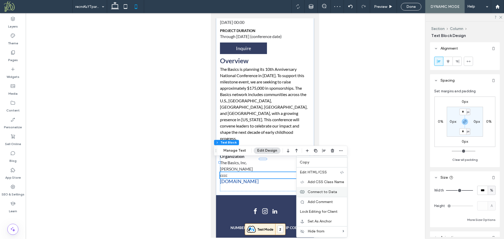
click at [329, 191] on span "Connect to Data" at bounding box center [322, 192] width 29 height 4
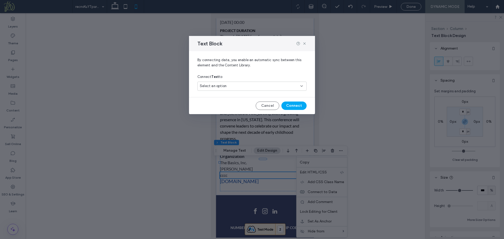
click at [254, 86] on div "Select an option" at bounding box center [249, 85] width 98 height 5
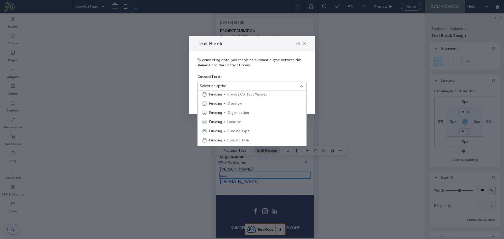
scroll to position [41, 0]
click at [242, 125] on span "Location" at bounding box center [264, 127] width 75 height 5
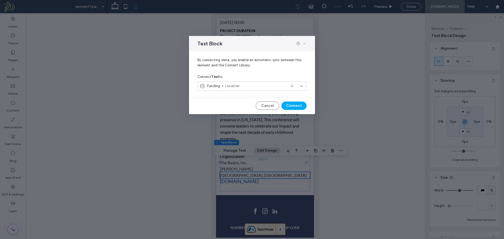
click at [304, 41] on icon at bounding box center [304, 43] width 4 height 4
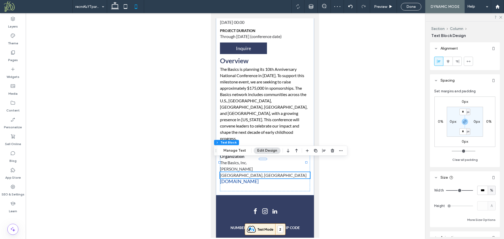
click at [352, 116] on div at bounding box center [265, 125] width 478 height 225
click at [290, 174] on div "Organization The Basics, Inc. [PERSON_NAME] Boston, [GEOGRAPHIC_DATA] [DOMAIN_N…" at bounding box center [265, 170] width 90 height 42
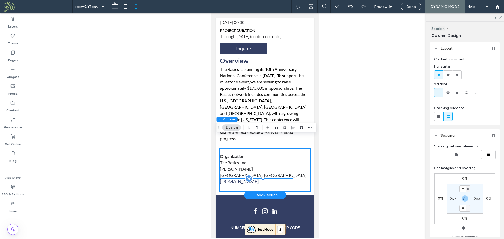
click at [268, 178] on link "[DOMAIN_NAME]" at bounding box center [256, 181] width 73 height 6
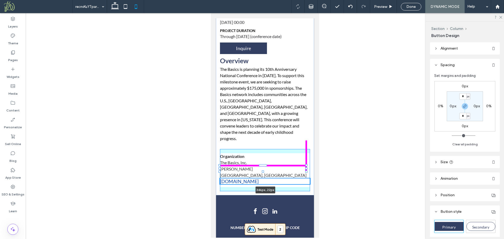
drag, startPoint x: 293, startPoint y: 169, endPoint x: 311, endPoint y: 169, distance: 17.8
click at [311, 169] on body "About Our Vision & Role Leadership Membership​ News Priorities Projects Resourc…" at bounding box center [265, 89] width 108 height 334
type input "***"
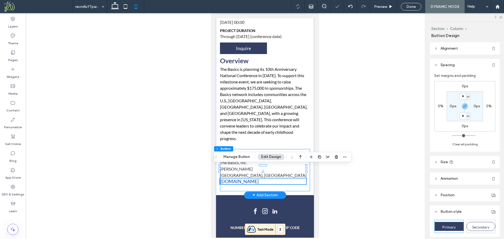
click at [300, 176] on div "Organization The Basics, Inc. [PERSON_NAME] Boston, [GEOGRAPHIC_DATA] [DOMAIN_N…" at bounding box center [265, 170] width 90 height 42
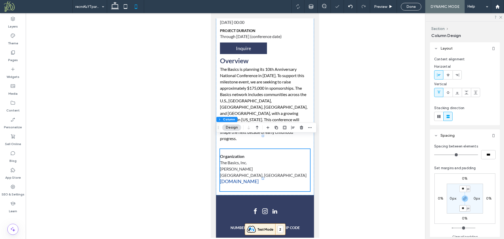
click at [463, 209] on input "**" at bounding box center [462, 208] width 7 height 7
type input "*"
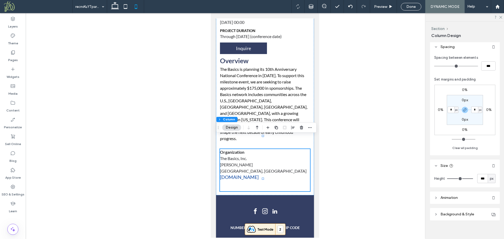
scroll to position [93, 0]
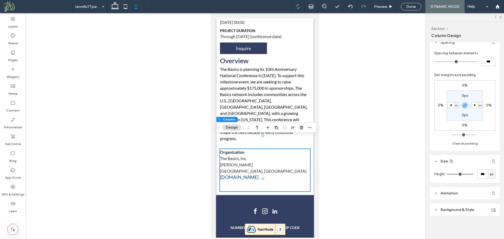
click at [490, 172] on span "px" at bounding box center [492, 174] width 4 height 5
type input "***"
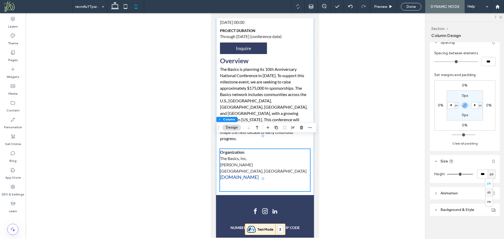
type input "***"
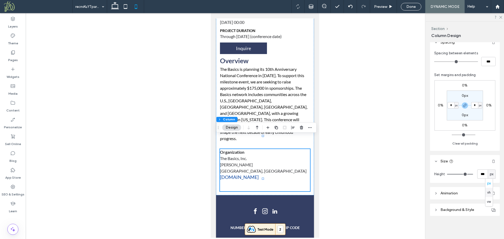
type input "***"
type input "**"
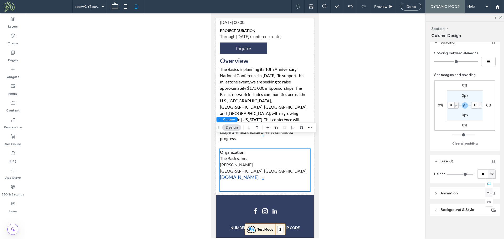
type input "**"
drag, startPoint x: 468, startPoint y: 174, endPoint x: 465, endPoint y: 174, distance: 2.9
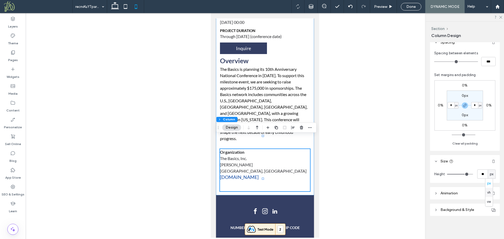
type input "**"
click at [465, 174] on input "range" at bounding box center [460, 174] width 26 height 1
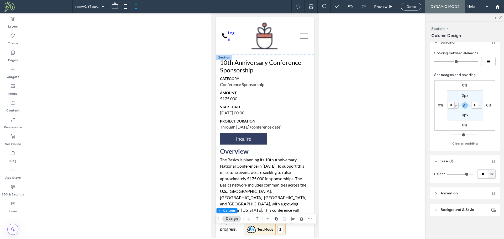
scroll to position [0, 0]
drag, startPoint x: 317, startPoint y: 115, endPoint x: 531, endPoint y: 61, distance: 221.0
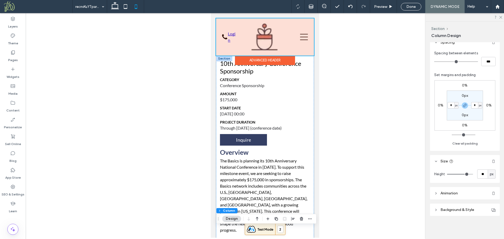
click at [259, 35] on div at bounding box center [265, 36] width 98 height 37
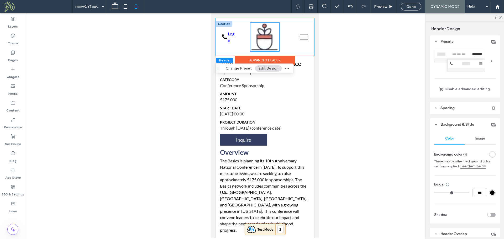
click at [261, 37] on img at bounding box center [264, 37] width 29 height 29
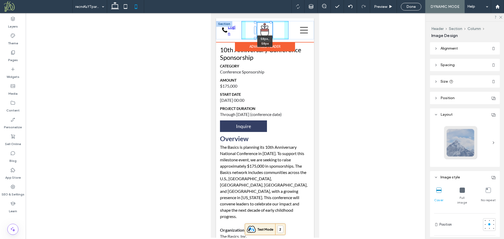
drag, startPoint x: 278, startPoint y: 51, endPoint x: 273, endPoint y: 43, distance: 10.0
click at [273, 42] on div "58px , 58px About Our Vision & Role Leadership Membership​ News Priorities Proj…" at bounding box center [265, 30] width 98 height 24
type input "**"
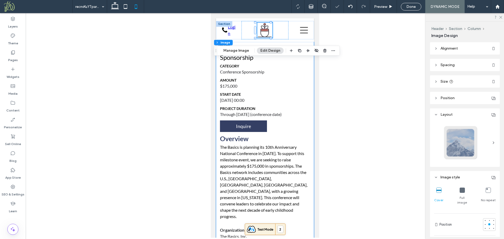
click at [307, 88] on div "10th Anniversary Conference Sponsorship Category Conference Sponsorship Amount …" at bounding box center [265, 152] width 98 height 220
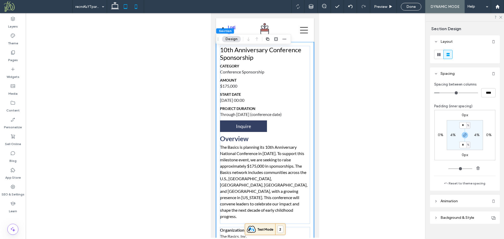
click at [122, 8] on icon at bounding box center [125, 6] width 10 height 10
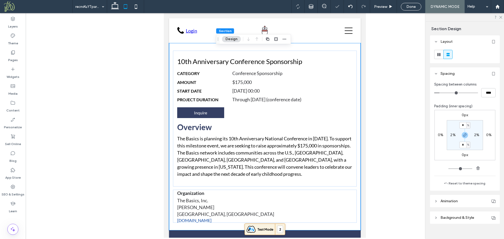
scroll to position [59, 0]
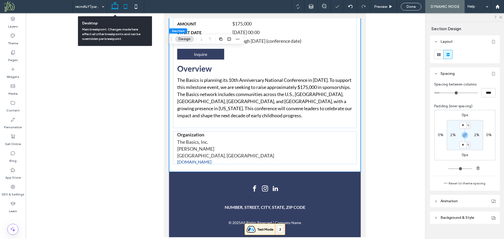
click at [116, 8] on icon at bounding box center [115, 6] width 10 height 10
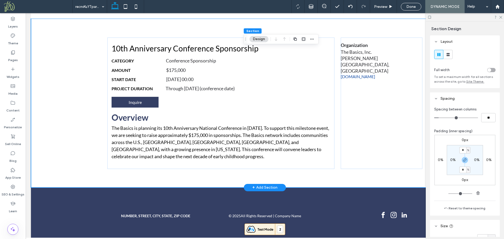
scroll to position [31, 0]
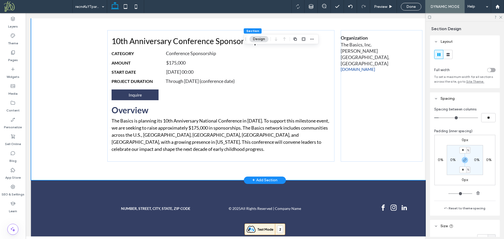
click at [61, 129] on div "10th Anniversary Conference Sponsorship Category Conference Sponsorship Amount …" at bounding box center [265, 95] width 468 height 169
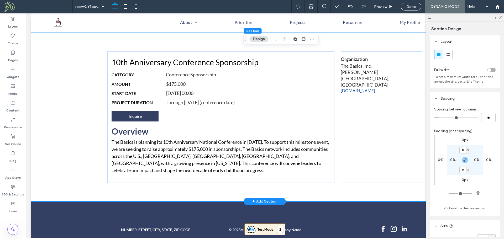
scroll to position [5, 0]
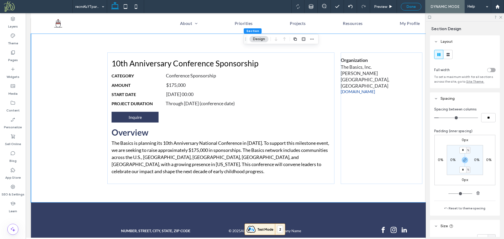
click at [412, 7] on span "Done" at bounding box center [410, 6] width 9 height 4
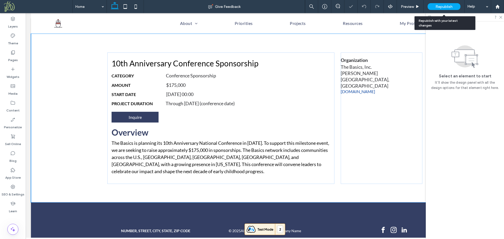
click at [447, 6] on span "Republish" at bounding box center [443, 6] width 17 height 4
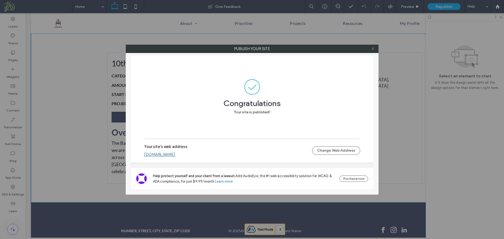
click at [372, 49] on icon at bounding box center [373, 49] width 4 height 4
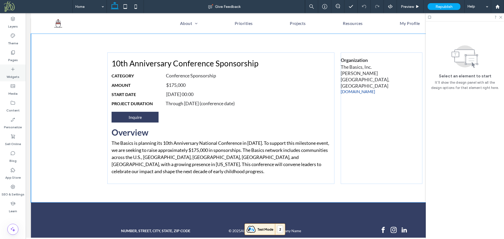
drag, startPoint x: 9, startPoint y: 73, endPoint x: 25, endPoint y: 71, distance: 16.2
click at [9, 73] on label "Widgets" at bounding box center [13, 75] width 13 height 7
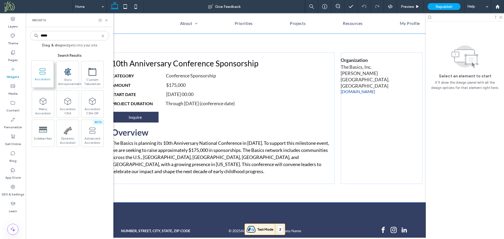
type input "*****"
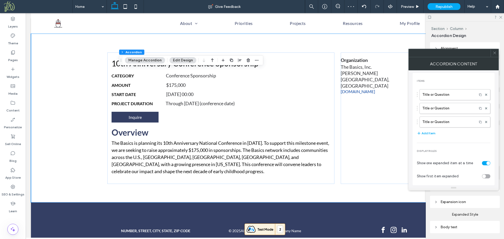
click at [497, 54] on div at bounding box center [495, 53] width 8 height 8
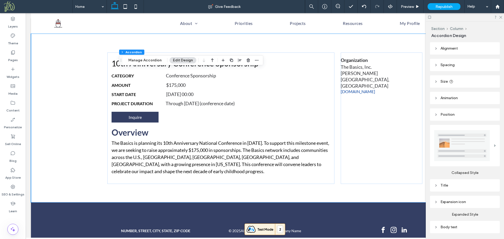
click at [462, 138] on img at bounding box center [462, 145] width 56 height 31
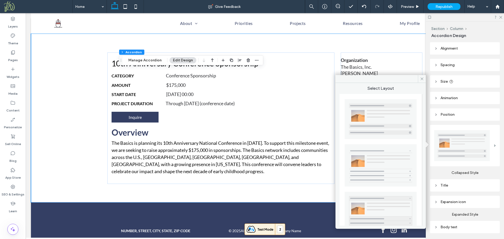
click at [401, 169] on img at bounding box center [381, 165] width 72 height 42
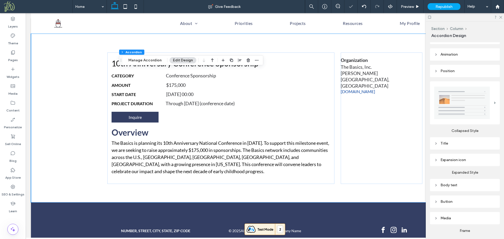
scroll to position [76, 0]
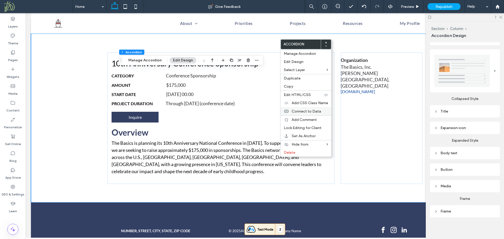
click at [323, 111] on label "Connect to Data" at bounding box center [310, 111] width 36 height 4
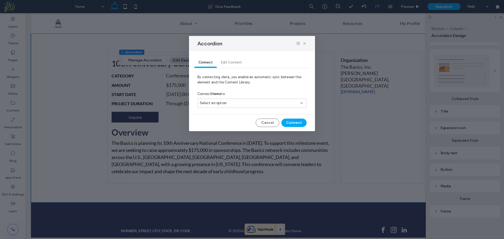
click at [243, 104] on div "Select an option" at bounding box center [249, 103] width 98 height 5
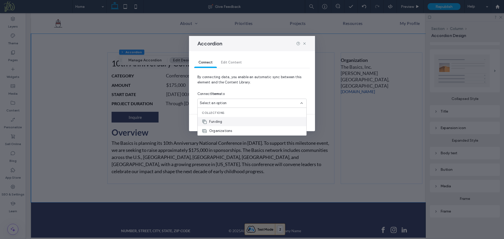
click at [233, 125] on div "Funding" at bounding box center [252, 121] width 109 height 9
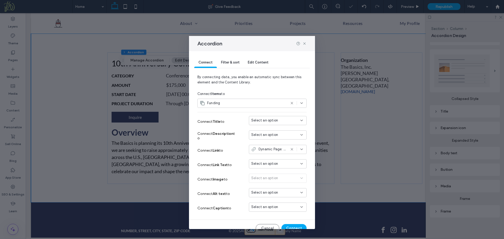
click at [271, 121] on span "Select an option" at bounding box center [264, 120] width 27 height 5
type input "***"
click at [276, 131] on span "Funding Title" at bounding box center [267, 129] width 21 height 5
click at [272, 136] on span "Select an option" at bounding box center [264, 134] width 27 height 5
click at [304, 43] on icon at bounding box center [304, 43] width 4 height 4
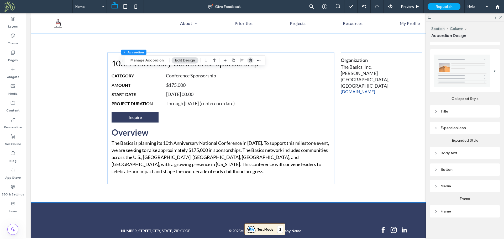
click at [250, 61] on use "button" at bounding box center [250, 60] width 3 height 3
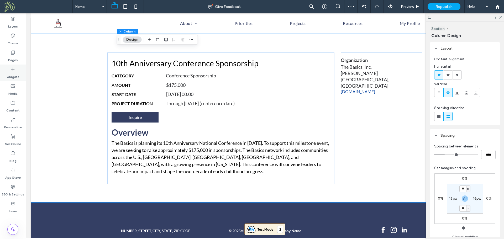
click at [15, 76] on label "Widgets" at bounding box center [13, 75] width 13 height 7
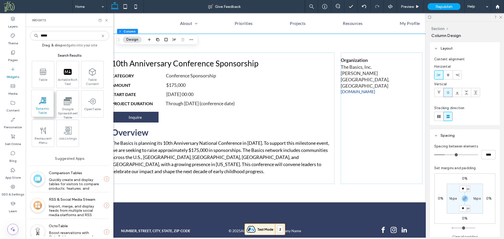
type input "*****"
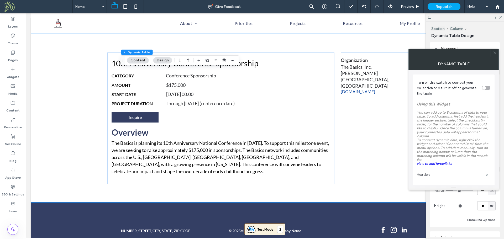
click at [485, 89] on div "toggle" at bounding box center [484, 88] width 4 height 4
type input "****"
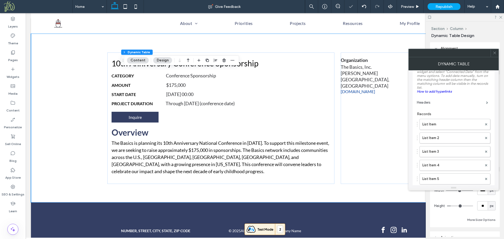
scroll to position [75, 0]
click at [437, 101] on label "Headers" at bounding box center [451, 100] width 69 height 10
click at [487, 101] on span at bounding box center [487, 100] width 2 height 3
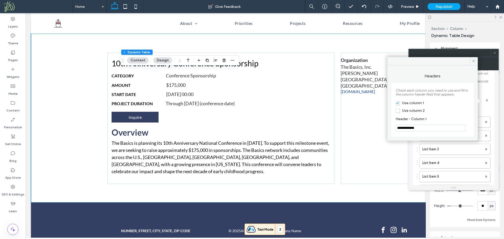
drag, startPoint x: 421, startPoint y: 128, endPoint x: 387, endPoint y: 128, distance: 33.3
click at [387, 128] on div "**********" at bounding box center [432, 100] width 90 height 71
drag, startPoint x: 413, startPoint y: 129, endPoint x: 392, endPoint y: 130, distance: 20.8
click at [393, 130] on div "Check each column you need to use and fill in the column header field that appe…" at bounding box center [432, 110] width 82 height 54
type input "*******"
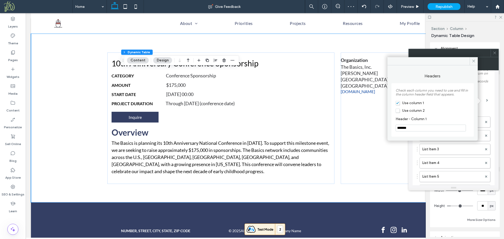
click at [398, 111] on span "Use column 2" at bounding box center [410, 110] width 29 height 4
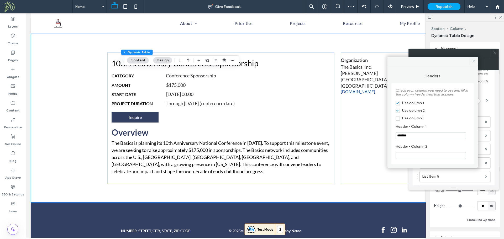
click at [408, 157] on input "Header - Column 2" at bounding box center [431, 155] width 70 height 7
paste input "**********"
drag, startPoint x: 423, startPoint y: 158, endPoint x: 396, endPoint y: 158, distance: 27.3
click at [396, 158] on input "**********" at bounding box center [431, 155] width 70 height 7
type input "******"
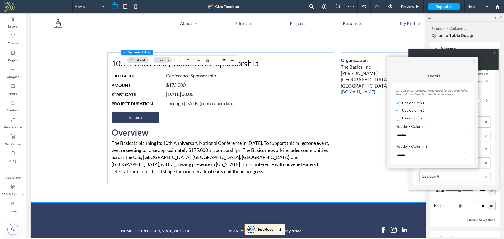
click at [397, 118] on span "Use column 3" at bounding box center [410, 118] width 29 height 4
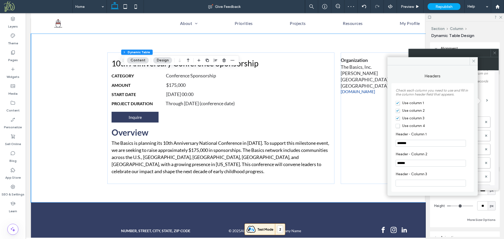
click at [415, 182] on input "Header - Column 3" at bounding box center [431, 183] width 70 height 7
click at [403, 184] on input "*********" at bounding box center [431, 183] width 70 height 7
type input "**********"
click at [437, 175] on label "Header - Column 3" at bounding box center [432, 175] width 72 height 6
click at [398, 127] on span "Use column 4" at bounding box center [410, 126] width 29 height 4
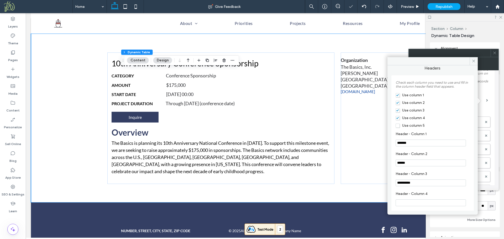
scroll to position [10, 0]
click at [474, 60] on icon at bounding box center [474, 61] width 4 height 4
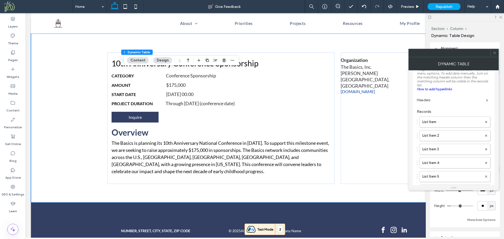
click at [492, 54] on div at bounding box center [495, 53] width 8 height 8
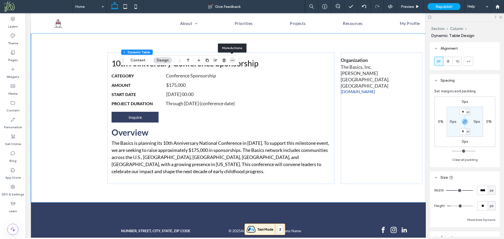
click at [234, 60] on icon "button" at bounding box center [232, 60] width 4 height 4
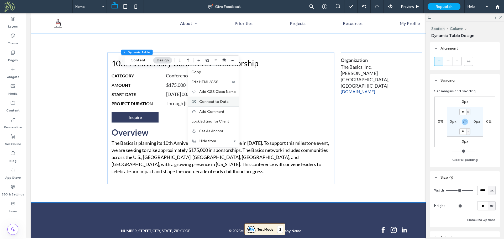
click at [219, 100] on span "Connect to Data" at bounding box center [213, 101] width 29 height 4
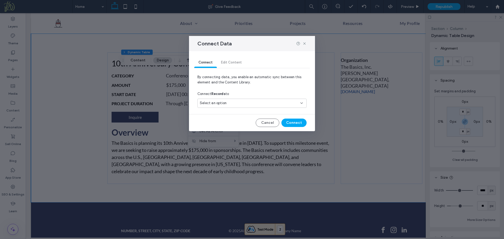
click at [249, 102] on div "Select an option" at bounding box center [249, 103] width 98 height 5
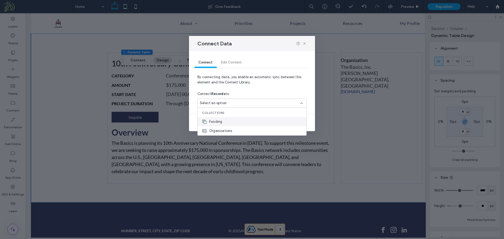
click at [242, 119] on div "Funding" at bounding box center [252, 121] width 109 height 9
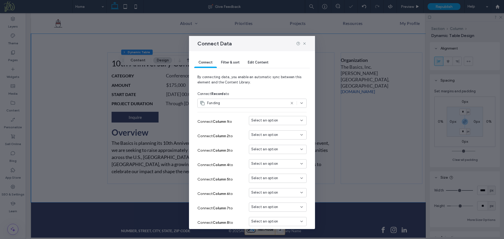
click at [259, 121] on span "Select an option" at bounding box center [264, 120] width 27 height 5
click at [280, 150] on div "Funding Title" at bounding box center [273, 148] width 57 height 9
click at [270, 135] on span "Select an option" at bounding box center [264, 134] width 27 height 5
click at [266, 163] on span "Organization" at bounding box center [267, 162] width 21 height 5
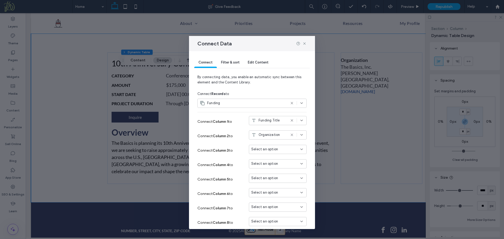
click at [291, 135] on use at bounding box center [292, 135] width 2 height 2
click at [274, 137] on div "Select an option" at bounding box center [274, 134] width 47 height 5
click at [278, 153] on span "Funding Type" at bounding box center [268, 151] width 22 height 5
click at [273, 149] on span "Select an option" at bounding box center [264, 149] width 27 height 5
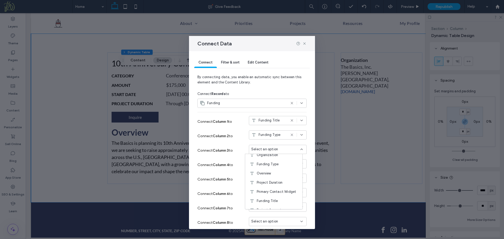
scroll to position [26, 0]
click at [279, 177] on span "Project Duration" at bounding box center [270, 178] width 26 height 5
click at [274, 166] on div "Select an option" at bounding box center [274, 163] width 47 height 5
drag, startPoint x: 302, startPoint y: 193, endPoint x: 302, endPoint y: 204, distance: 11.8
click at [302, 204] on div "Status Funding Start Date Organization Funding Type Overview Project Duration P…" at bounding box center [274, 196] width 58 height 56
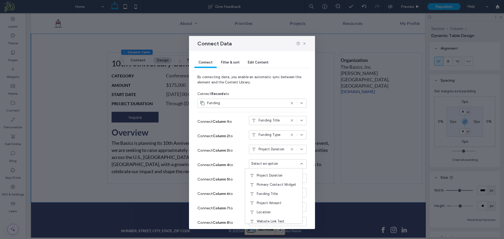
scroll to position [46, 0]
click at [282, 212] on div "Location" at bounding box center [273, 209] width 57 height 9
click at [304, 44] on icon at bounding box center [304, 43] width 4 height 4
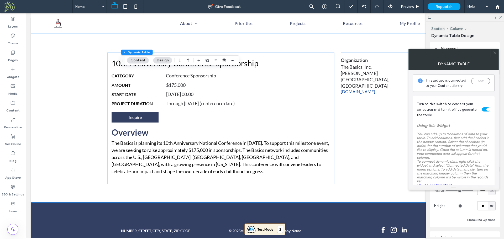
click at [484, 109] on div "toggle" at bounding box center [486, 109] width 8 height 4
click at [496, 52] on icon at bounding box center [495, 53] width 4 height 4
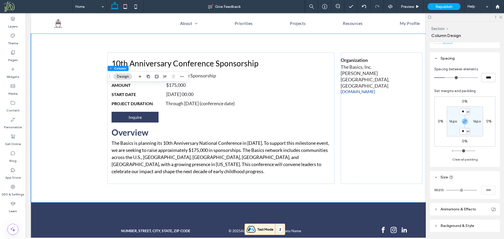
scroll to position [93, 0]
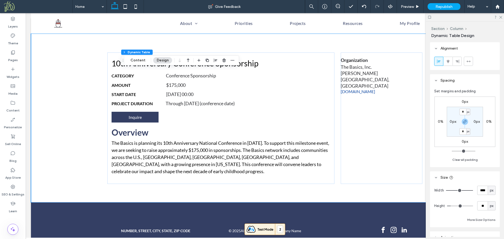
click at [490, 207] on span "px" at bounding box center [492, 205] width 4 height 5
click at [491, 197] on div "A" at bounding box center [488, 196] width 7 height 9
type input "*"
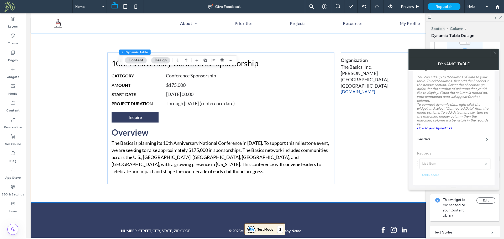
scroll to position [76, 0]
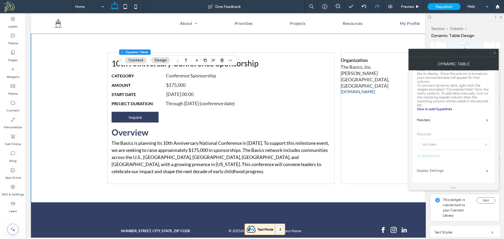
click at [435, 171] on label "Display Settings" at bounding box center [451, 171] width 69 height 10
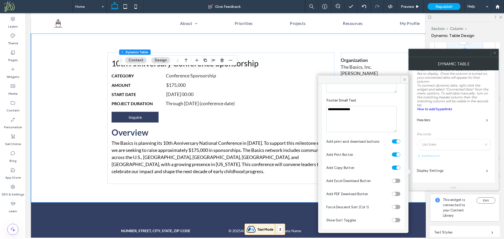
scroll to position [258, 0]
click at [392, 141] on div "toggle" at bounding box center [396, 141] width 8 height 4
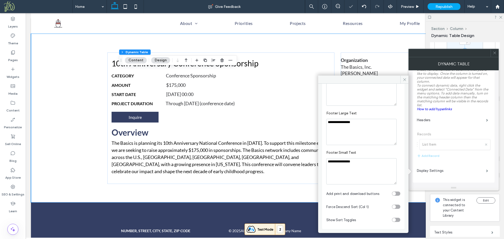
scroll to position [145, 0]
click at [395, 193] on div "toggle" at bounding box center [396, 194] width 8 height 4
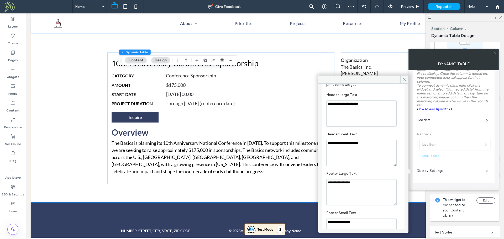
scroll to position [258, 0]
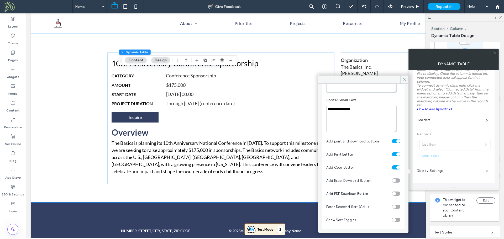
click at [392, 165] on section "Add Copy Button" at bounding box center [363, 167] width 74 height 13
click at [392, 168] on div "toggle" at bounding box center [396, 167] width 8 height 4
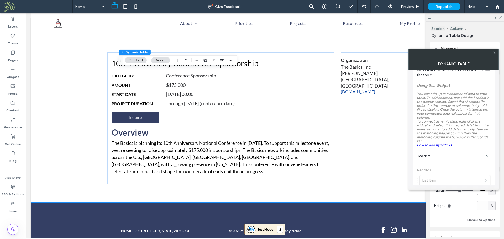
scroll to position [76, 0]
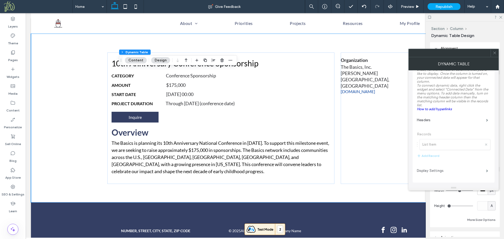
click at [442, 170] on label "Display Settings" at bounding box center [451, 171] width 69 height 10
click at [443, 172] on label "Display Settings" at bounding box center [451, 171] width 69 height 10
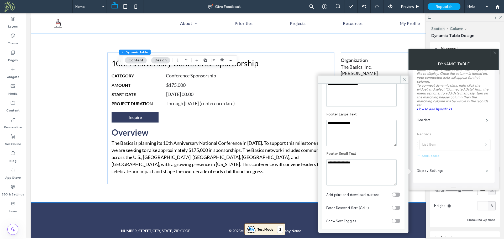
scroll to position [145, 0]
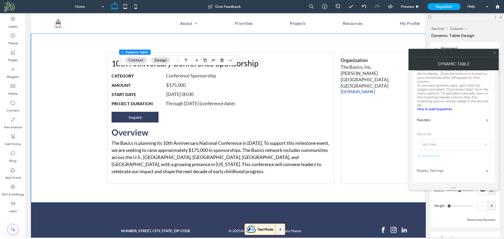
click at [465, 173] on label "Display Settings" at bounding box center [451, 171] width 69 height 10
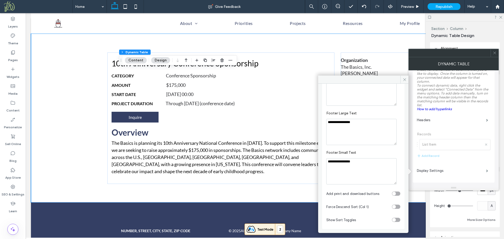
click at [394, 194] on div "toggle" at bounding box center [396, 194] width 8 height 4
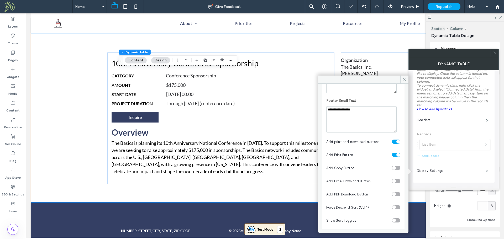
scroll to position [258, 0]
click at [392, 142] on div "toggle" at bounding box center [396, 141] width 8 height 4
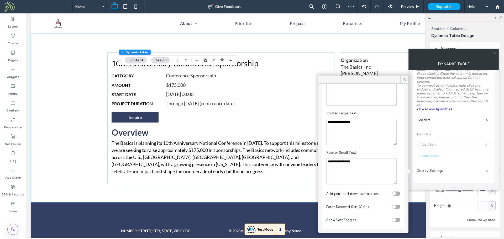
click at [496, 55] on span at bounding box center [495, 53] width 4 height 8
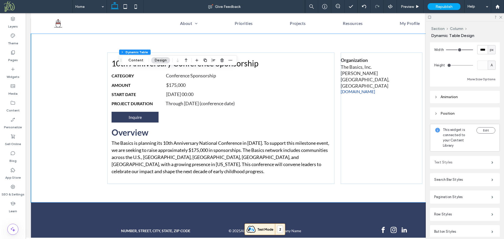
scroll to position [166, 0]
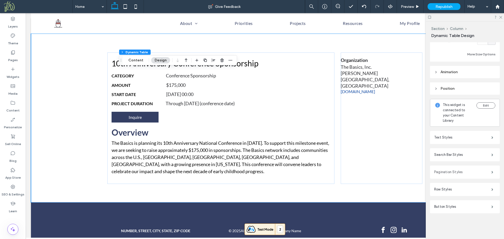
click at [445, 172] on label "Pagination Styles" at bounding box center [462, 172] width 57 height 10
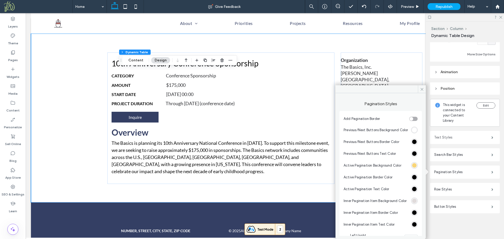
click at [455, 135] on label "Text Styles" at bounding box center [462, 137] width 57 height 10
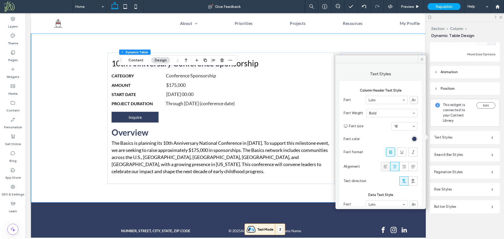
click at [385, 167] on icon at bounding box center [385, 166] width 5 height 5
click at [413, 139] on div "rgb(52, 63, 100)" at bounding box center [414, 139] width 4 height 4
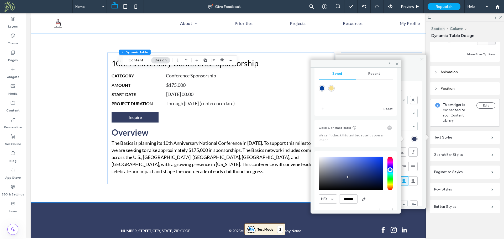
scroll to position [50, 0]
type input "*******"
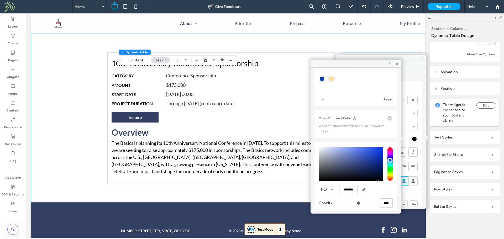
drag, startPoint x: 374, startPoint y: 177, endPoint x: 378, endPoint y: 195, distance: 18.3
click at [378, 195] on div "HEX ******* Opacity ****" at bounding box center [356, 178] width 74 height 67
click at [397, 64] on icon at bounding box center [397, 64] width 4 height 4
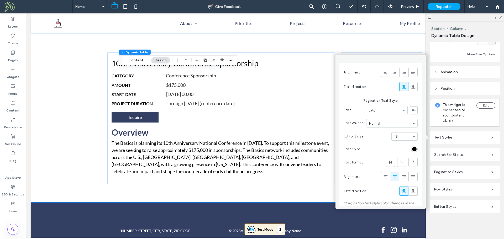
scroll to position [426, 0]
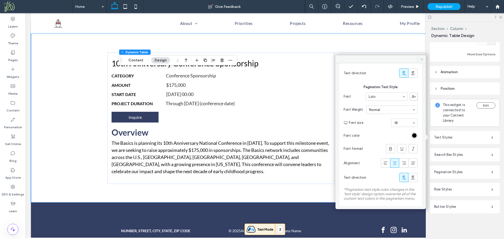
click at [419, 59] on span at bounding box center [422, 59] width 8 height 8
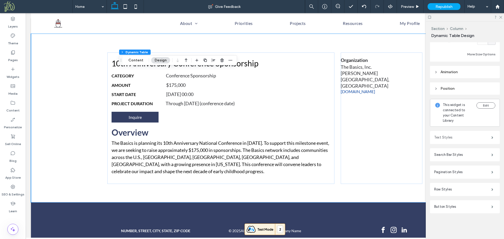
click at [457, 138] on label "Text Styles" at bounding box center [462, 137] width 57 height 10
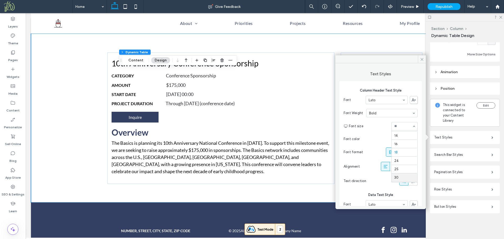
scroll to position [41, 0]
click at [389, 151] on icon at bounding box center [390, 152] width 5 height 5
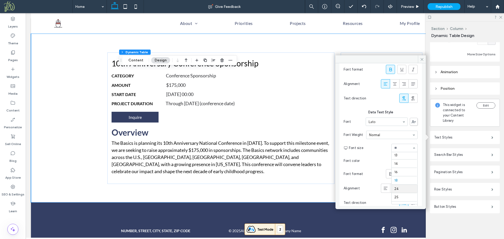
scroll to position [42, 0]
click at [412, 161] on div "rgb(52, 63, 100)" at bounding box center [414, 161] width 4 height 4
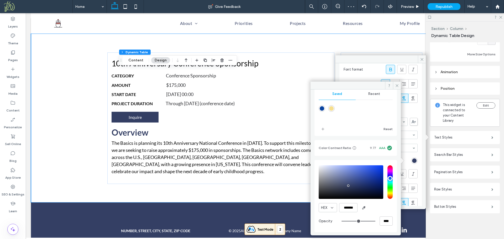
scroll to position [51, 0]
type input "*******"
drag, startPoint x: 374, startPoint y: 192, endPoint x: 386, endPoint y: 202, distance: 15.5
click at [386, 202] on div "HEX ******* Opacity ****" at bounding box center [356, 196] width 74 height 67
click at [398, 87] on icon at bounding box center [397, 86] width 4 height 4
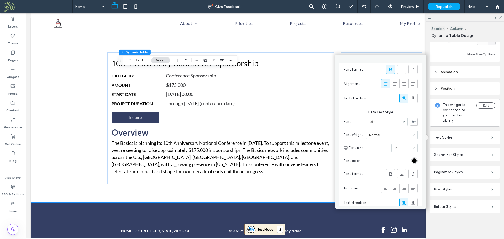
click at [423, 59] on icon at bounding box center [422, 59] width 4 height 4
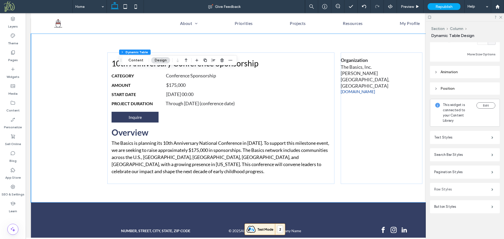
click at [466, 187] on label "Row Styles" at bounding box center [462, 189] width 57 height 10
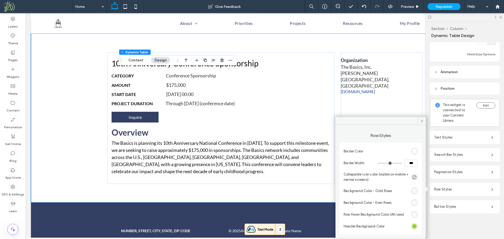
click at [416, 226] on div "#85cf02" at bounding box center [414, 226] width 4 height 4
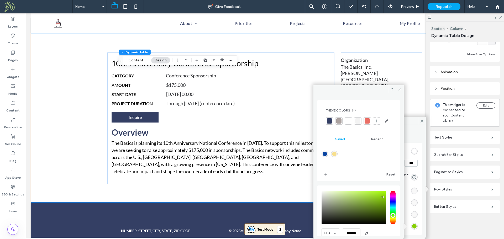
click at [356, 119] on div at bounding box center [357, 120] width 5 height 5
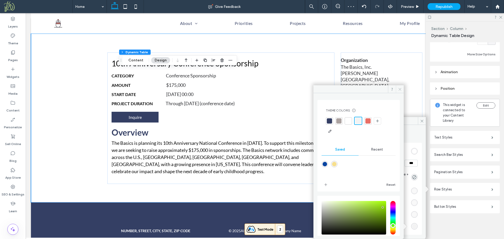
click at [399, 88] on icon at bounding box center [400, 89] width 4 height 4
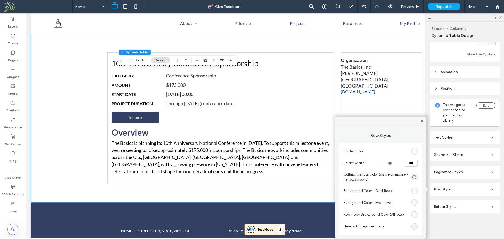
click at [415, 191] on div "rgb(249, 249, 249)" at bounding box center [414, 191] width 4 height 4
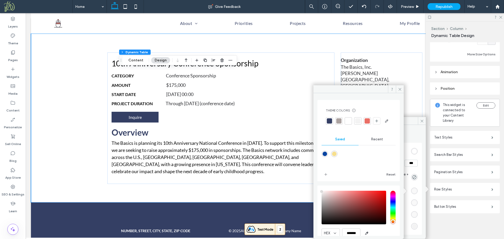
click at [347, 122] on div at bounding box center [348, 120] width 5 height 5
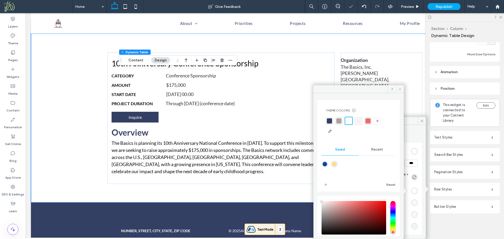
click at [398, 87] on span at bounding box center [400, 89] width 8 height 8
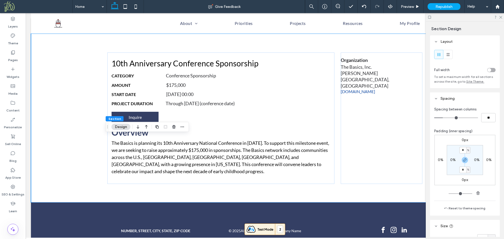
click at [453, 160] on label "0%" at bounding box center [453, 160] width 6 height 4
type input "*"
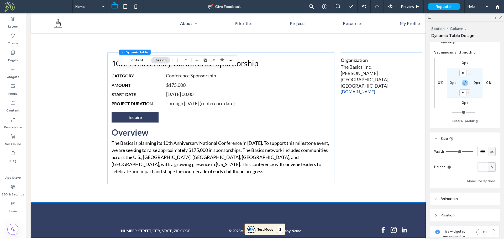
scroll to position [73, 0]
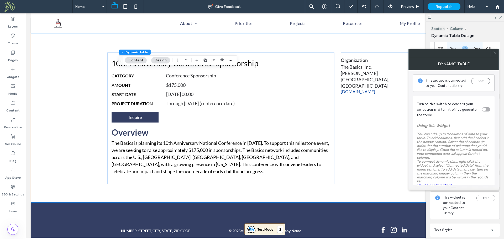
click at [495, 54] on icon at bounding box center [495, 53] width 4 height 4
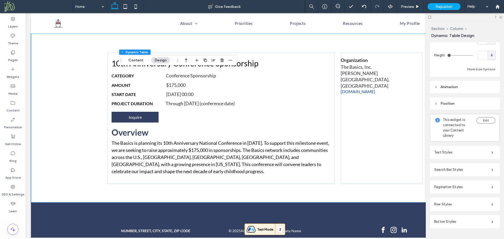
scroll to position [166, 0]
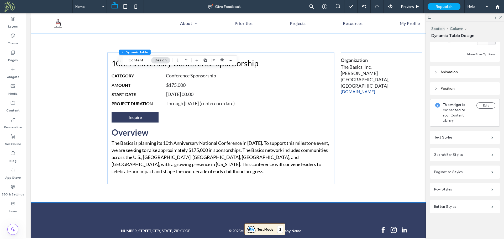
click at [465, 172] on label "Pagination Styles" at bounding box center [462, 172] width 57 height 10
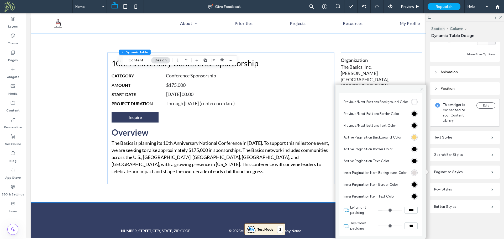
scroll to position [66, 0]
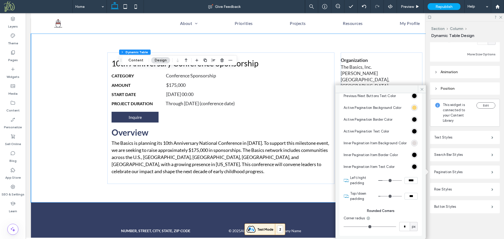
click at [471, 224] on div "Alignment Spacing Set margins and padding 0px 0% 0px 0% * px 0px * px 0px Clear…" at bounding box center [466, 139] width 73 height 195
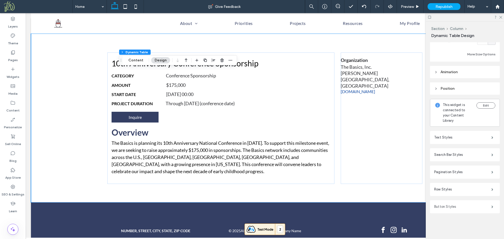
click at [471, 209] on label "Button Styles" at bounding box center [462, 207] width 57 height 10
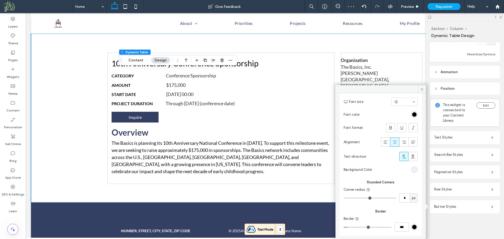
scroll to position [55, 0]
click at [421, 89] on icon at bounding box center [422, 89] width 4 height 4
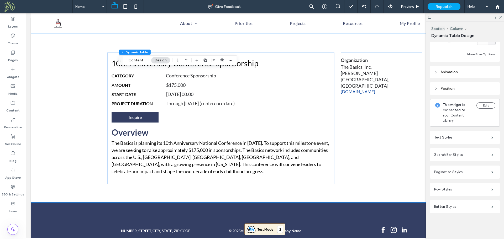
click at [464, 172] on label "Pagination Styles" at bounding box center [462, 172] width 57 height 10
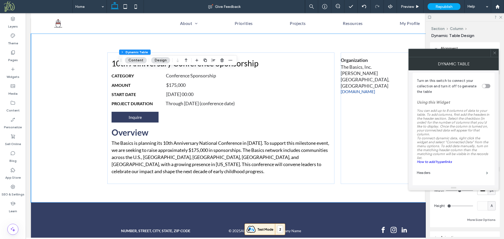
scroll to position [24, 0]
click at [447, 161] on link "How to add hyperlinks" at bounding box center [434, 161] width 35 height 4
